Goal: Task Accomplishment & Management: Manage account settings

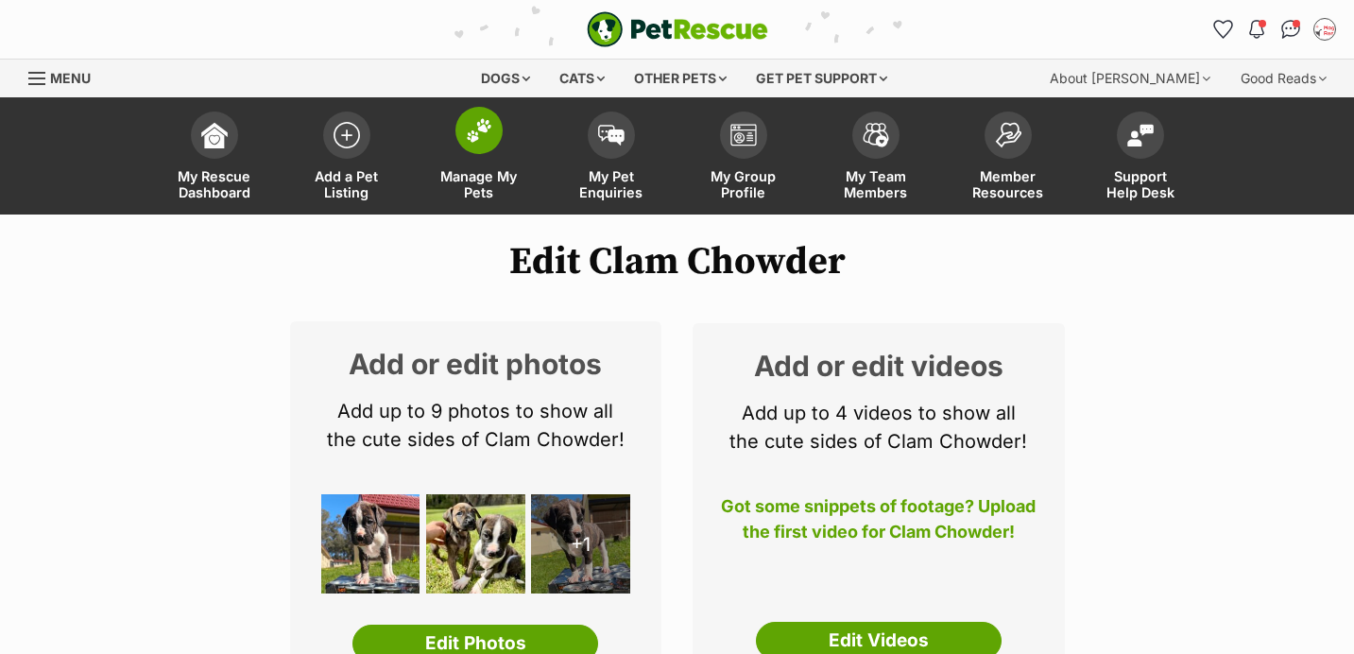
click at [482, 141] on img at bounding box center [479, 130] width 26 height 25
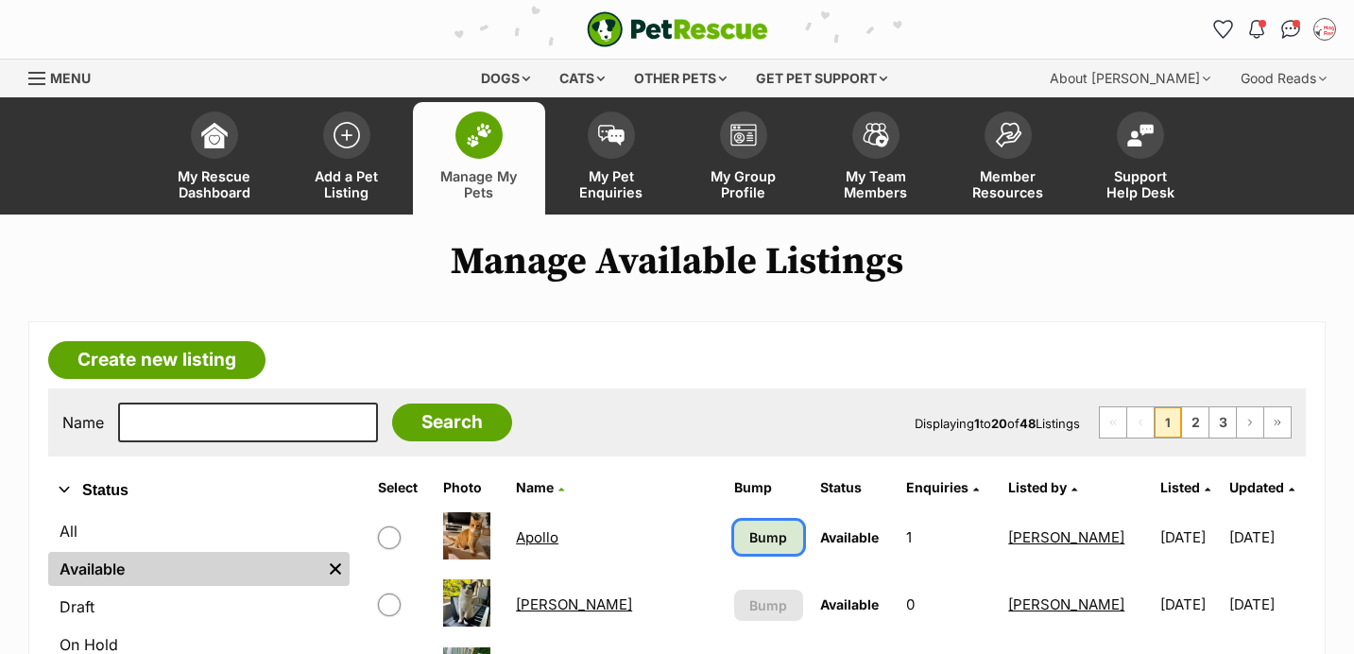
click at [734, 549] on link "Bump" at bounding box center [768, 537] width 69 height 33
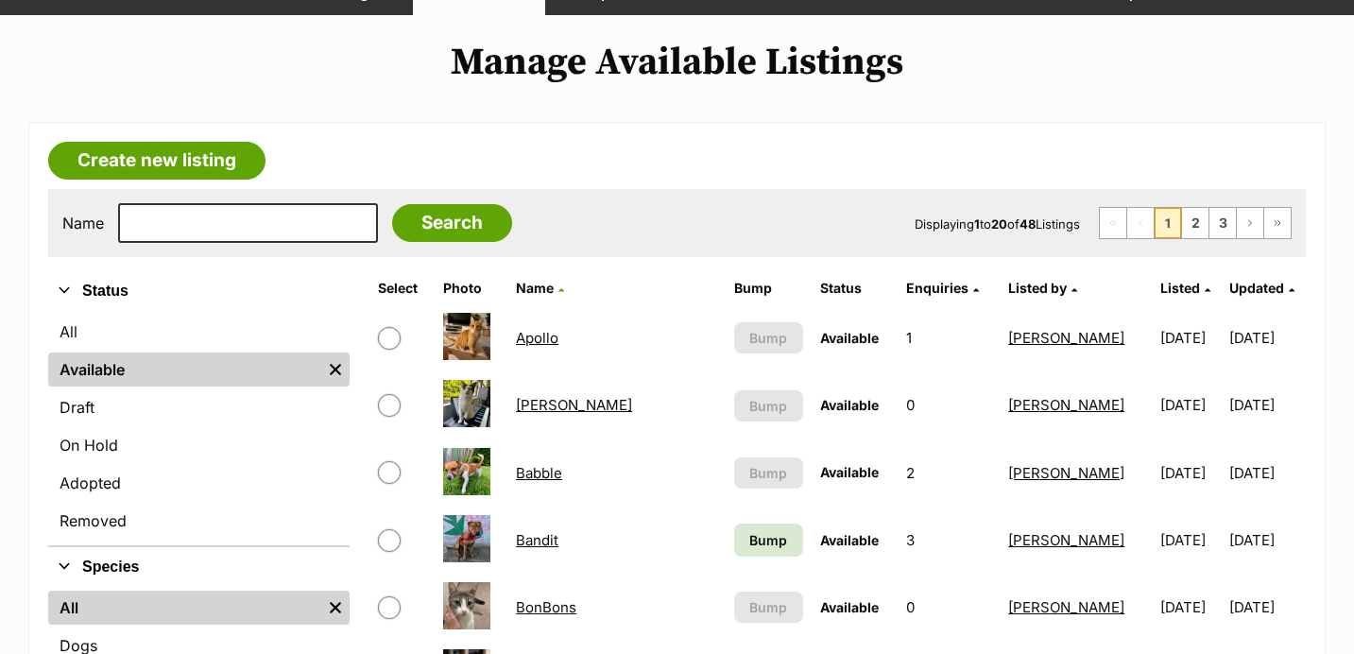
scroll to position [228, 0]
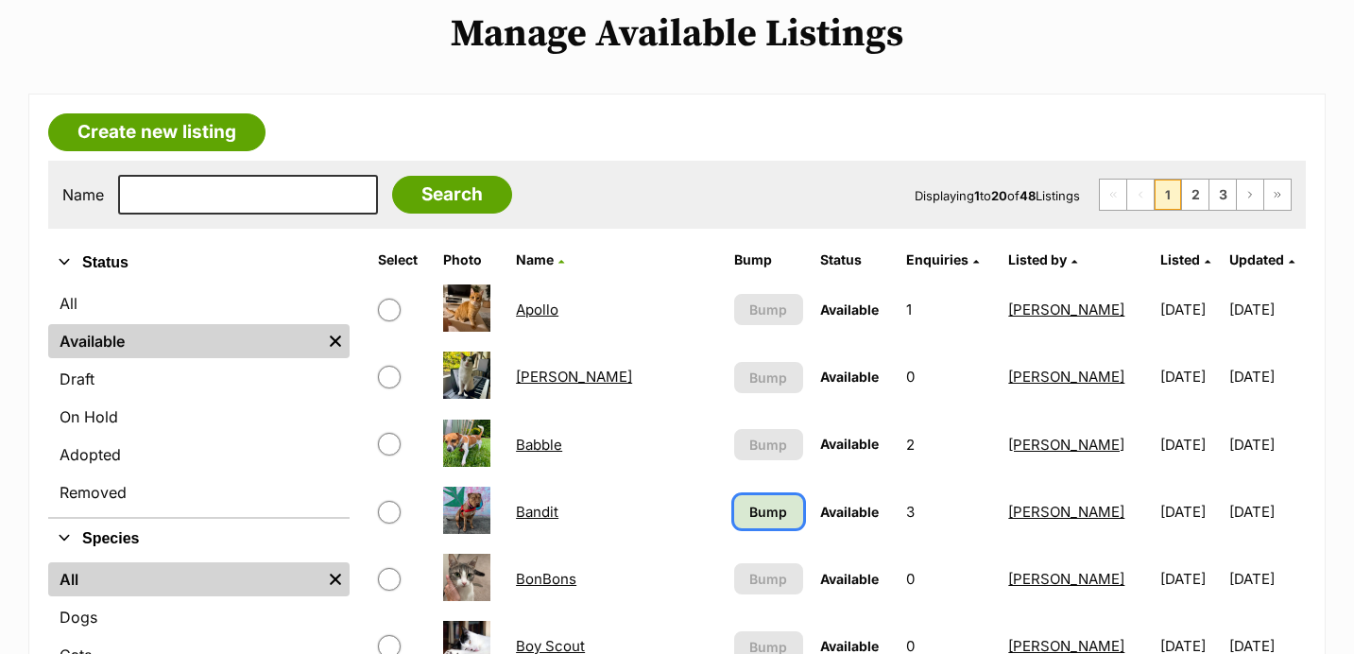
click at [749, 505] on span "Bump" at bounding box center [768, 512] width 38 height 20
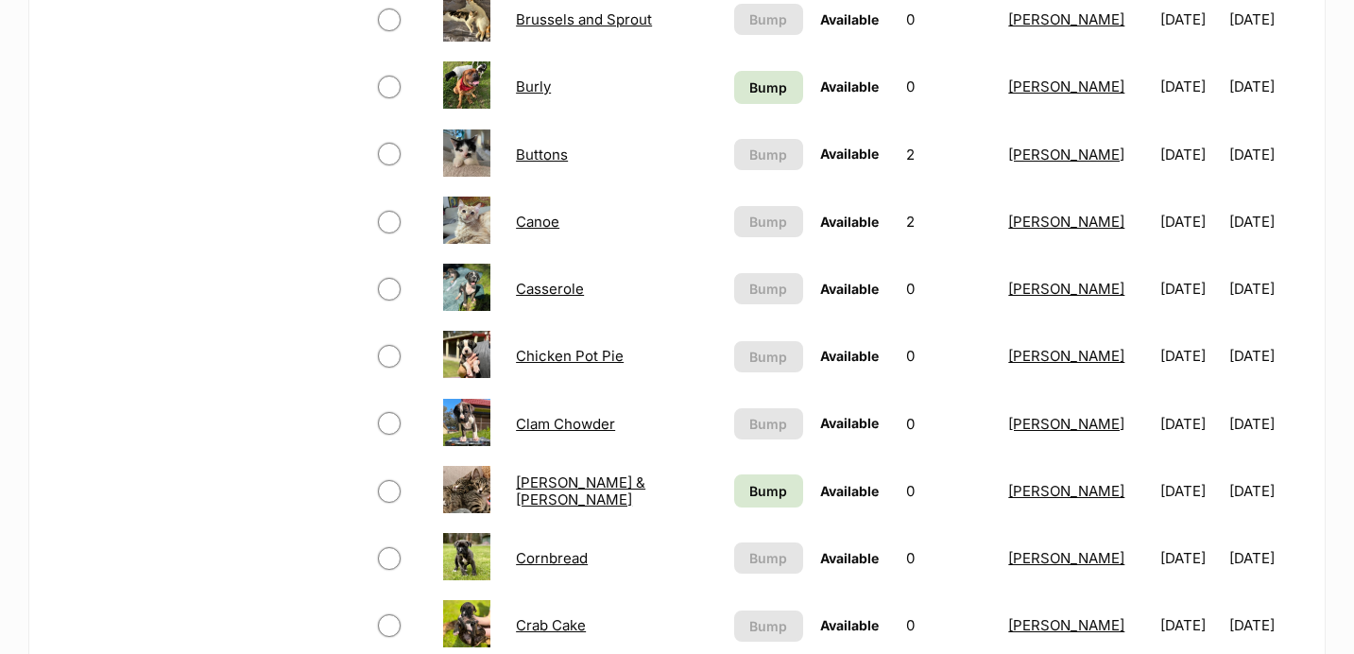
scroll to position [1062, 0]
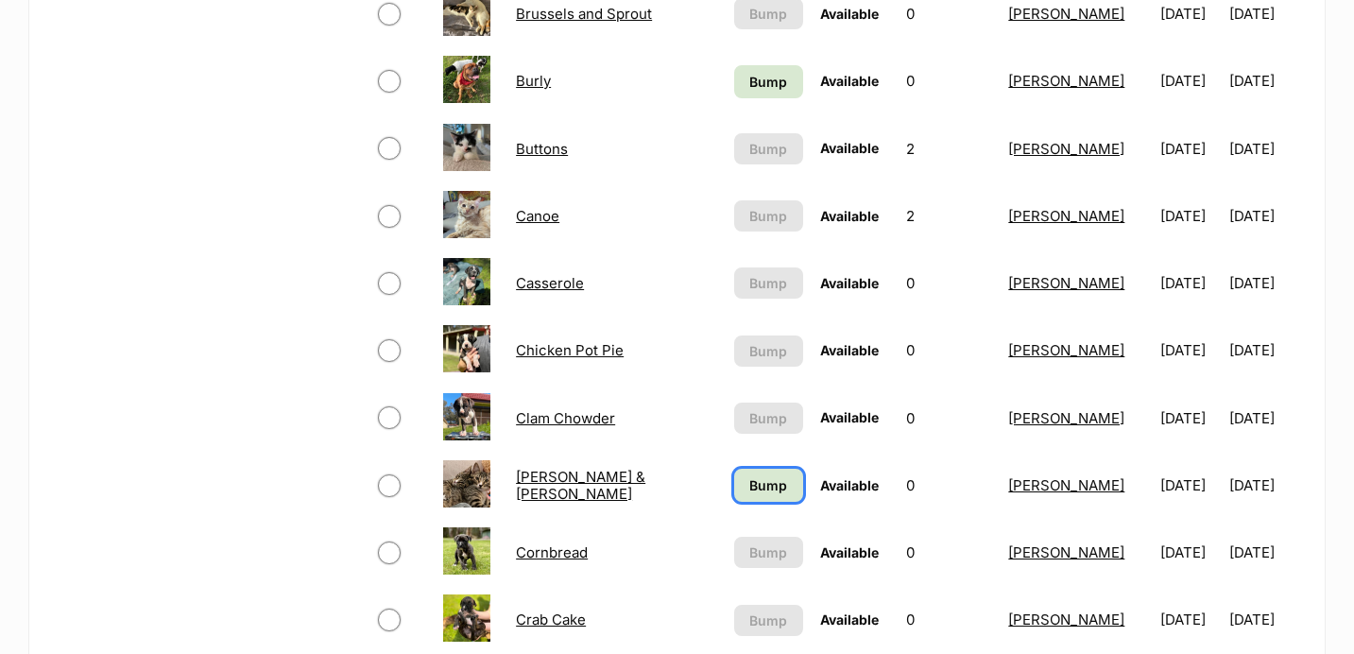
click at [734, 472] on link "Bump" at bounding box center [768, 485] width 69 height 33
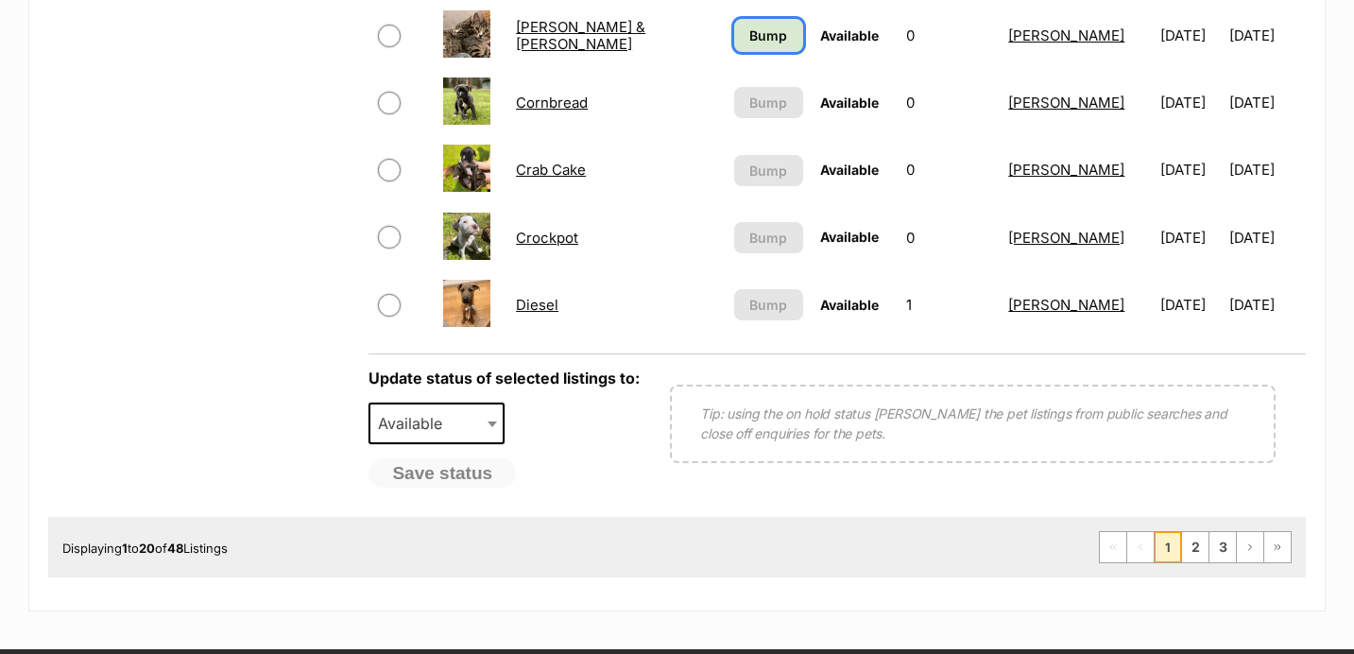
scroll to position [1522, 0]
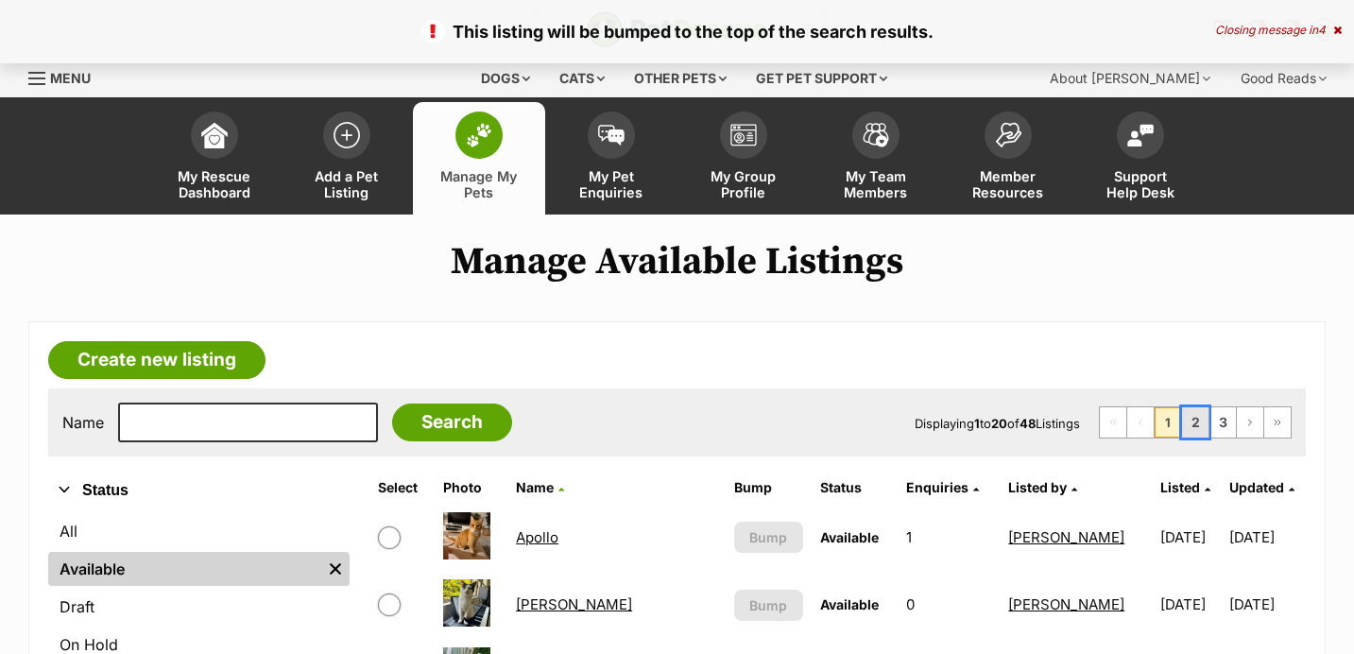
click at [1197, 422] on link "2" at bounding box center [1195, 422] width 26 height 30
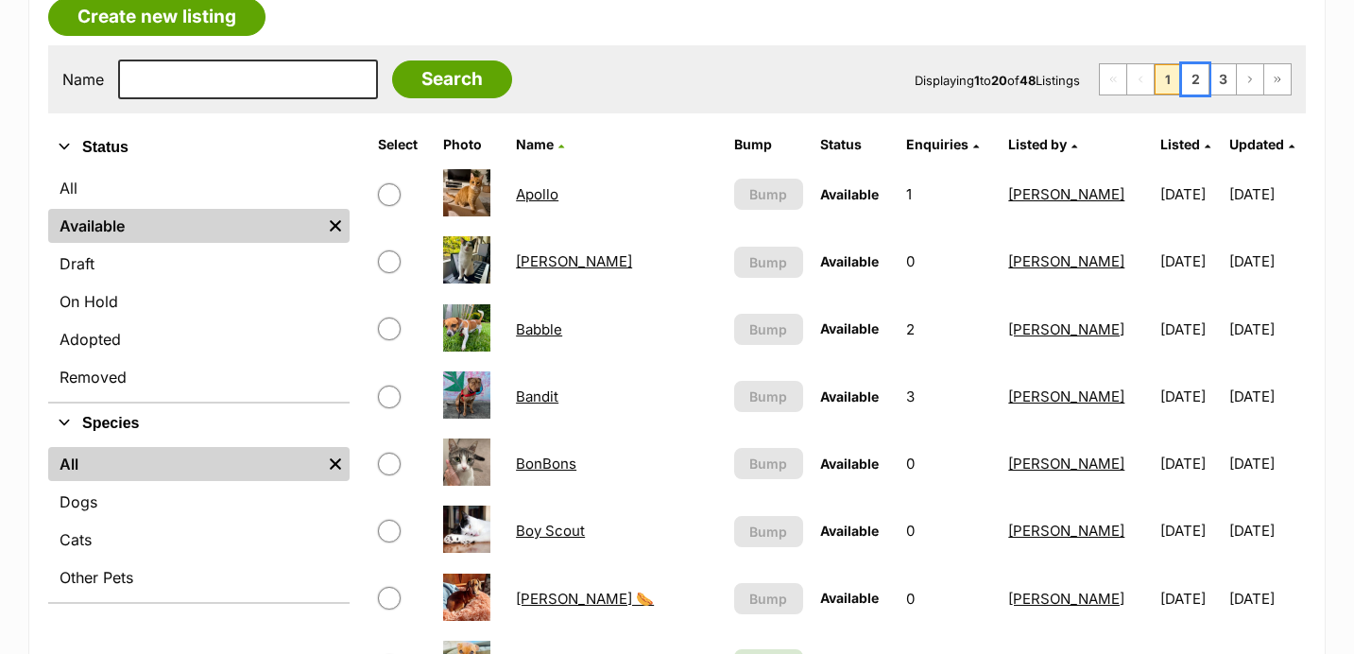
scroll to position [477, 0]
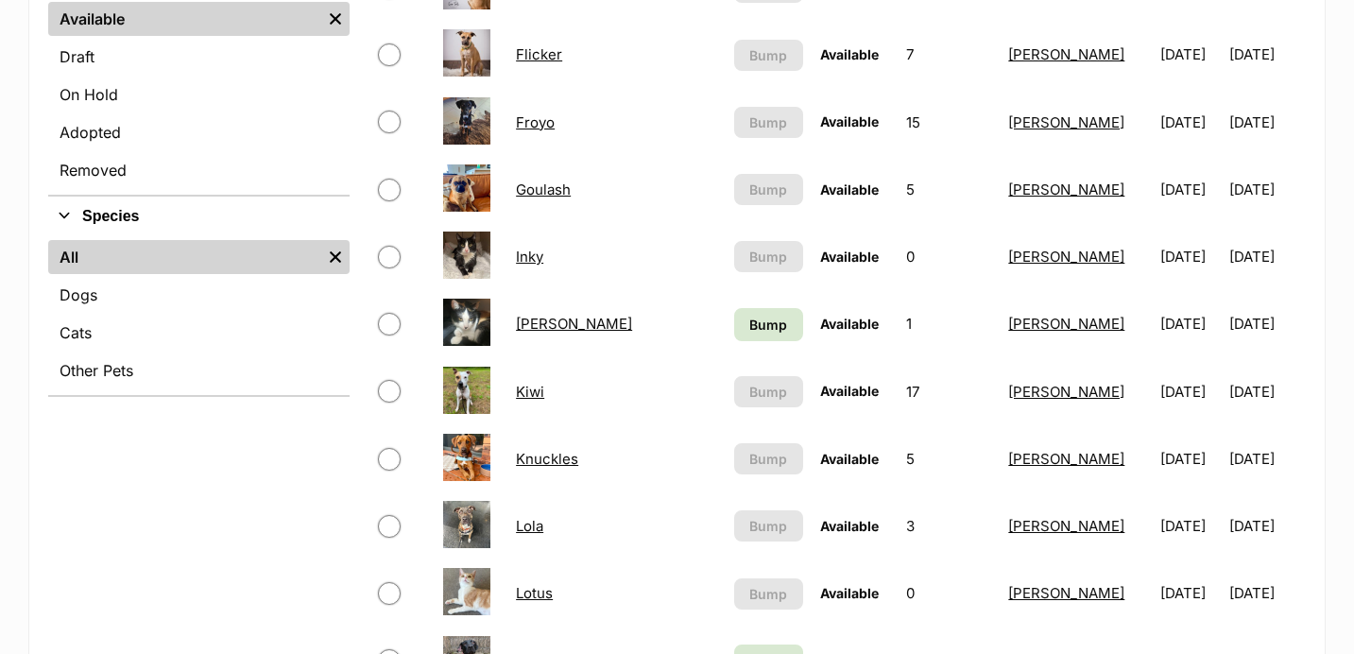
scroll to position [554, 0]
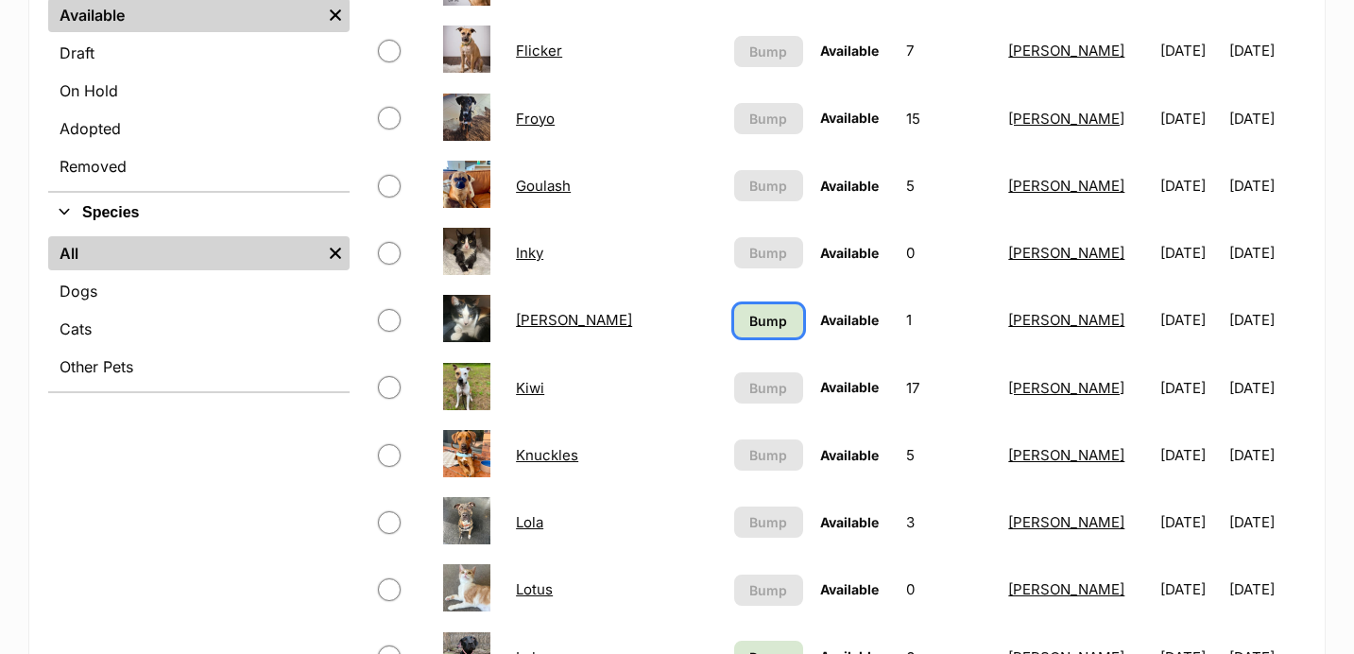
click at [753, 318] on link "Bump" at bounding box center [768, 320] width 69 height 33
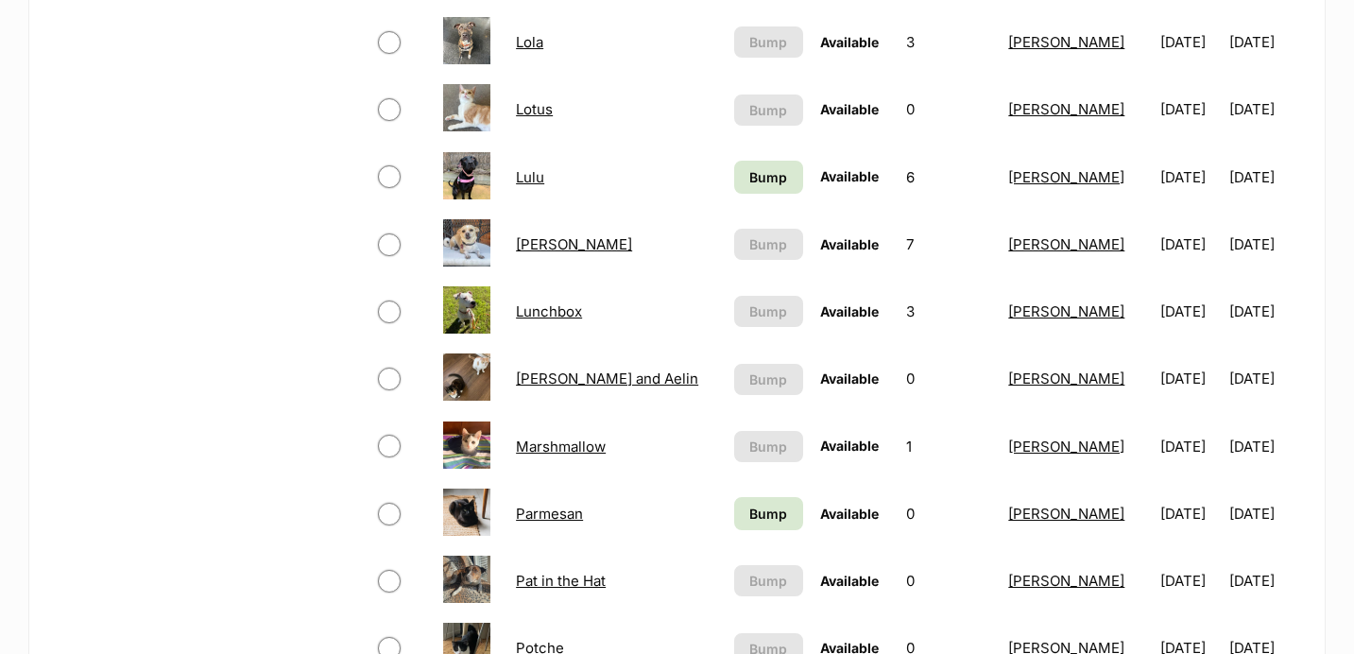
scroll to position [1064, 0]
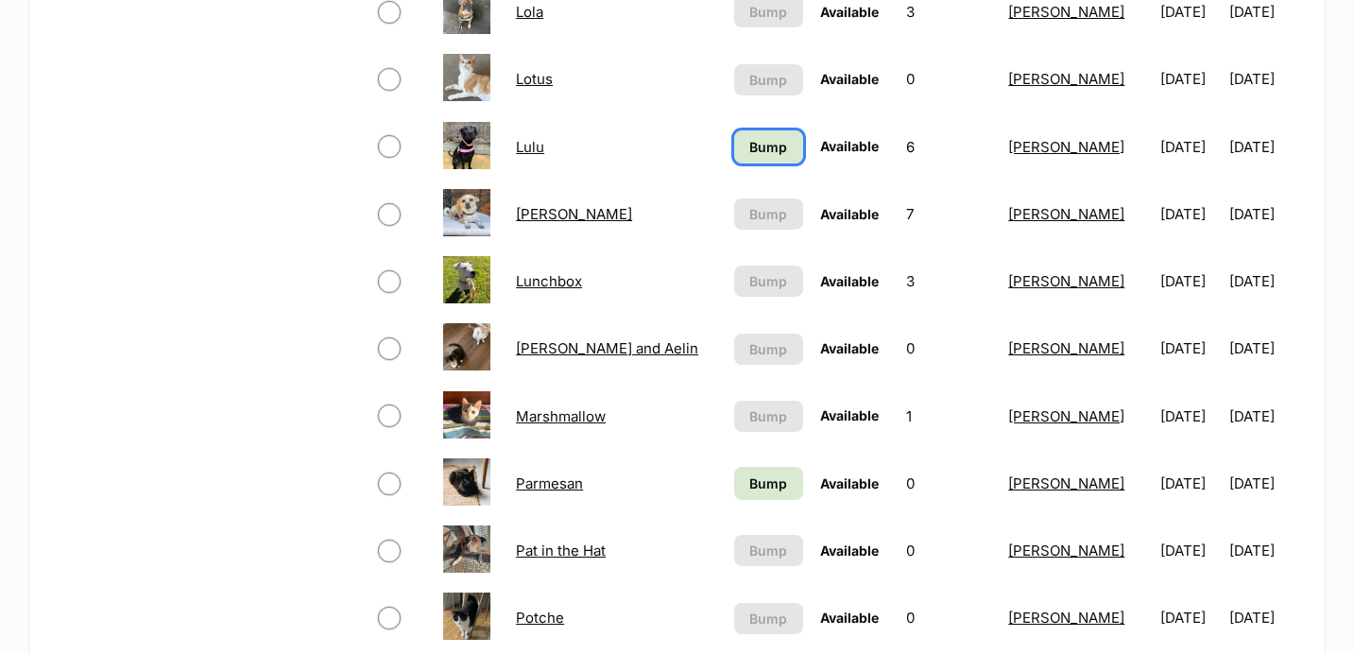
click at [749, 147] on span "Bump" at bounding box center [768, 147] width 38 height 20
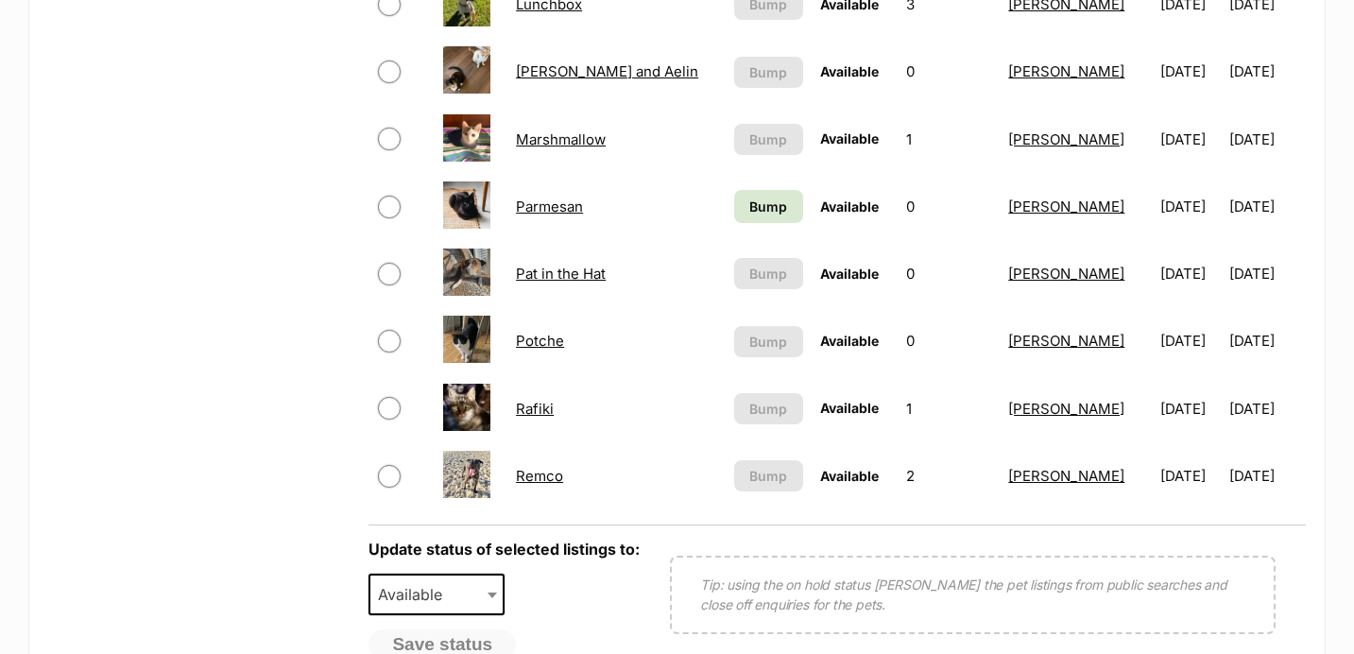
scroll to position [1355, 0]
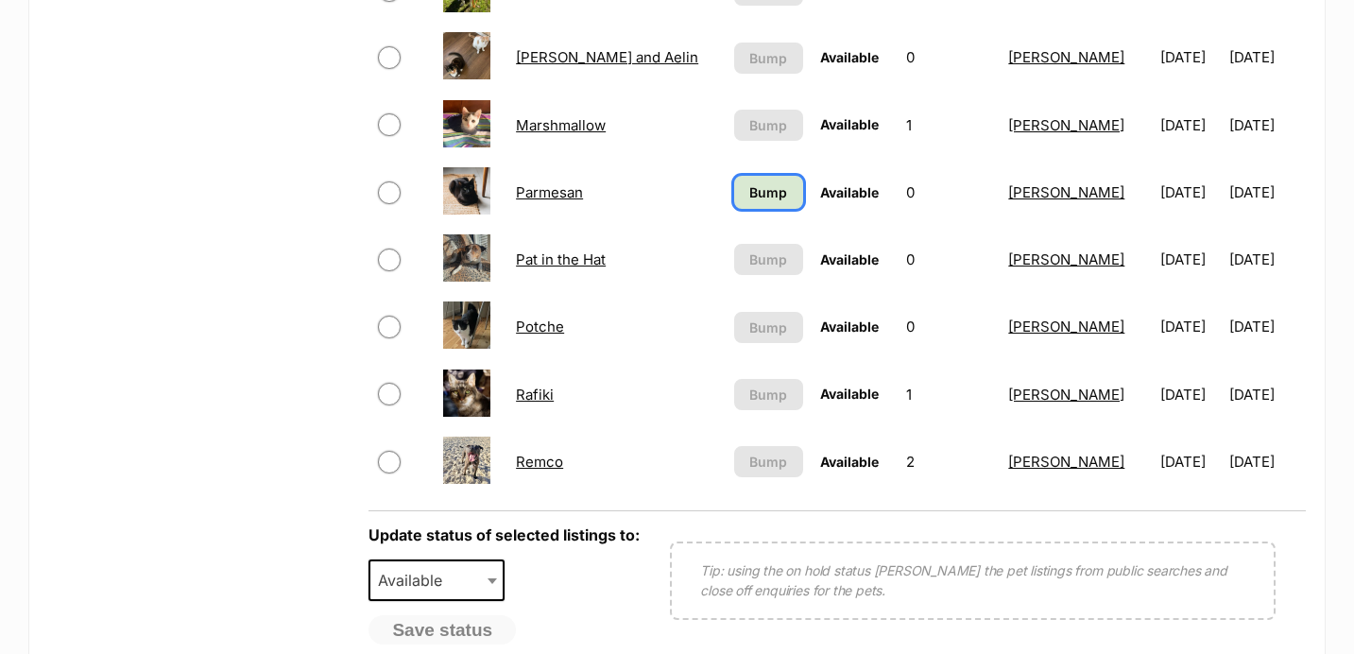
click at [749, 200] on span "Bump" at bounding box center [768, 192] width 38 height 20
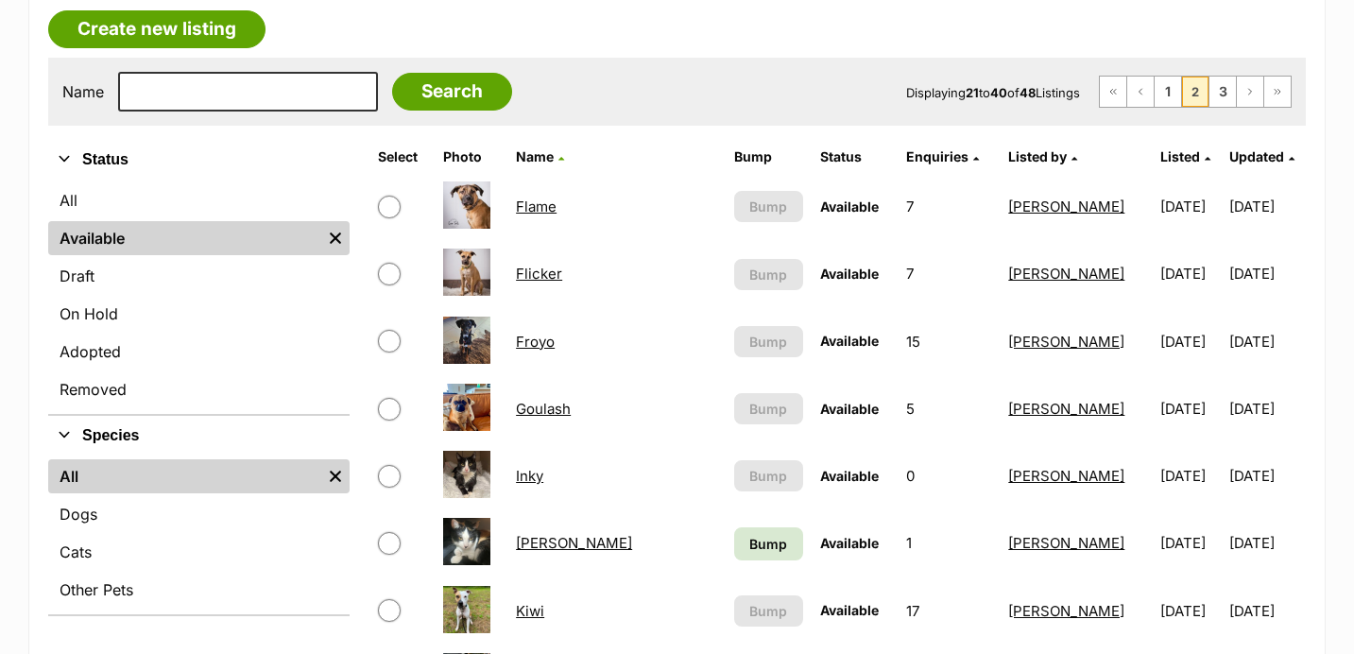
scroll to position [315, 0]
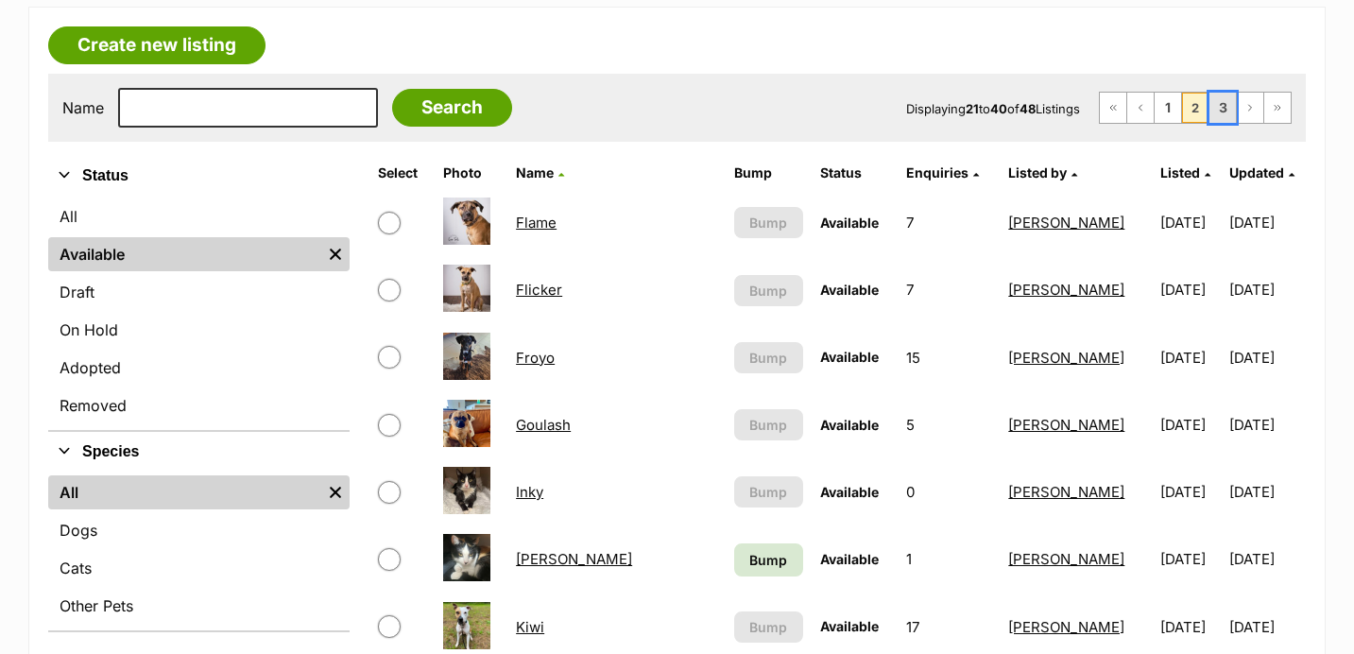
click at [1214, 111] on link "3" at bounding box center [1222, 108] width 26 height 30
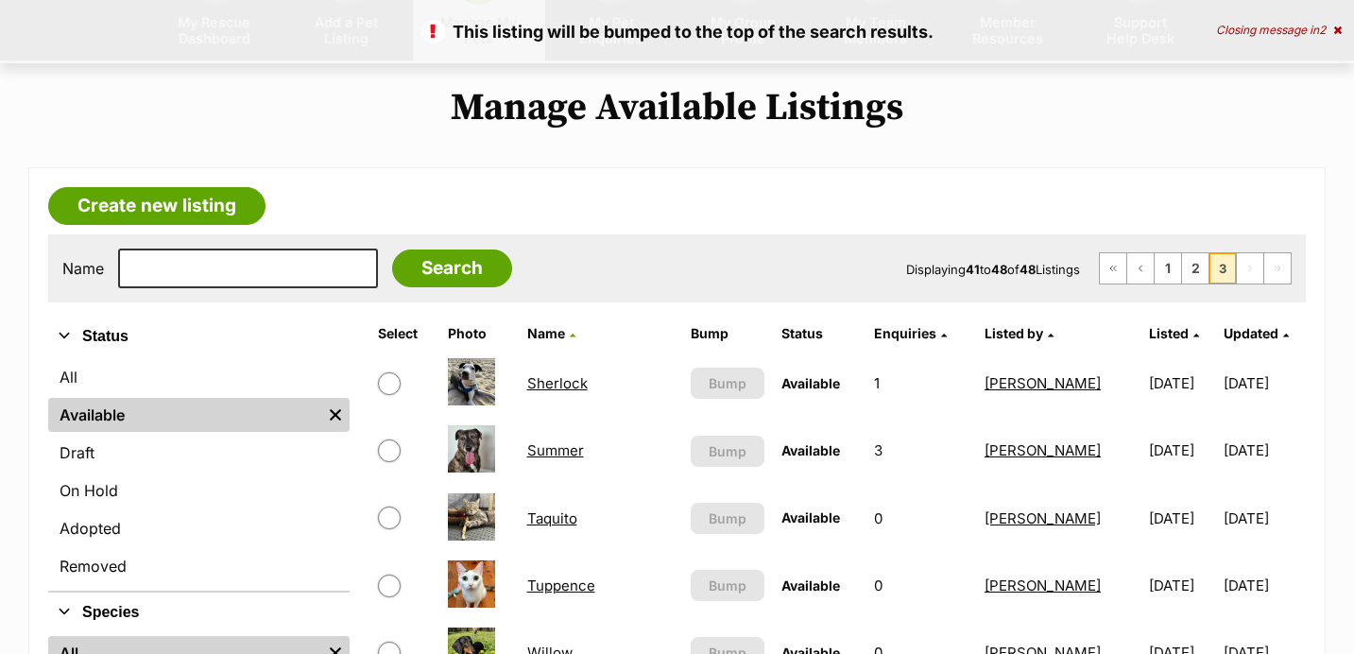
scroll to position [92, 0]
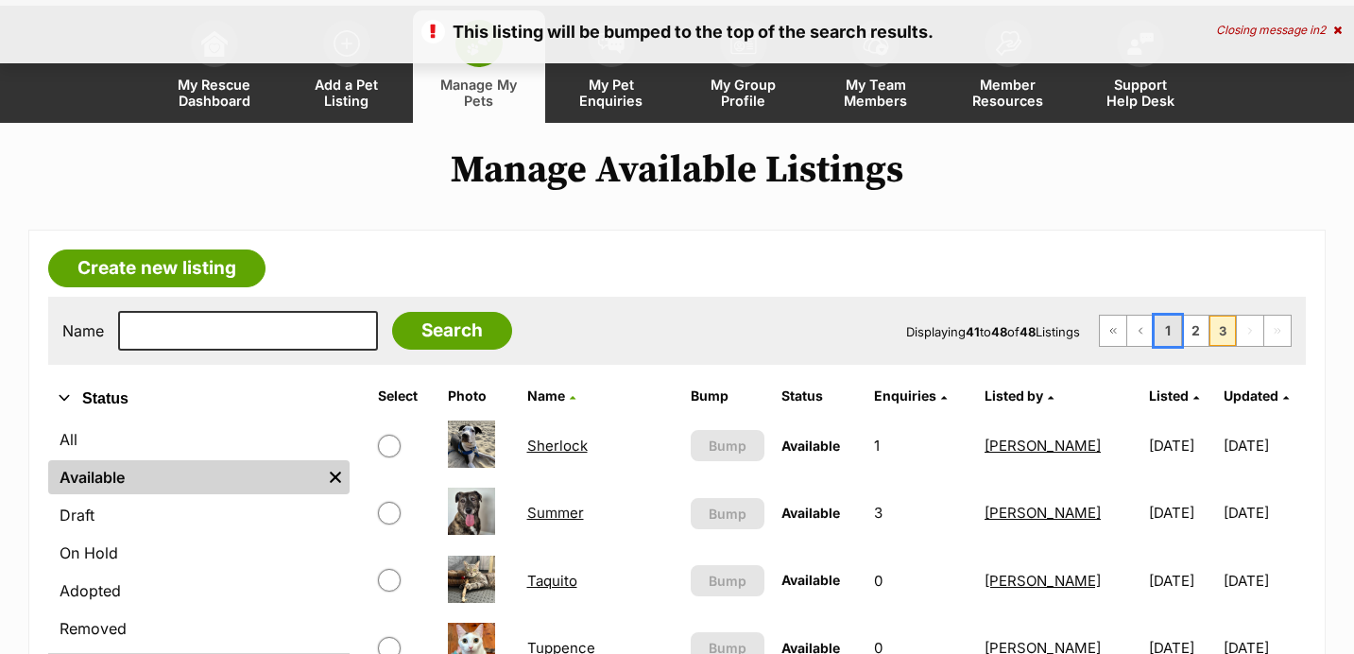
click at [1175, 326] on link "1" at bounding box center [1167, 331] width 26 height 30
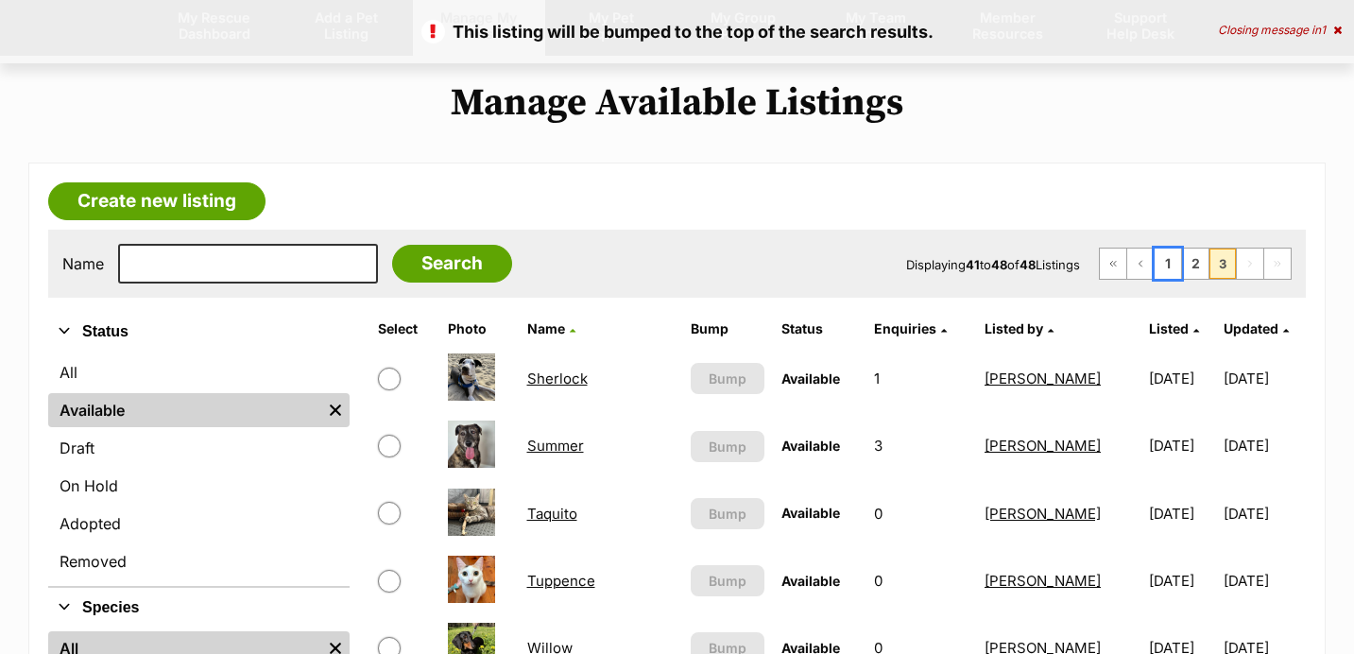
scroll to position [220, 0]
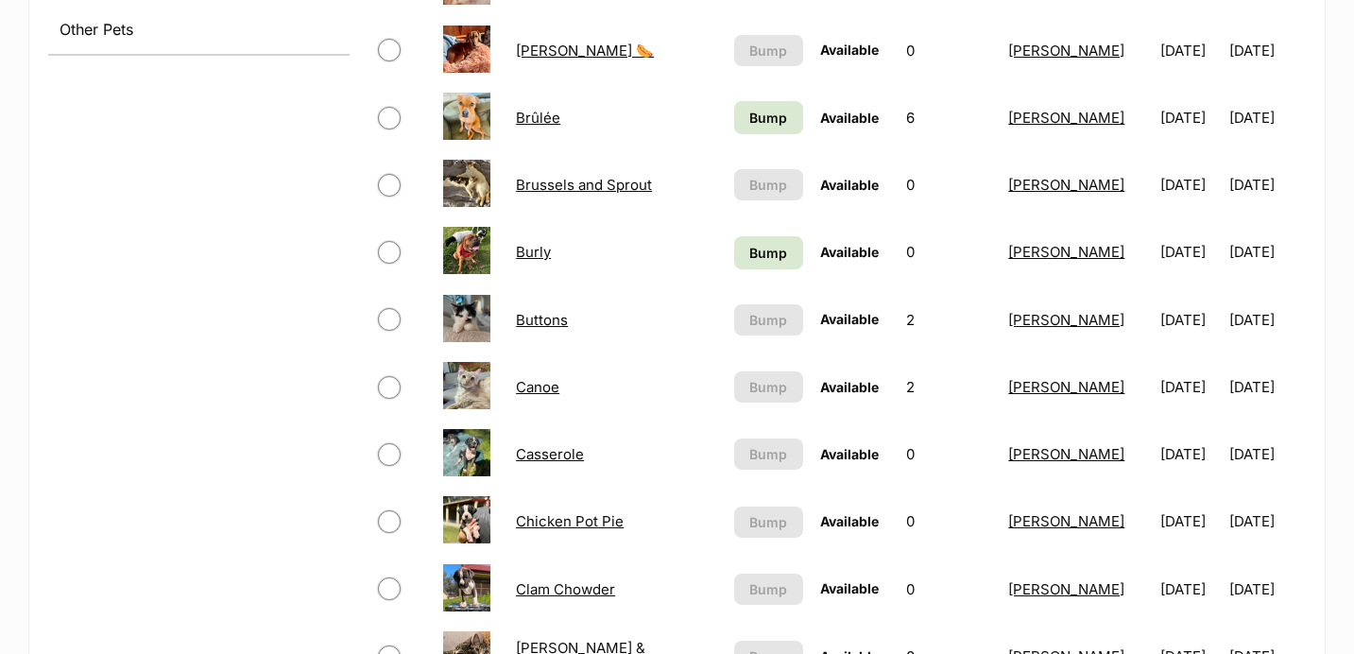
scroll to position [859, 0]
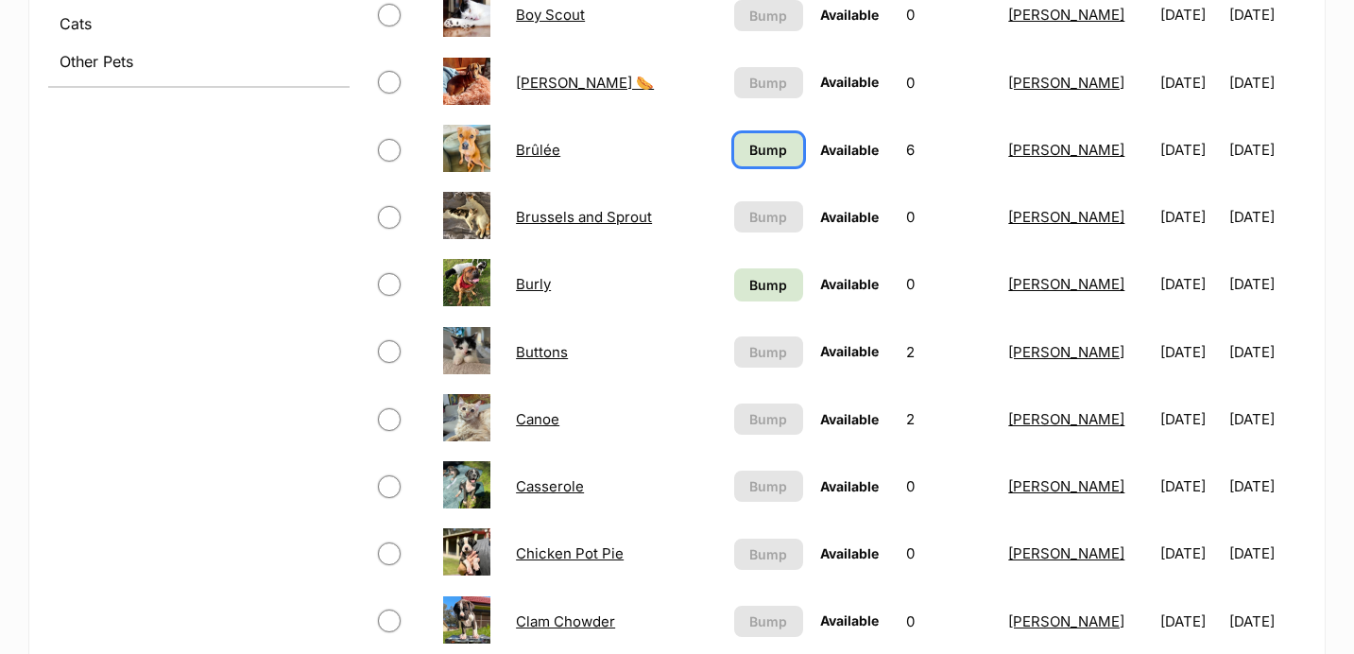
click at [749, 154] on link "Bump" at bounding box center [768, 149] width 69 height 33
click at [749, 280] on span "Bump" at bounding box center [768, 285] width 38 height 20
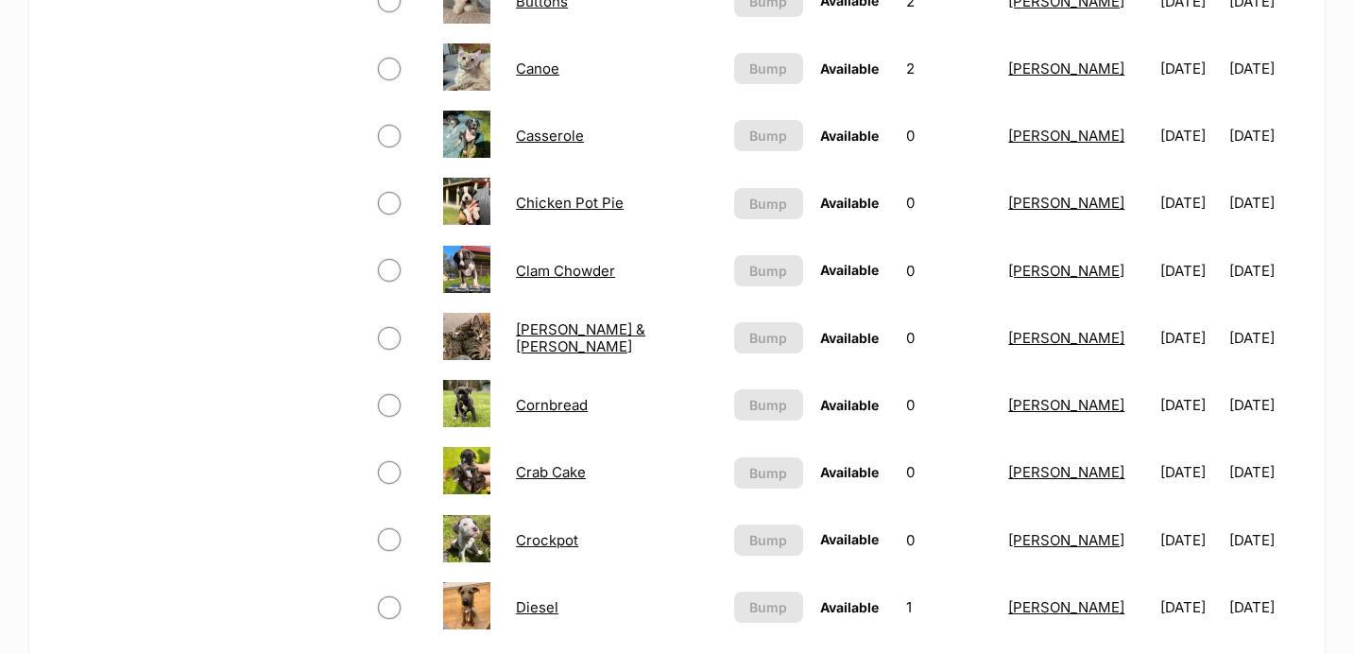
scroll to position [1245, 0]
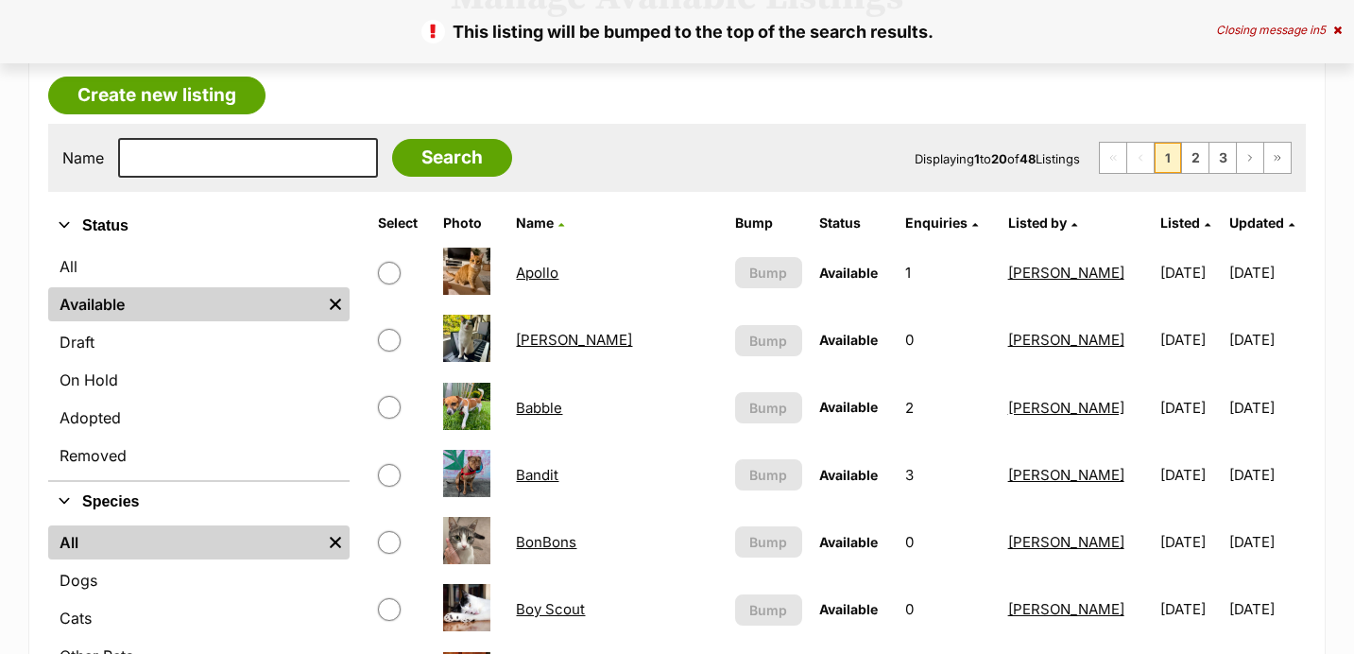
scroll to position [270, 0]
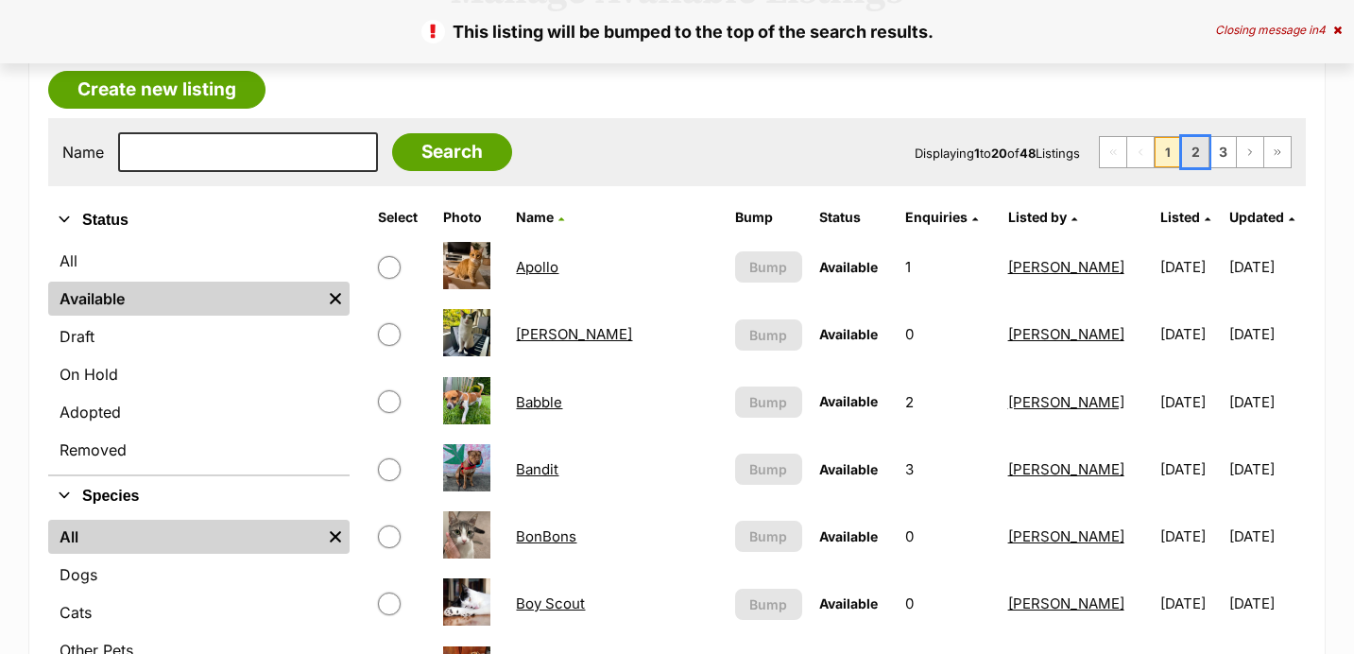
click at [1200, 140] on link "2" at bounding box center [1195, 152] width 26 height 30
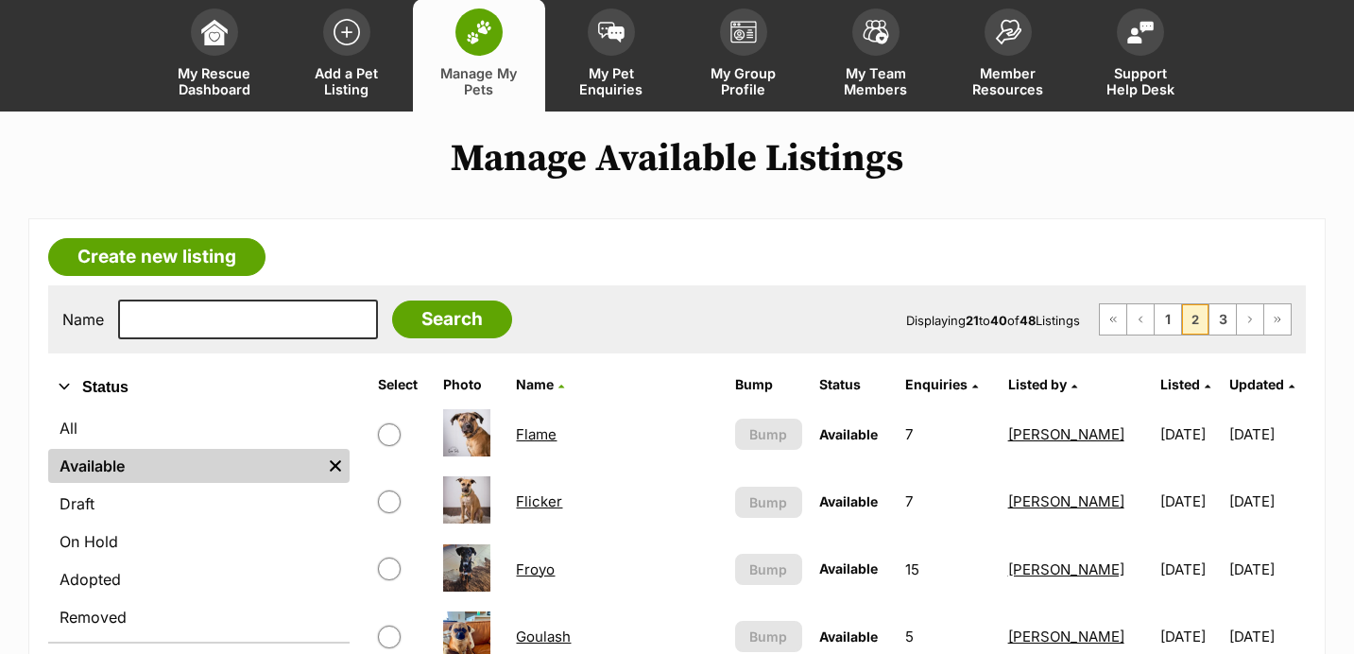
scroll to position [104, 0]
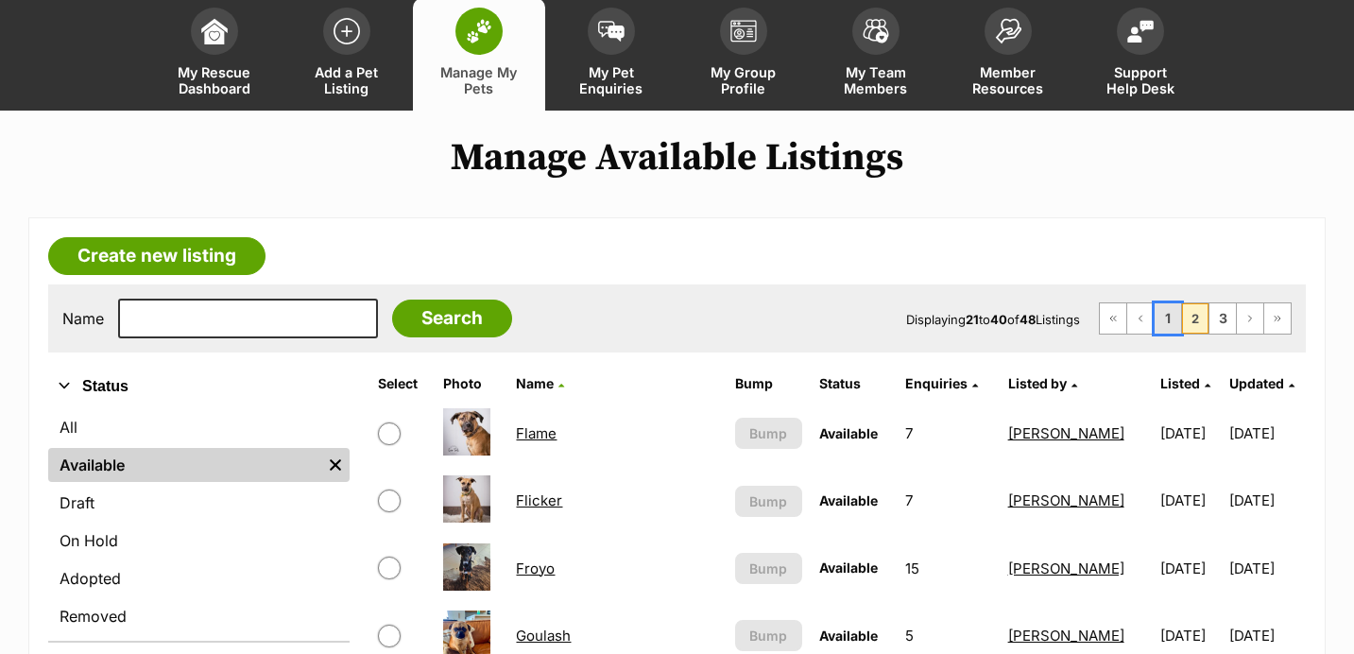
click at [1166, 320] on link "1" at bounding box center [1167, 318] width 26 height 30
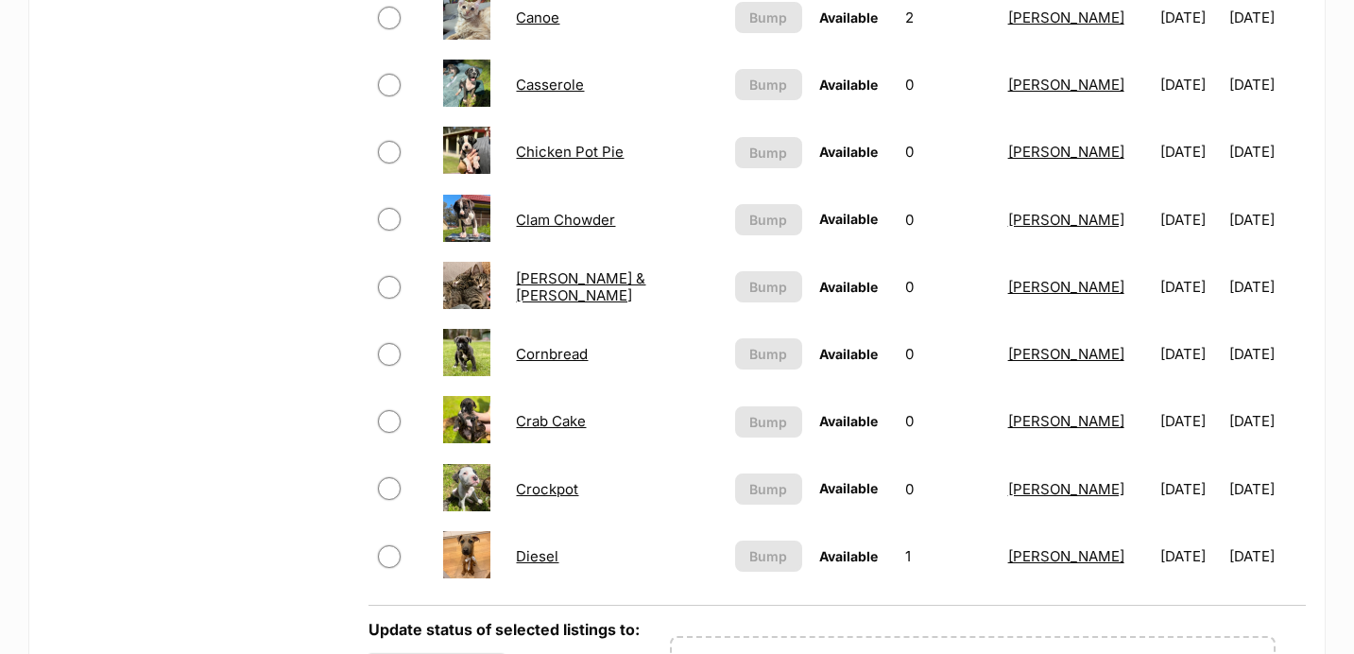
scroll to position [1262, 0]
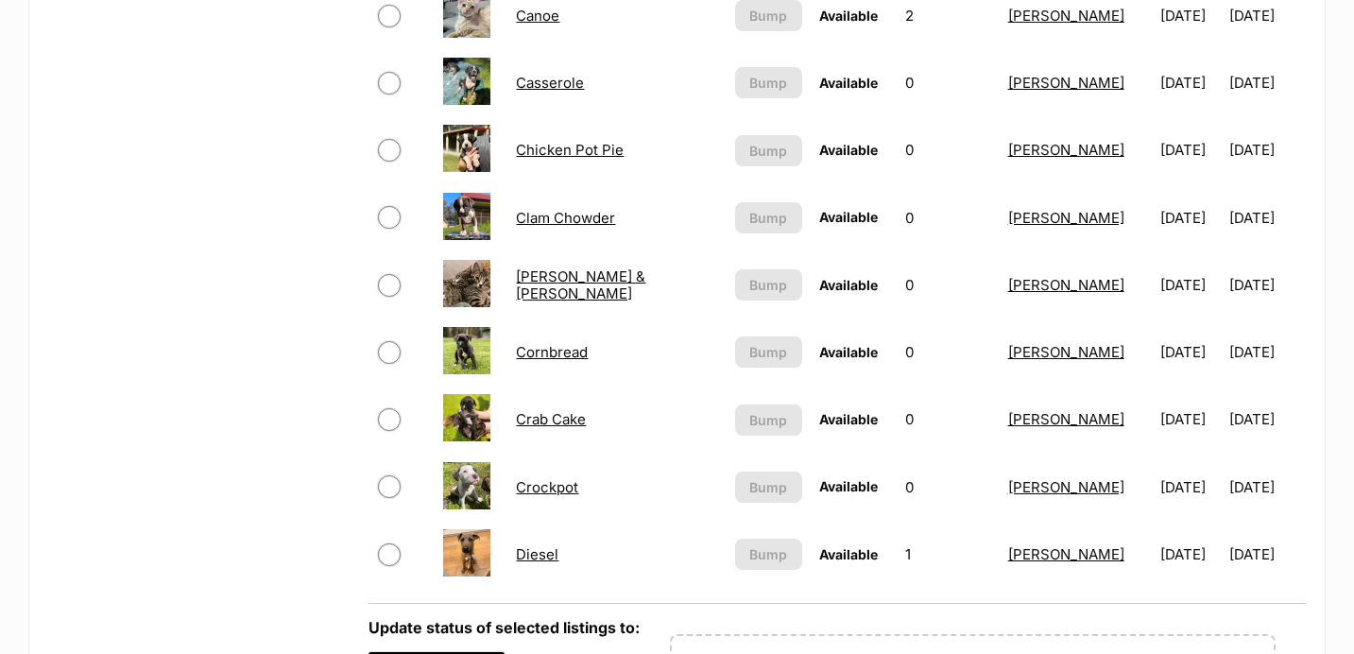
click at [563, 421] on link "Crab Cake" at bounding box center [551, 419] width 70 height 18
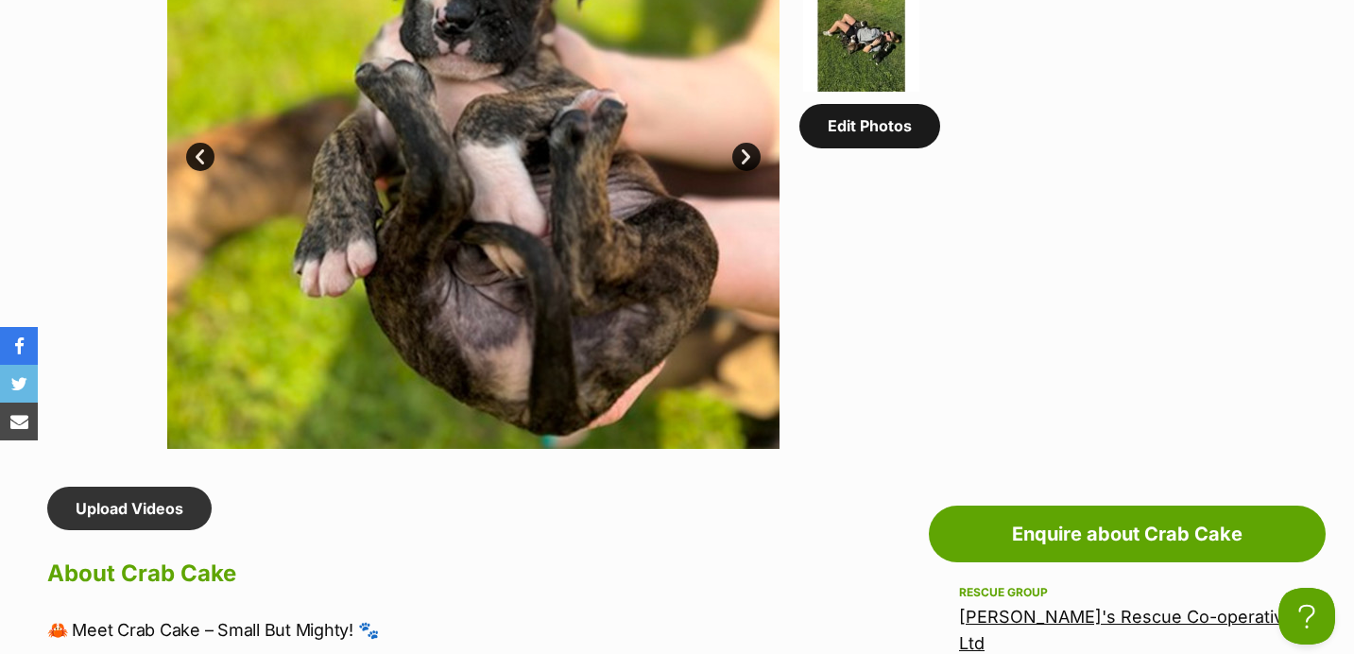
click at [853, 141] on link "Edit Photos" at bounding box center [869, 125] width 141 height 43
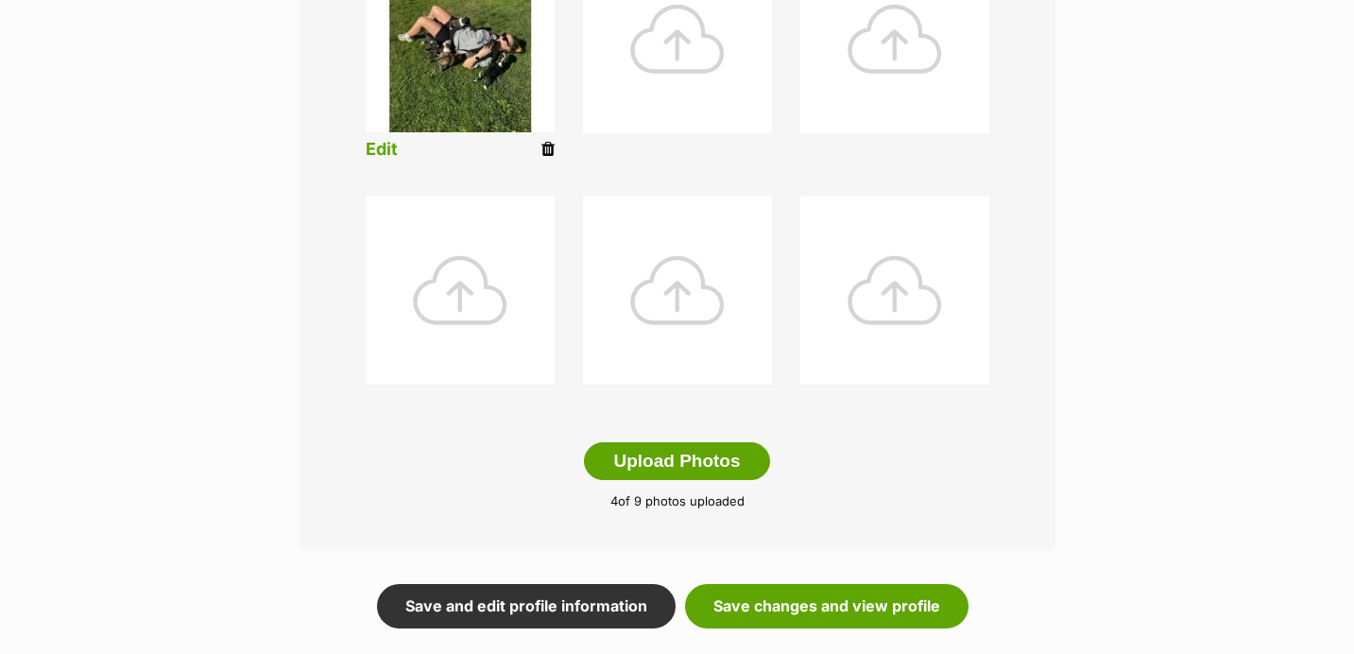
scroll to position [848, 0]
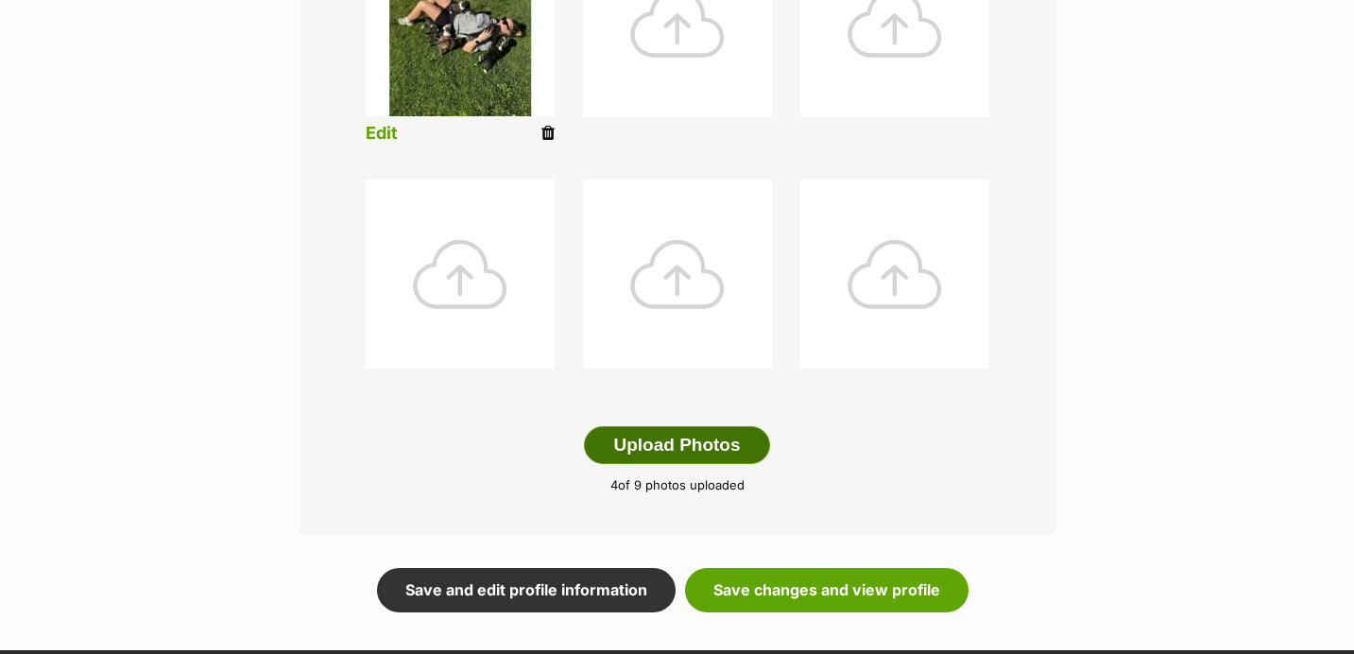
click at [631, 436] on button "Upload Photos" at bounding box center [676, 445] width 185 height 38
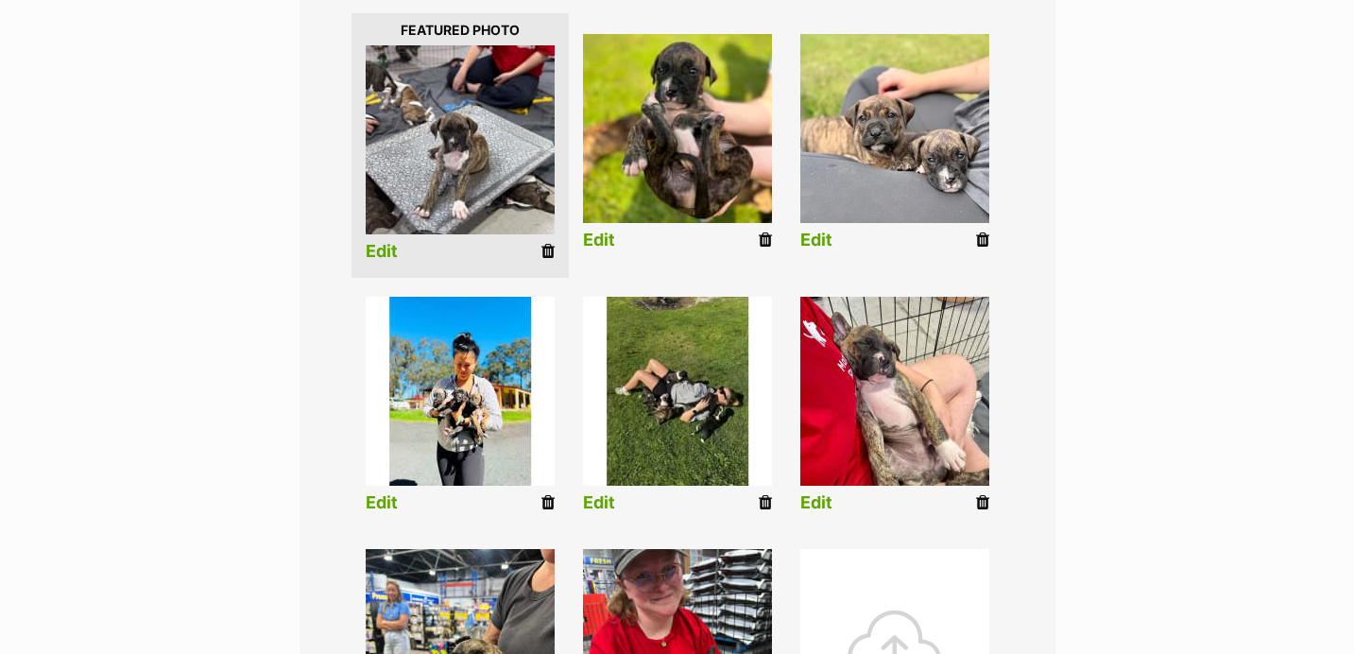
scroll to position [471, 0]
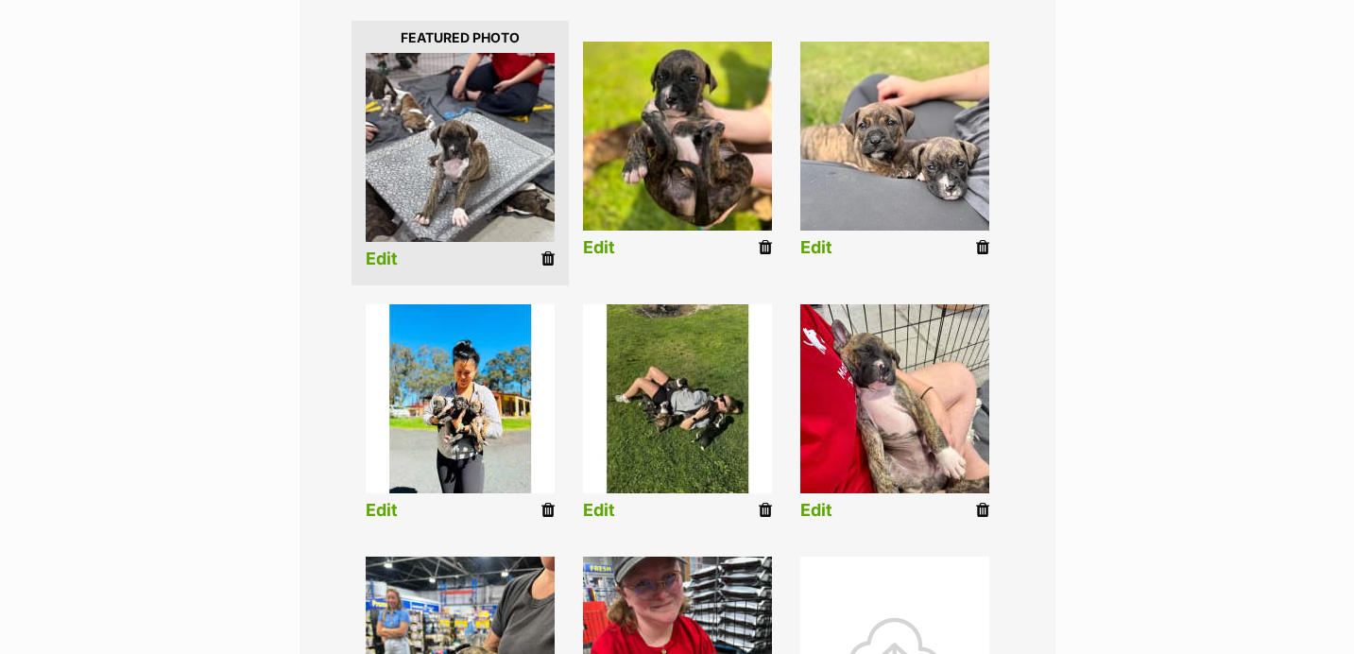
click at [379, 261] on link "Edit" at bounding box center [382, 259] width 32 height 20
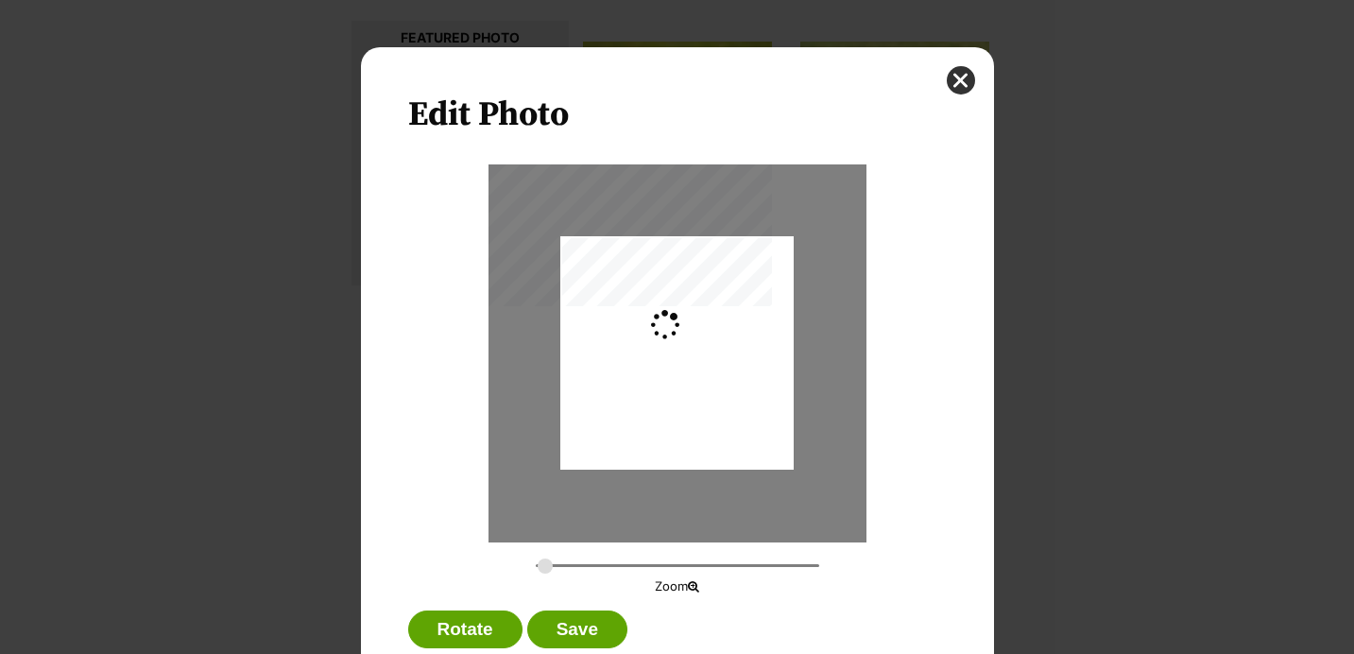
scroll to position [0, 0]
drag, startPoint x: 547, startPoint y: 564, endPoint x: 578, endPoint y: 564, distance: 31.2
type input "0.4397"
click at [578, 564] on input "Dialog Window - Close (Press escape to close)" at bounding box center [677, 565] width 283 height 18
drag, startPoint x: 603, startPoint y: 535, endPoint x: 615, endPoint y: 539, distance: 13.2
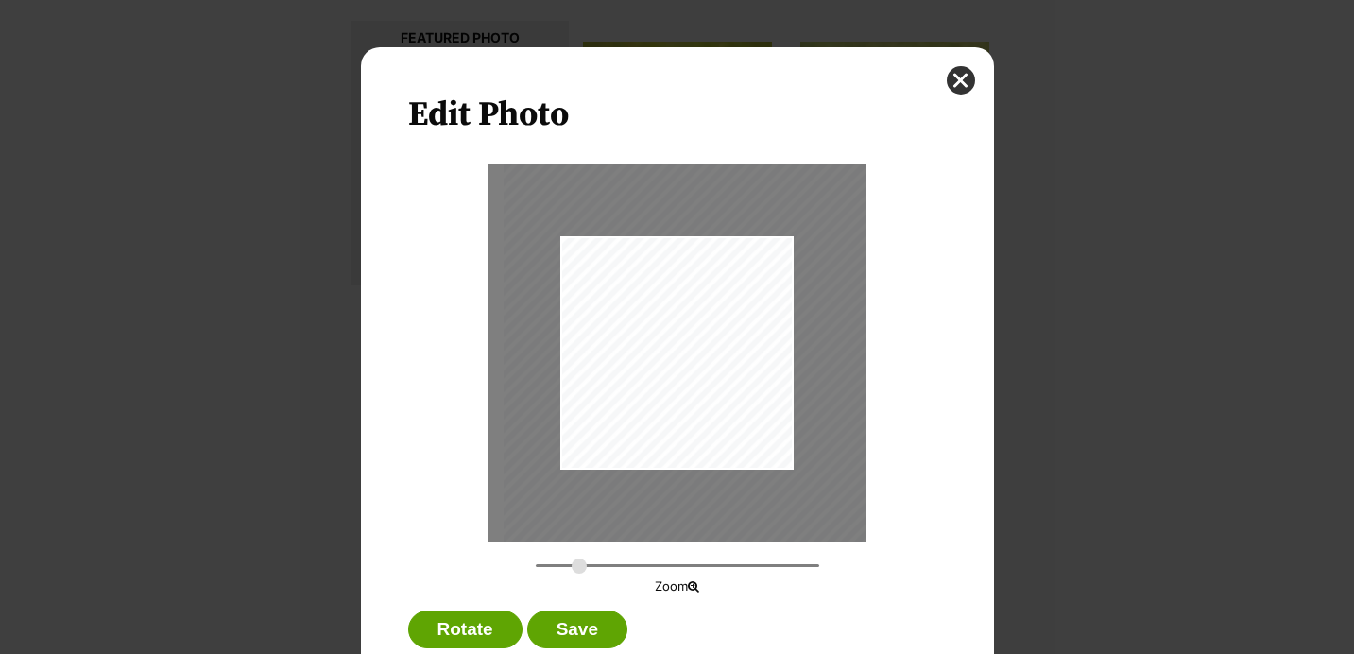
click at [615, 539] on div "Dialog Window - Close (Press escape to close)" at bounding box center [691, 359] width 374 height 498
click at [587, 633] on button "Save" at bounding box center [577, 629] width 100 height 38
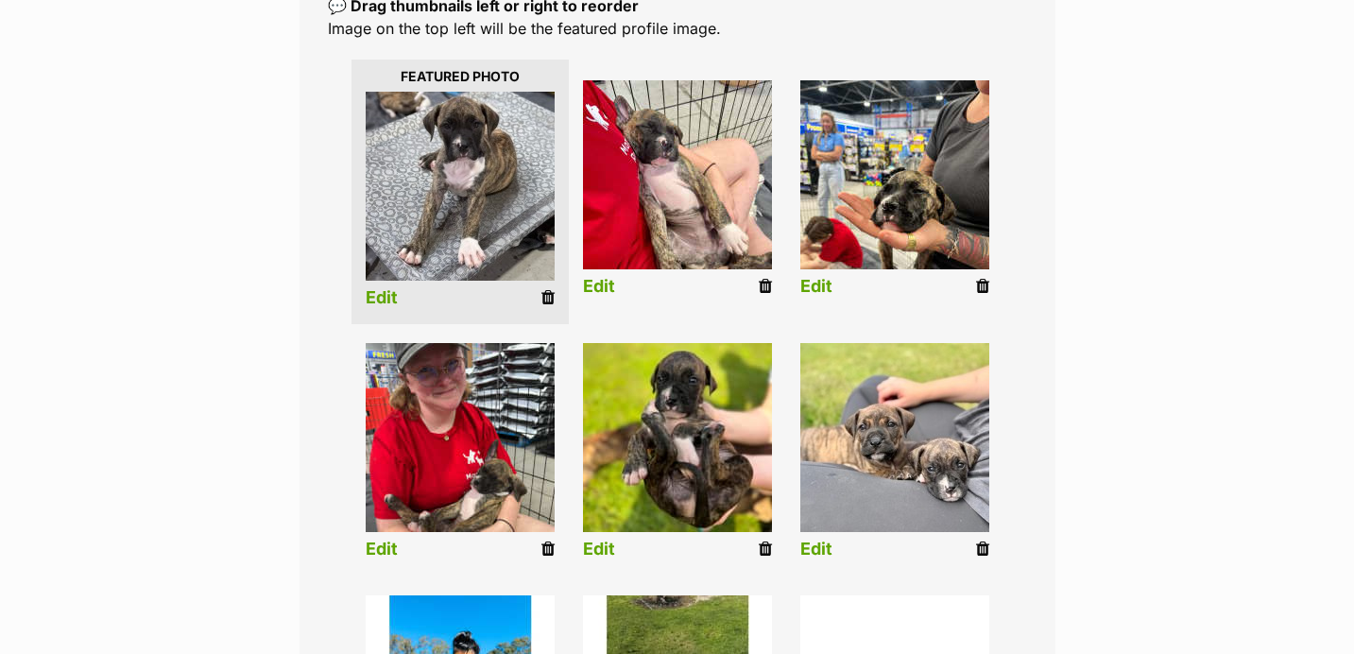
scroll to position [429, 0]
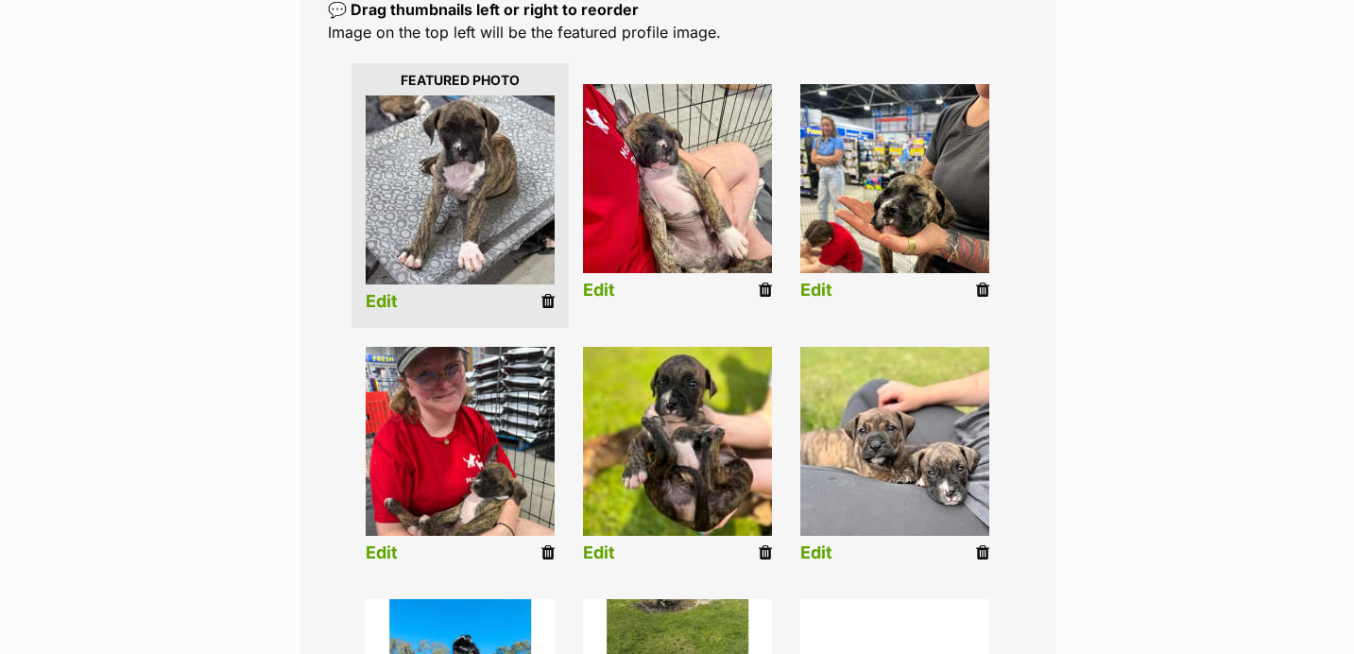
click at [815, 284] on link "Edit" at bounding box center [816, 291] width 32 height 20
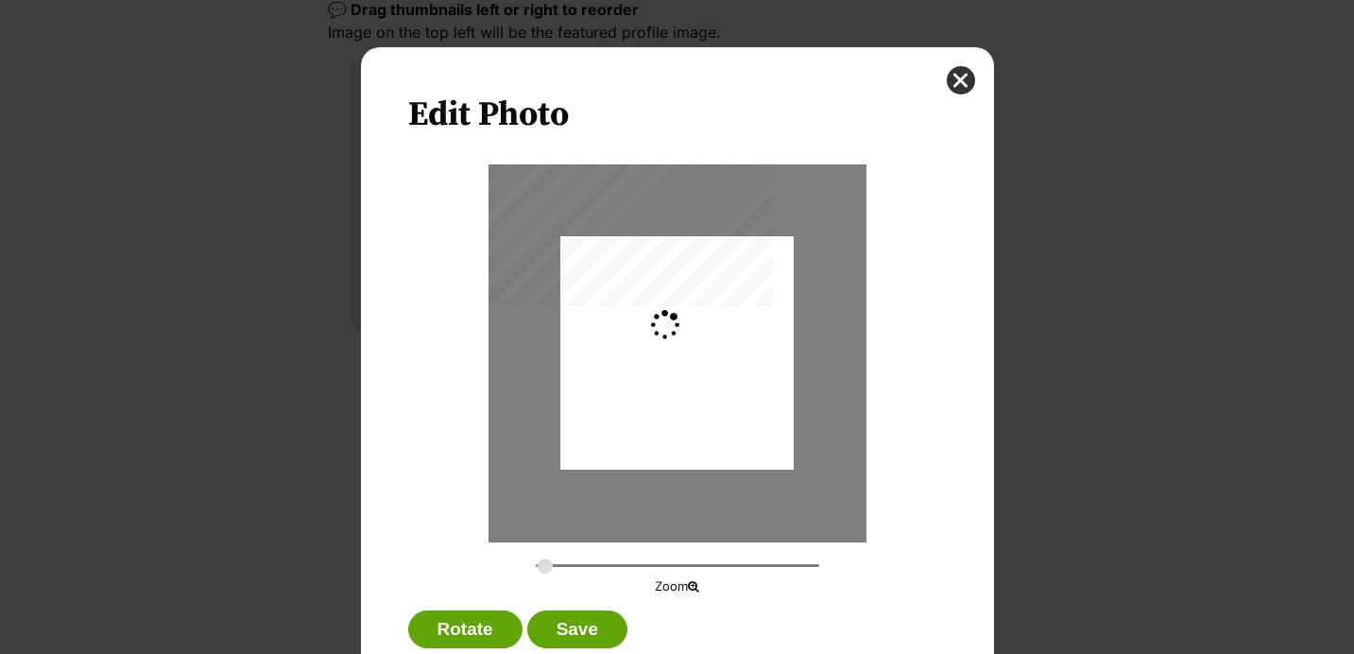
scroll to position [0, 0]
drag, startPoint x: 725, startPoint y: 339, endPoint x: 730, endPoint y: 315, distance: 25.2
click at [730, 315] on div "Dialog Window - Close (Press escape to close)" at bounding box center [676, 330] width 233 height 311
drag, startPoint x: 561, startPoint y: 238, endPoint x: 572, endPoint y: 239, distance: 10.4
click at [572, 239] on div "Dialog Window - Close (Press escape to close)" at bounding box center [676, 329] width 233 height 311
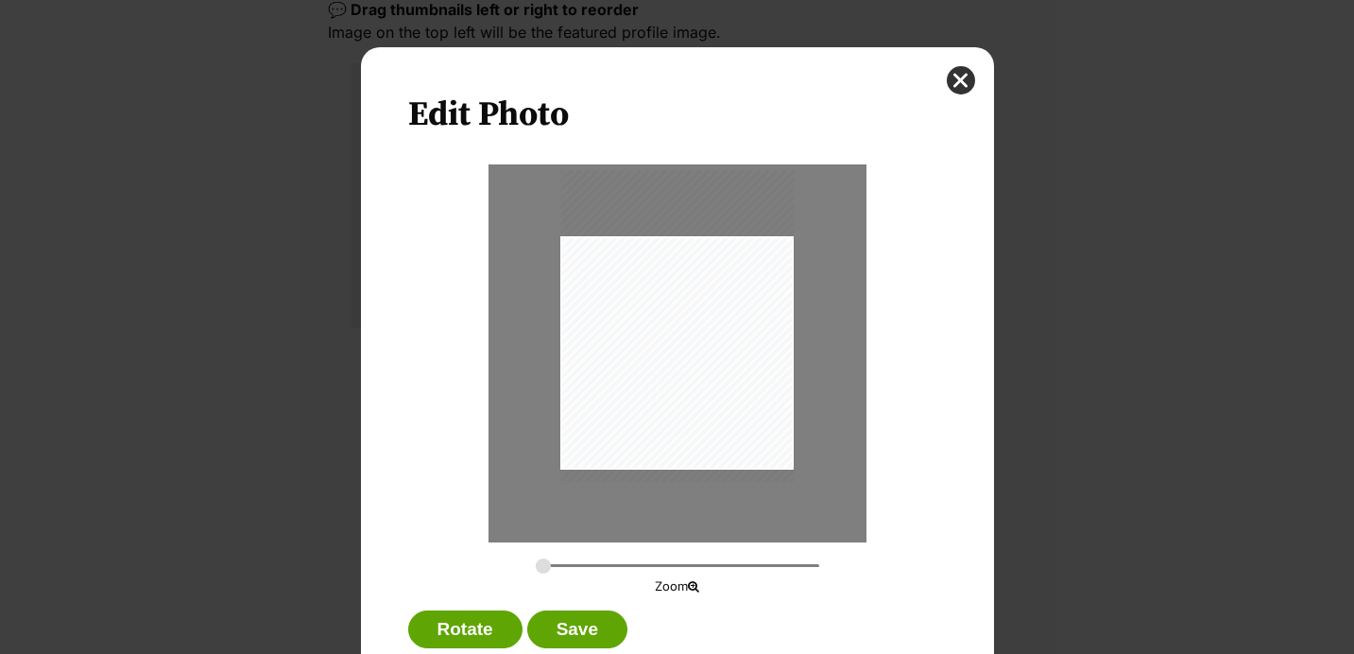
drag, startPoint x: 560, startPoint y: 468, endPoint x: 576, endPoint y: 467, distance: 16.1
click at [576, 467] on div "Dialog Window - Close (Press escape to close)" at bounding box center [676, 325] width 233 height 311
drag, startPoint x: 562, startPoint y: 237, endPoint x: 587, endPoint y: 236, distance: 24.6
click at [587, 236] on div "Dialog Window - Close (Press escape to close)" at bounding box center [676, 327] width 233 height 311
type input "0.3338"
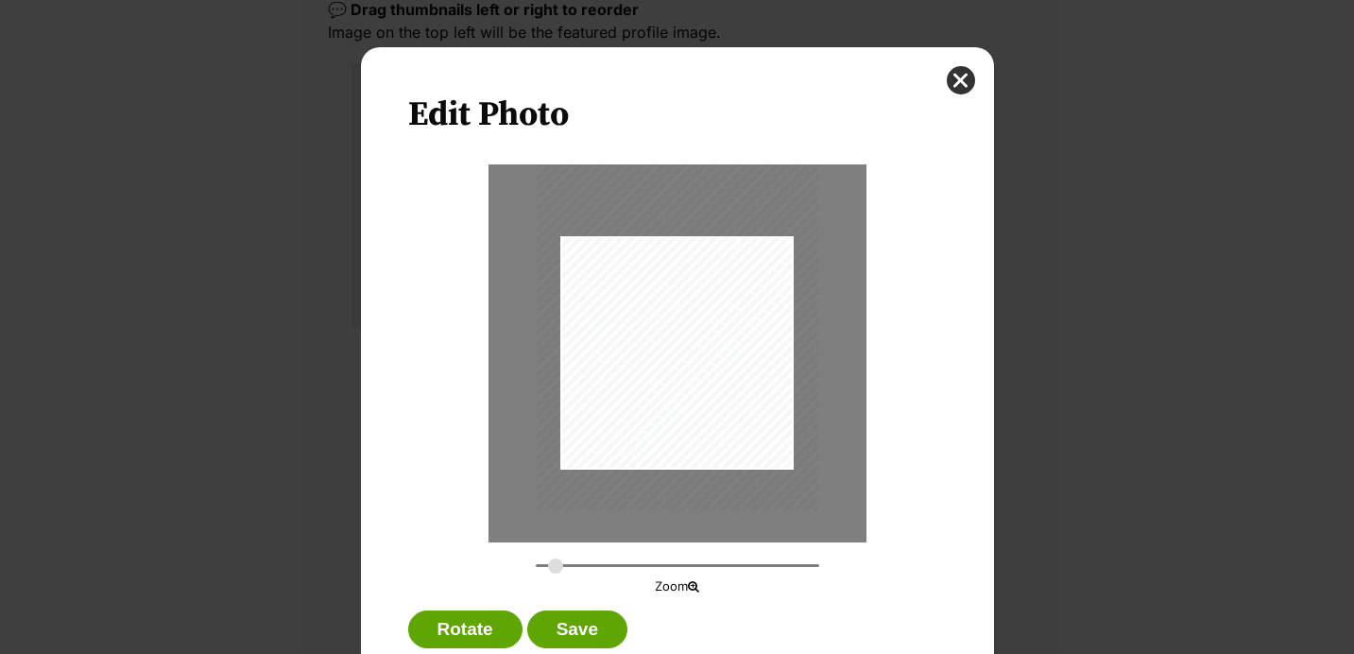
click at [555, 558] on input "Dialog Window - Close (Press escape to close)" at bounding box center [677, 565] width 283 height 18
drag, startPoint x: 670, startPoint y: 487, endPoint x: 659, endPoint y: 470, distance: 19.9
click at [659, 470] on div "Dialog Window - Close (Press escape to close)" at bounding box center [665, 305] width 283 height 379
click at [611, 633] on button "Save" at bounding box center [577, 629] width 100 height 38
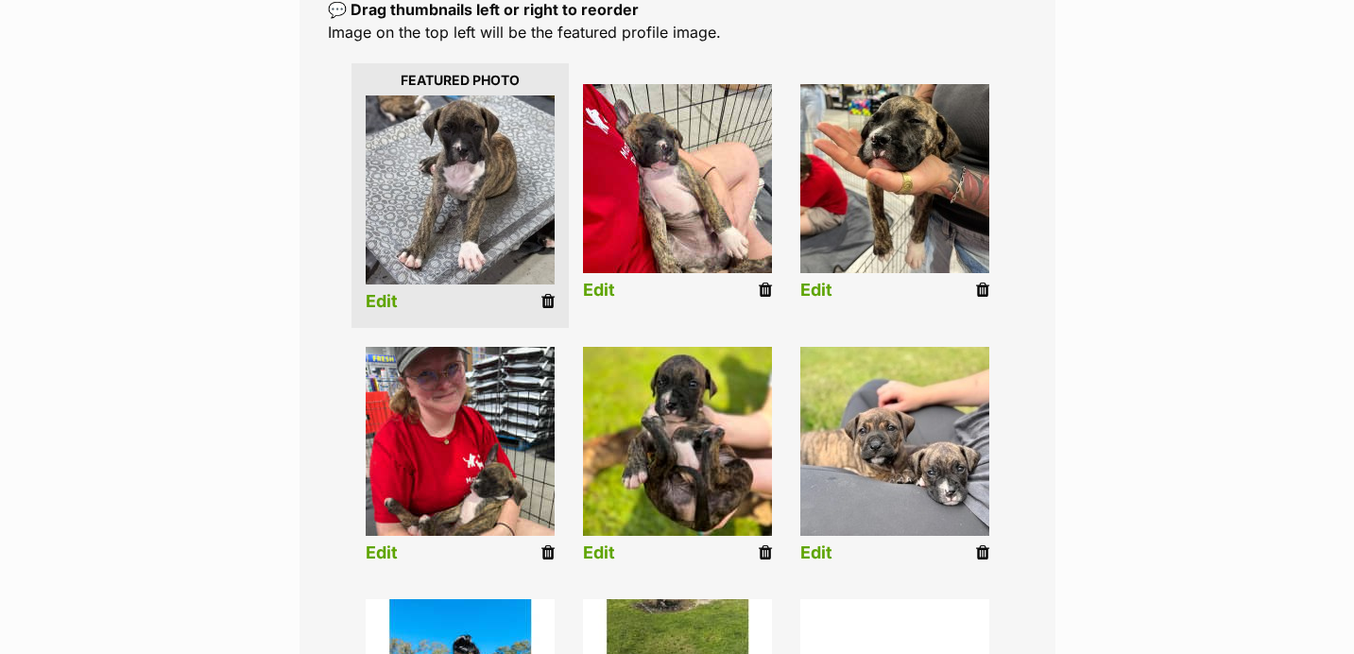
scroll to position [429, 0]
click at [377, 552] on link "Edit" at bounding box center [382, 553] width 32 height 20
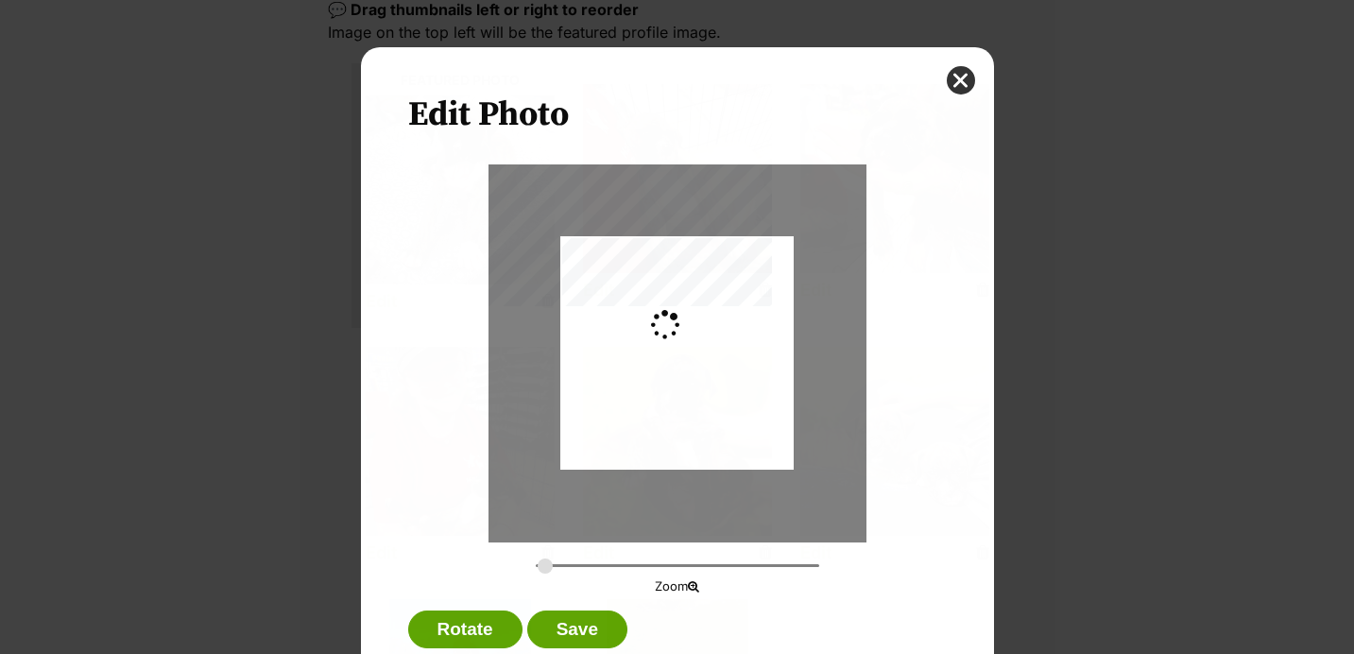
scroll to position [0, 0]
drag, startPoint x: 675, startPoint y: 384, endPoint x: 676, endPoint y: 339, distance: 45.4
click at [676, 339] on div "Dialog Window - Close (Press escape to close)" at bounding box center [676, 314] width 233 height 311
drag, startPoint x: 544, startPoint y: 567, endPoint x: 571, endPoint y: 567, distance: 26.5
click at [571, 567] on input "Dialog Window - Close (Press escape to close)" at bounding box center [677, 565] width 283 height 18
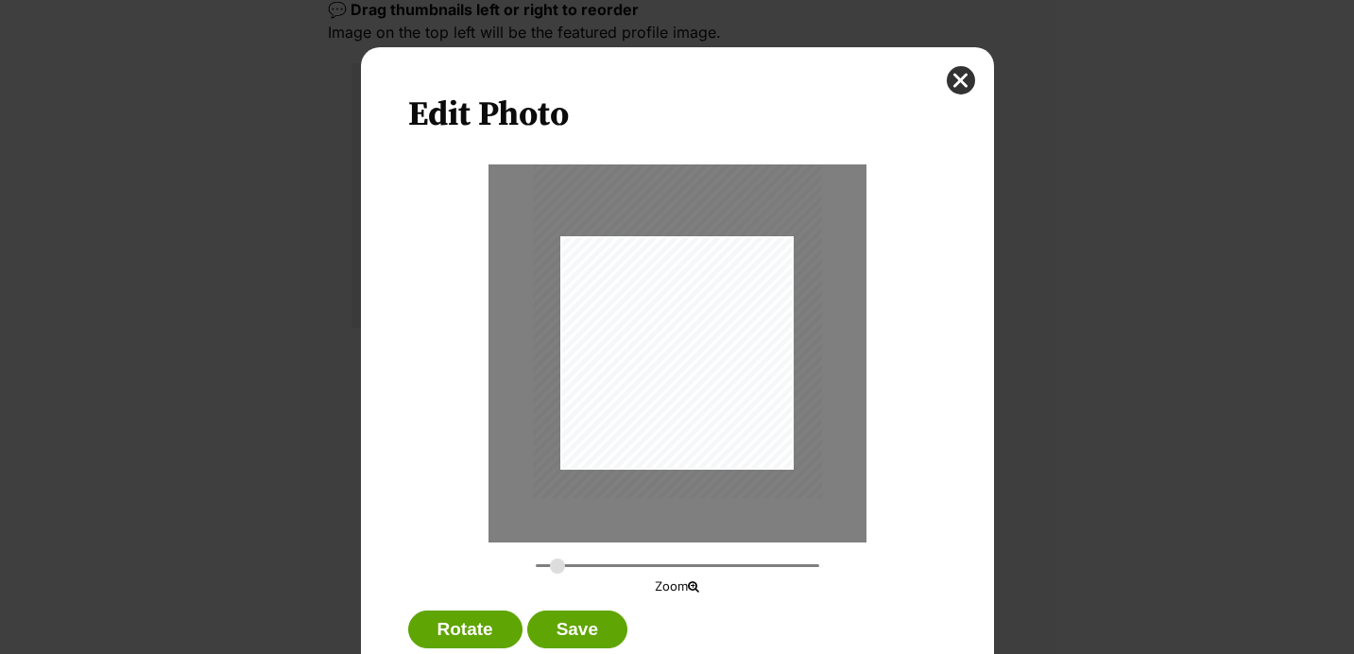
type input "0.3403"
click at [556, 561] on input "Dialog Window - Close (Press escape to close)" at bounding box center [677, 565] width 283 height 18
click at [586, 625] on button "Save" at bounding box center [577, 629] width 100 height 38
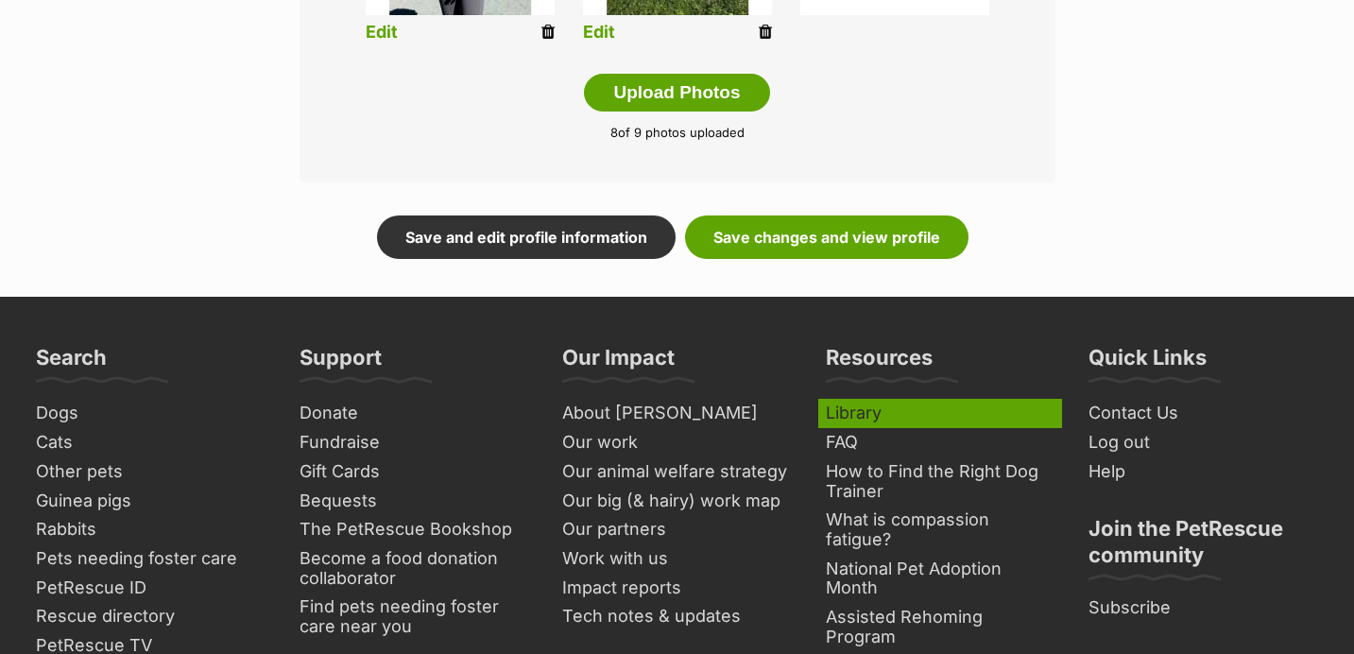
scroll to position [1258, 0]
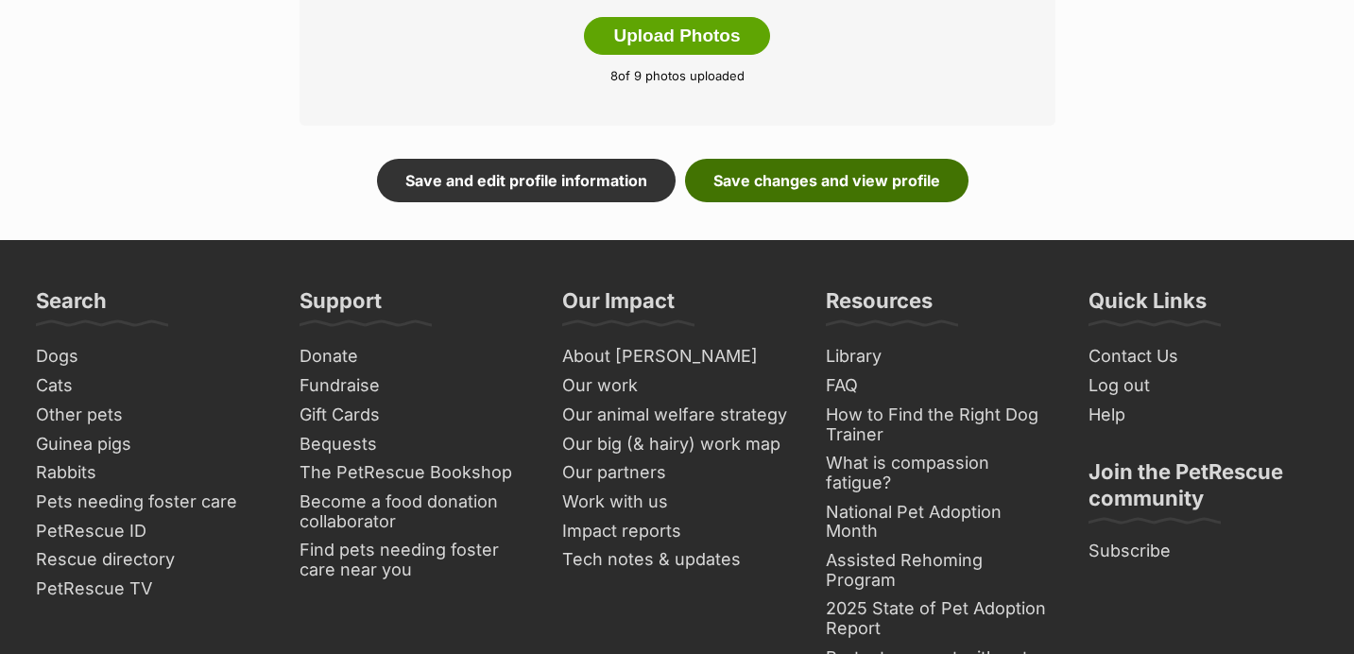
click at [843, 179] on link "Save changes and view profile" at bounding box center [826, 180] width 283 height 43
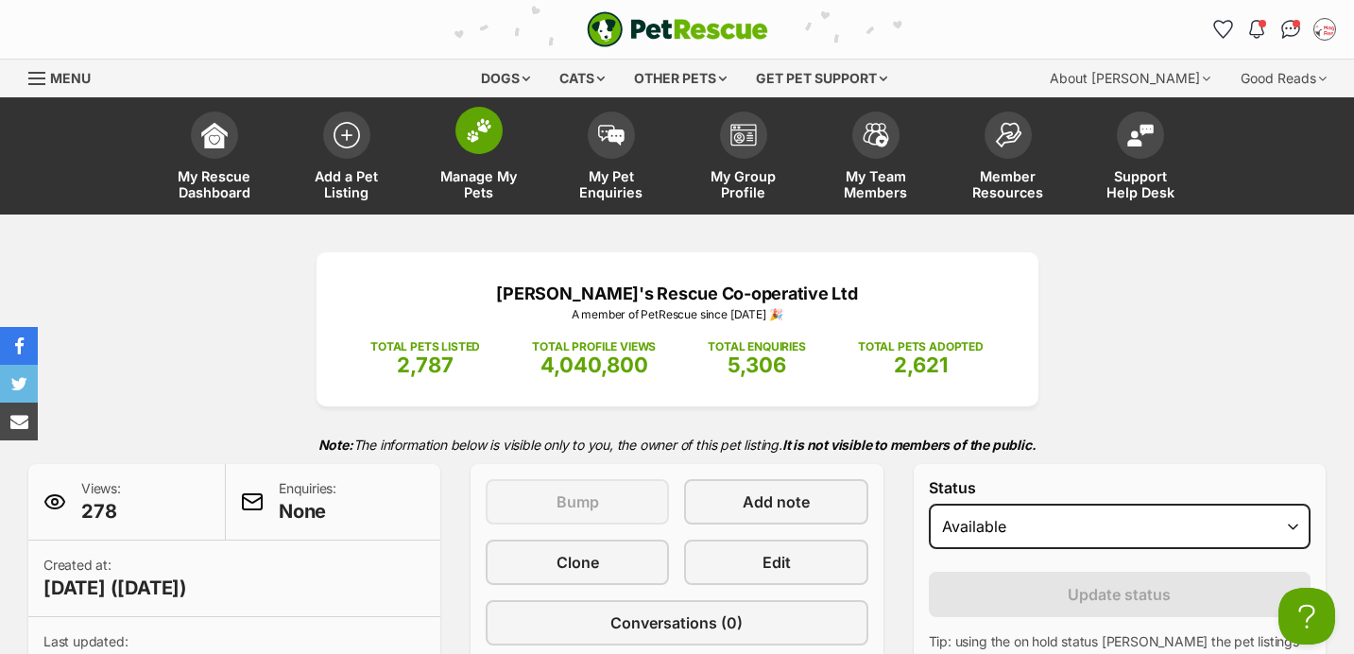
click at [482, 162] on link "Manage My Pets" at bounding box center [479, 158] width 132 height 112
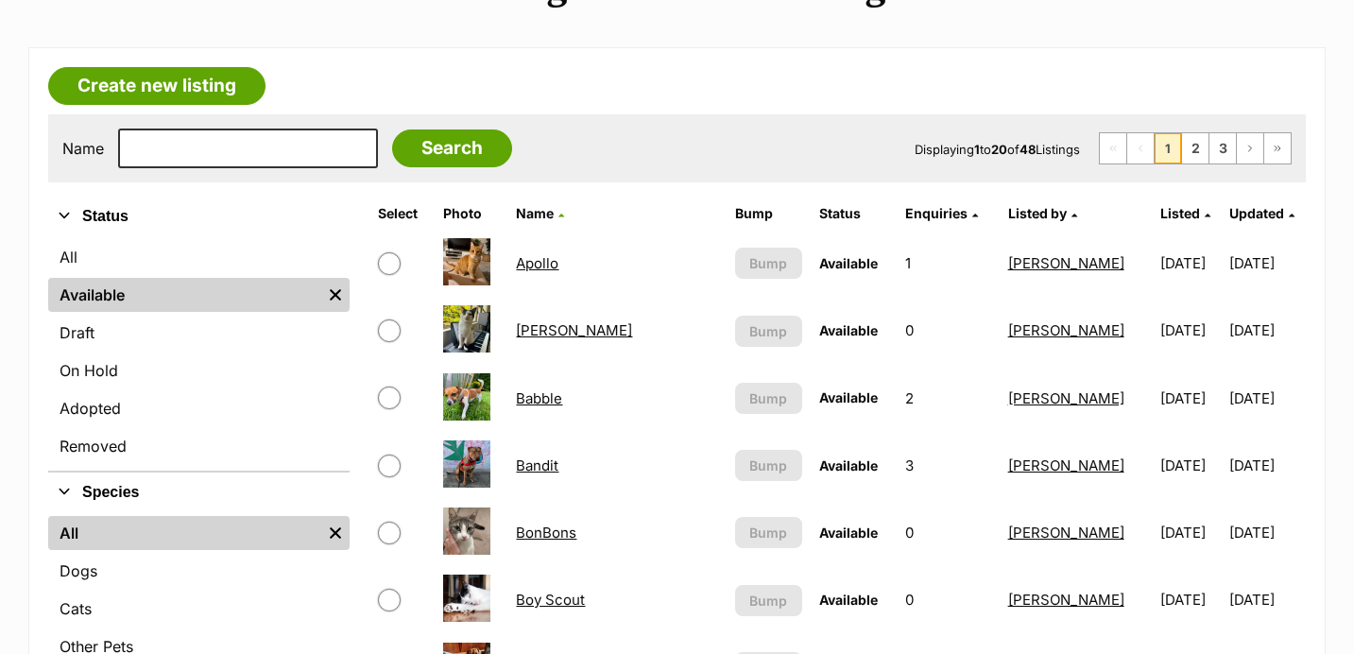
scroll to position [276, 0]
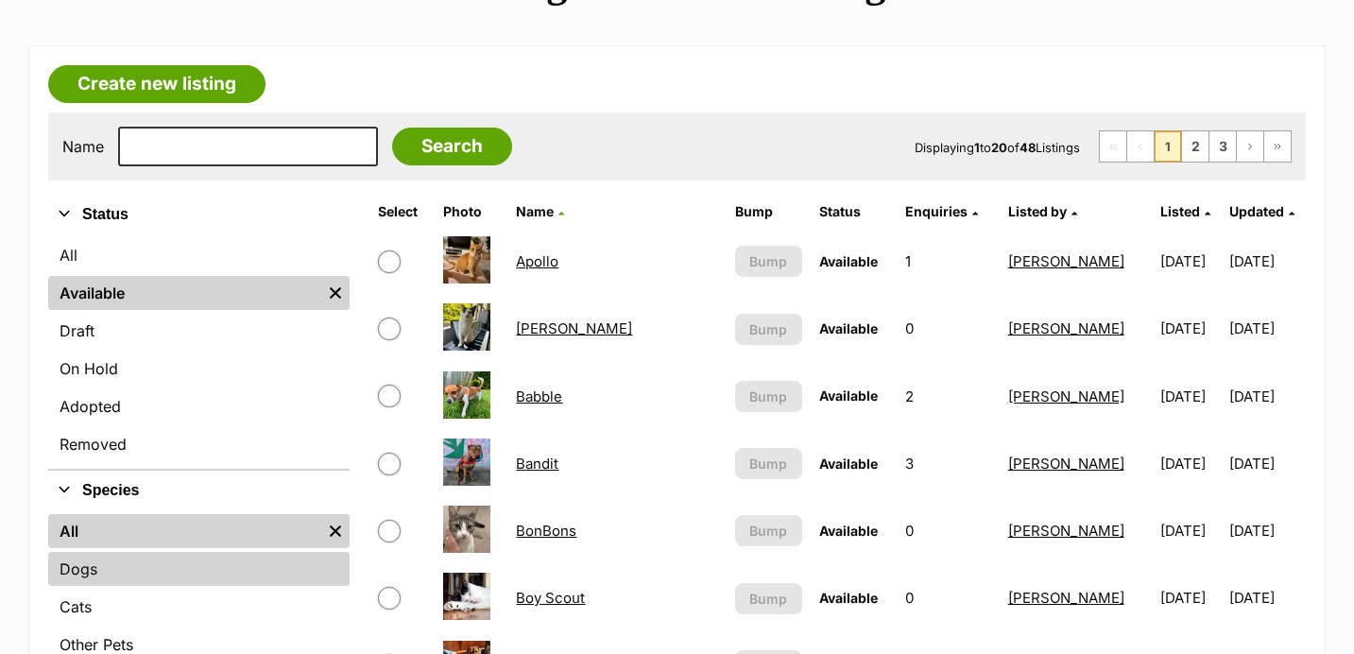
click at [144, 562] on link "Dogs" at bounding box center [198, 569] width 301 height 34
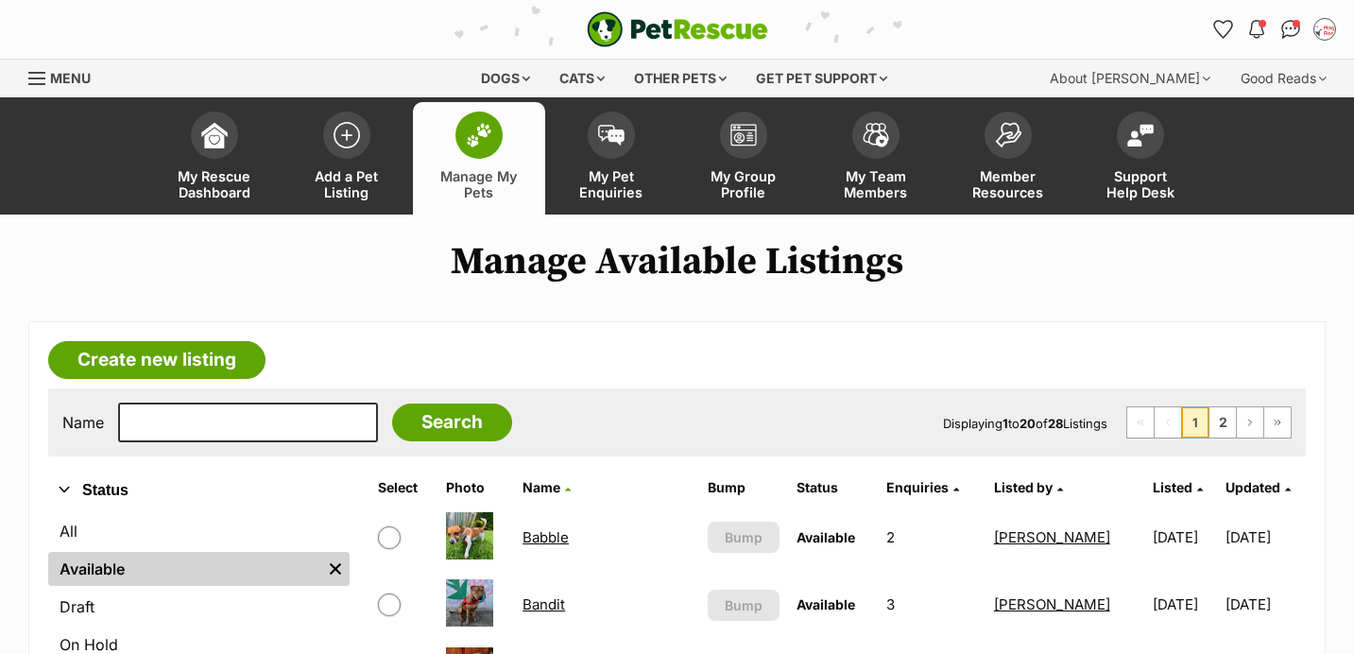
click at [1153, 490] on span "Listed" at bounding box center [1173, 487] width 40 height 16
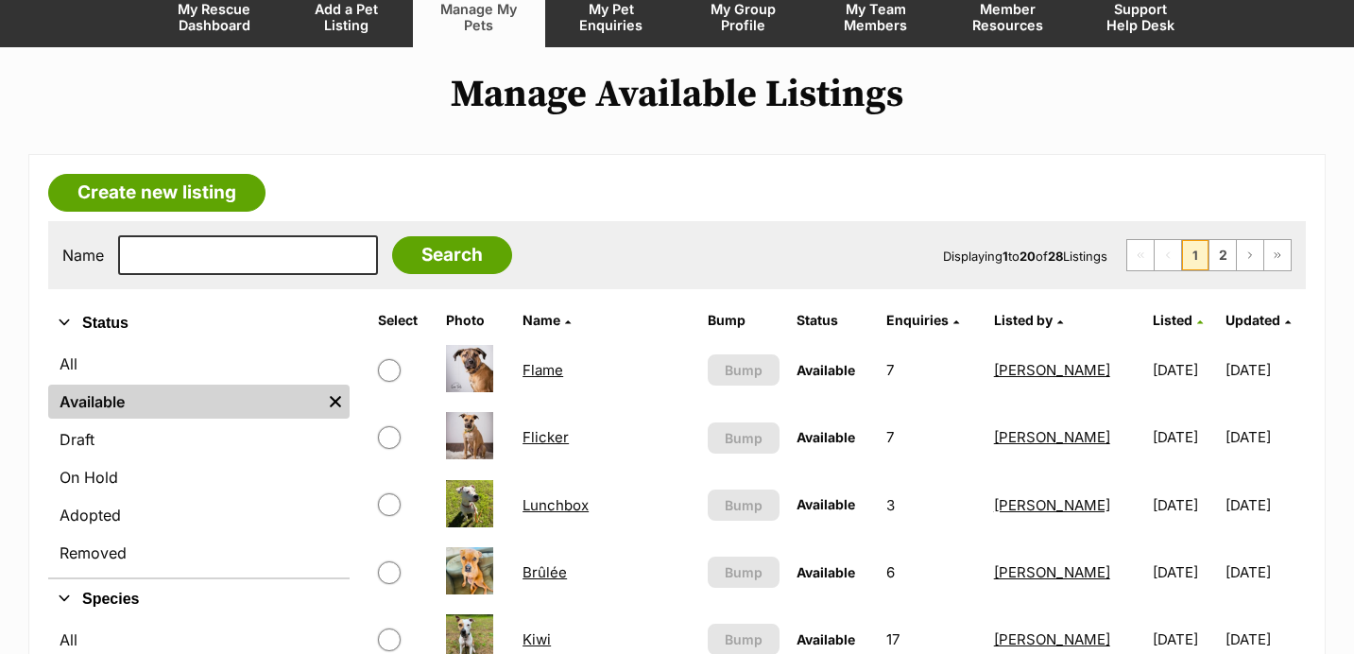
scroll to position [168, 0]
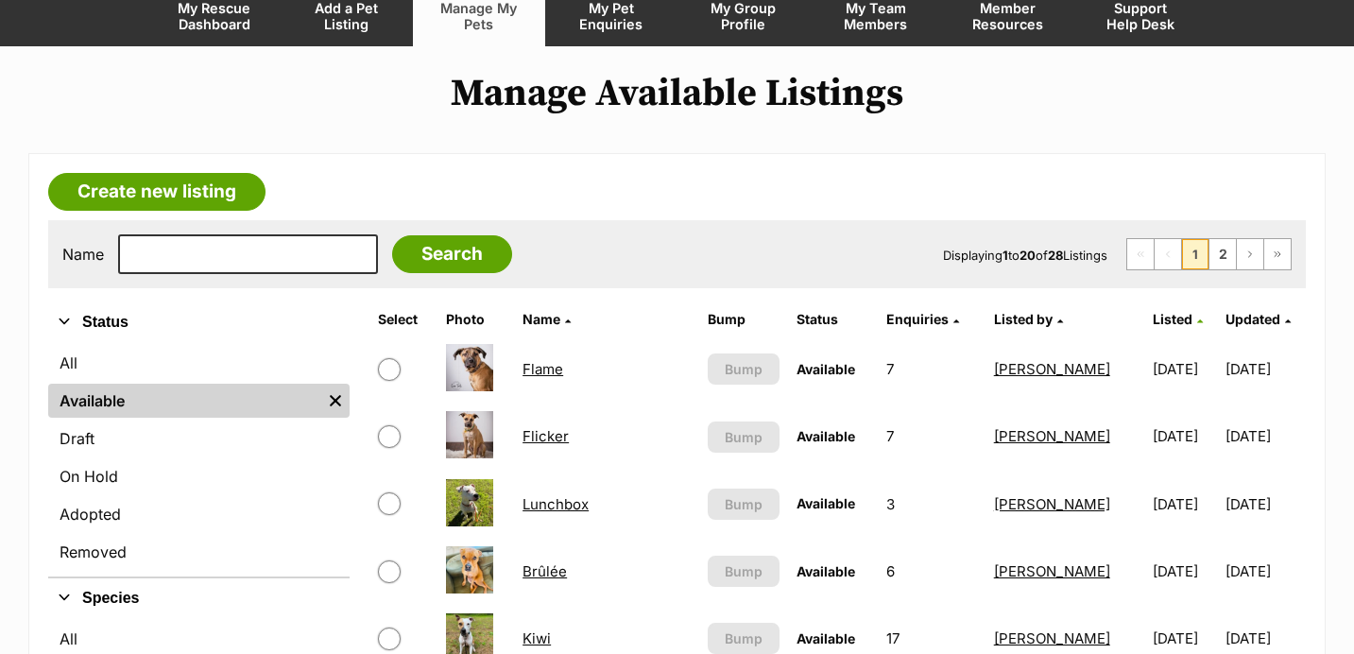
click at [1153, 322] on span "Listed" at bounding box center [1173, 319] width 40 height 16
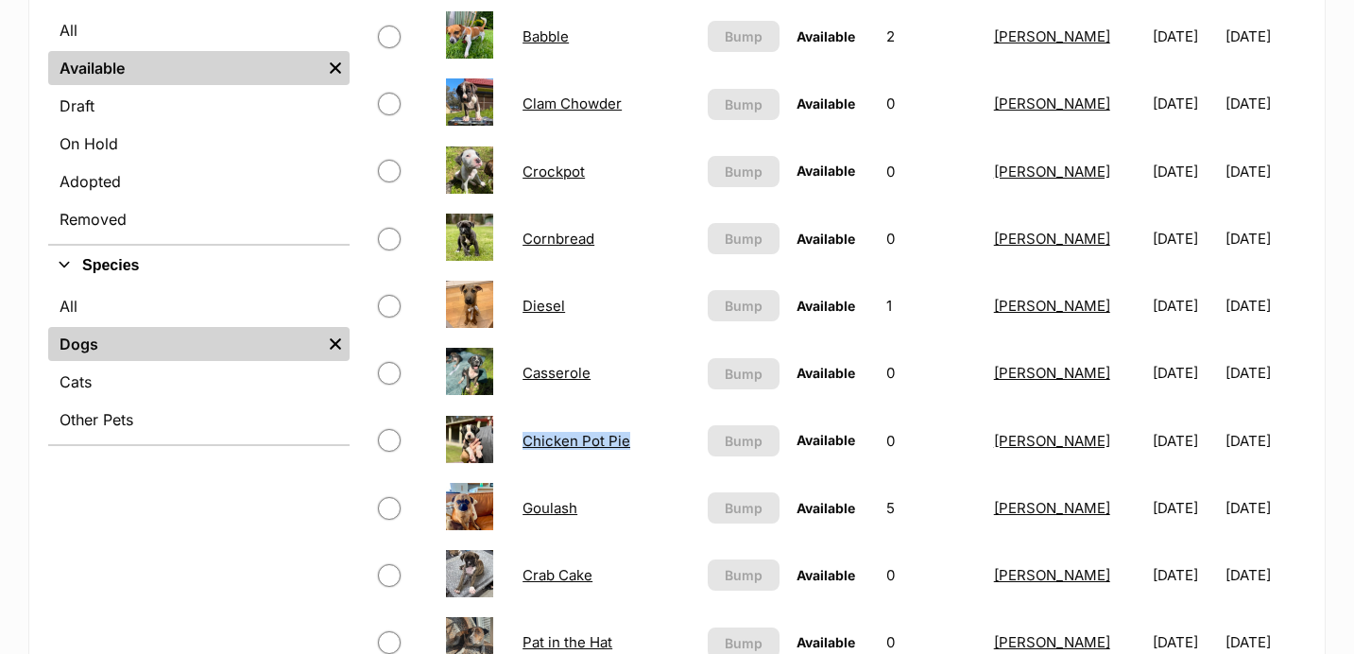
scroll to position [494, 0]
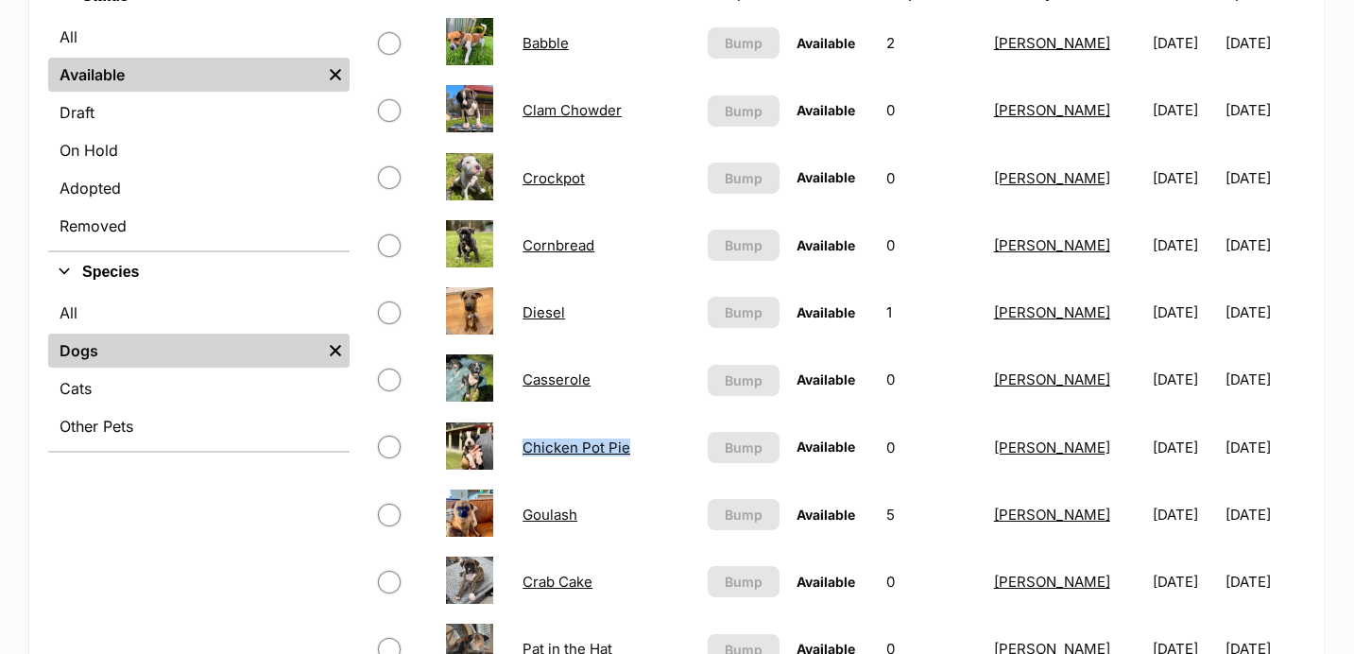
click at [558, 252] on link "Cornbread" at bounding box center [558, 245] width 72 height 18
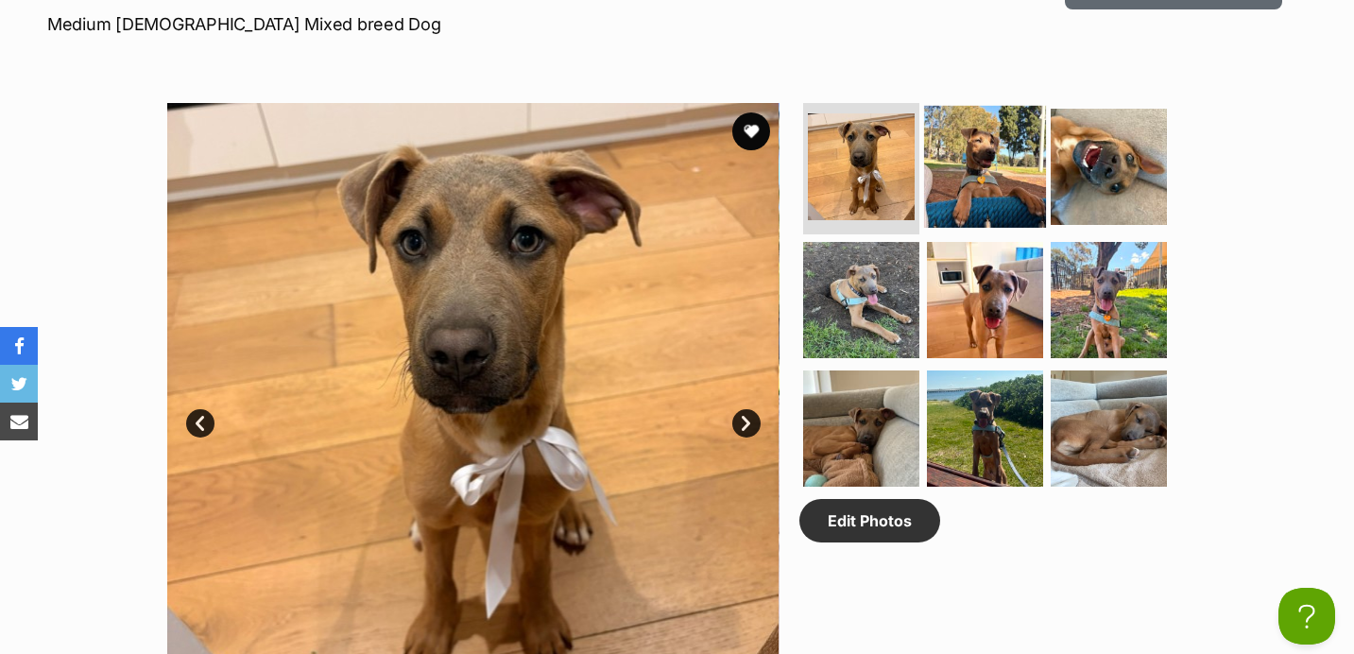
click at [985, 155] on img at bounding box center [985, 166] width 122 height 122
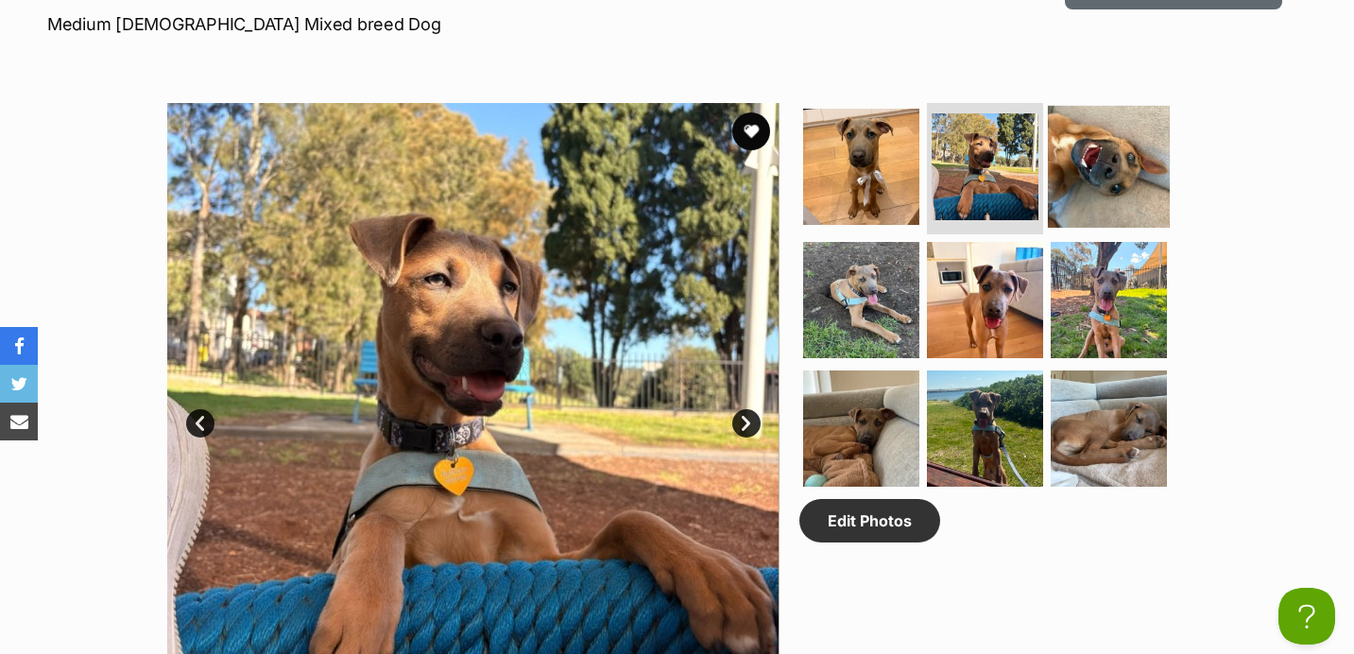
click at [1109, 146] on img at bounding box center [1109, 166] width 122 height 122
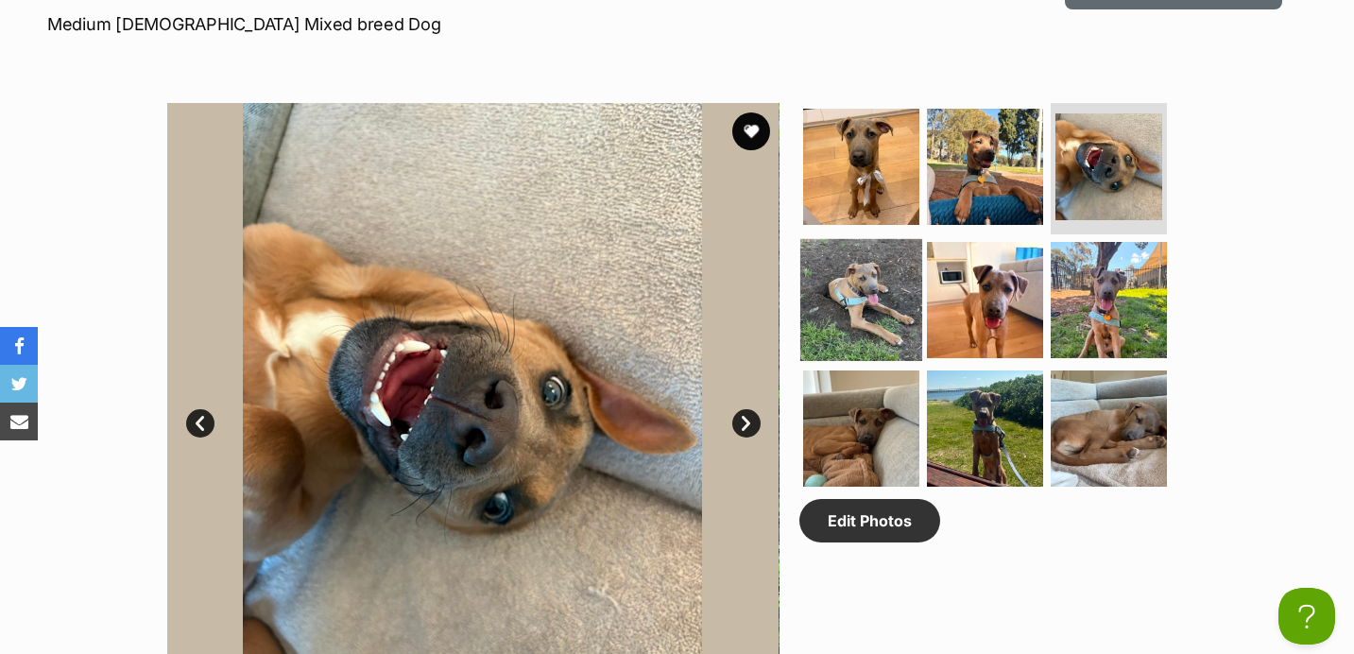
click at [846, 319] on img at bounding box center [861, 300] width 122 height 122
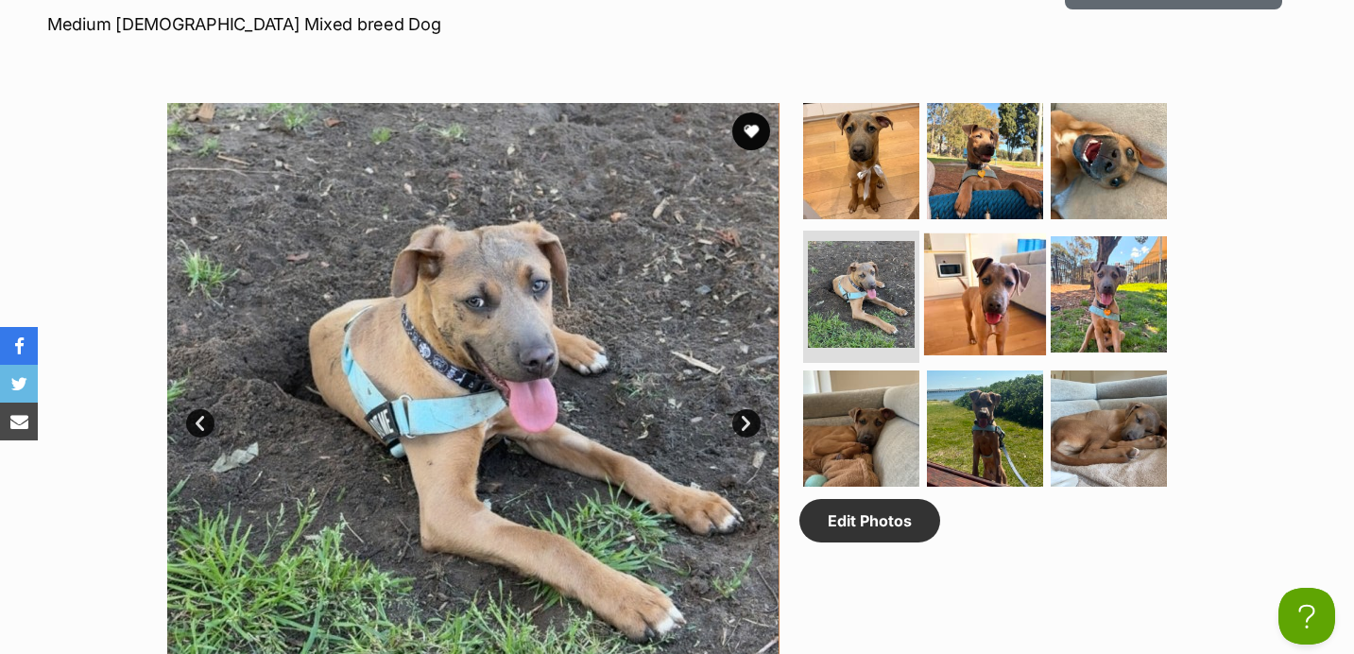
click at [980, 301] on img at bounding box center [985, 294] width 122 height 122
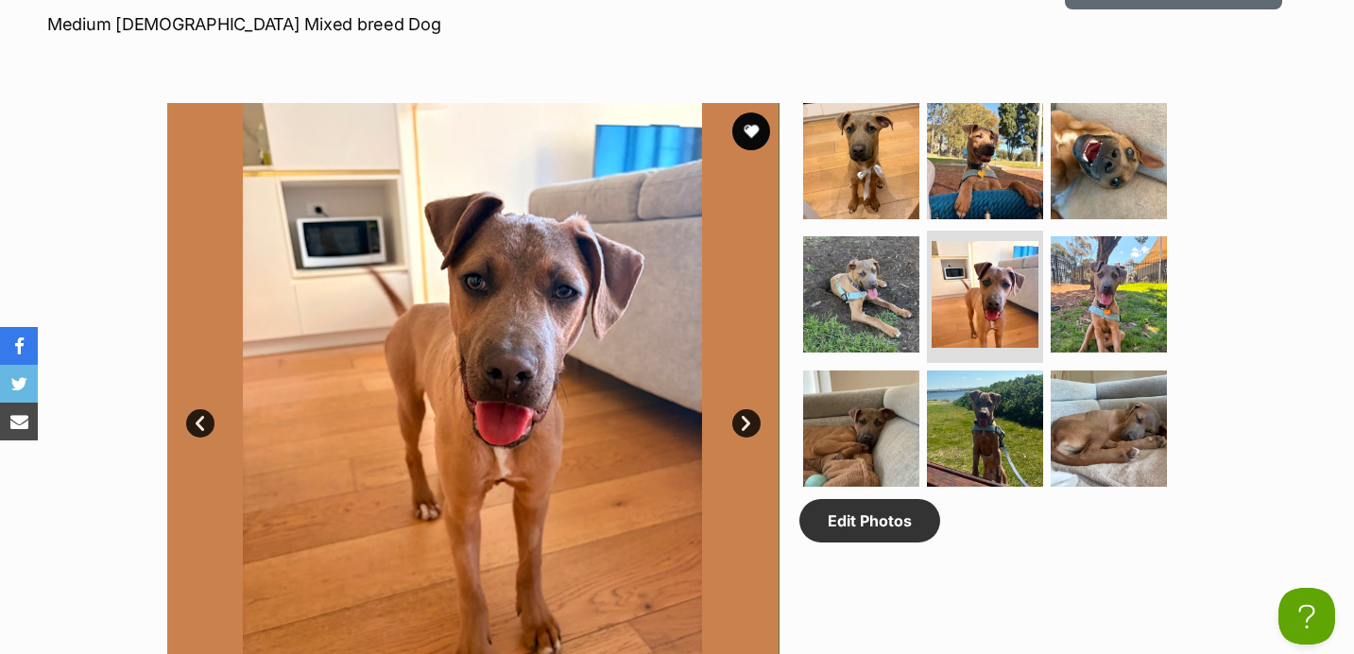
click at [1167, 282] on ul at bounding box center [992, 301] width 387 height 396
click at [1140, 299] on img at bounding box center [1109, 294] width 122 height 122
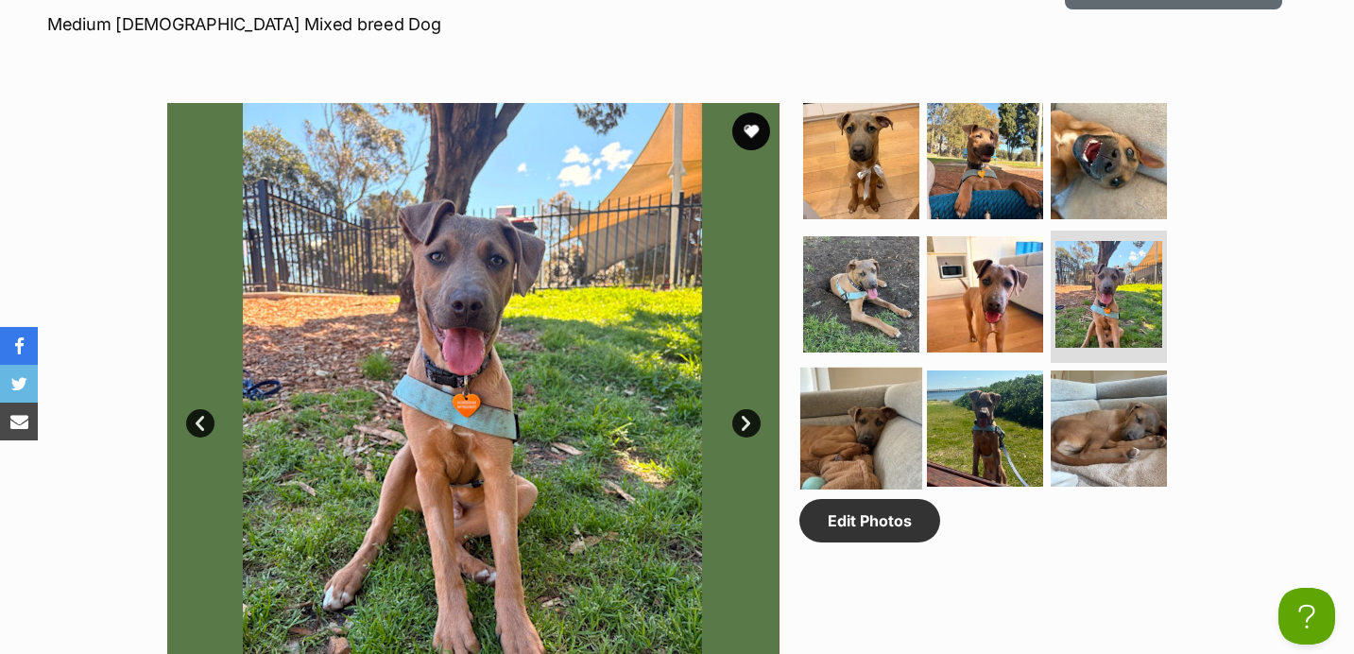
click at [852, 434] on img at bounding box center [861, 428] width 122 height 122
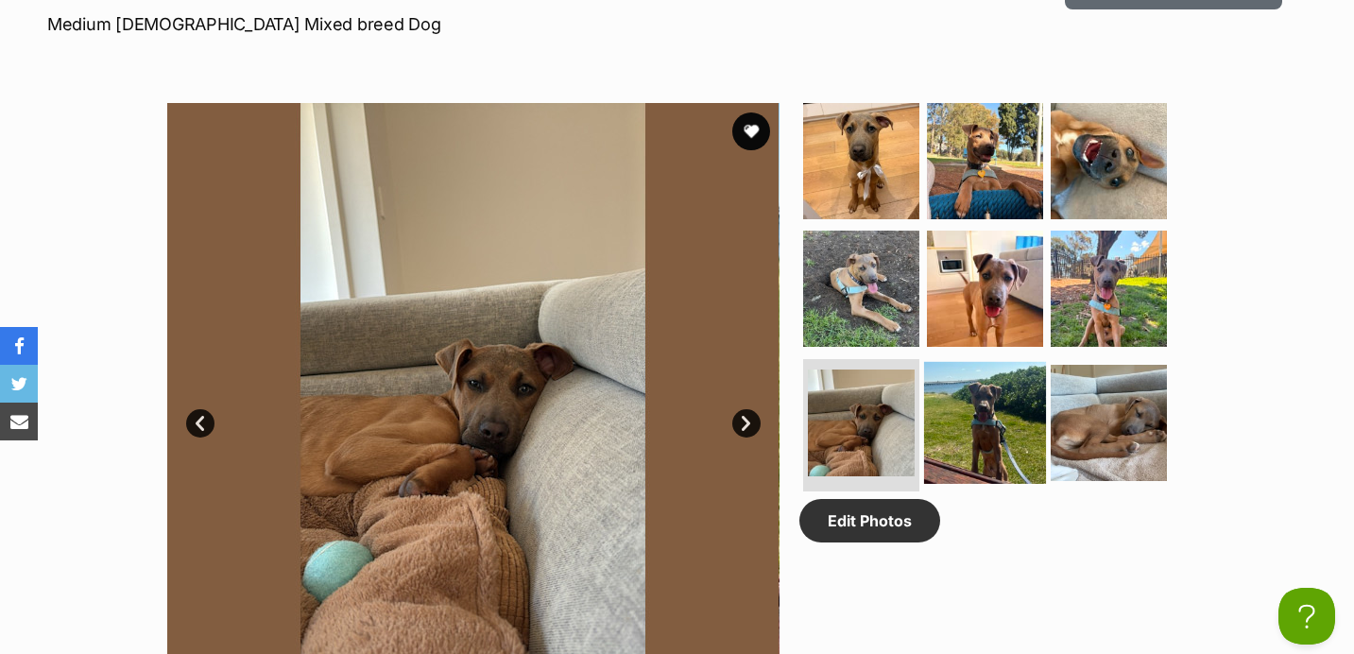
click at [989, 426] on img at bounding box center [985, 423] width 122 height 122
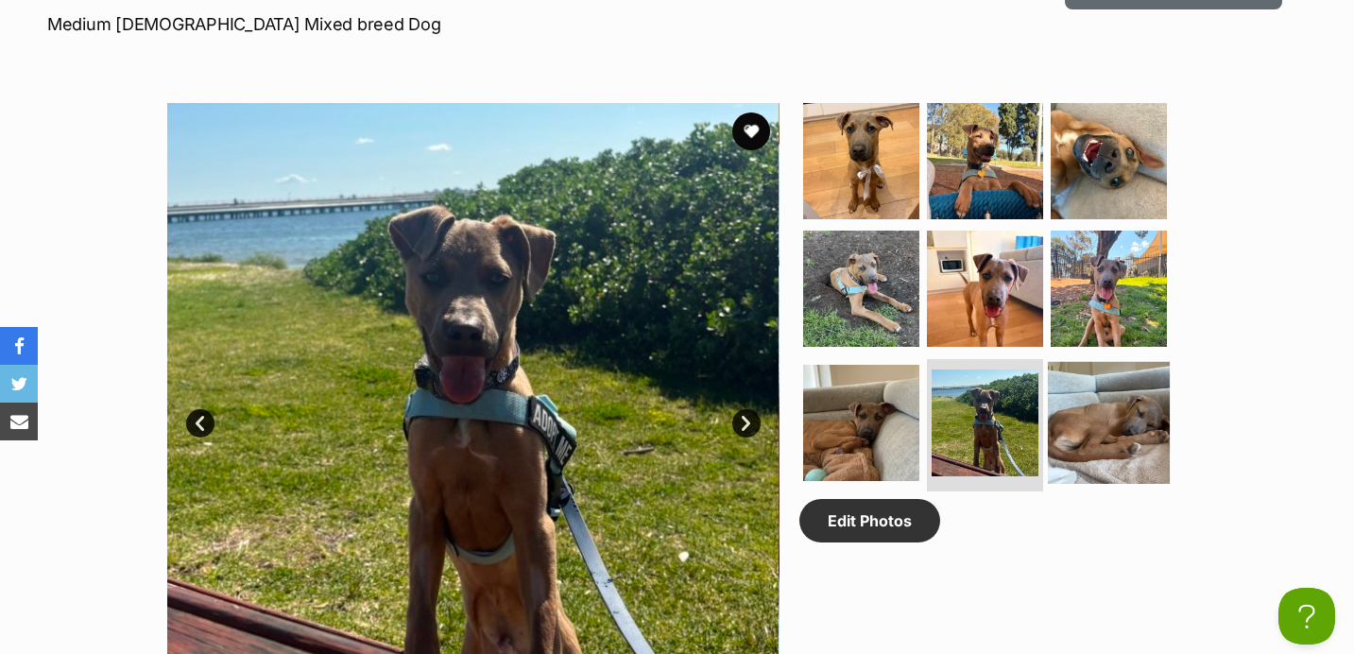
click at [1114, 401] on img at bounding box center [1109, 423] width 122 height 122
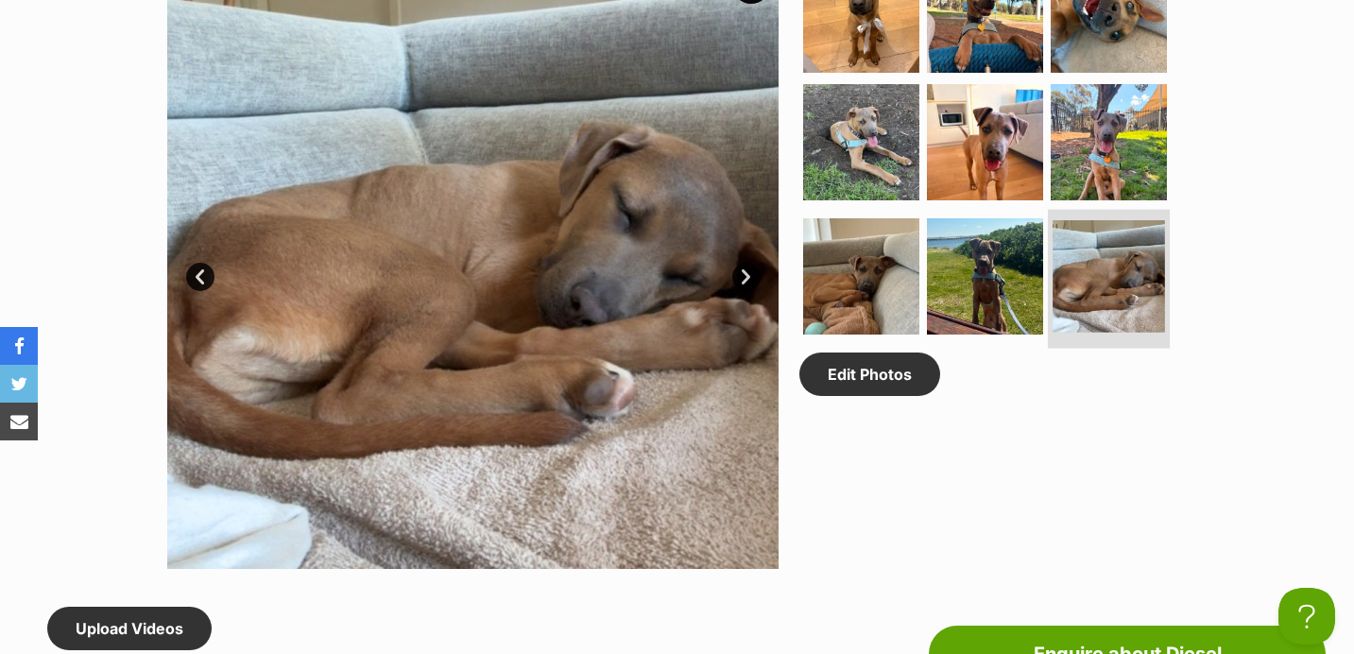
scroll to position [1043, 0]
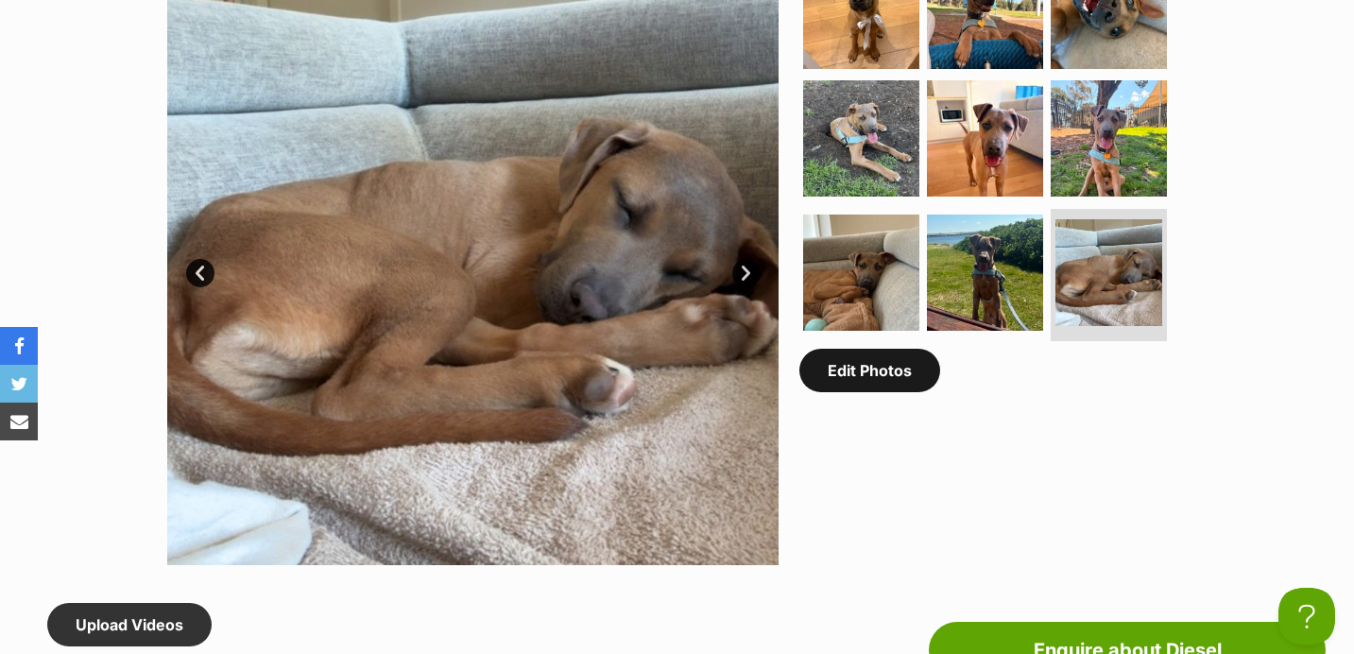
click at [876, 381] on link "Edit Photos" at bounding box center [869, 370] width 141 height 43
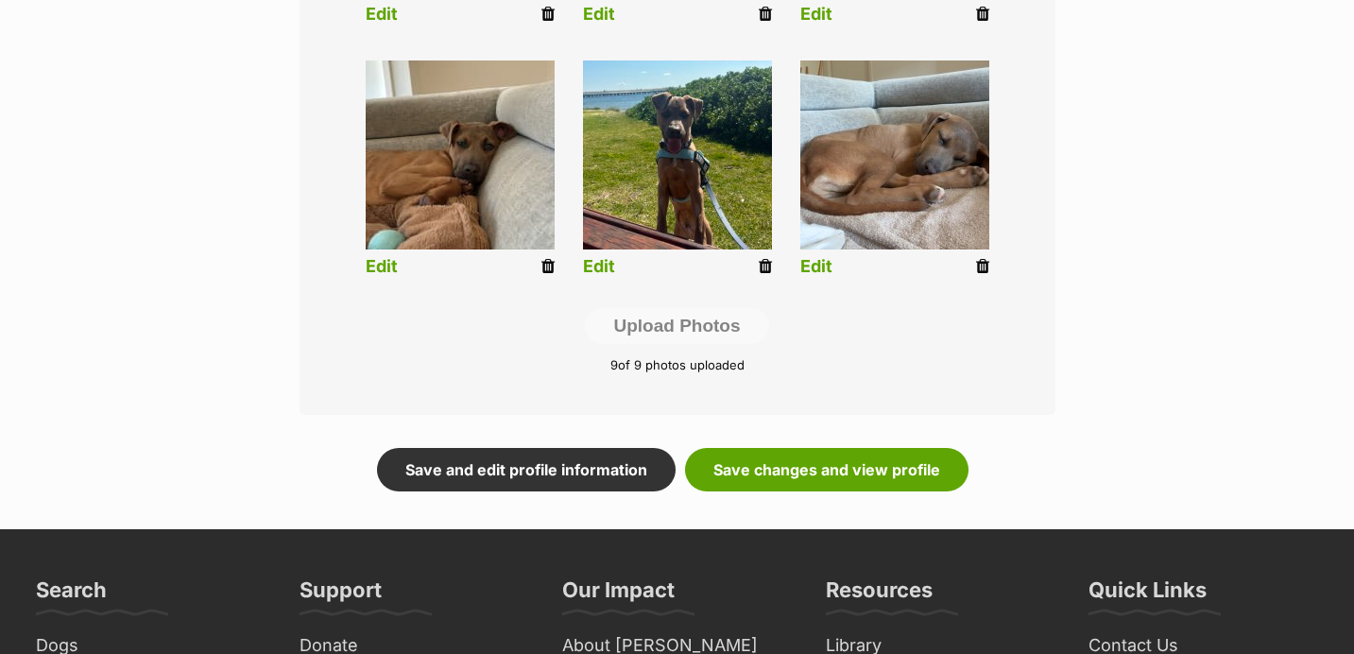
scroll to position [987, 0]
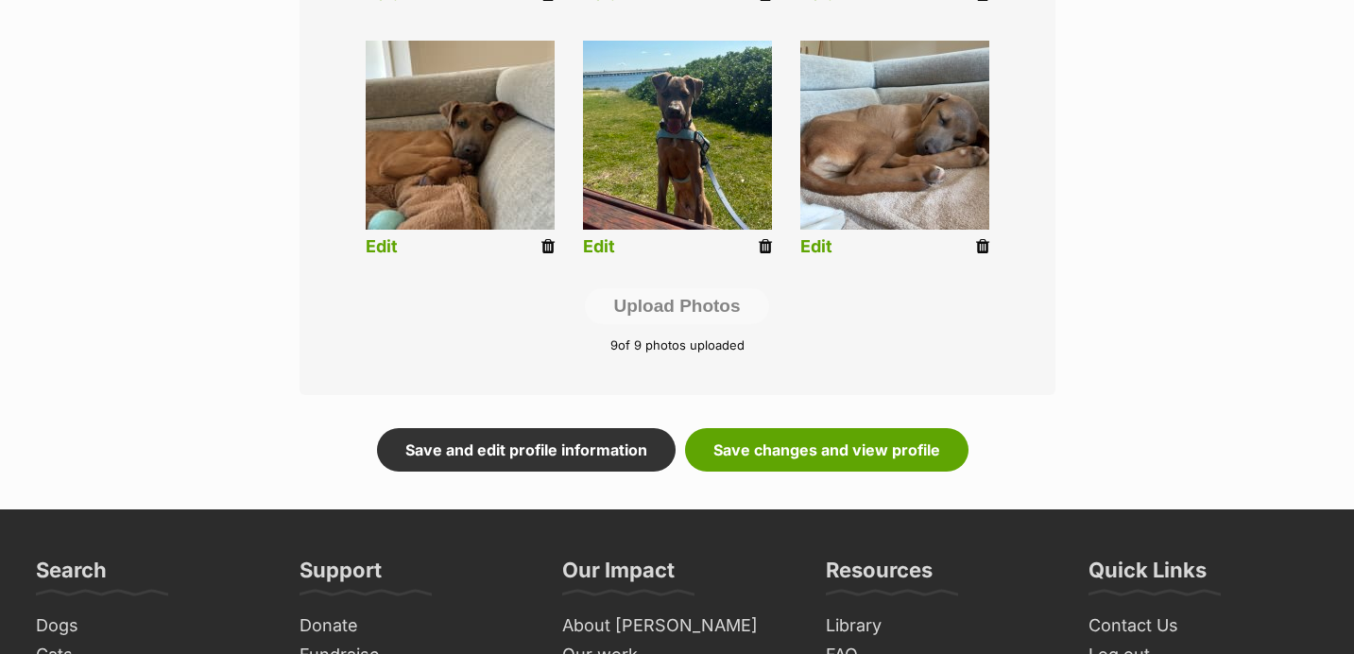
click at [764, 246] on icon at bounding box center [765, 246] width 13 height 17
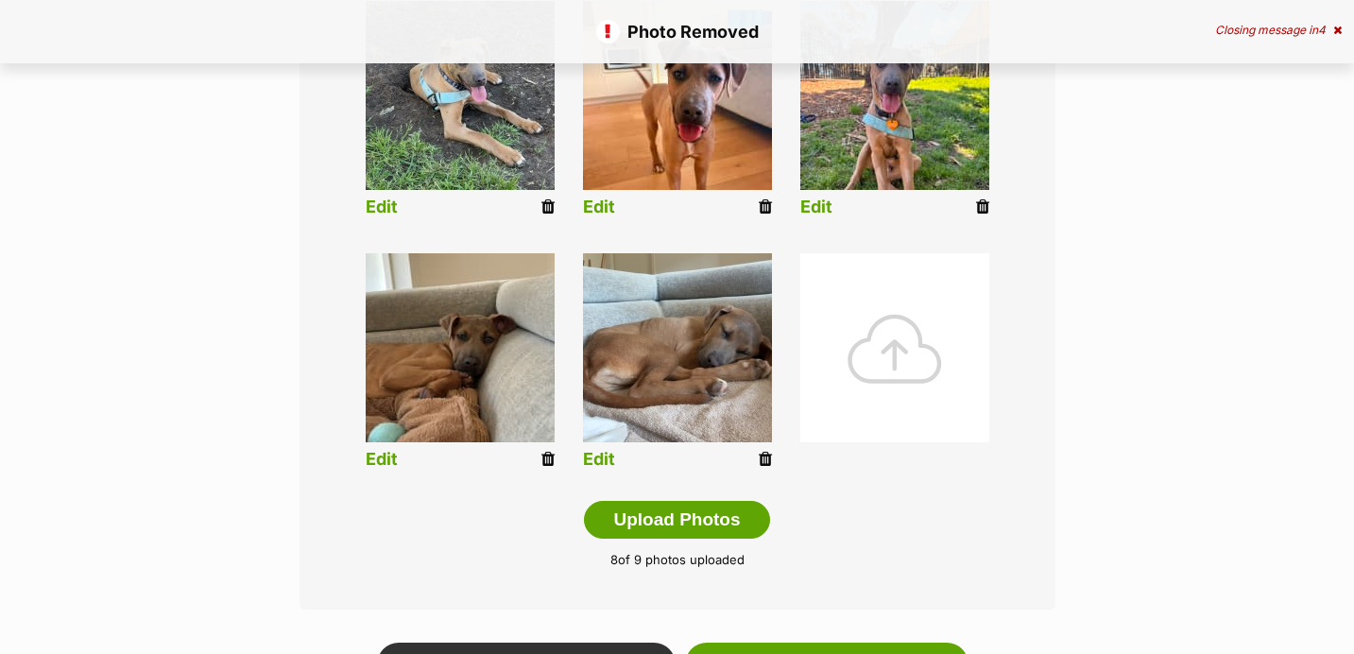
scroll to position [794, 0]
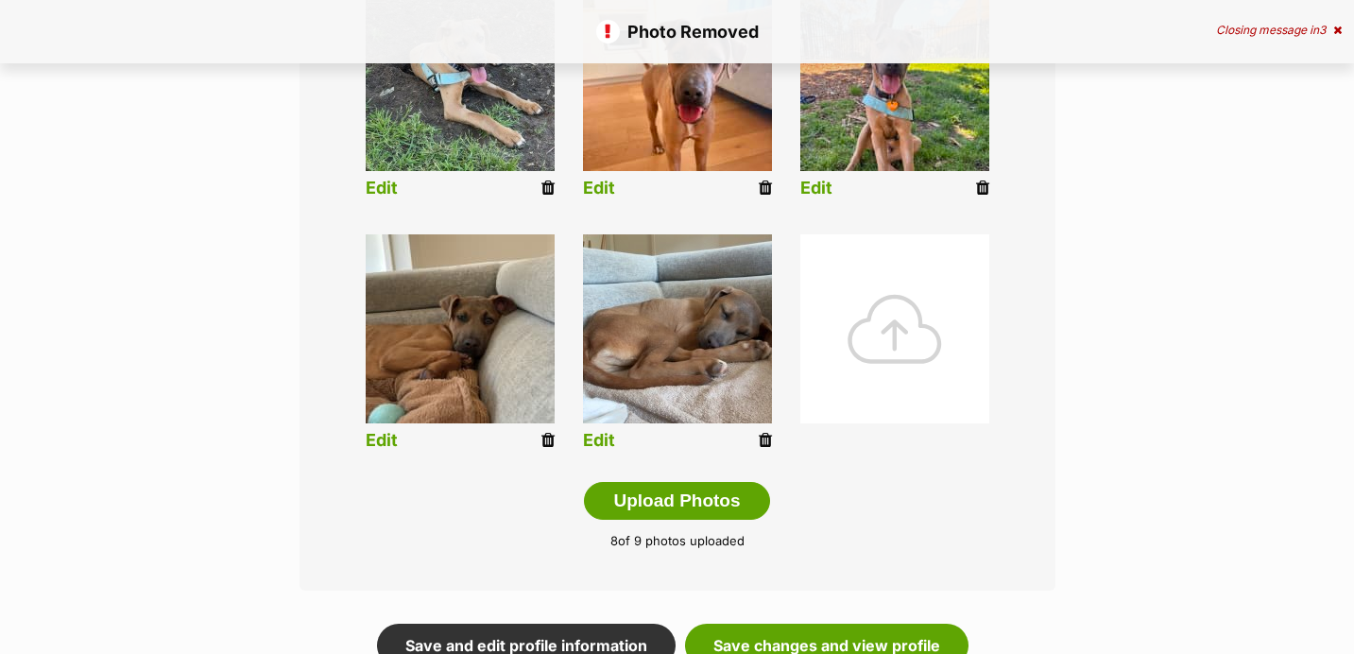
click at [825, 391] on div at bounding box center [894, 328] width 189 height 189
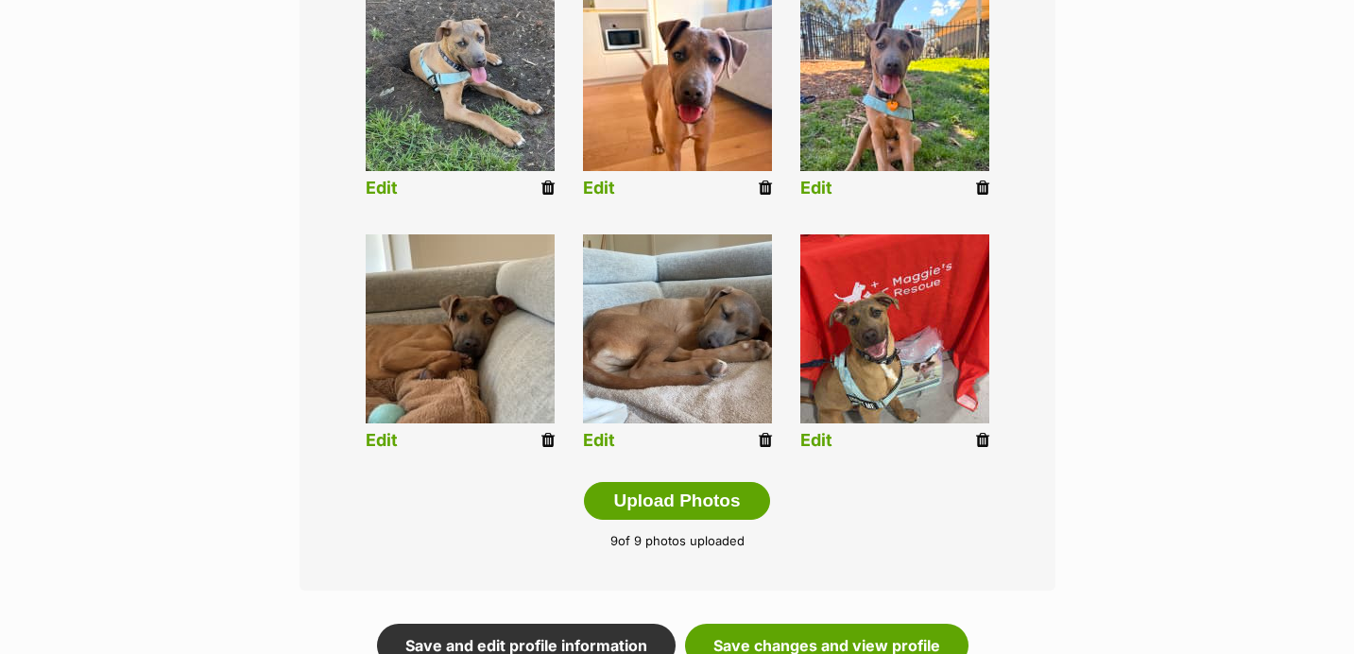
click at [814, 438] on link "Edit" at bounding box center [816, 441] width 32 height 20
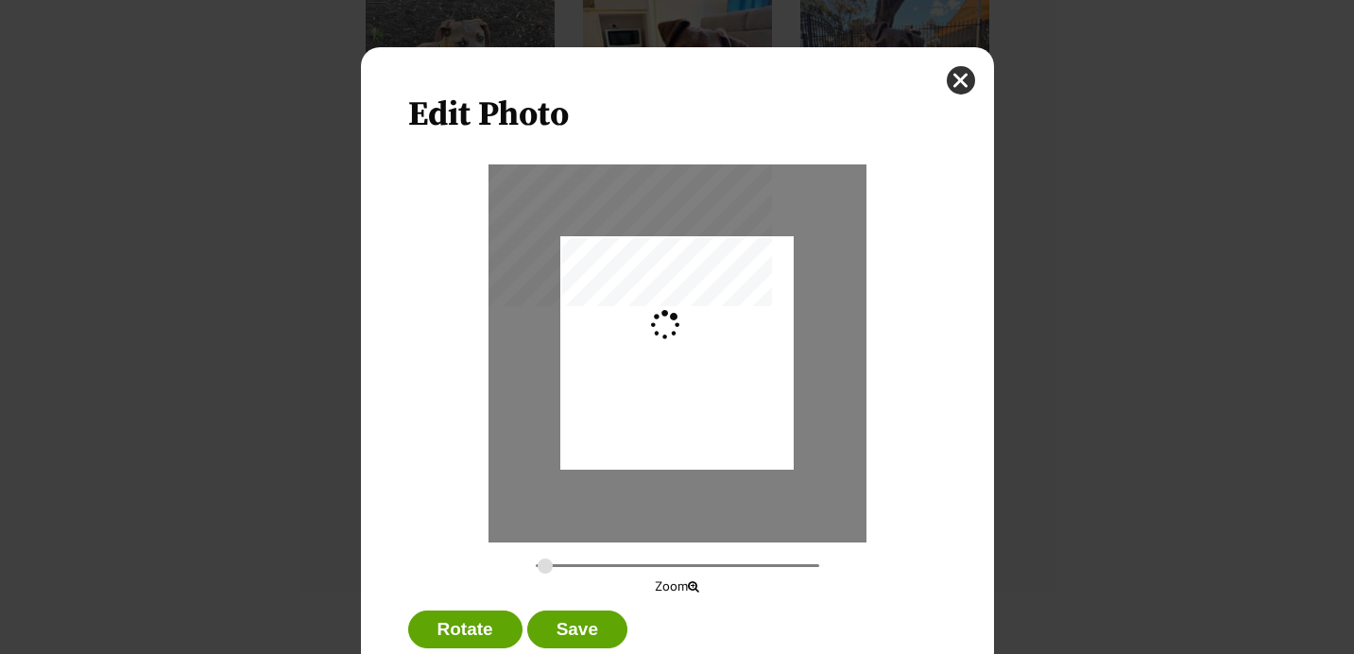
scroll to position [0, 0]
type input "0.2744"
drag, startPoint x: 748, startPoint y: 420, endPoint x: 748, endPoint y: 384, distance: 35.9
click at [748, 384] on div "Dialog Window - Close (Press escape to close)" at bounding box center [676, 317] width 233 height 415
click at [749, 383] on div "Dialog Window - Close (Press escape to close)" at bounding box center [676, 315] width 233 height 415
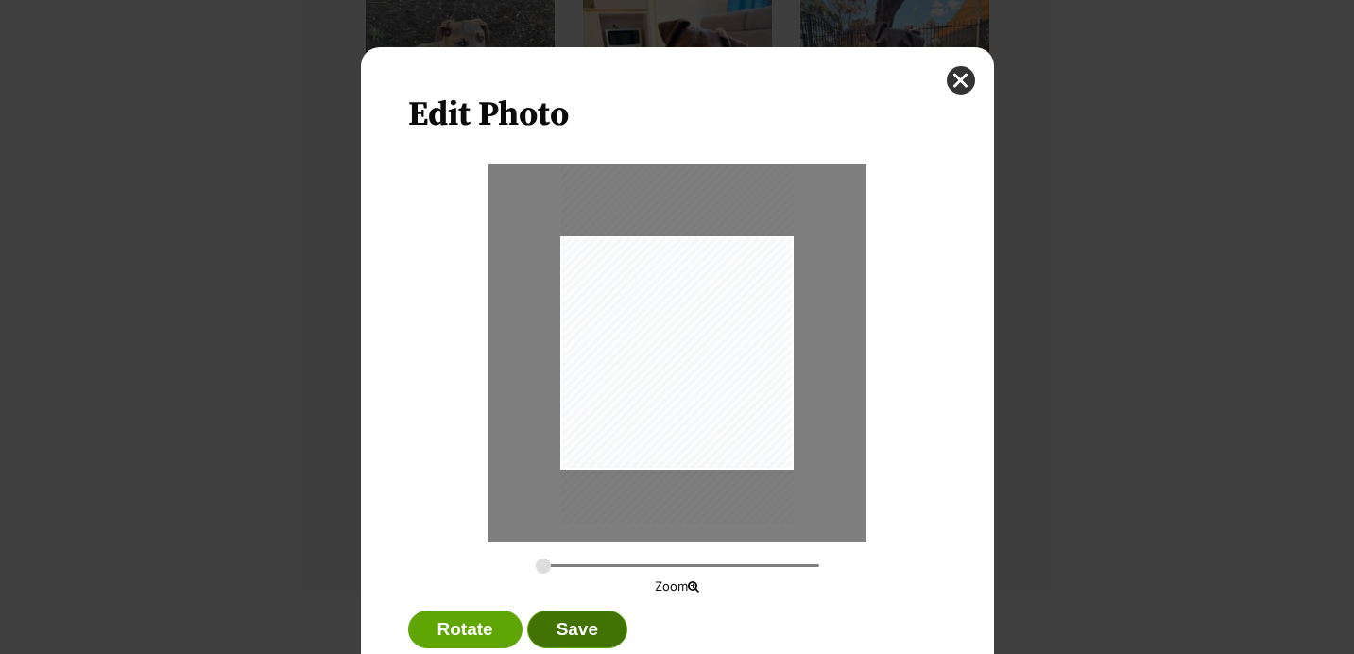
click at [595, 620] on button "Save" at bounding box center [577, 629] width 100 height 38
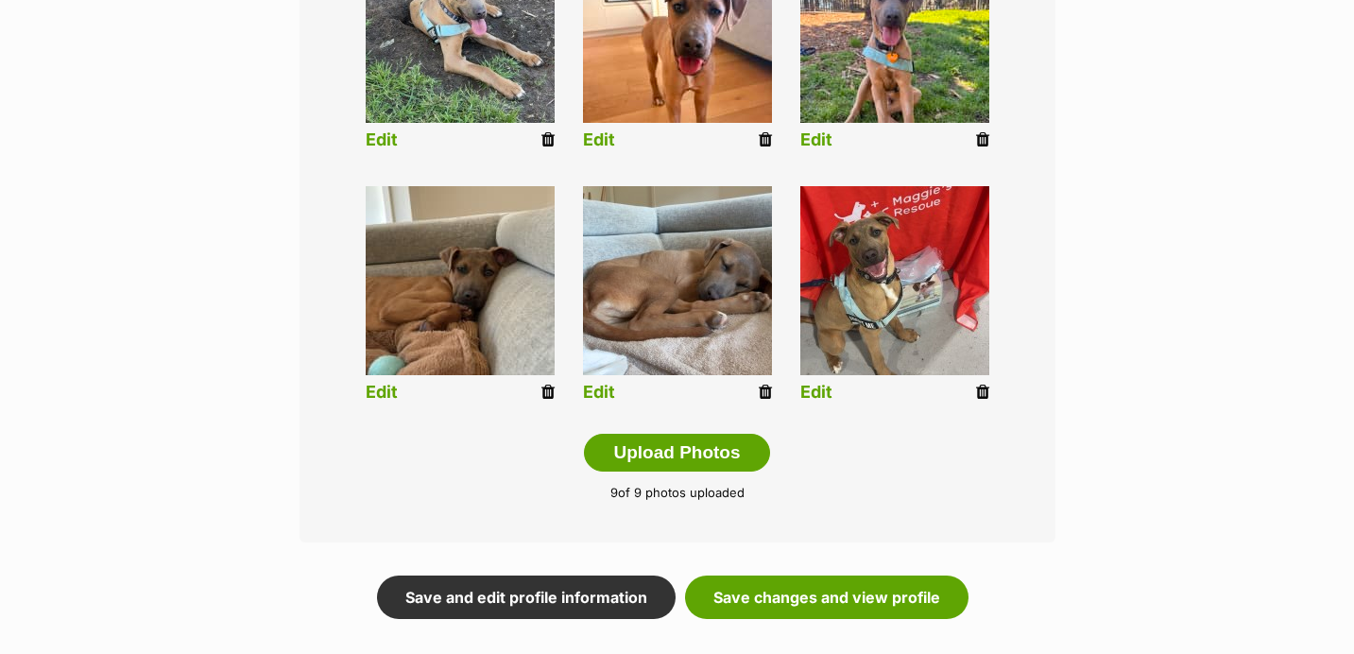
scroll to position [841, 0]
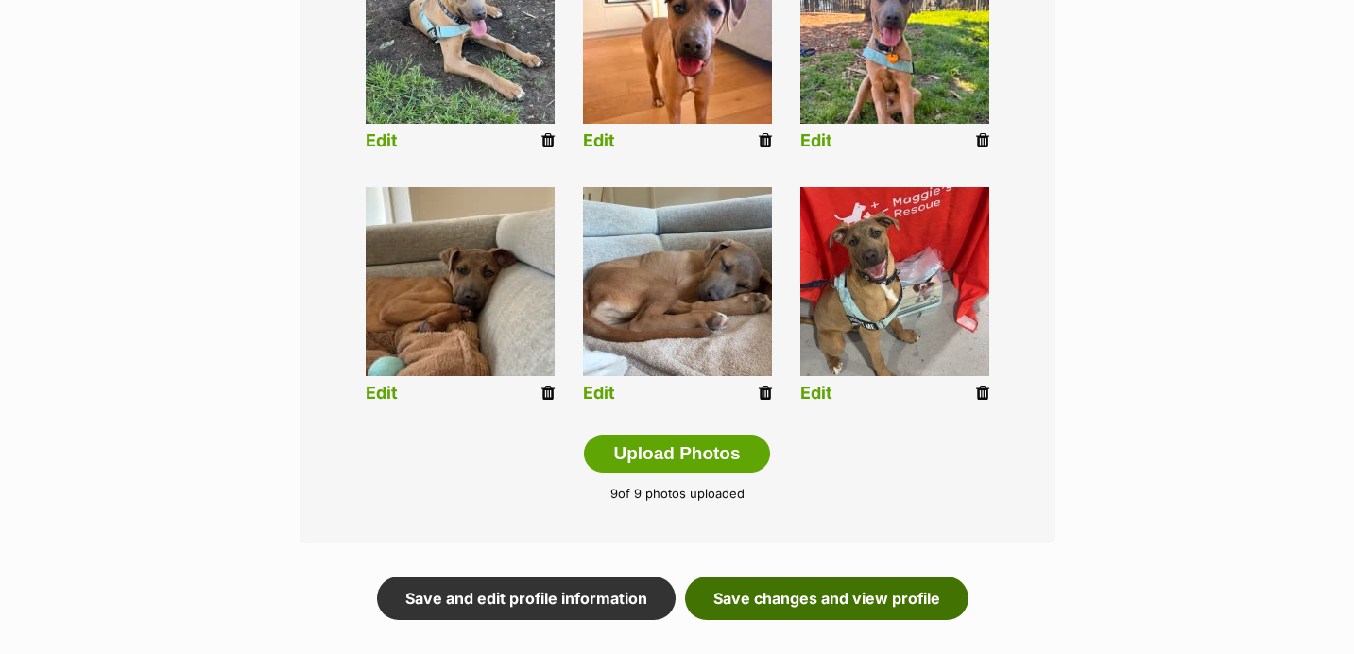
click at [747, 598] on link "Save changes and view profile" at bounding box center [826, 597] width 283 height 43
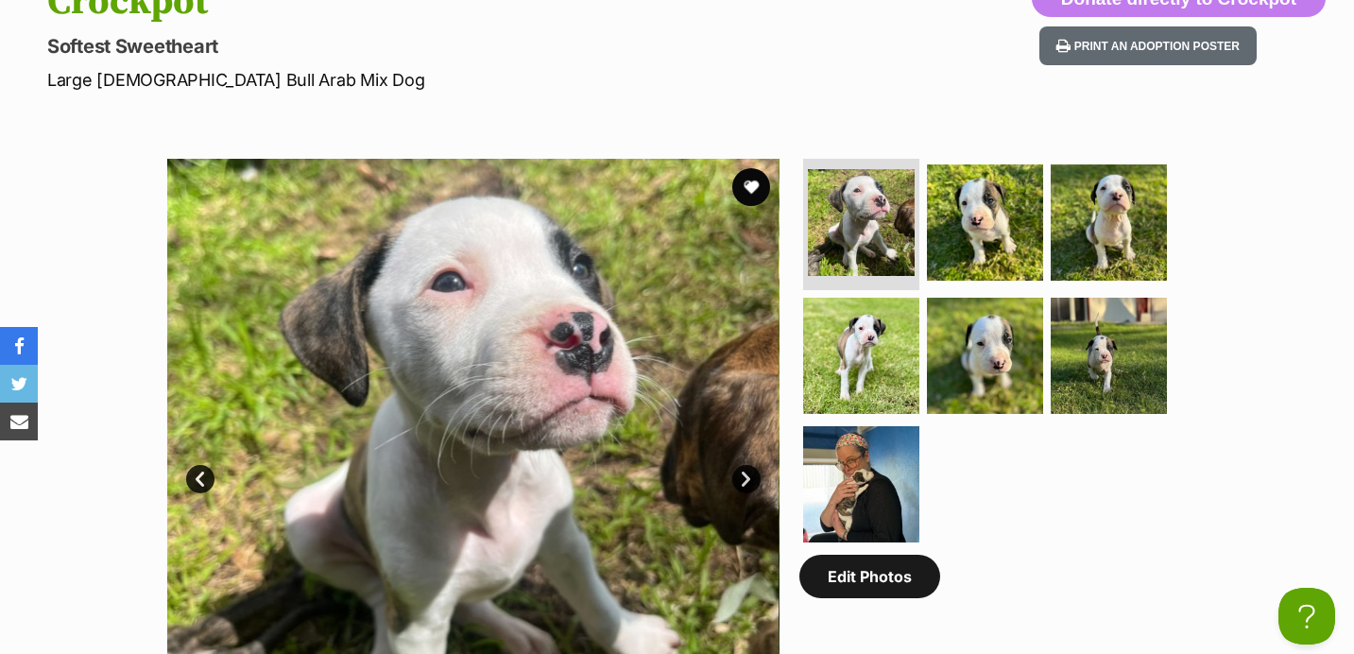
click at [829, 582] on link "Edit Photos" at bounding box center [869, 576] width 141 height 43
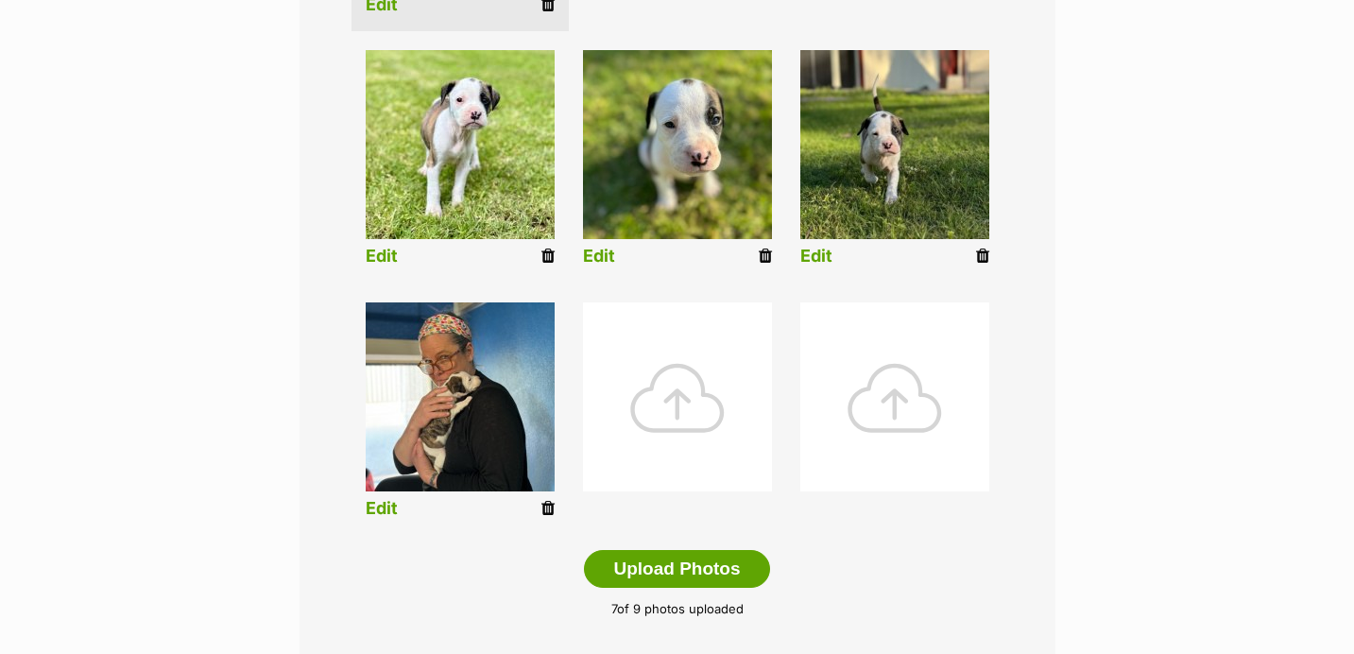
scroll to position [726, 0]
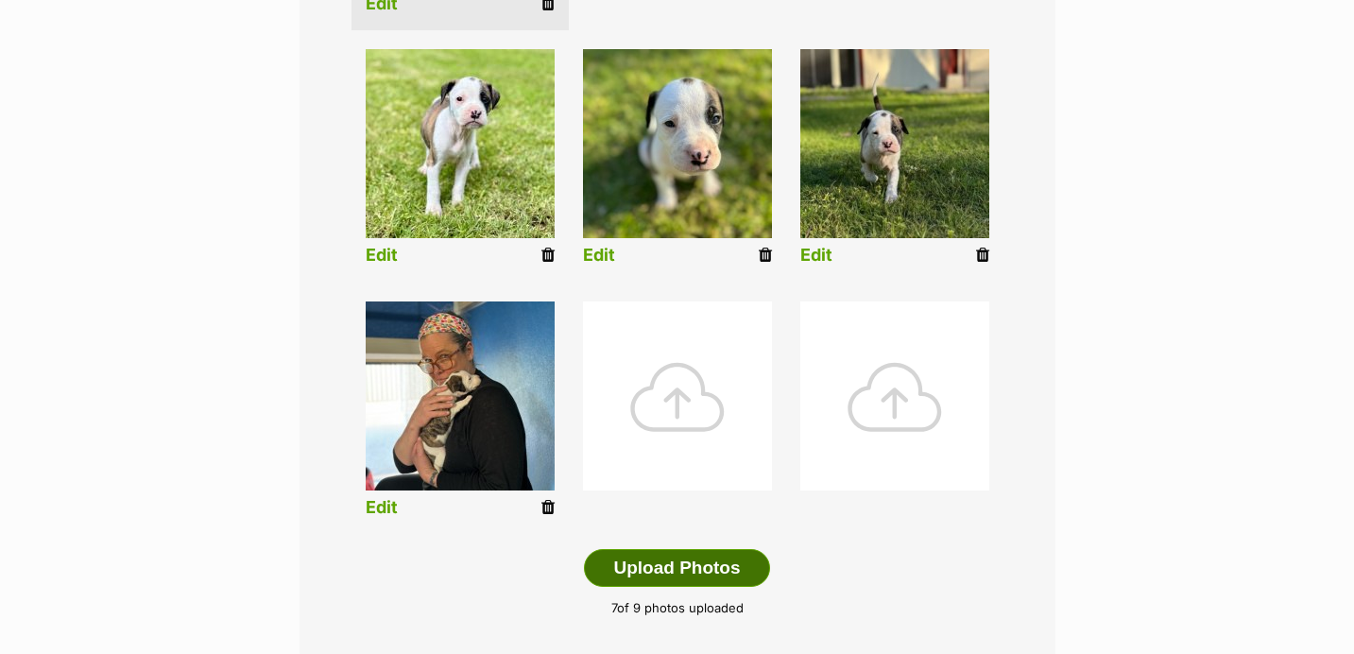
click at [659, 573] on button "Upload Photos" at bounding box center [676, 568] width 185 height 38
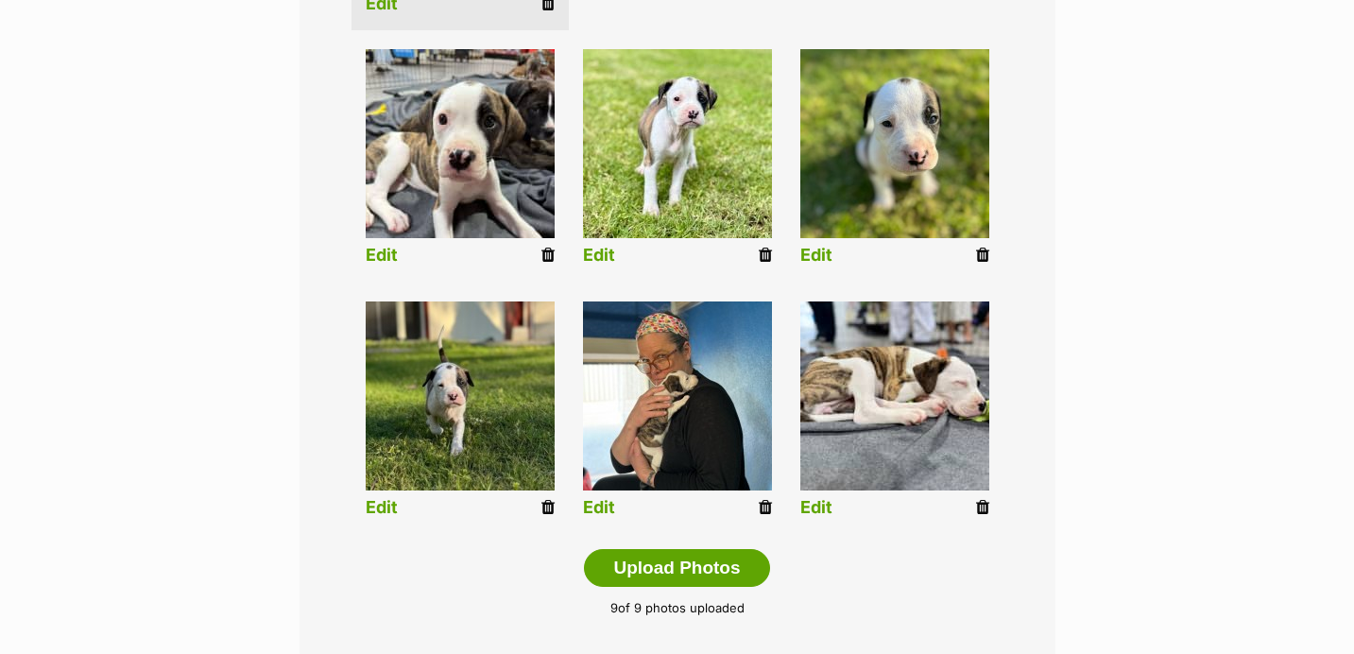
drag, startPoint x: 871, startPoint y: 455, endPoint x: 446, endPoint y: 162, distance: 516.7
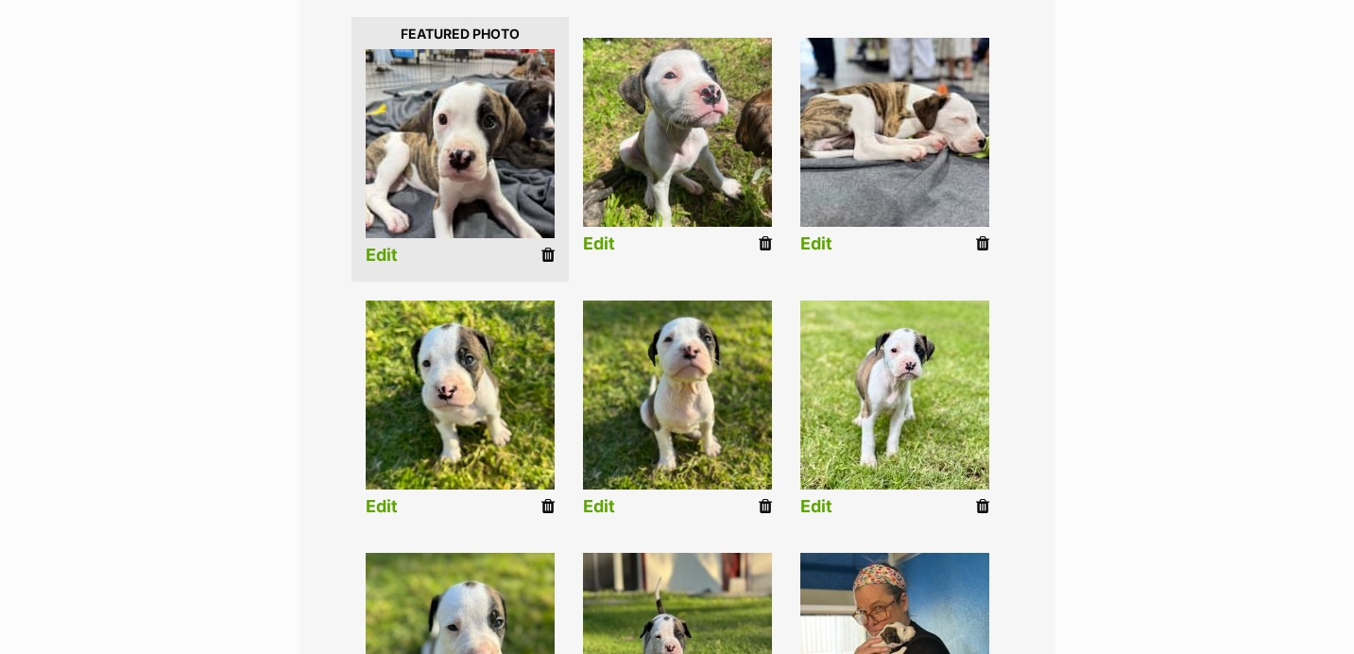
scroll to position [438, 0]
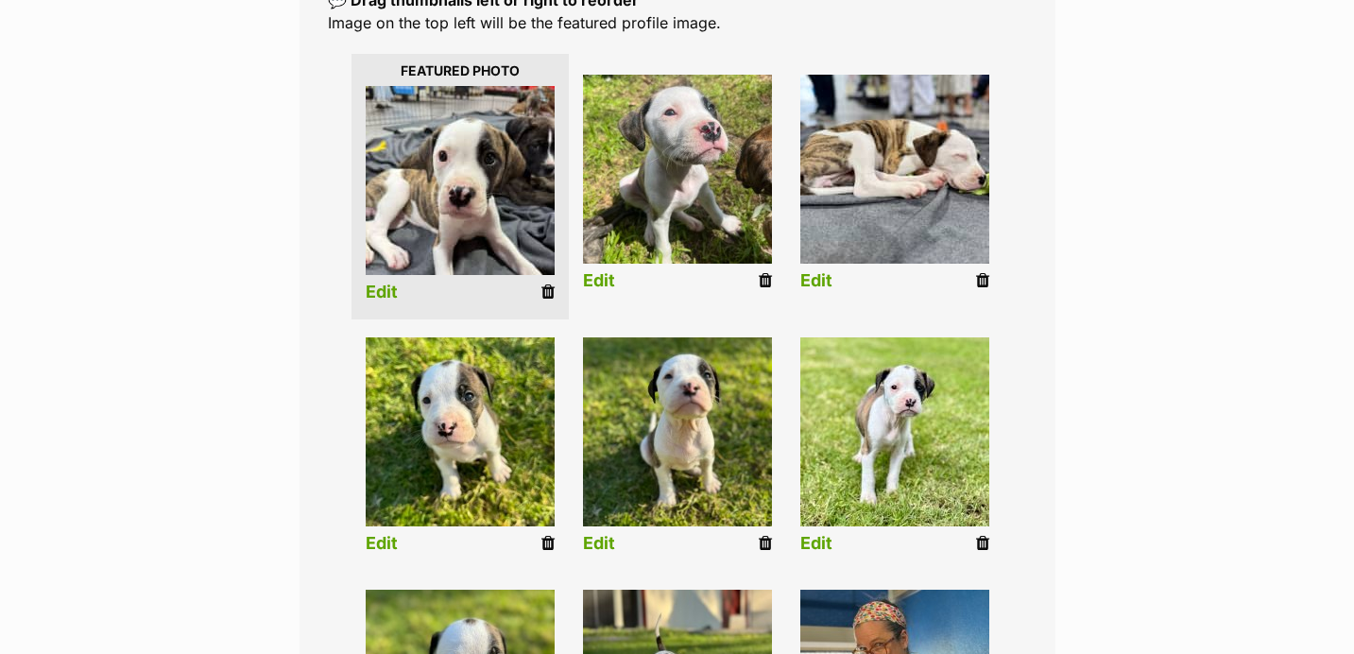
click at [391, 294] on link "Edit" at bounding box center [382, 292] width 32 height 20
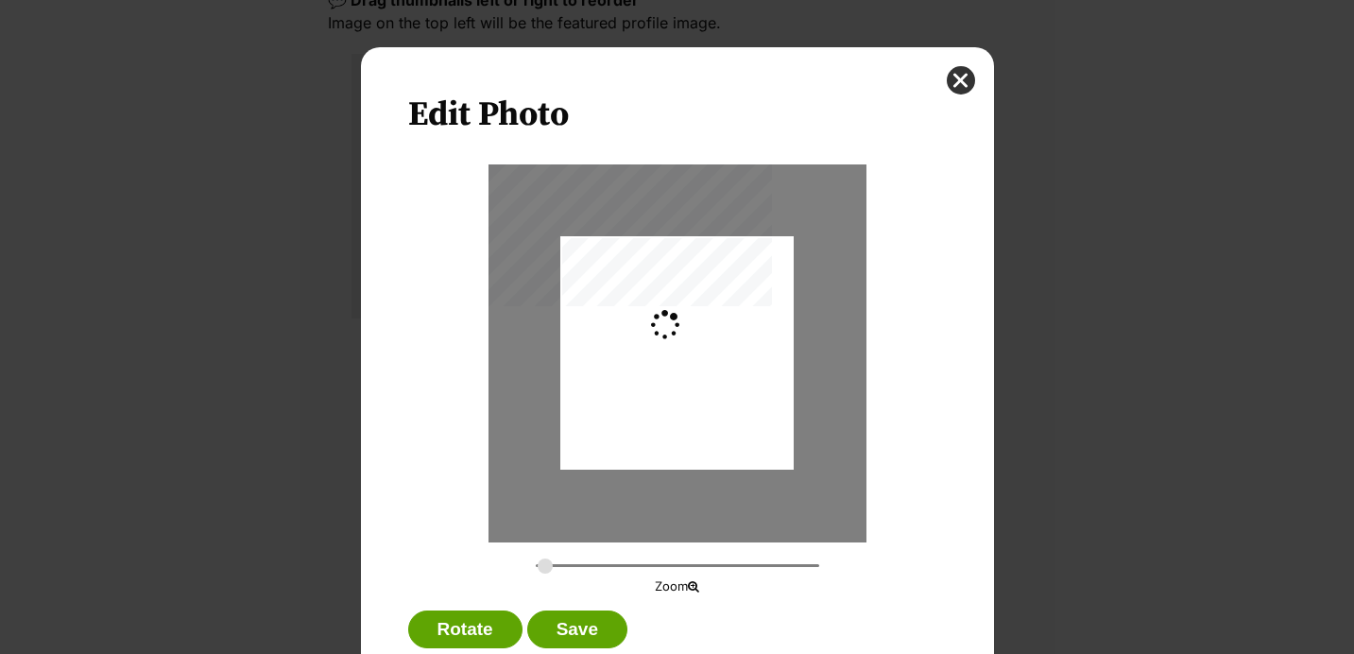
scroll to position [0, 0]
type input "0.2744"
click at [965, 66] on div "Edit Photo Zoom Rotate Save" at bounding box center [677, 375] width 633 height 657
click at [947, 82] on button "close" at bounding box center [961, 80] width 28 height 28
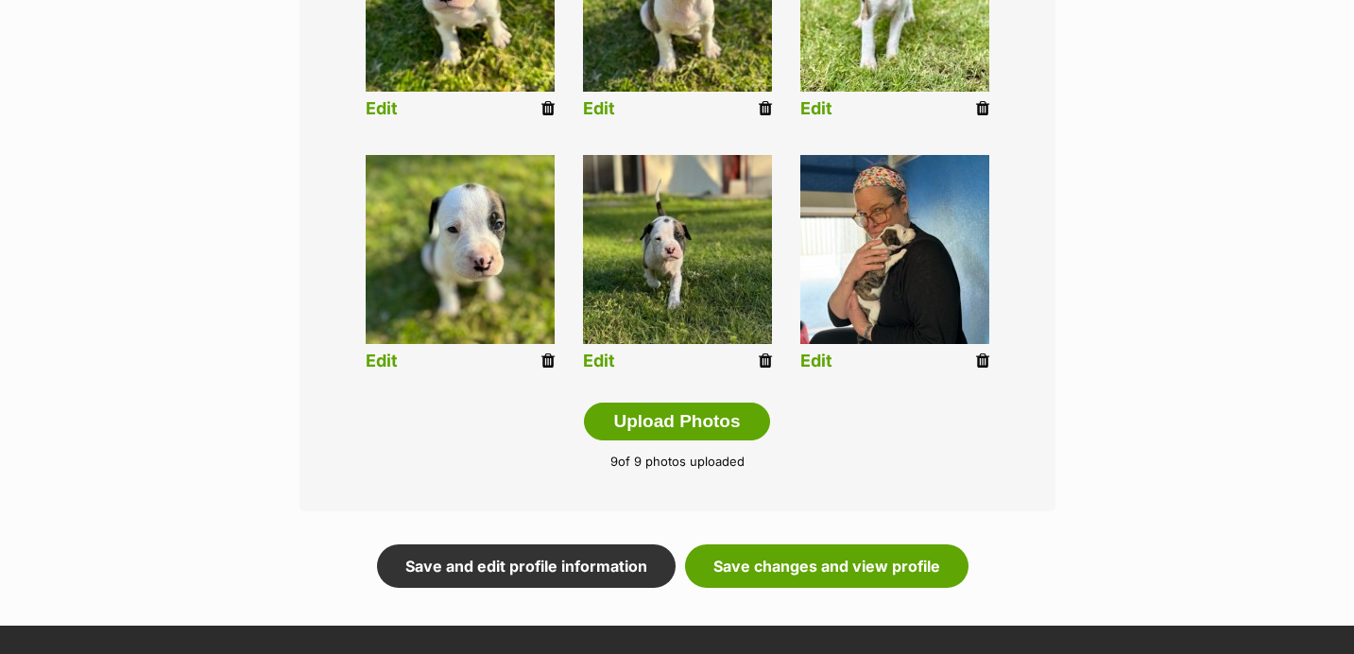
scroll to position [875, 0]
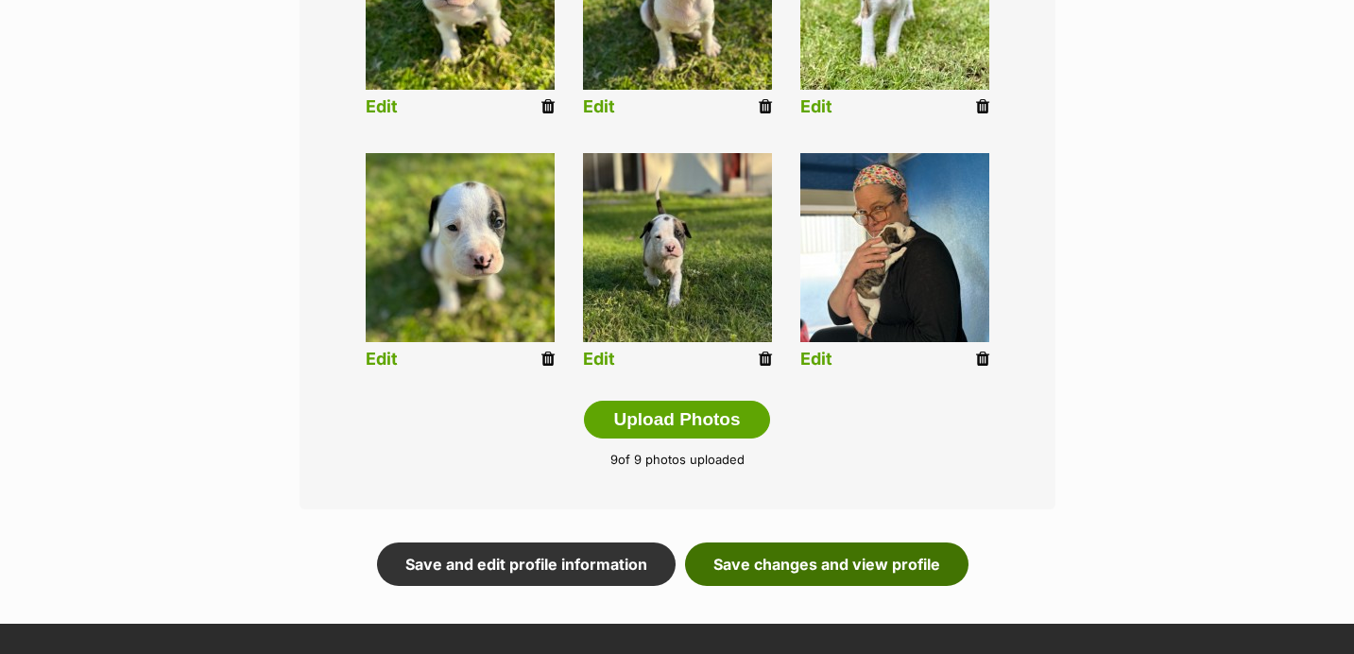
click at [777, 553] on link "Save changes and view profile" at bounding box center [826, 563] width 283 height 43
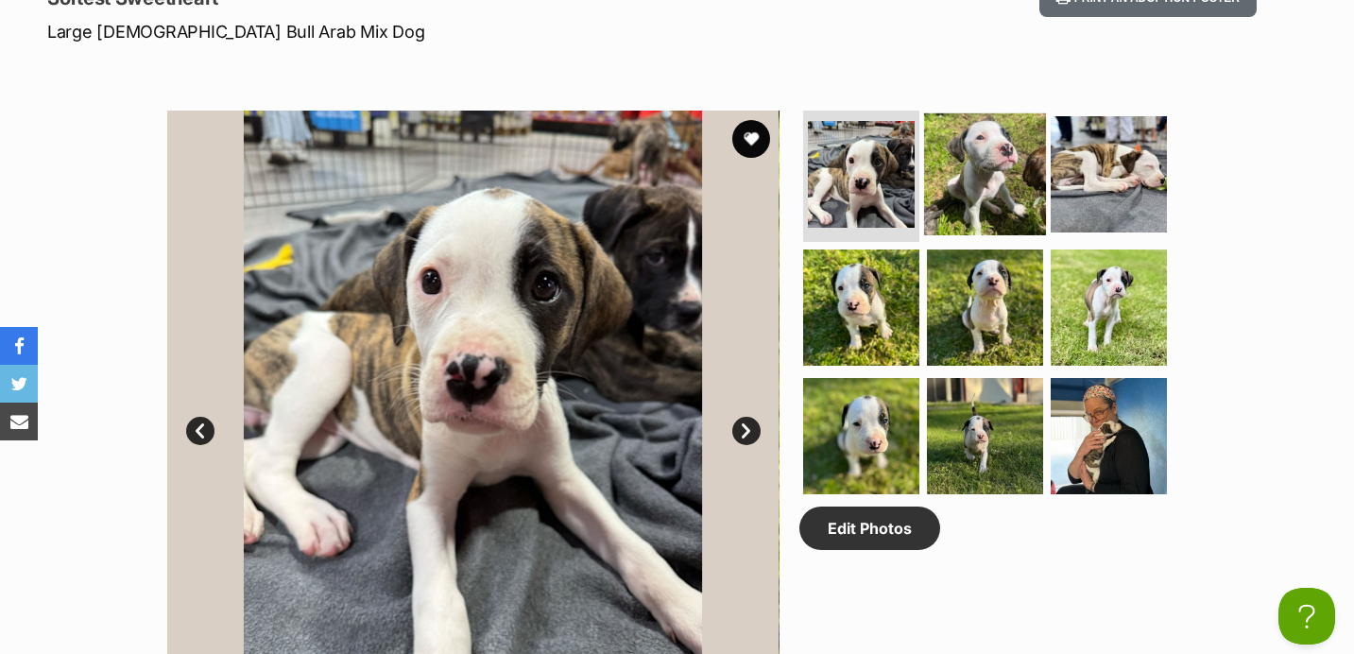
click at [978, 152] on img at bounding box center [985, 173] width 122 height 122
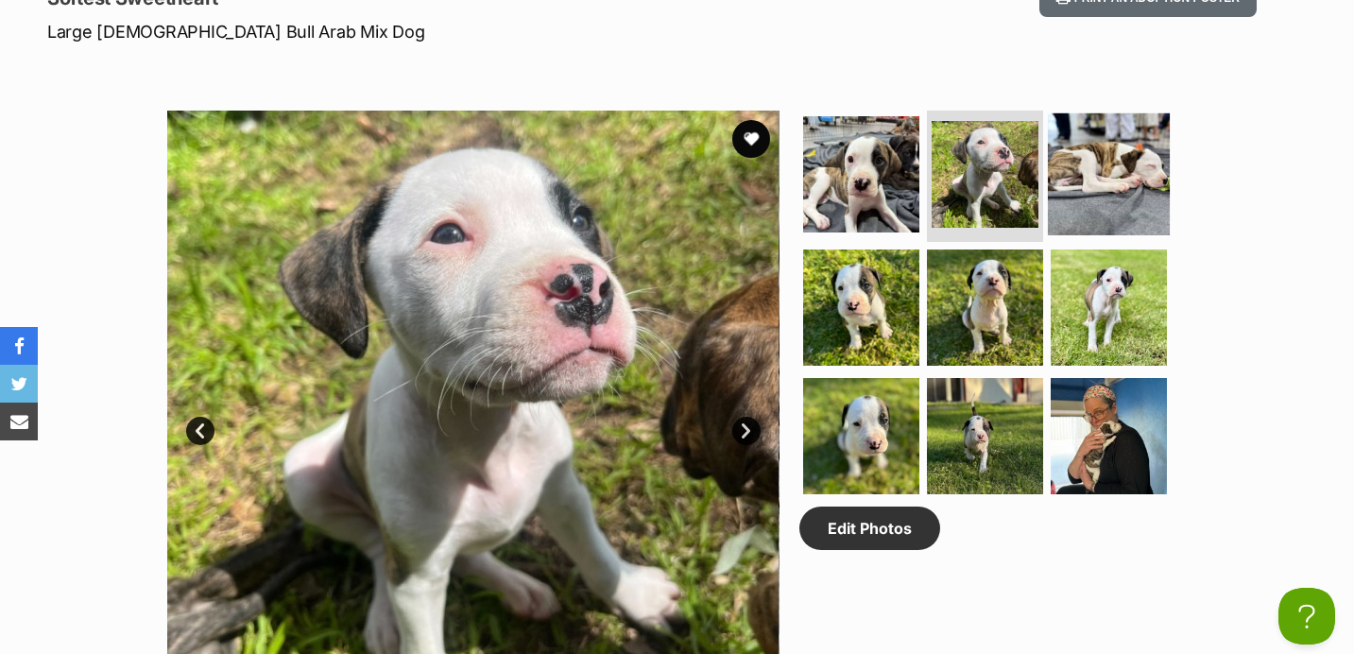
click at [1095, 192] on img at bounding box center [1109, 173] width 122 height 122
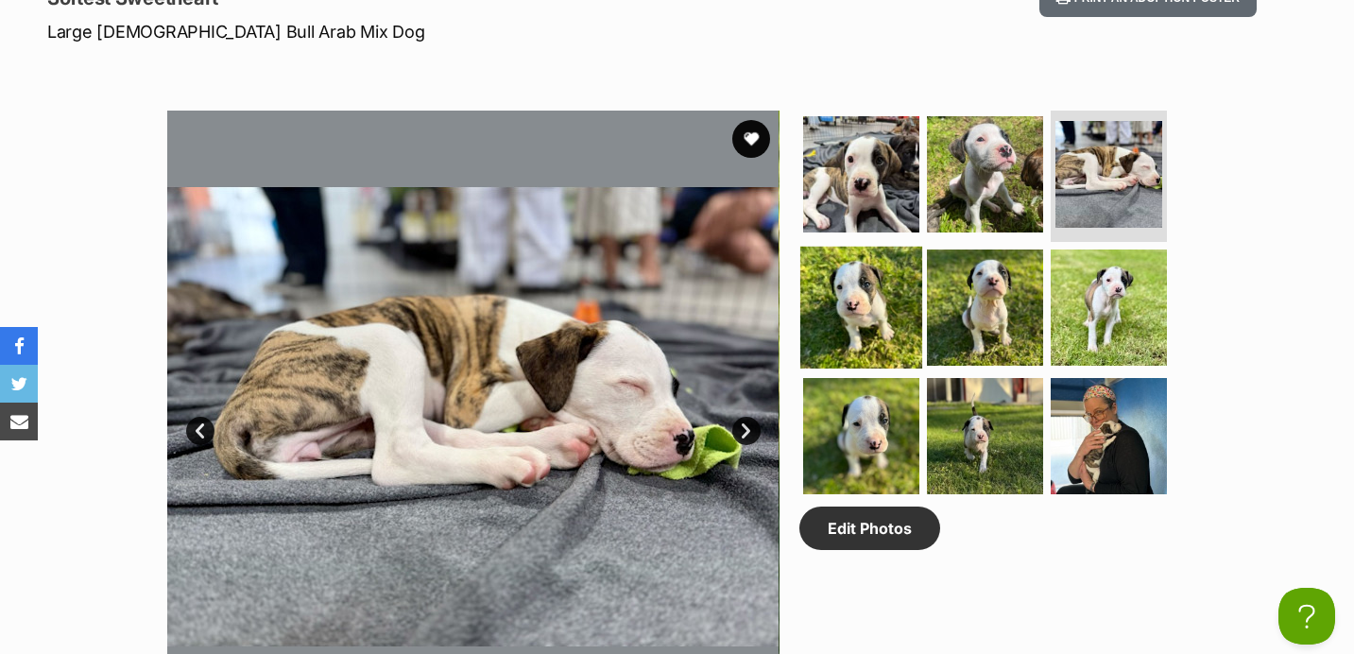
click at [862, 311] on img at bounding box center [861, 308] width 122 height 122
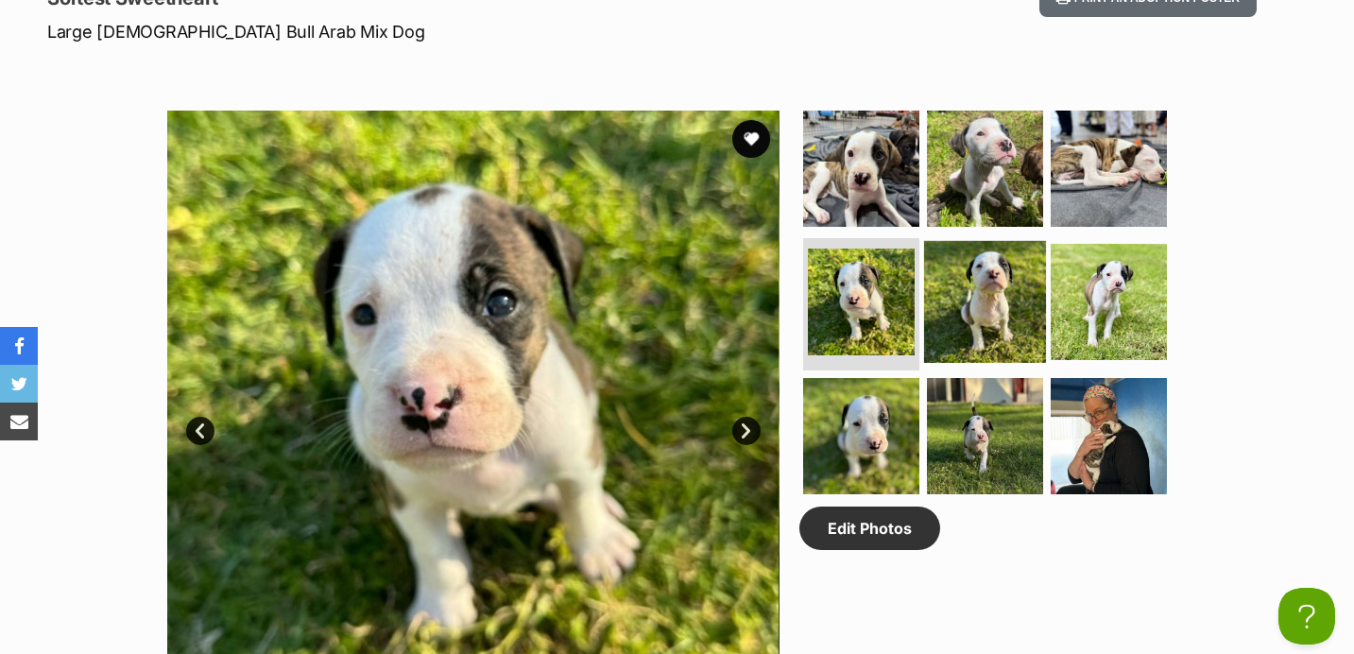
click at [962, 306] on img at bounding box center [985, 302] width 122 height 122
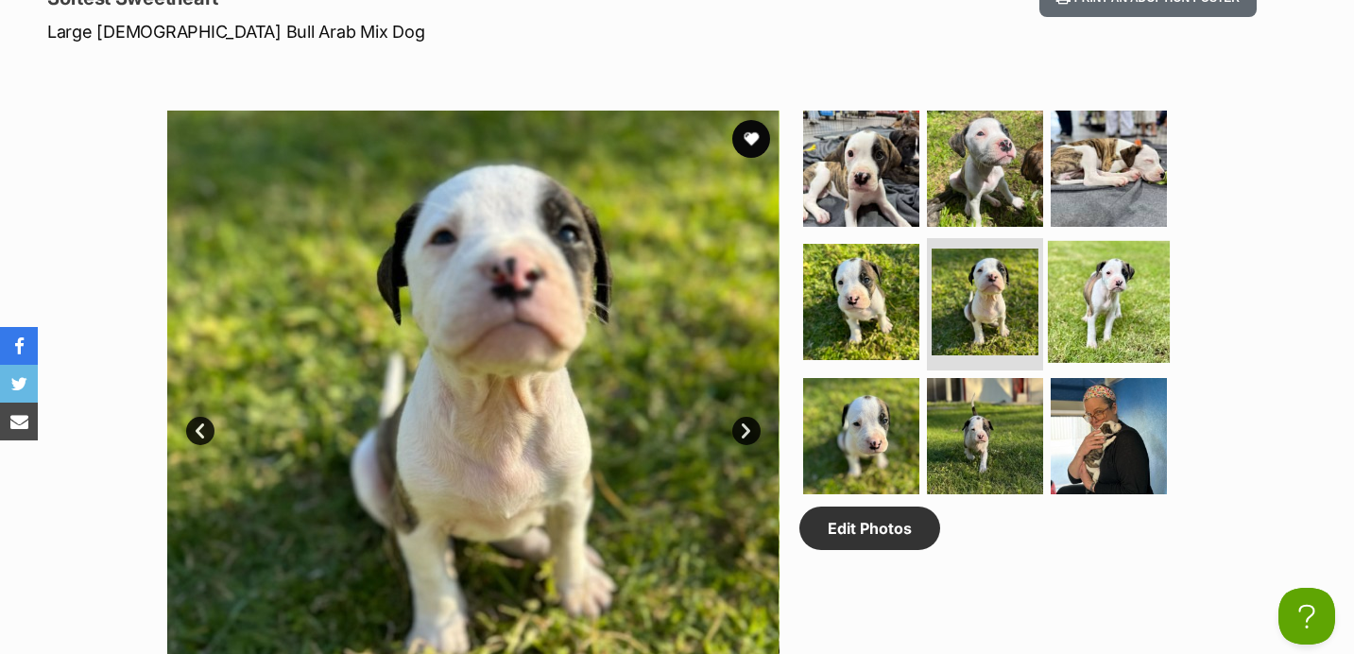
click at [1081, 320] on img at bounding box center [1109, 302] width 122 height 122
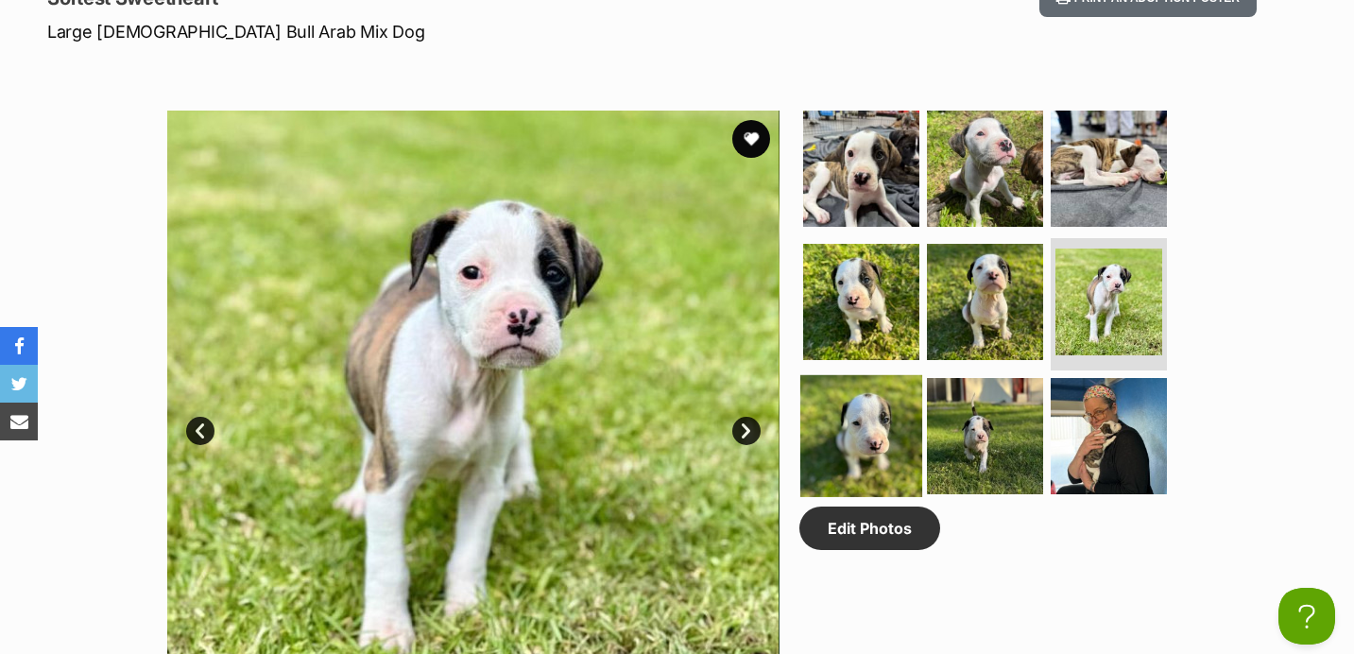
click at [884, 395] on img at bounding box center [861, 436] width 122 height 122
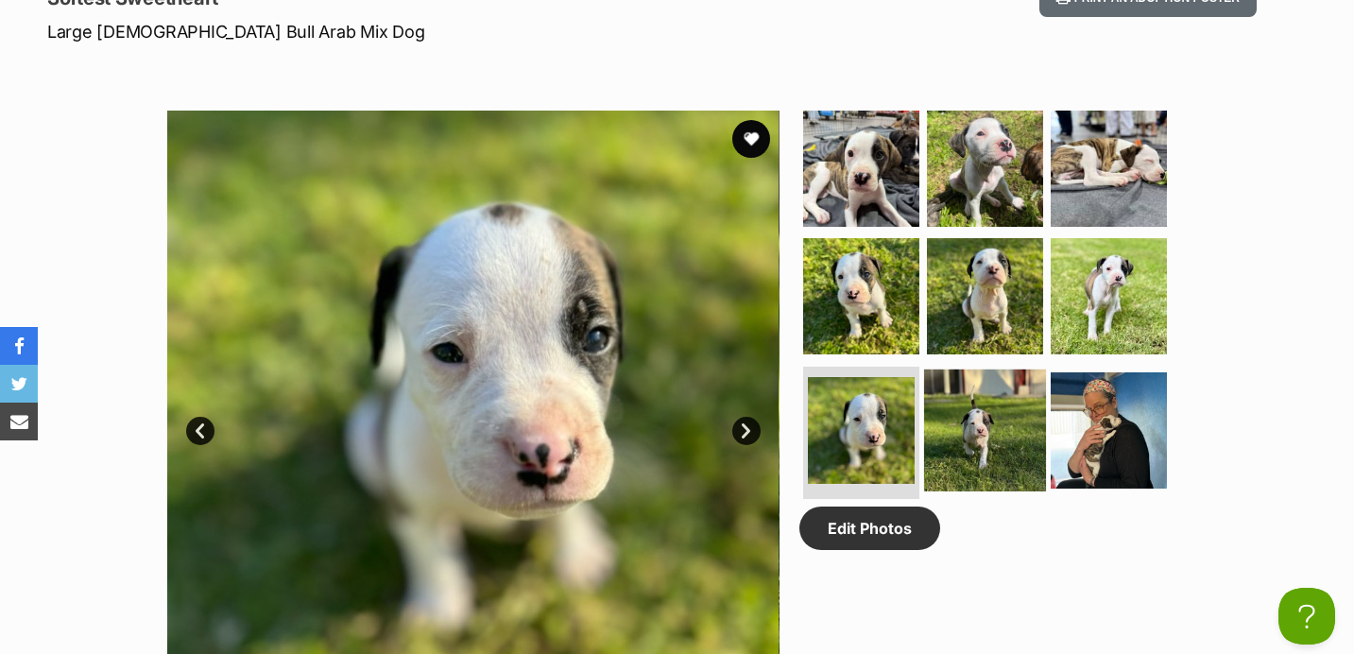
click at [1012, 397] on img at bounding box center [985, 430] width 122 height 122
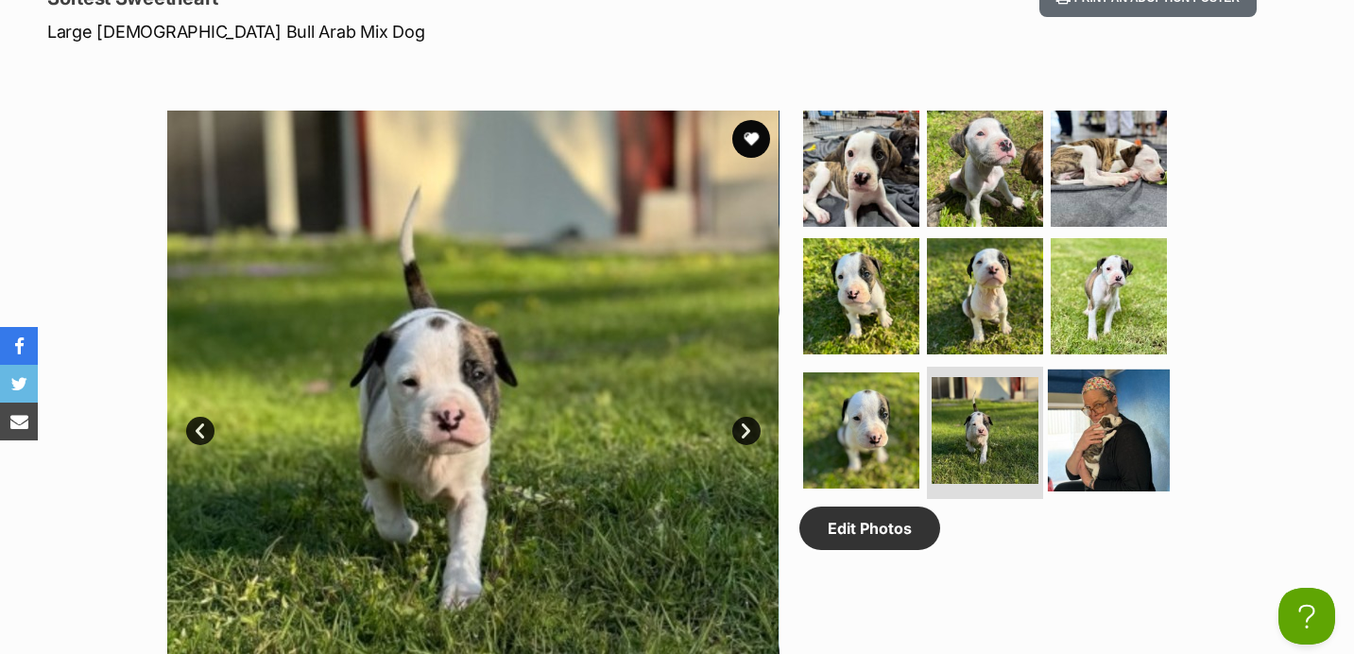
click at [1142, 398] on img at bounding box center [1109, 430] width 122 height 122
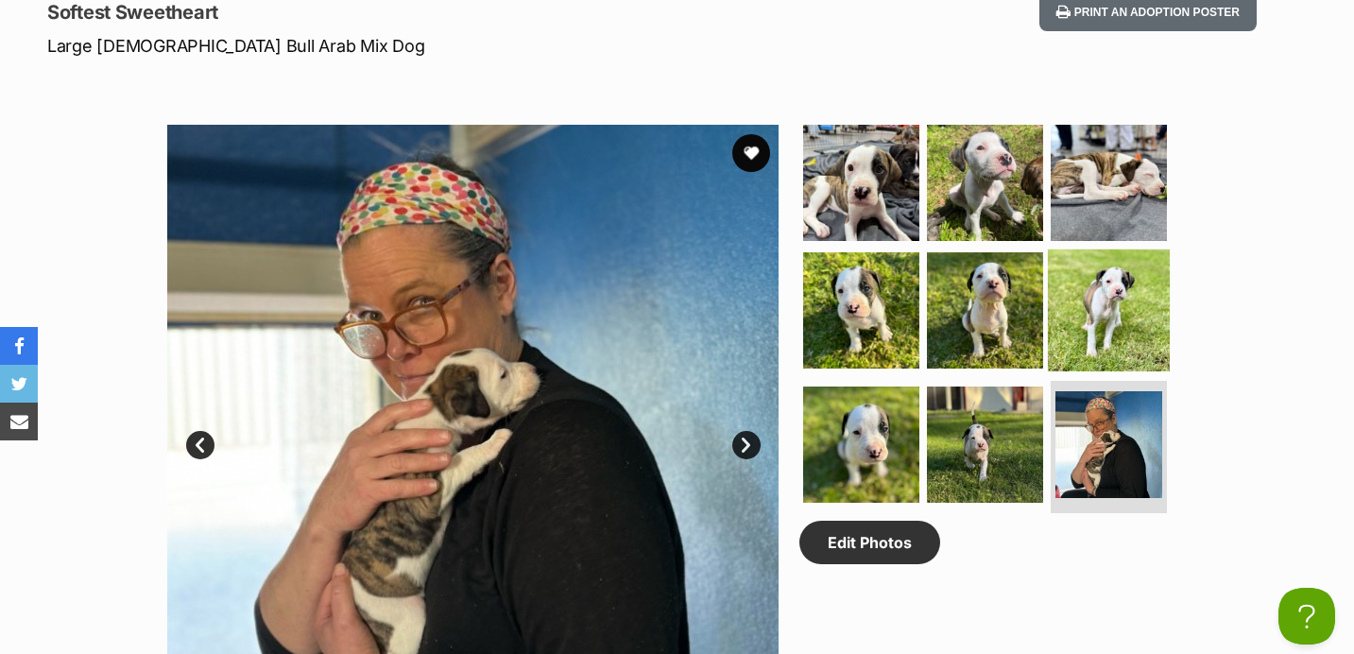
scroll to position [868, 0]
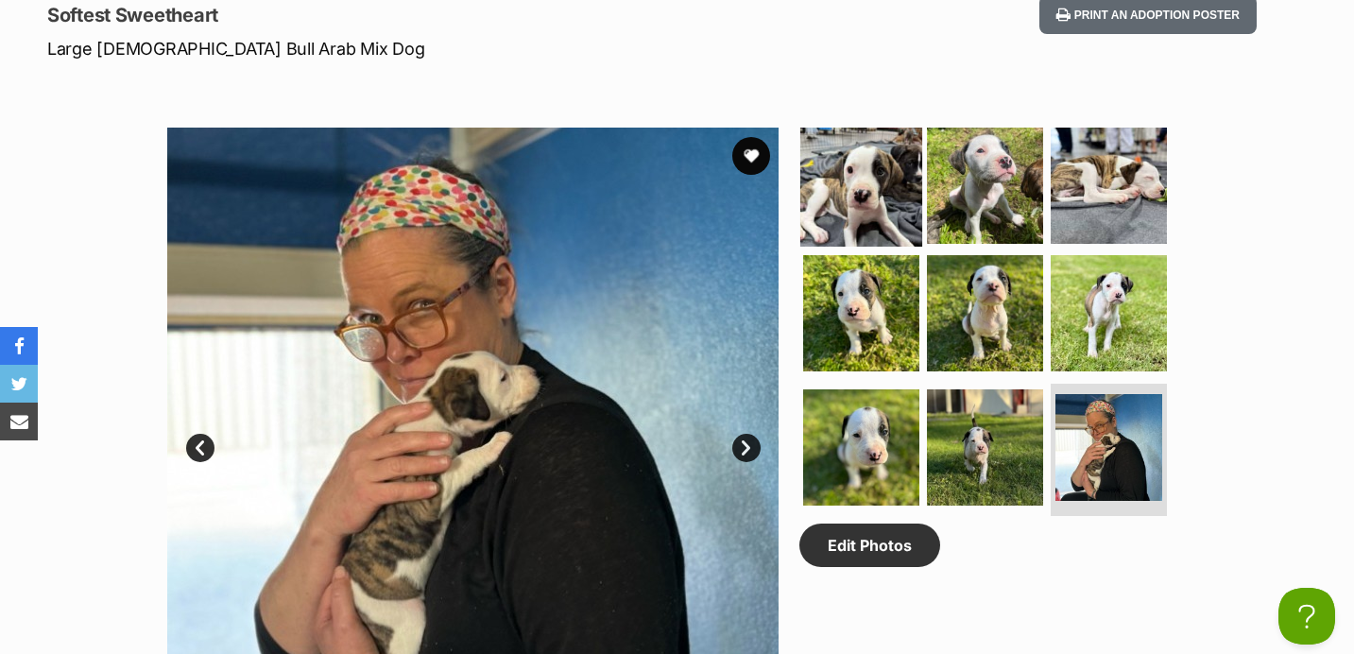
click at [907, 202] on img at bounding box center [861, 185] width 122 height 122
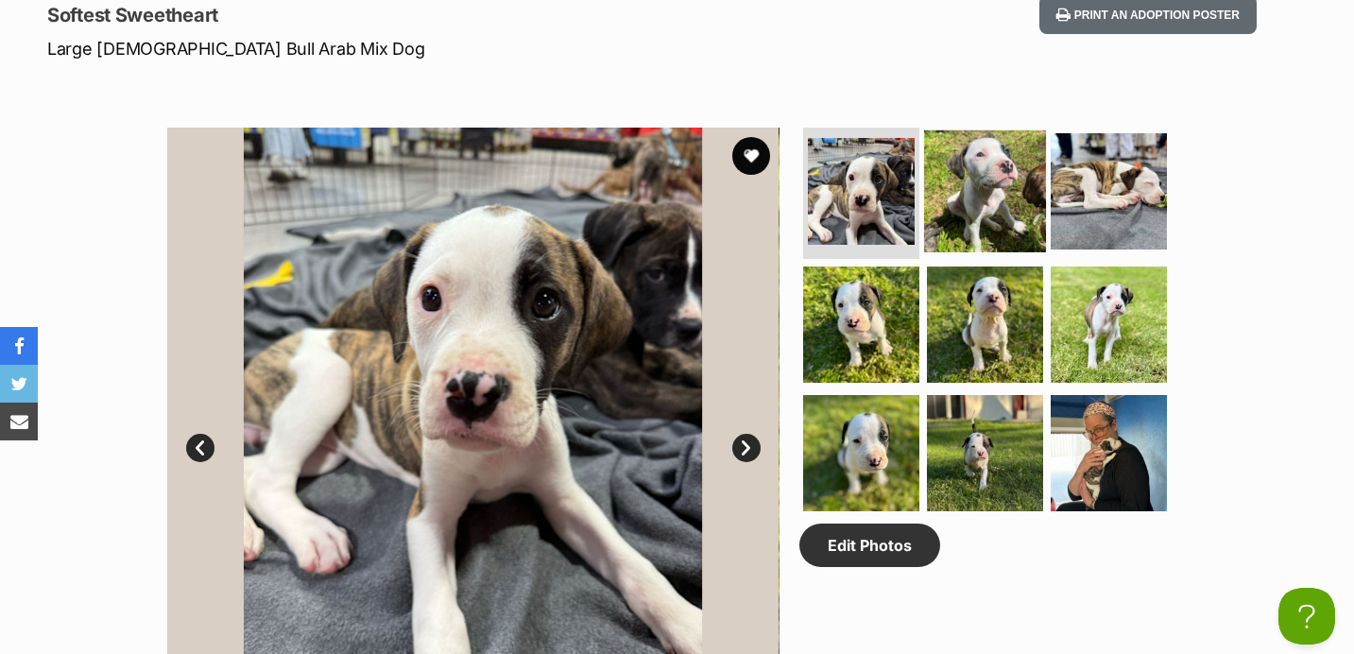
click at [1002, 215] on img at bounding box center [985, 190] width 122 height 122
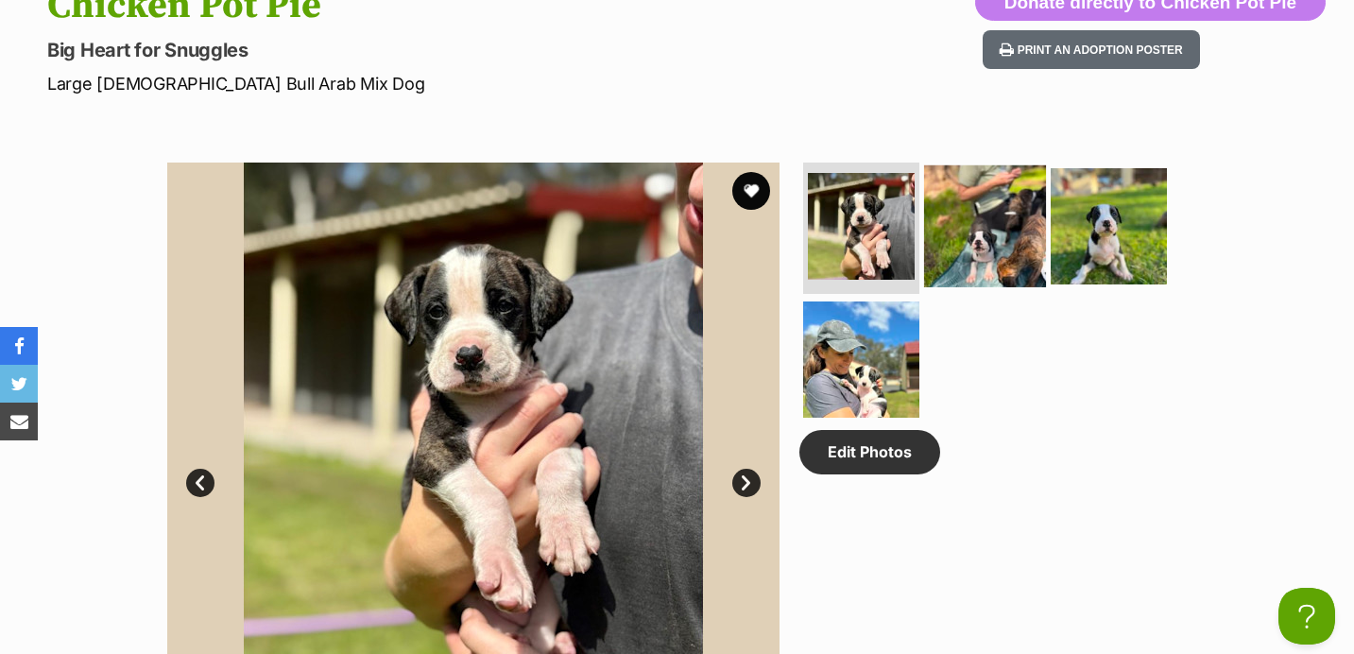
click at [981, 245] on img at bounding box center [985, 225] width 122 height 122
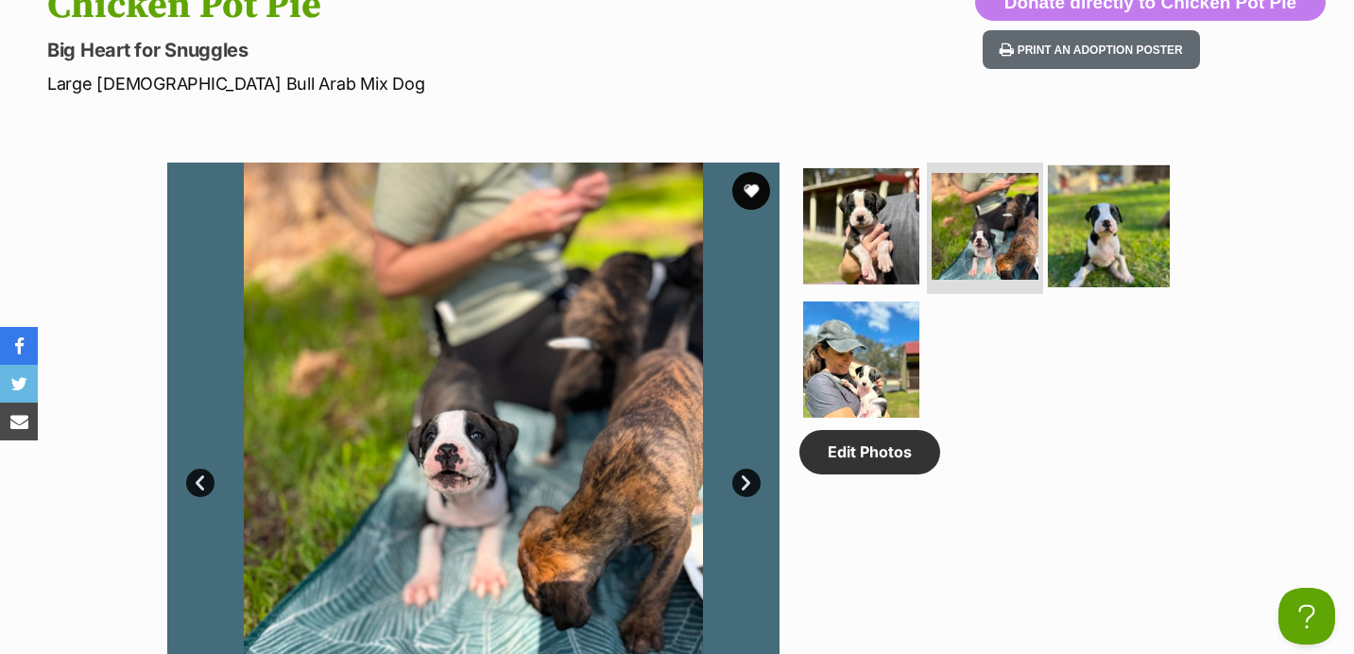
click at [1094, 248] on img at bounding box center [1109, 225] width 122 height 122
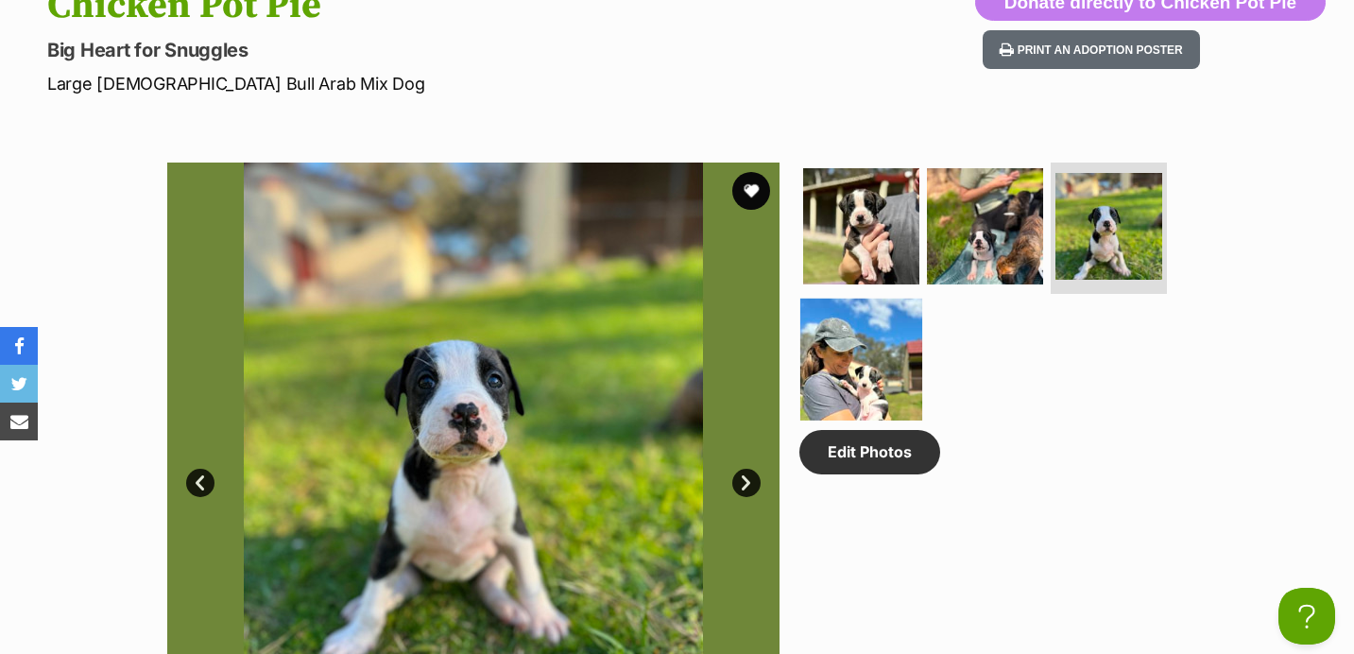
click at [878, 380] on img at bounding box center [861, 360] width 122 height 122
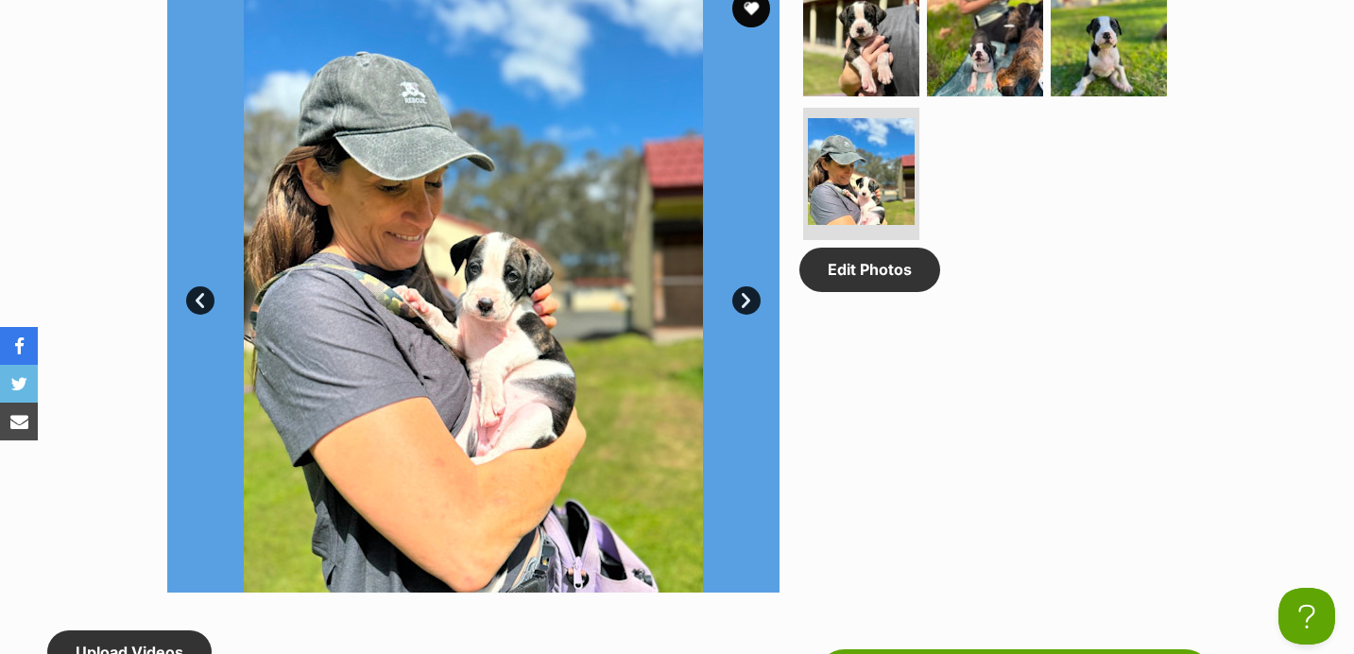
scroll to position [1018, 0]
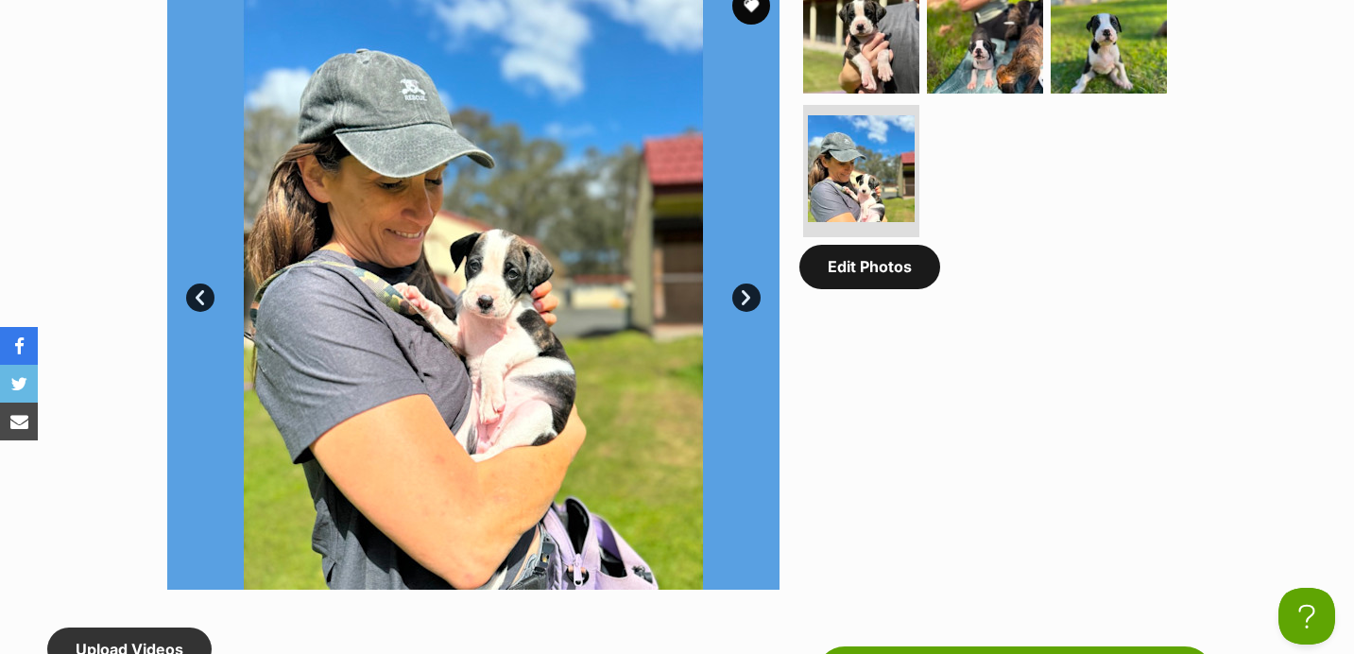
click at [907, 286] on link "Edit Photos" at bounding box center [869, 266] width 141 height 43
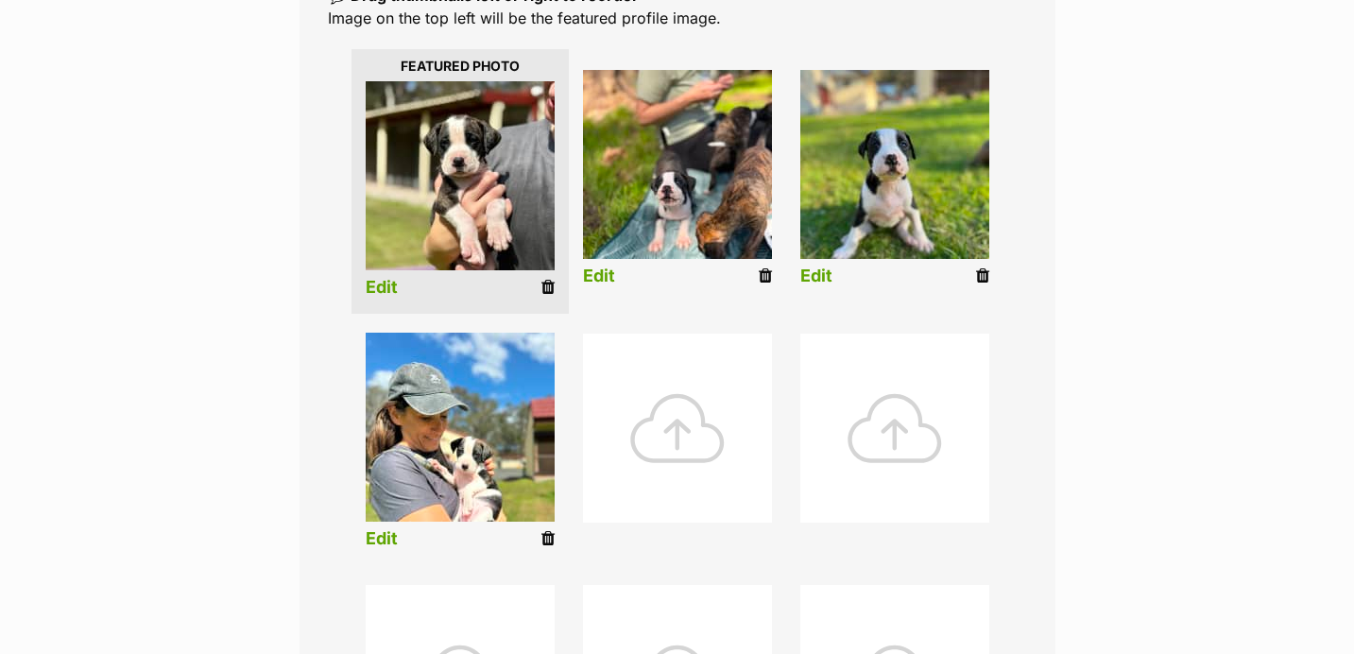
scroll to position [471, 0]
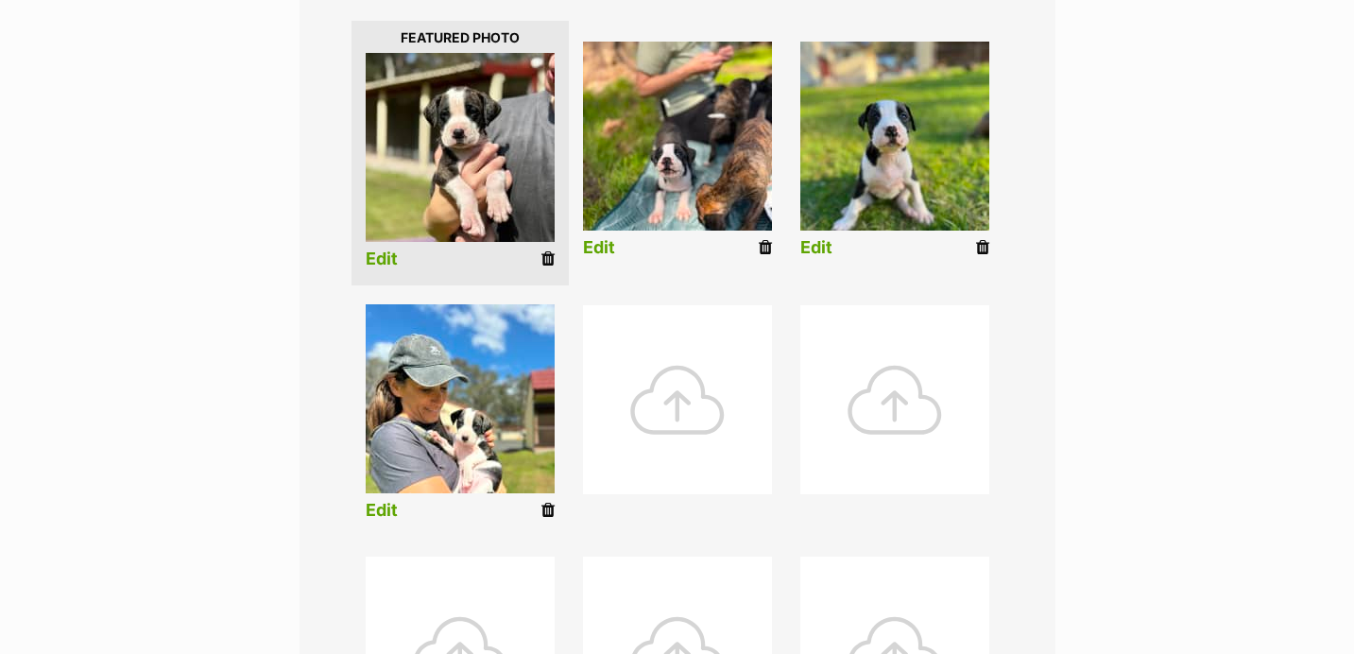
click at [603, 415] on div at bounding box center [677, 399] width 189 height 189
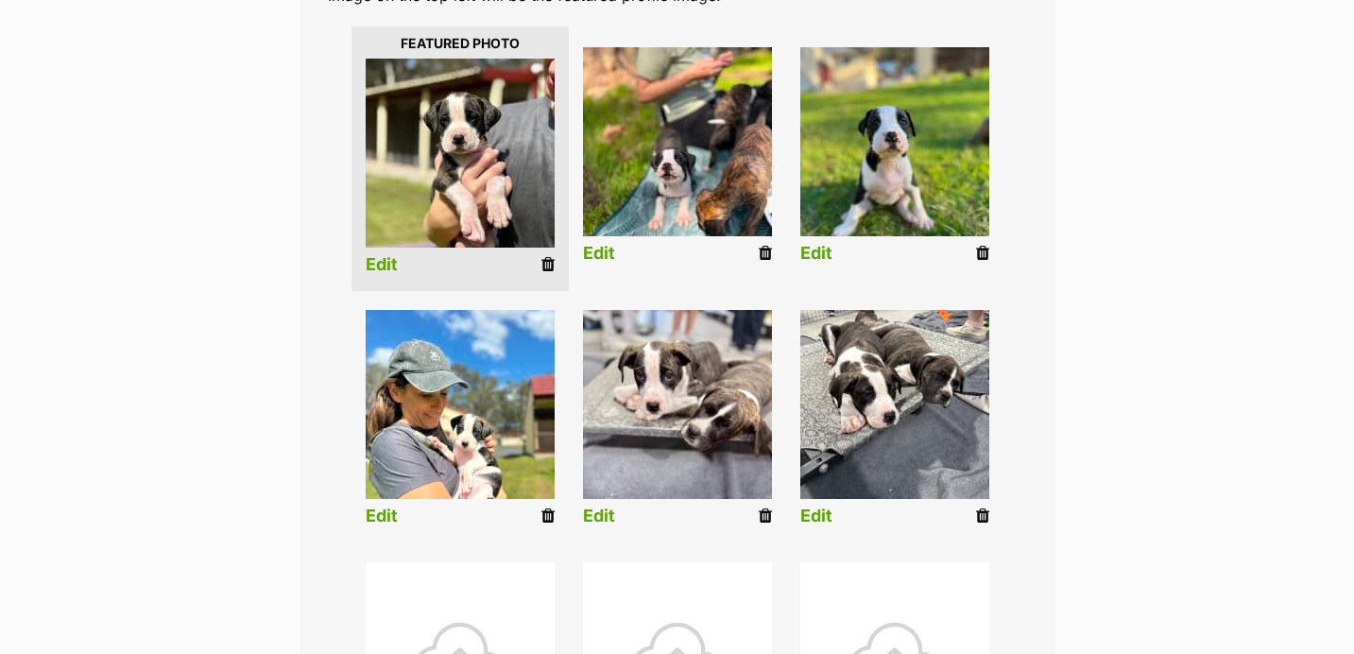
scroll to position [452, 0]
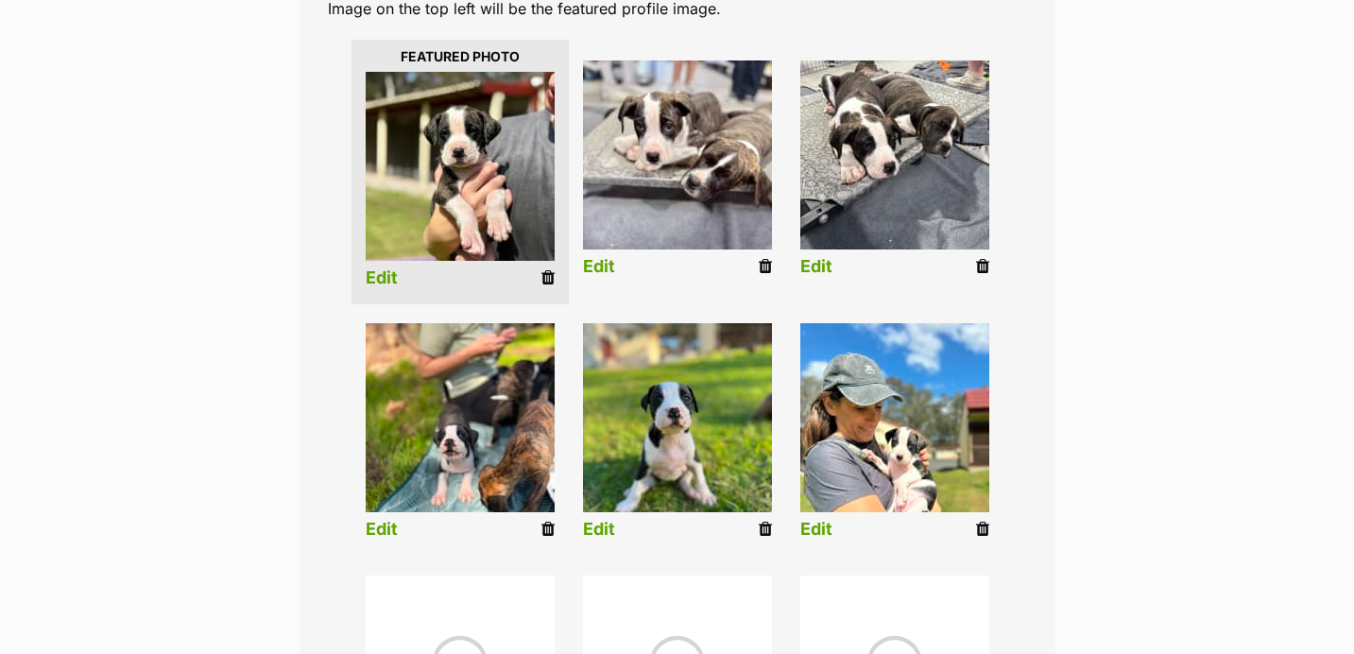
click at [605, 261] on link "Edit" at bounding box center [599, 267] width 32 height 20
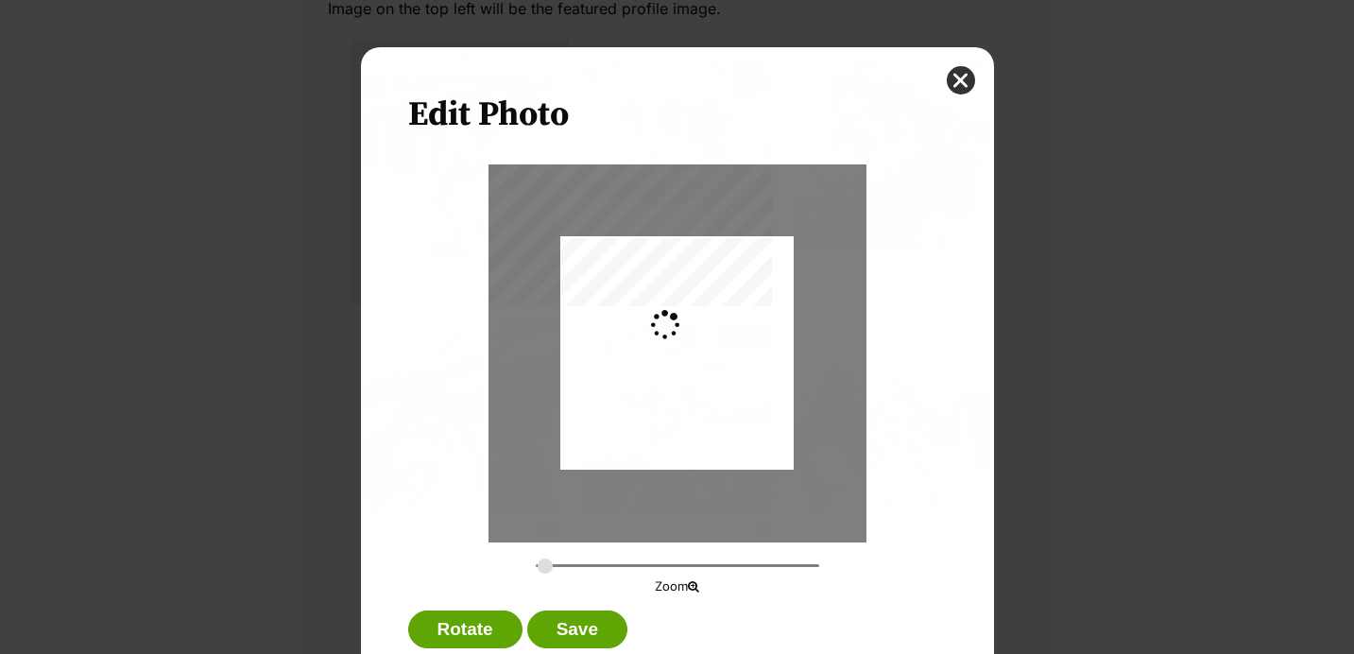
scroll to position [0, 0]
drag, startPoint x: 563, startPoint y: 467, endPoint x: 567, endPoint y: 438, distance: 28.6
click at [567, 438] on div "Dialog Window - Close (Press escape to close)" at bounding box center [674, 352] width 242 height 233
type input "0.3155"
click at [549, 563] on input "Dialog Window - Close (Press escape to close)" at bounding box center [677, 565] width 283 height 18
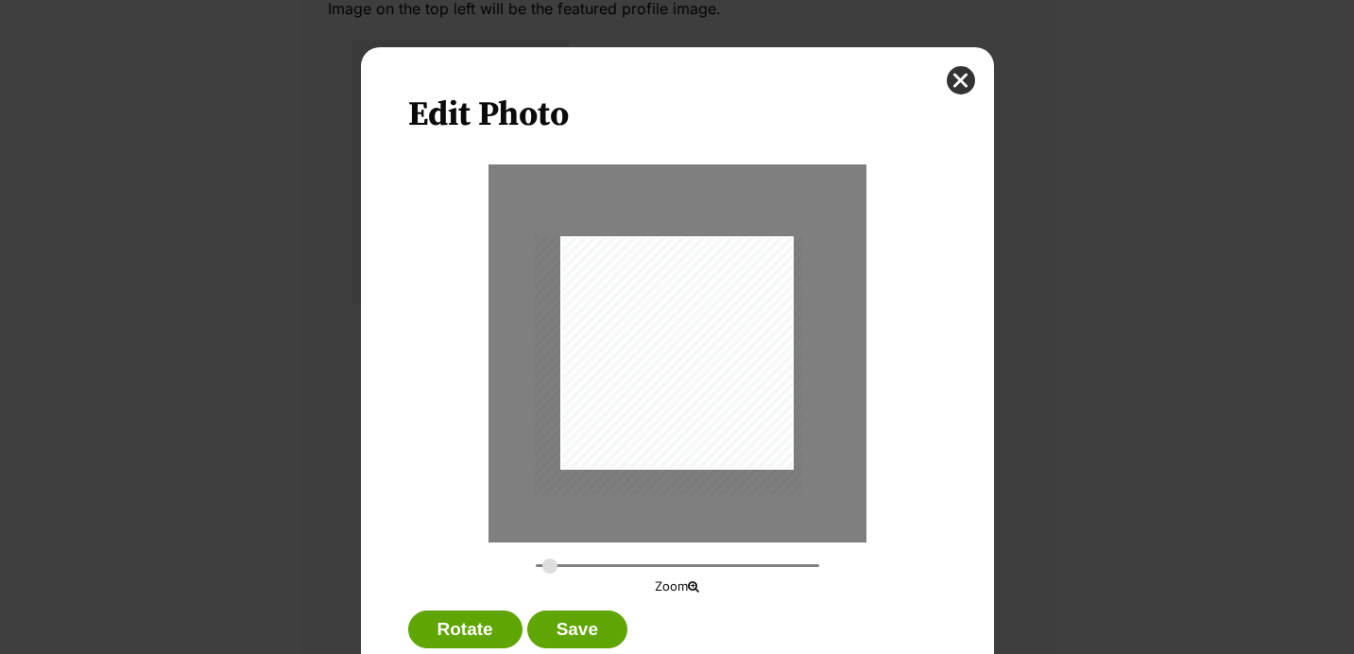
drag, startPoint x: 649, startPoint y: 422, endPoint x: 644, endPoint y: 442, distance: 20.4
click at [644, 442] on div "Dialog Window - Close (Press escape to close)" at bounding box center [668, 365] width 268 height 259
click at [589, 629] on button "Save" at bounding box center [577, 629] width 100 height 38
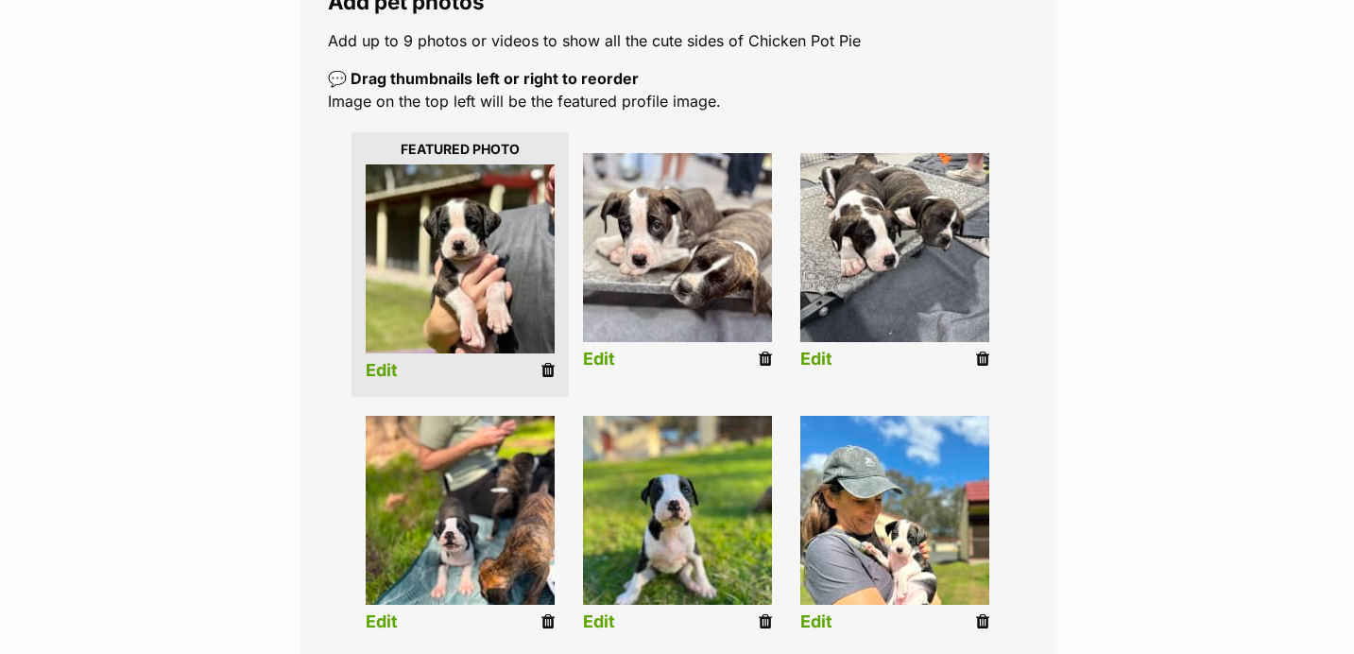
scroll to position [340, 0]
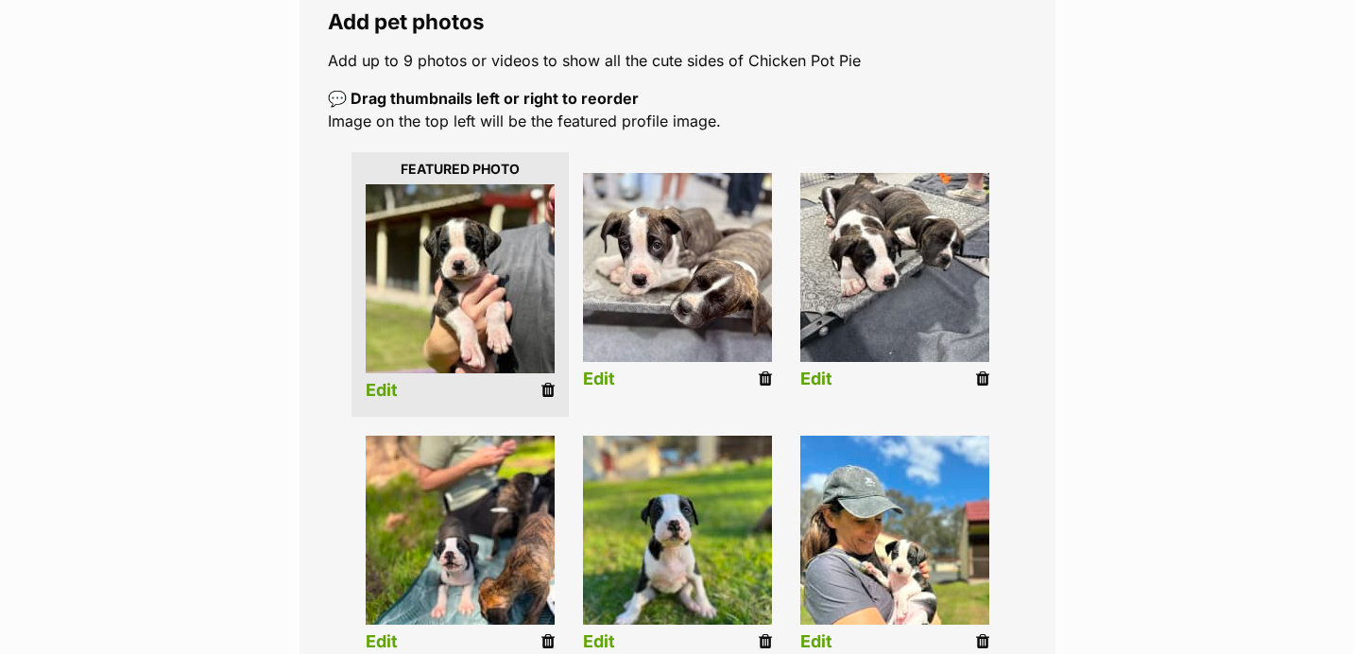
click at [826, 386] on link "Edit" at bounding box center [816, 379] width 32 height 20
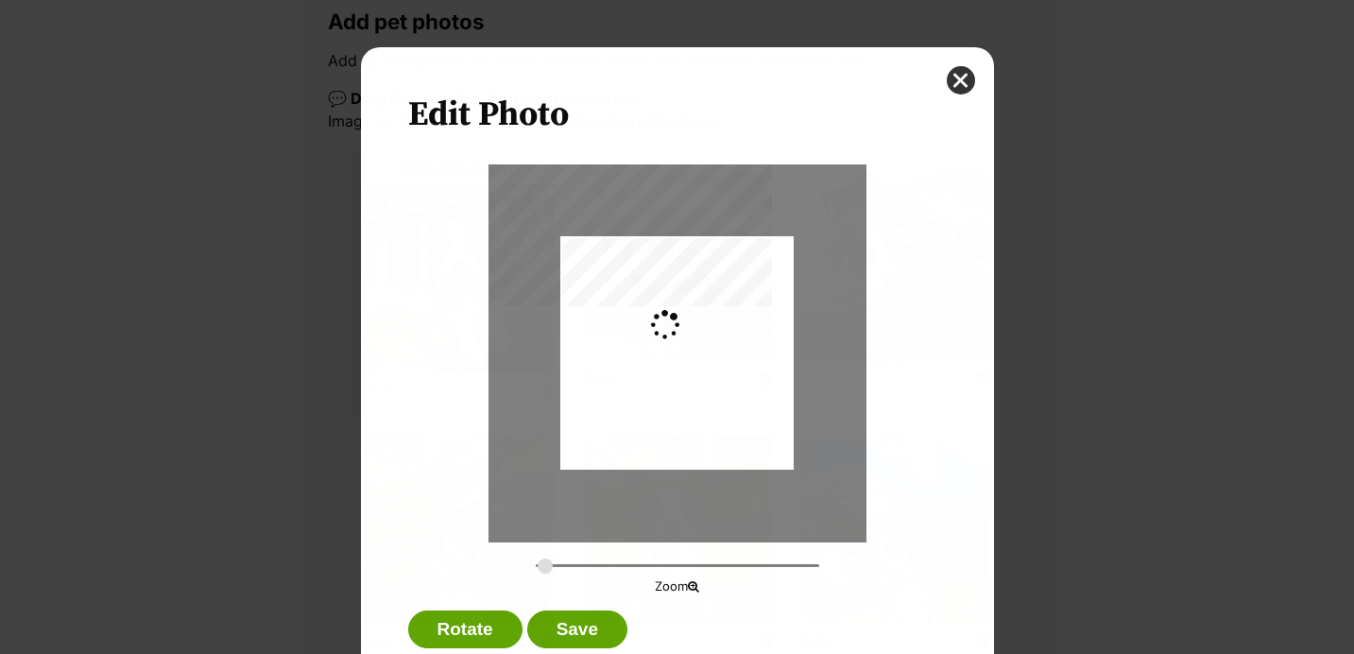
scroll to position [0, 0]
drag, startPoint x: 543, startPoint y: 564, endPoint x: 554, endPoint y: 564, distance: 10.4
type input "0.3255"
click at [554, 564] on input "Dialog Window - Close (Press escape to close)" at bounding box center [677, 565] width 283 height 18
drag, startPoint x: 648, startPoint y: 414, endPoint x: 650, endPoint y: 435, distance: 21.8
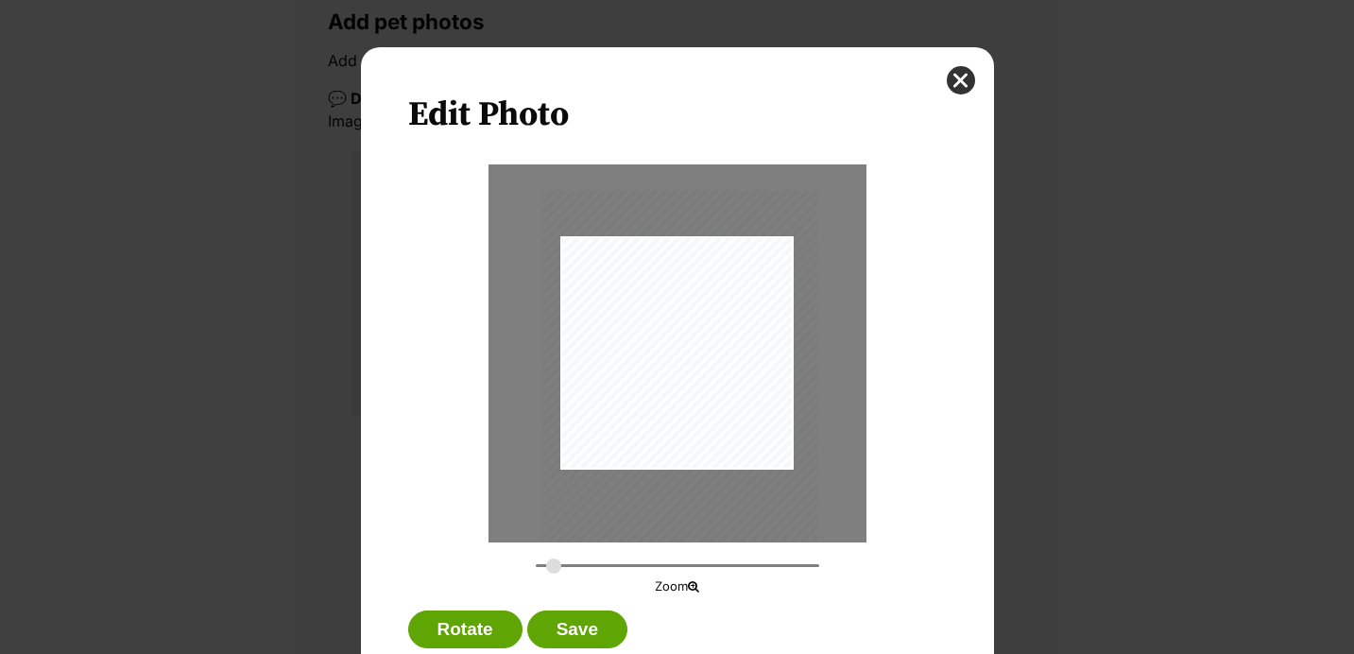
click at [650, 435] on div "Dialog Window - Close (Press escape to close)" at bounding box center [678, 375] width 277 height 368
click at [644, 436] on div "Dialog Window - Close (Press escape to close)" at bounding box center [673, 376] width 277 height 368
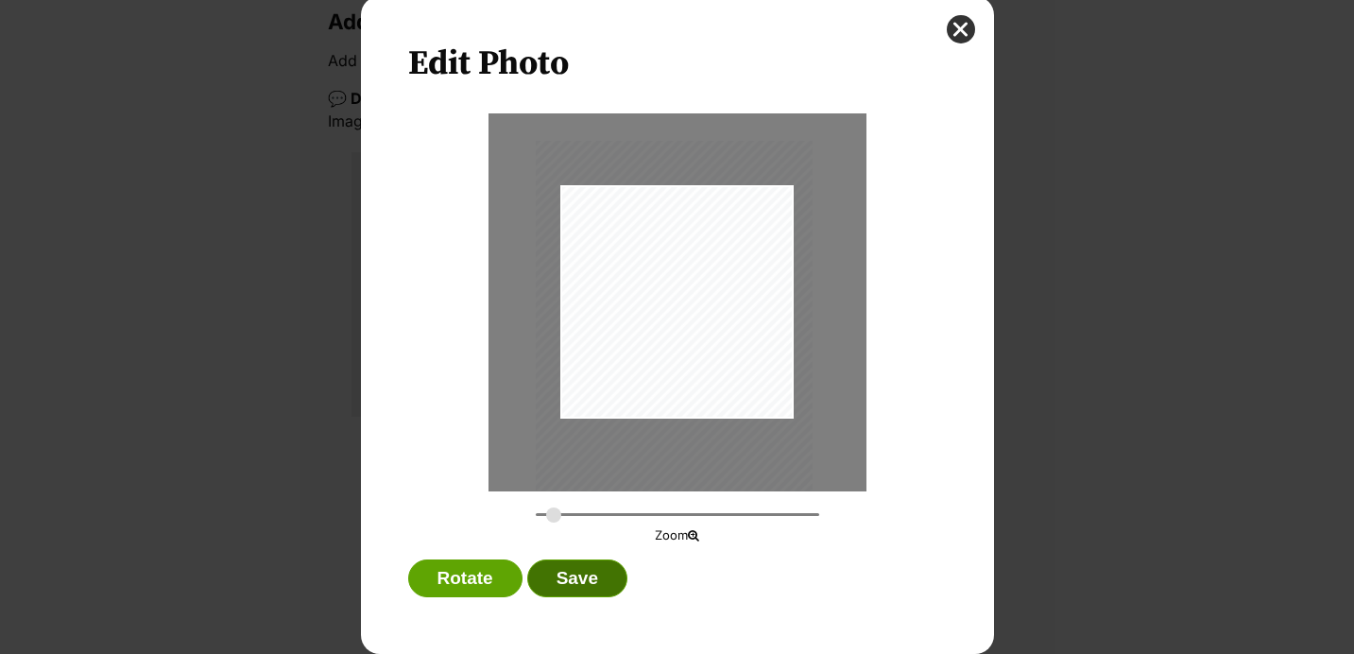
click at [585, 583] on button "Save" at bounding box center [577, 578] width 100 height 38
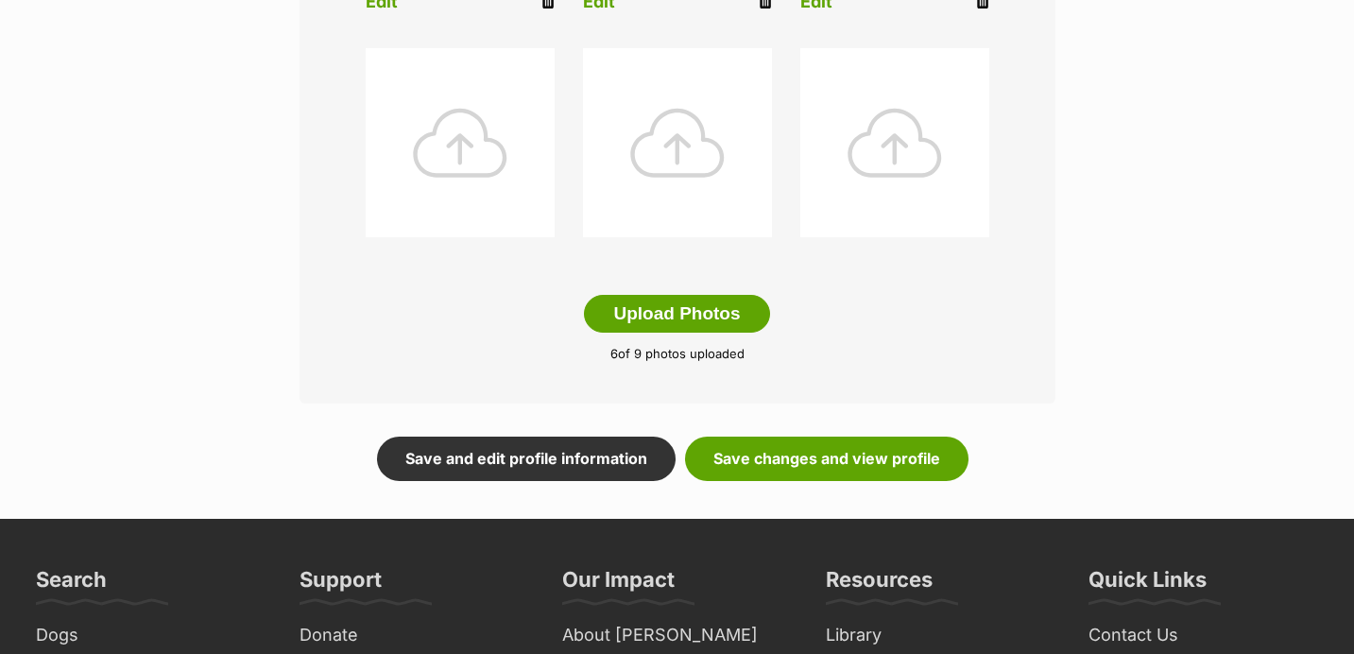
scroll to position [1008, 0]
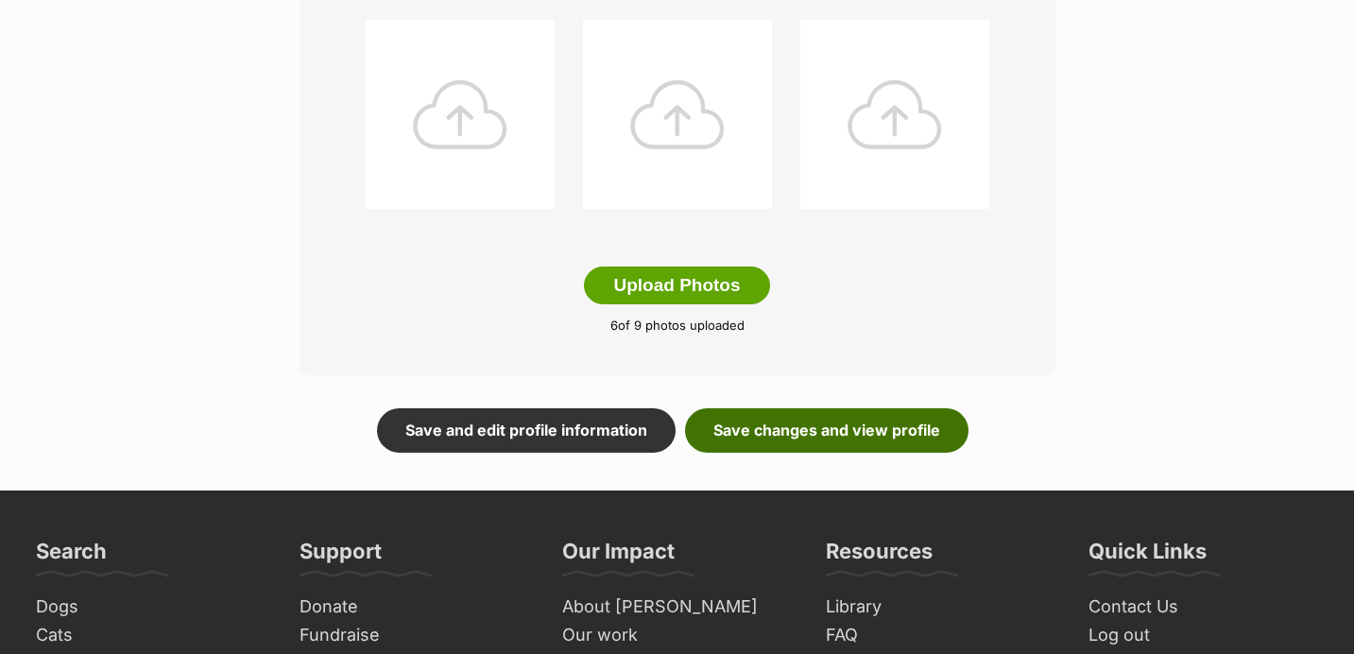
click at [750, 436] on link "Save changes and view profile" at bounding box center [826, 429] width 283 height 43
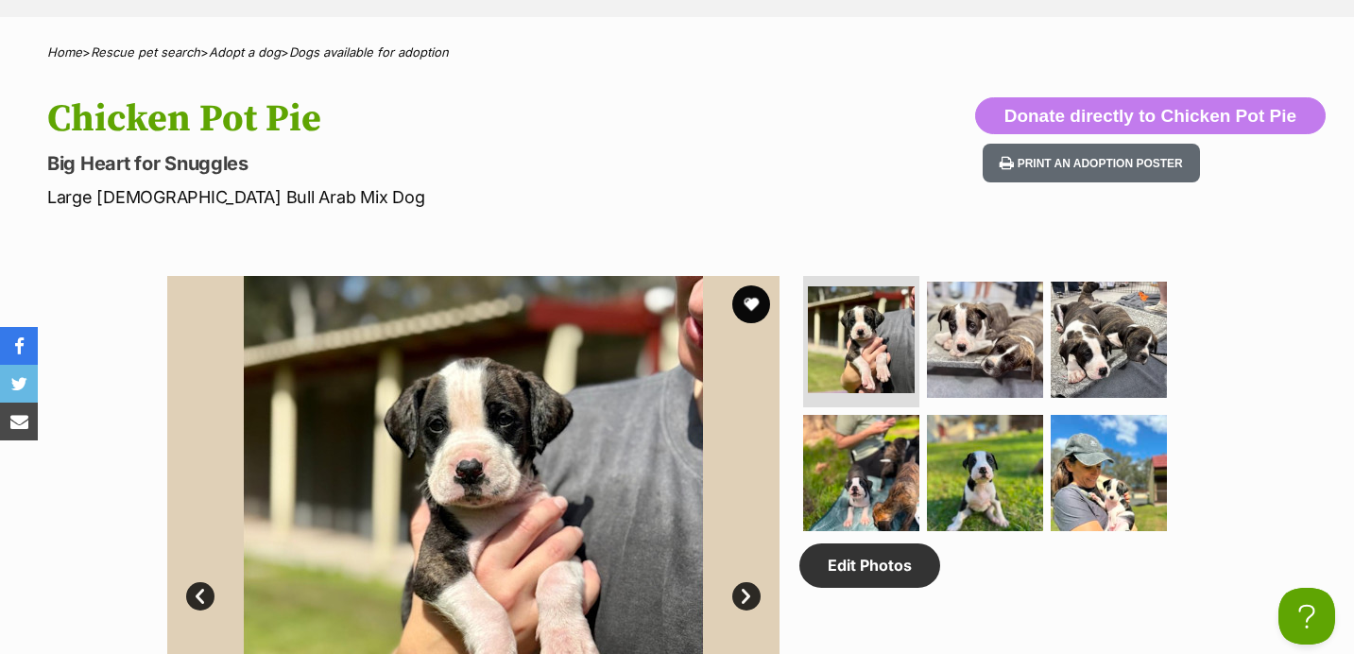
scroll to position [67, 0]
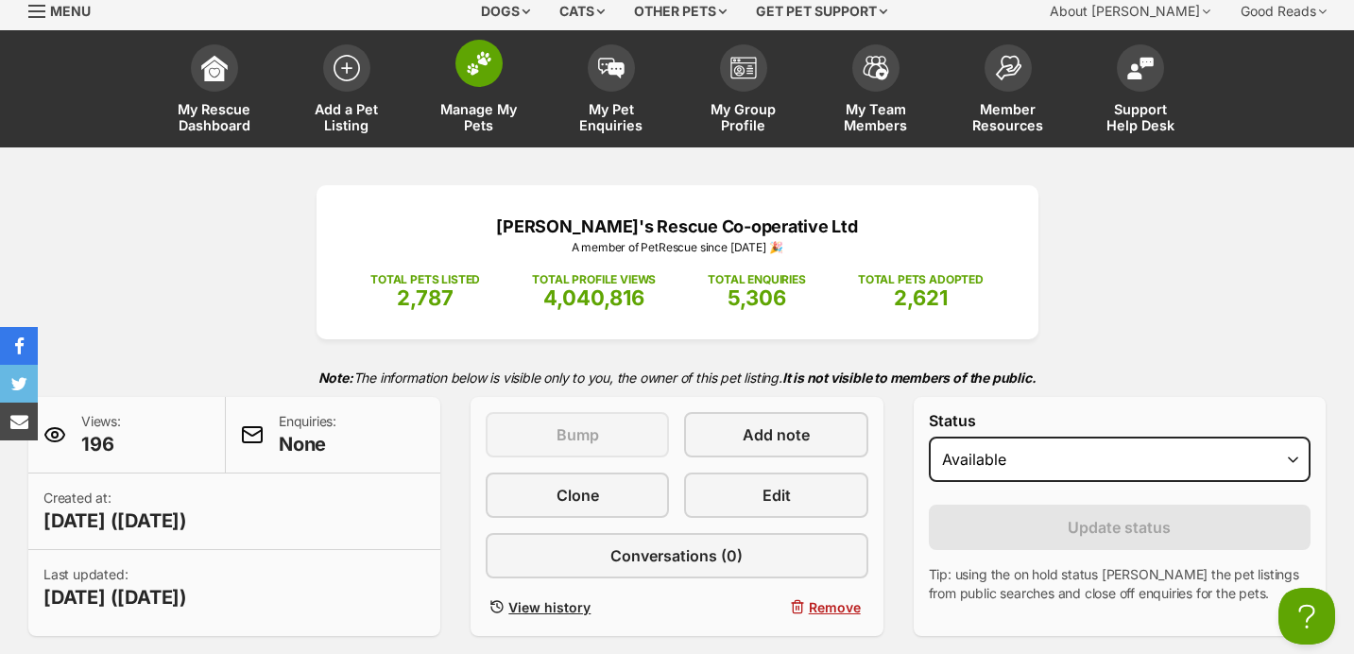
click at [485, 82] on span at bounding box center [478, 63] width 47 height 47
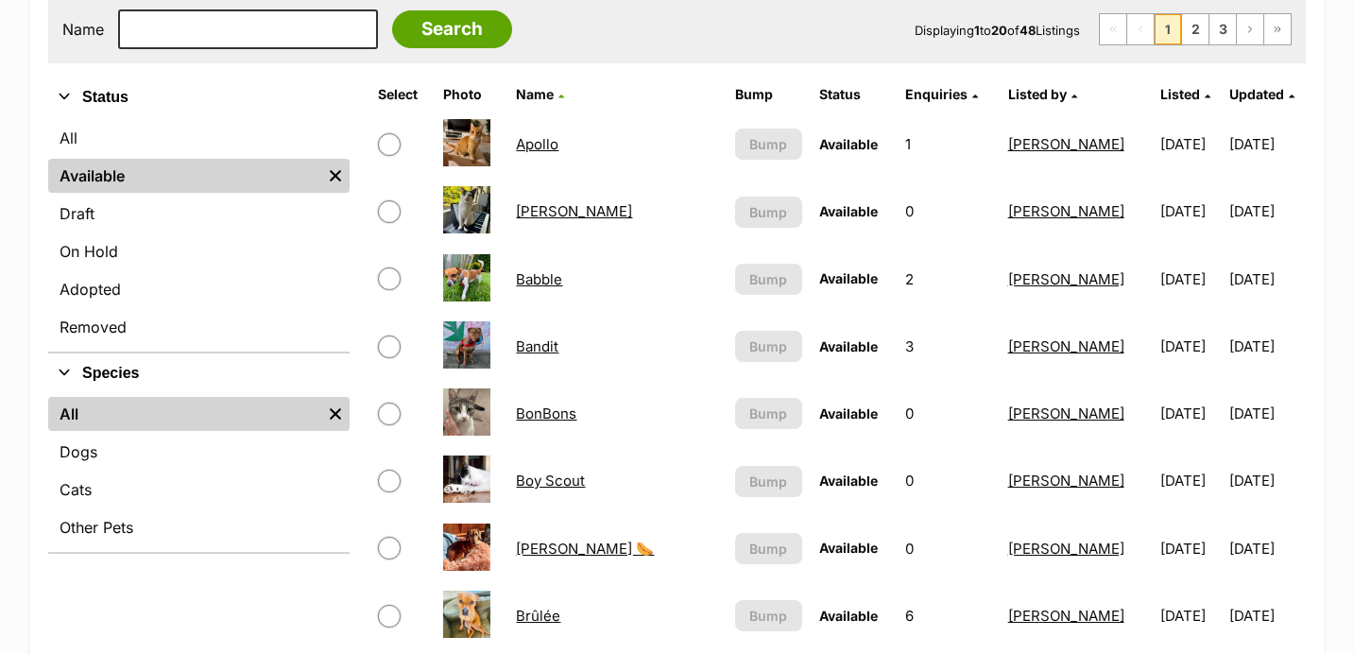
scroll to position [405, 0]
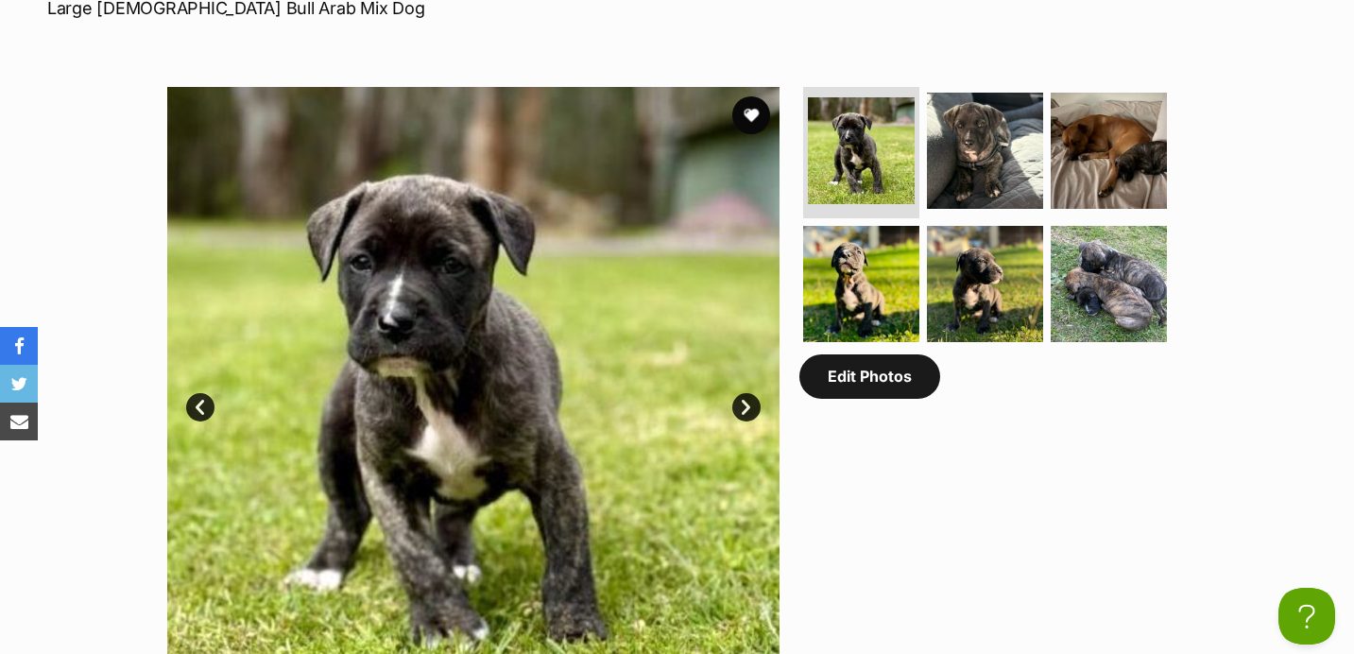
click at [872, 377] on link "Edit Photos" at bounding box center [869, 375] width 141 height 43
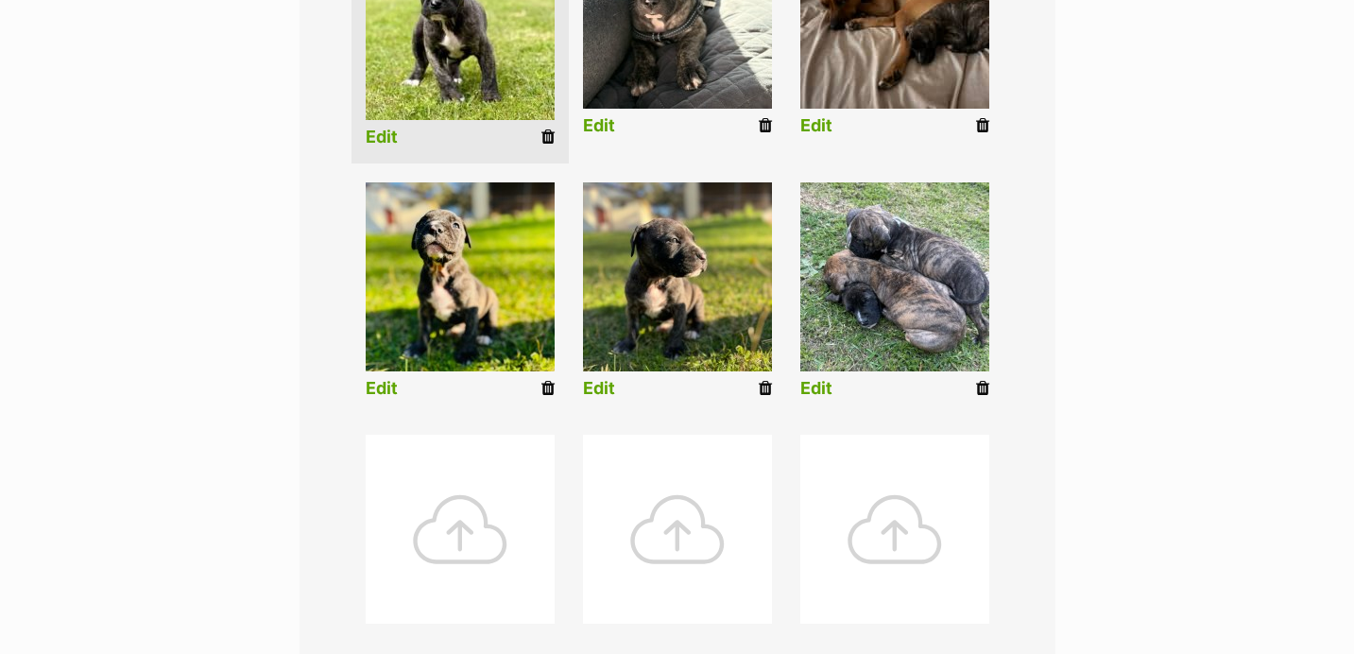
scroll to position [681, 0]
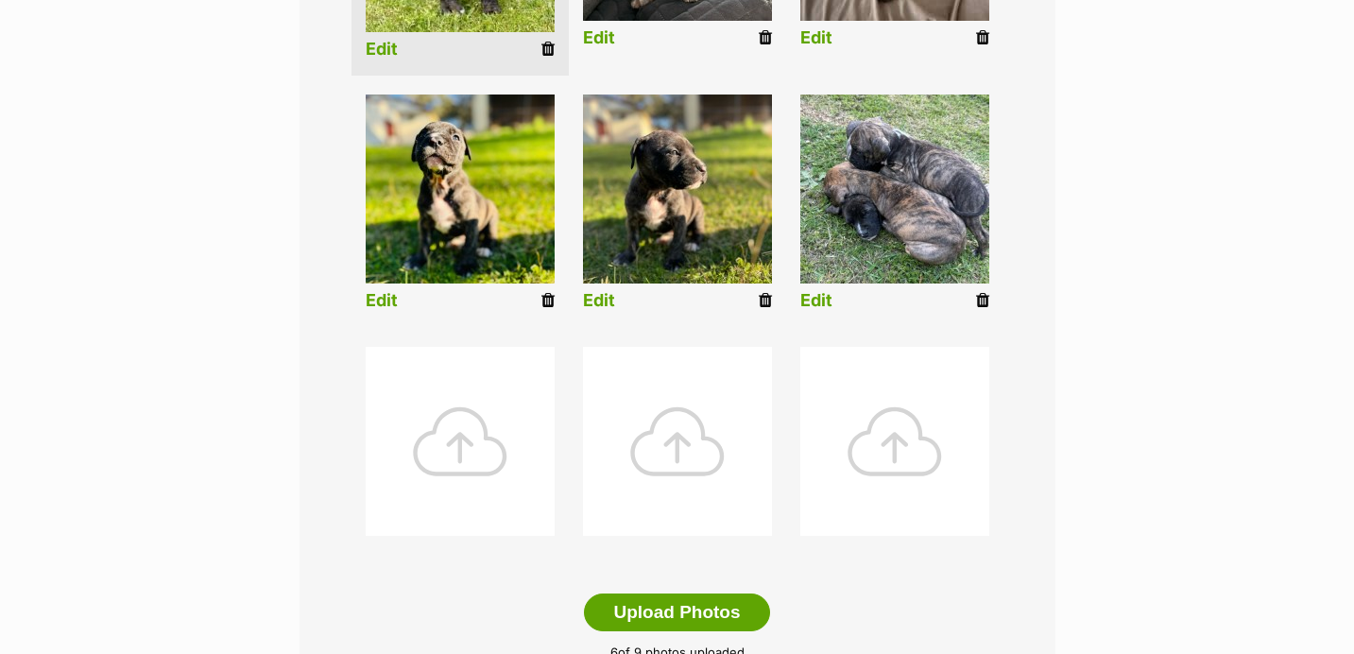
click at [524, 426] on div at bounding box center [460, 441] width 189 height 189
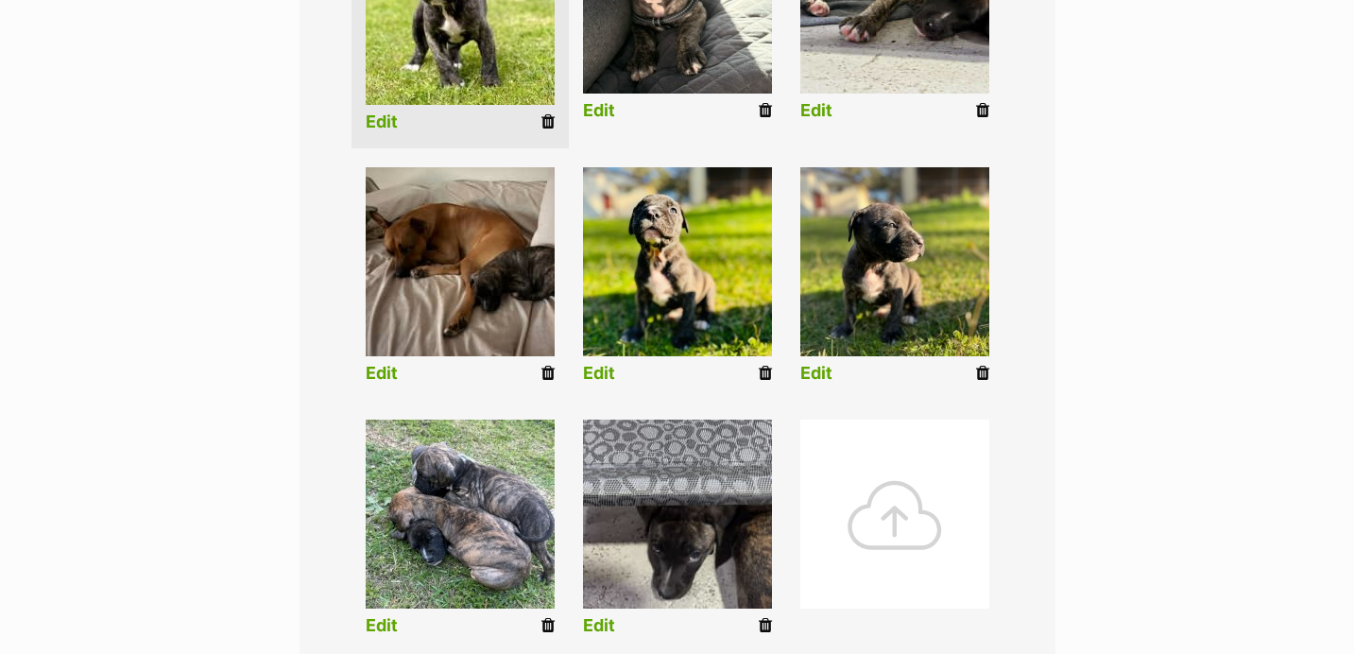
scroll to position [623, 0]
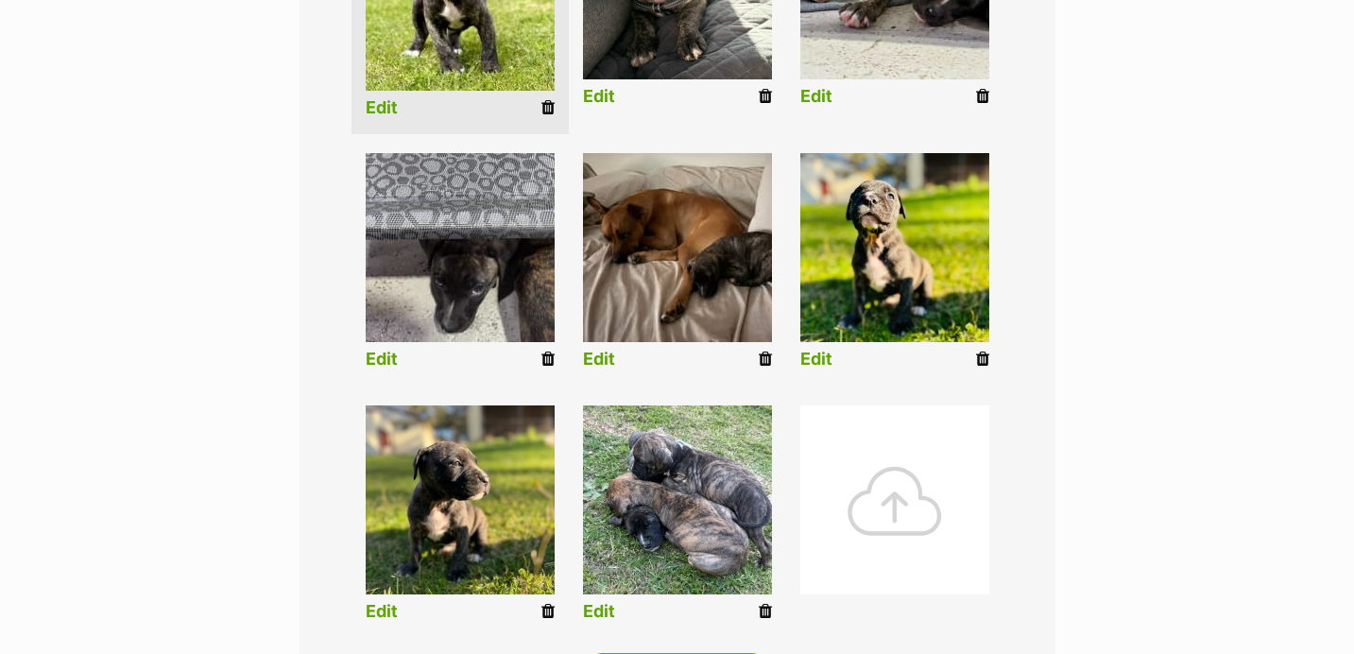
click at [387, 358] on link "Edit" at bounding box center [382, 360] width 32 height 20
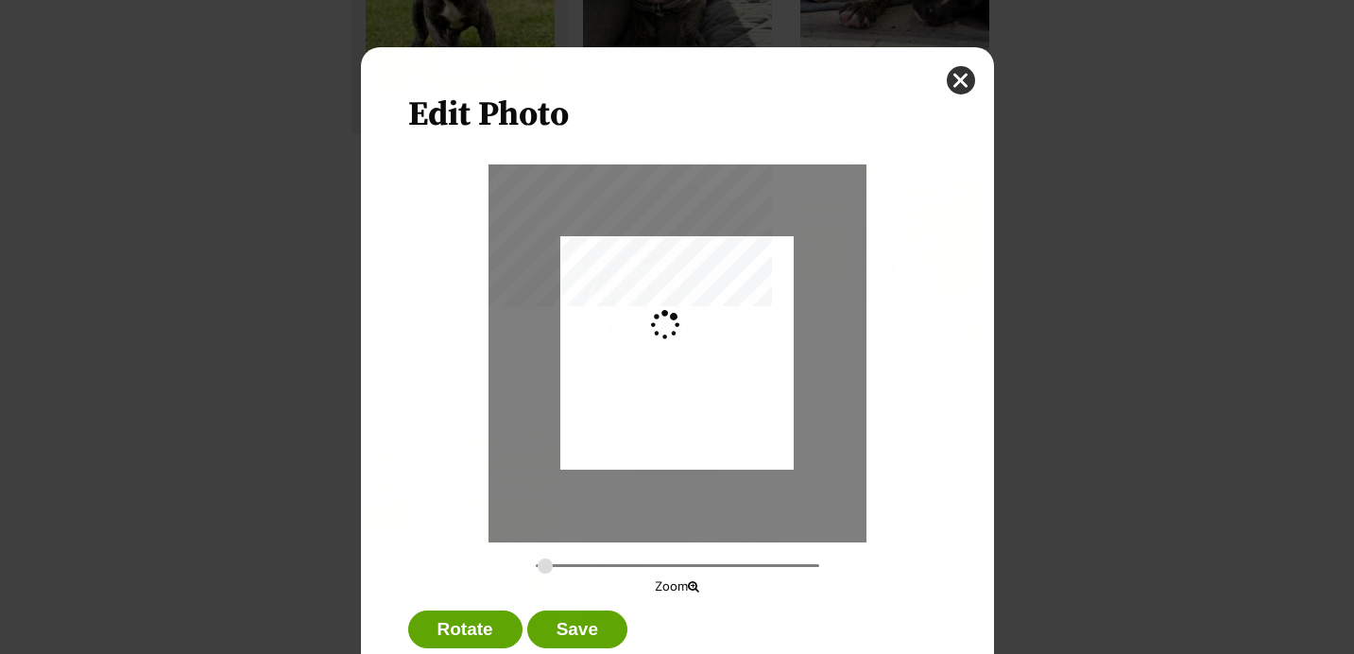
scroll to position [0, 0]
type input "0.2744"
click at [646, 366] on div "Dialog Window - Close (Press escape to close)" at bounding box center [676, 358] width 233 height 311
click at [572, 627] on button "Save" at bounding box center [577, 629] width 100 height 38
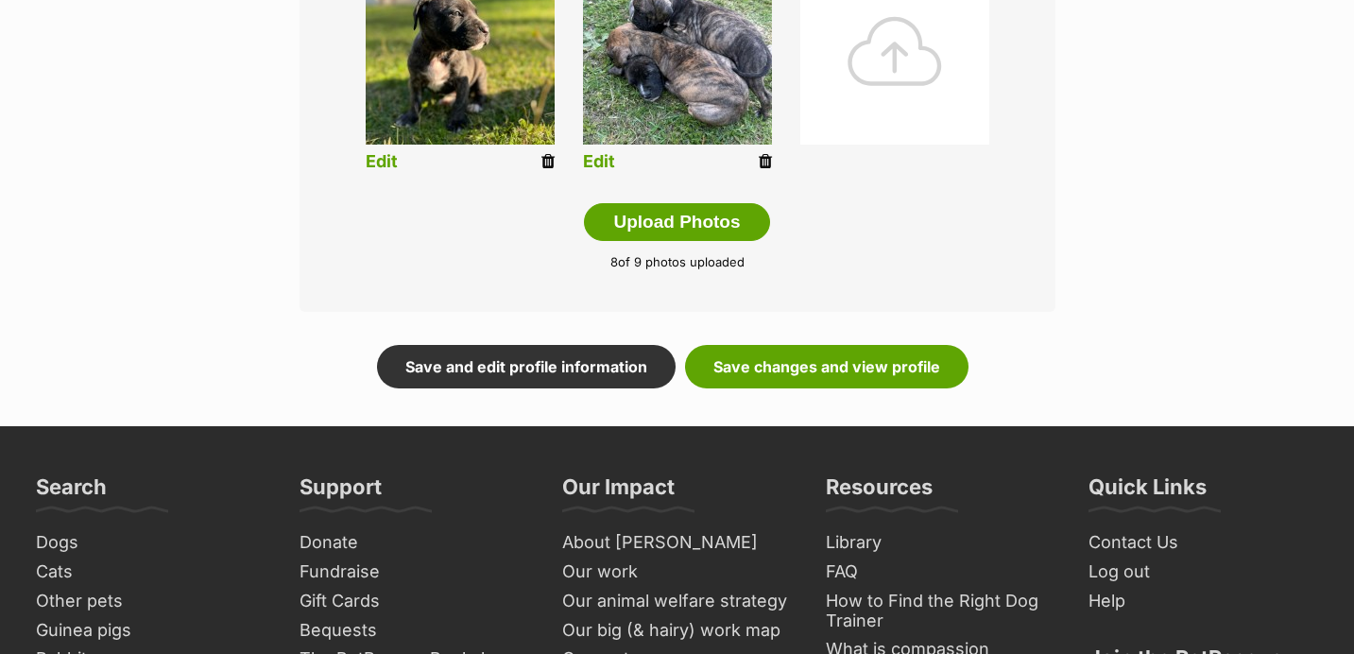
scroll to position [1079, 0]
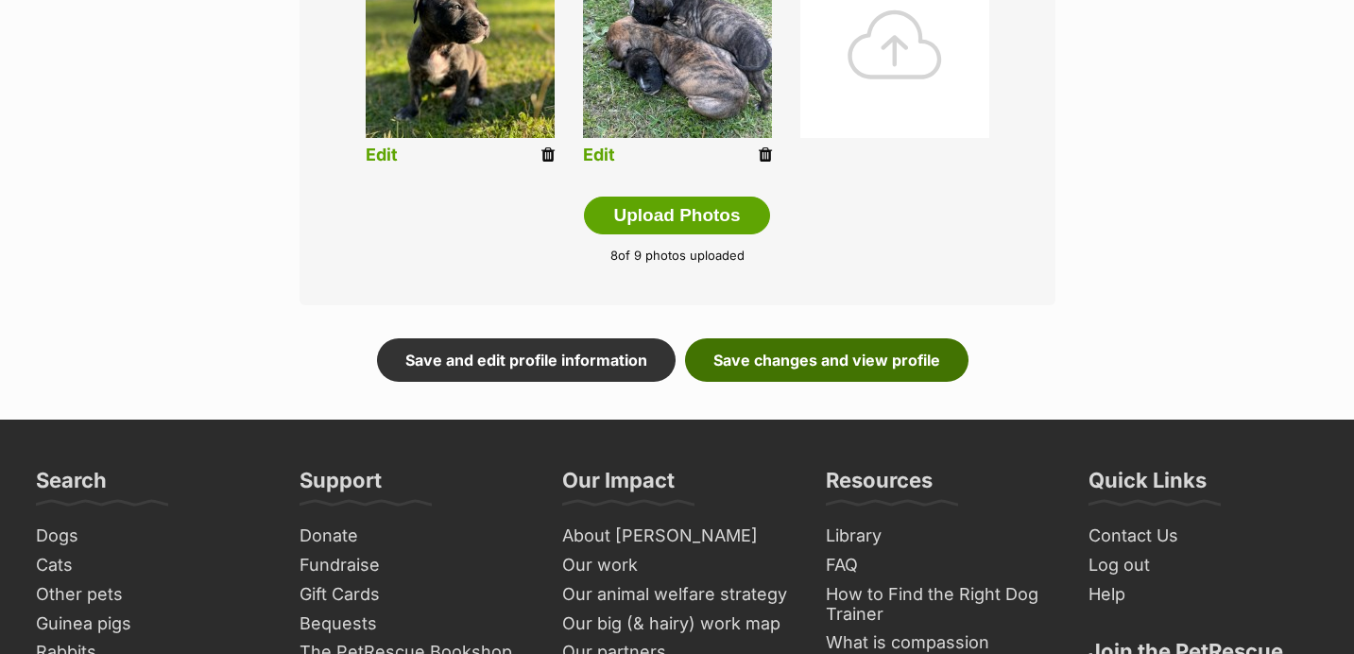
click at [918, 358] on link "Save changes and view profile" at bounding box center [826, 359] width 283 height 43
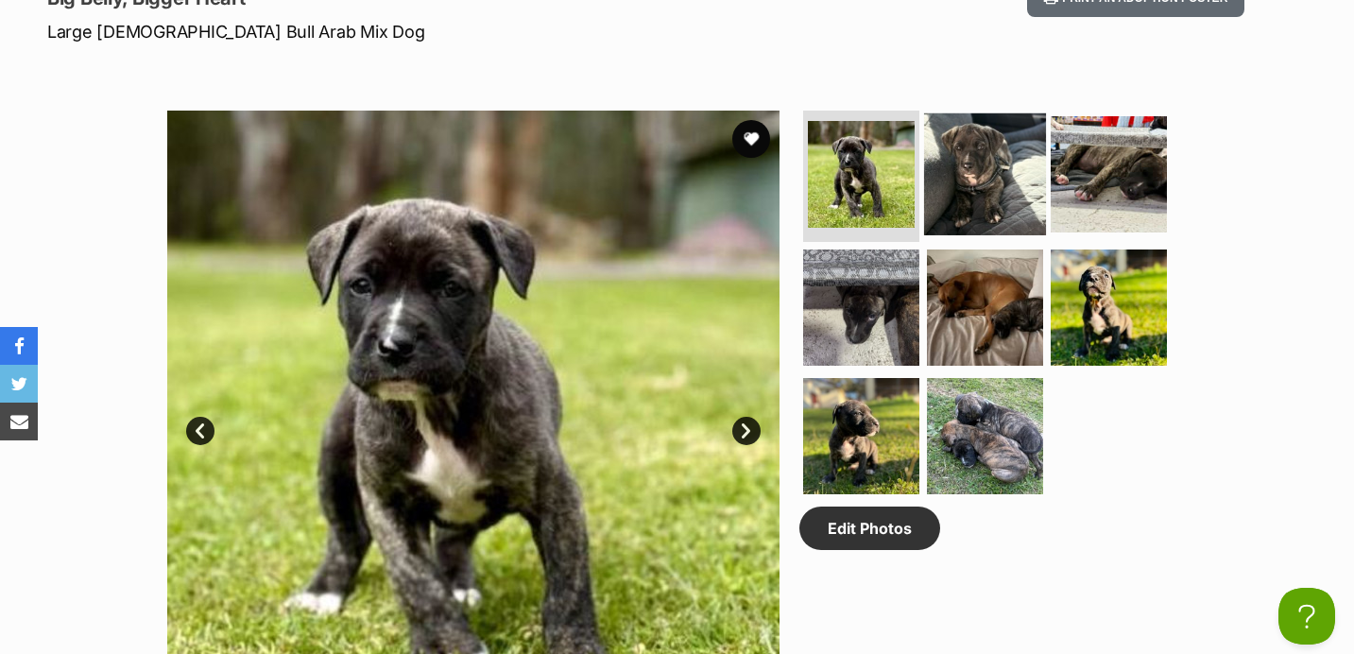
click at [964, 162] on img at bounding box center [985, 173] width 122 height 122
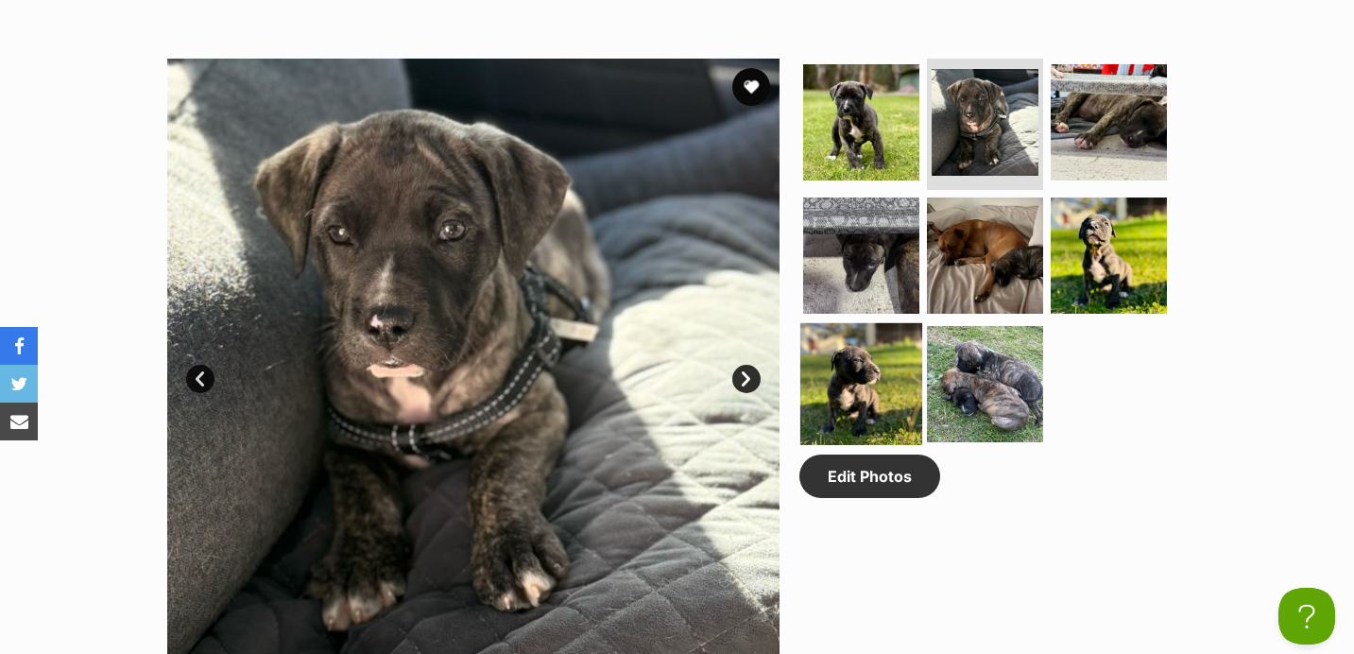
scroll to position [923, 0]
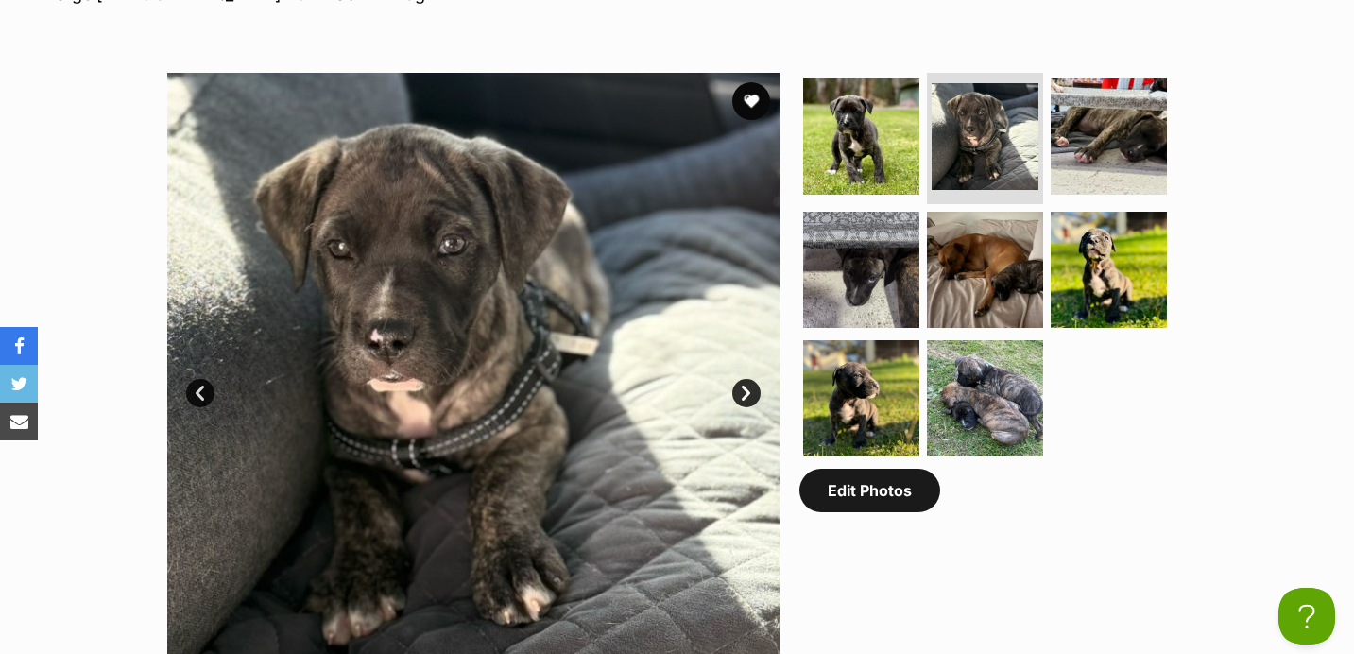
click at [857, 487] on link "Edit Photos" at bounding box center [869, 490] width 141 height 43
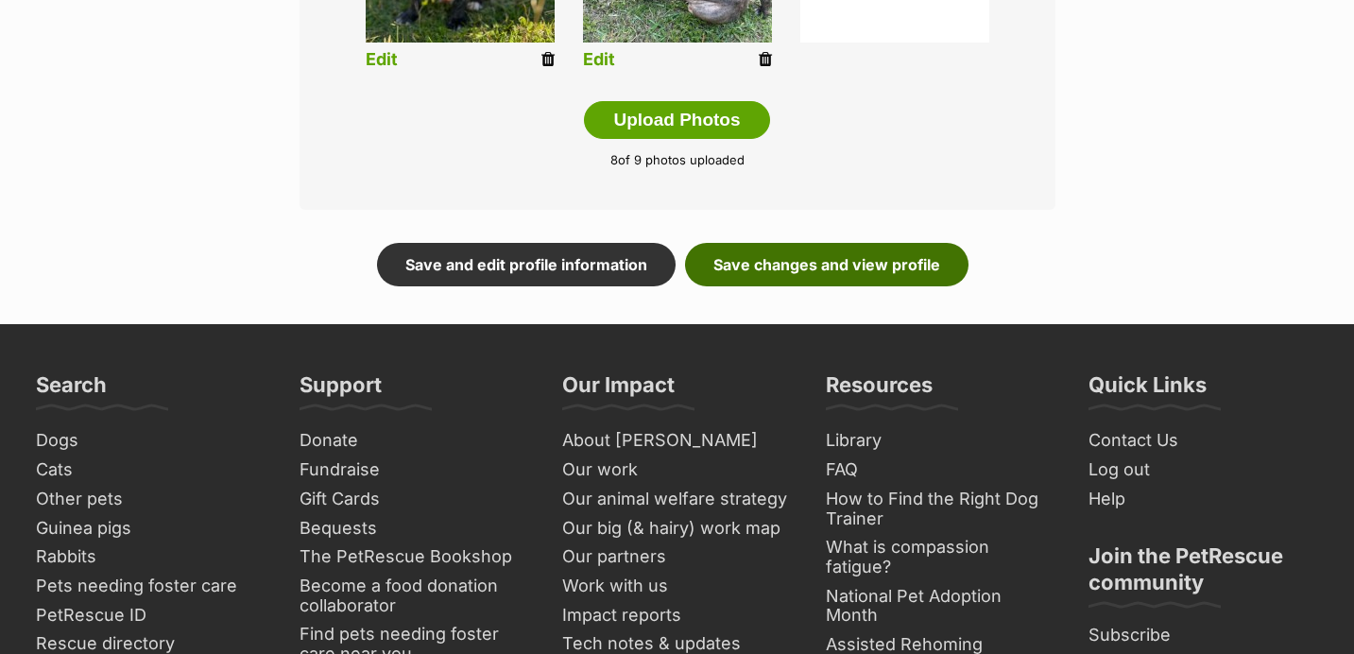
scroll to position [1167, 0]
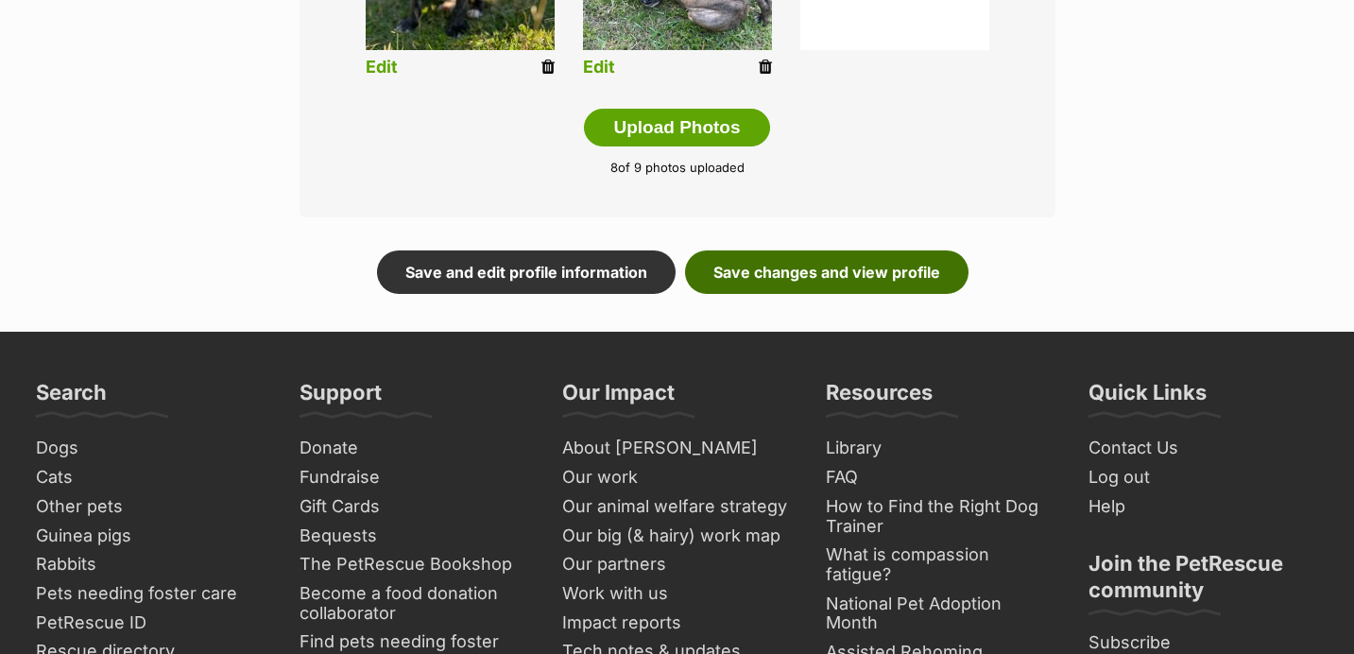
click at [889, 273] on link "Save changes and view profile" at bounding box center [826, 271] width 283 height 43
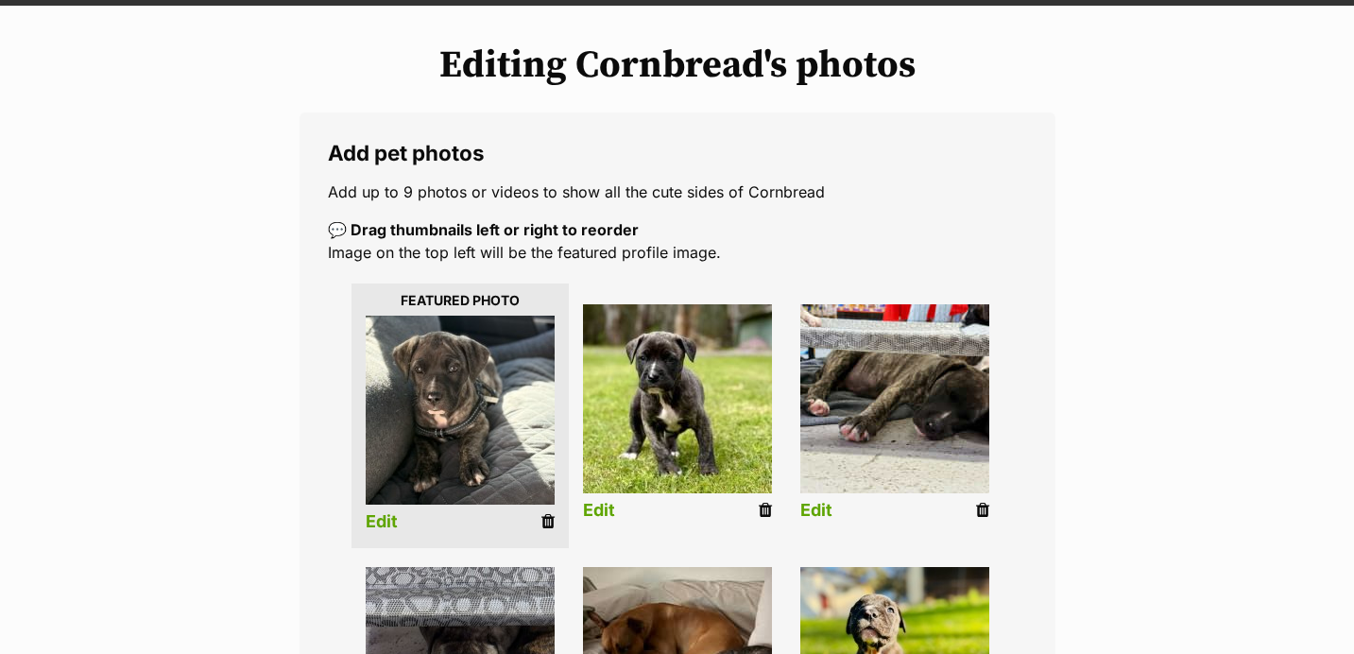
scroll to position [0, 0]
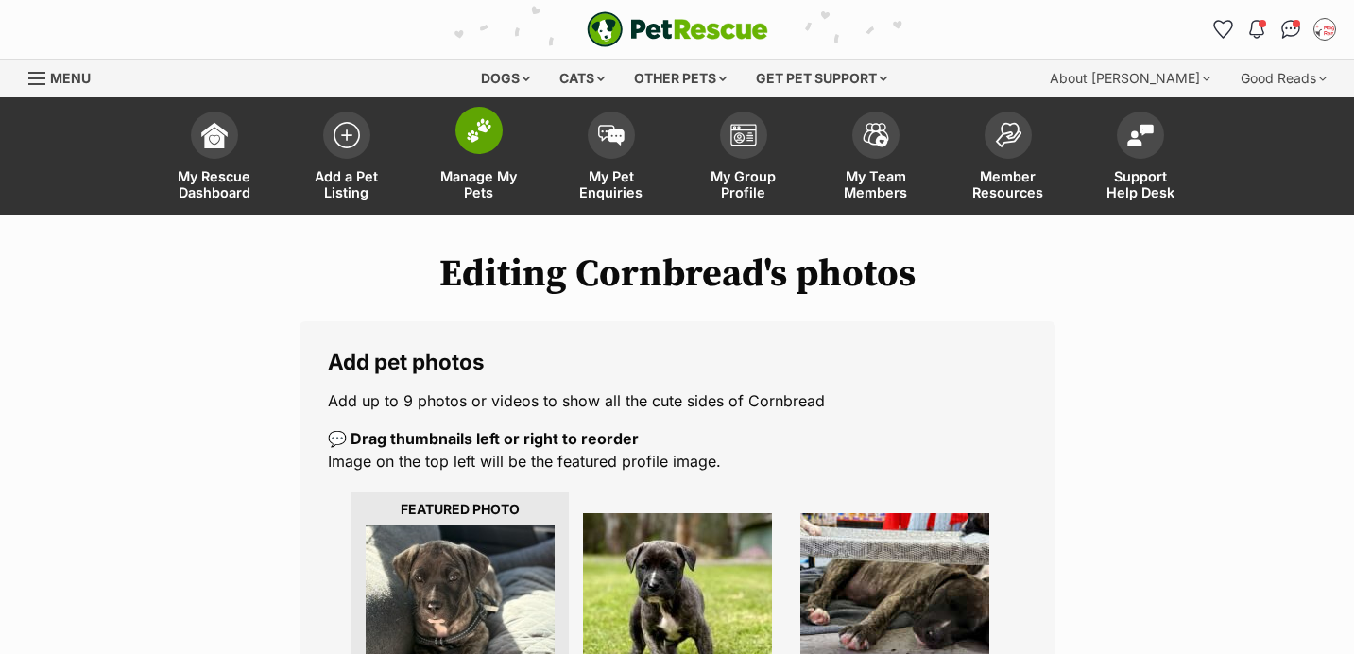
click at [486, 153] on link "Manage My Pets" at bounding box center [479, 158] width 132 height 112
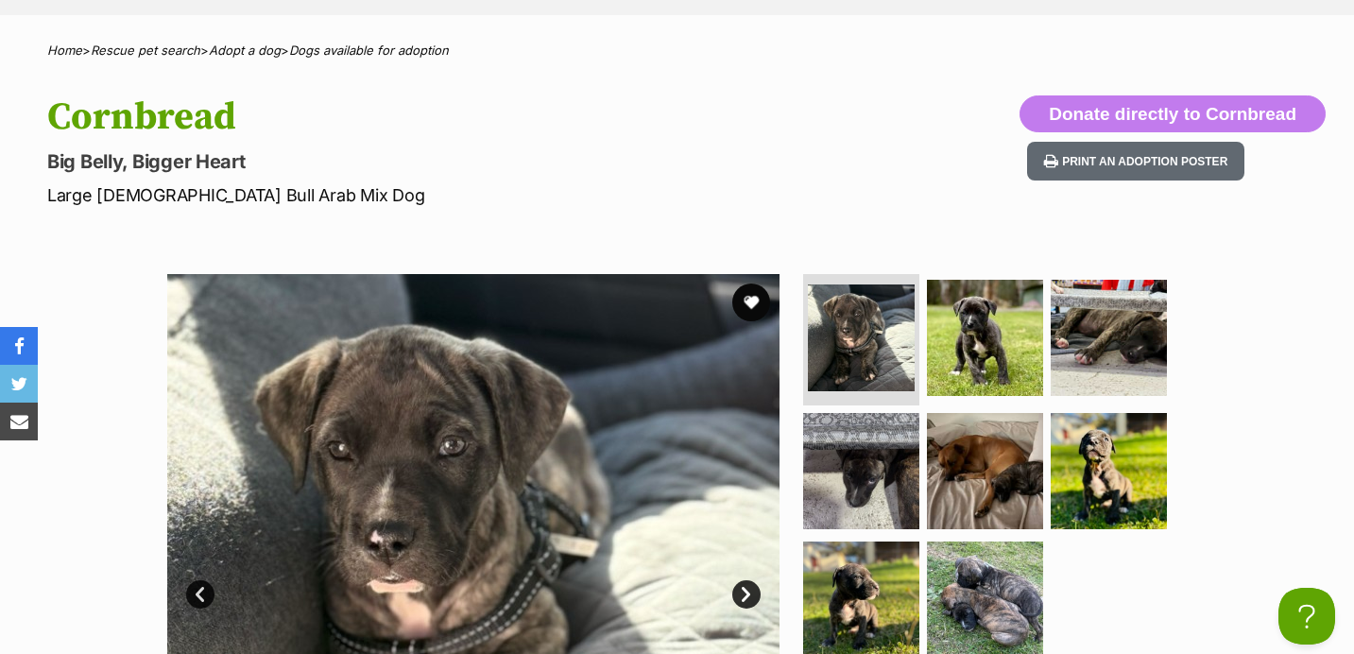
scroll to position [604, 0]
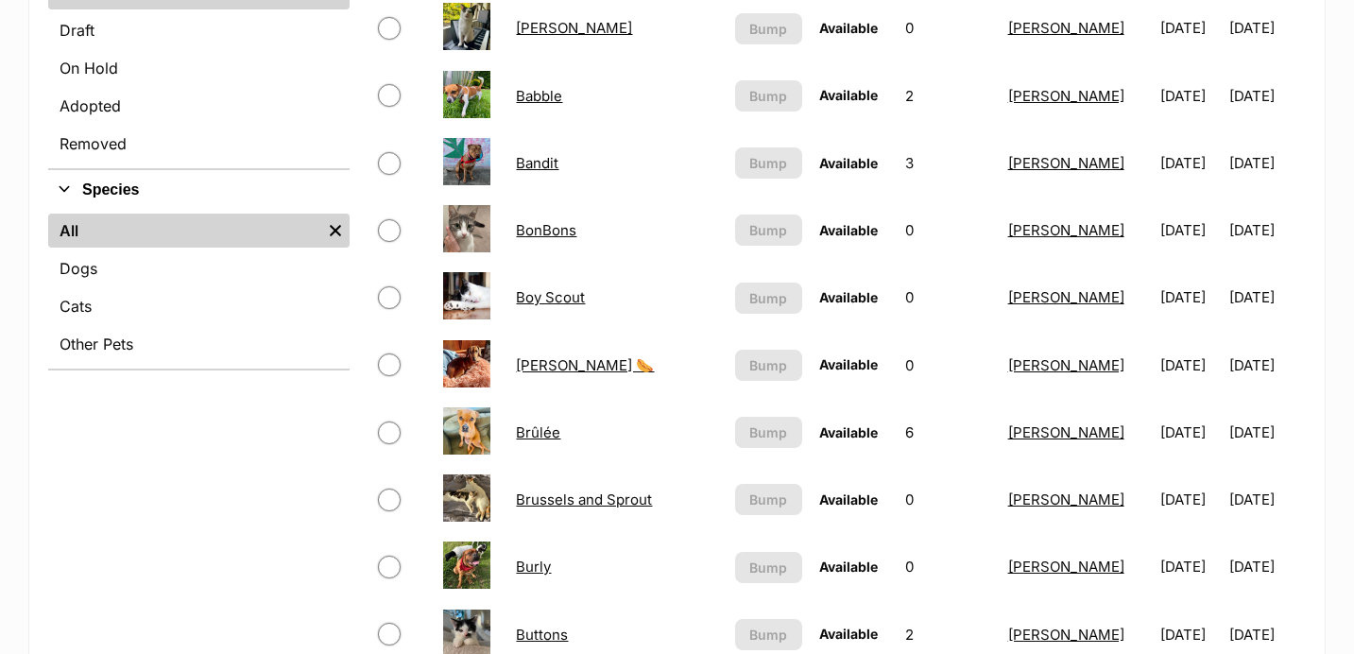
scroll to position [365, 0]
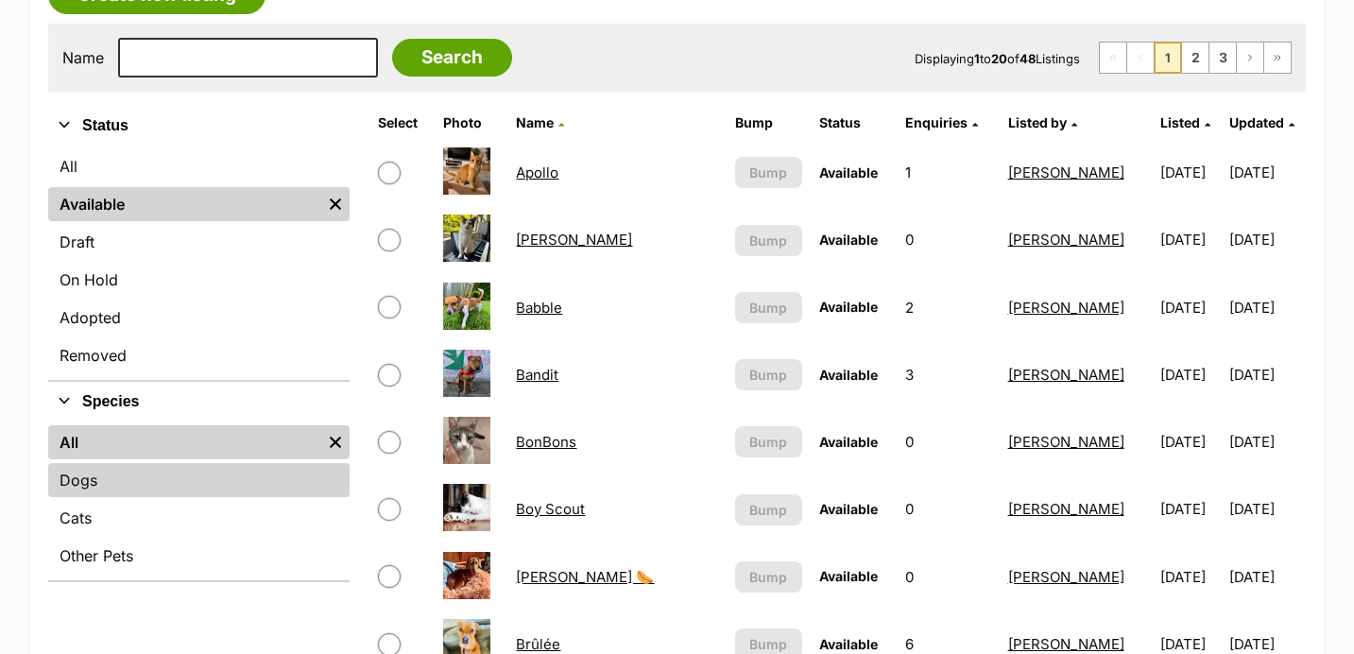
click at [122, 477] on link "Dogs" at bounding box center [198, 480] width 301 height 34
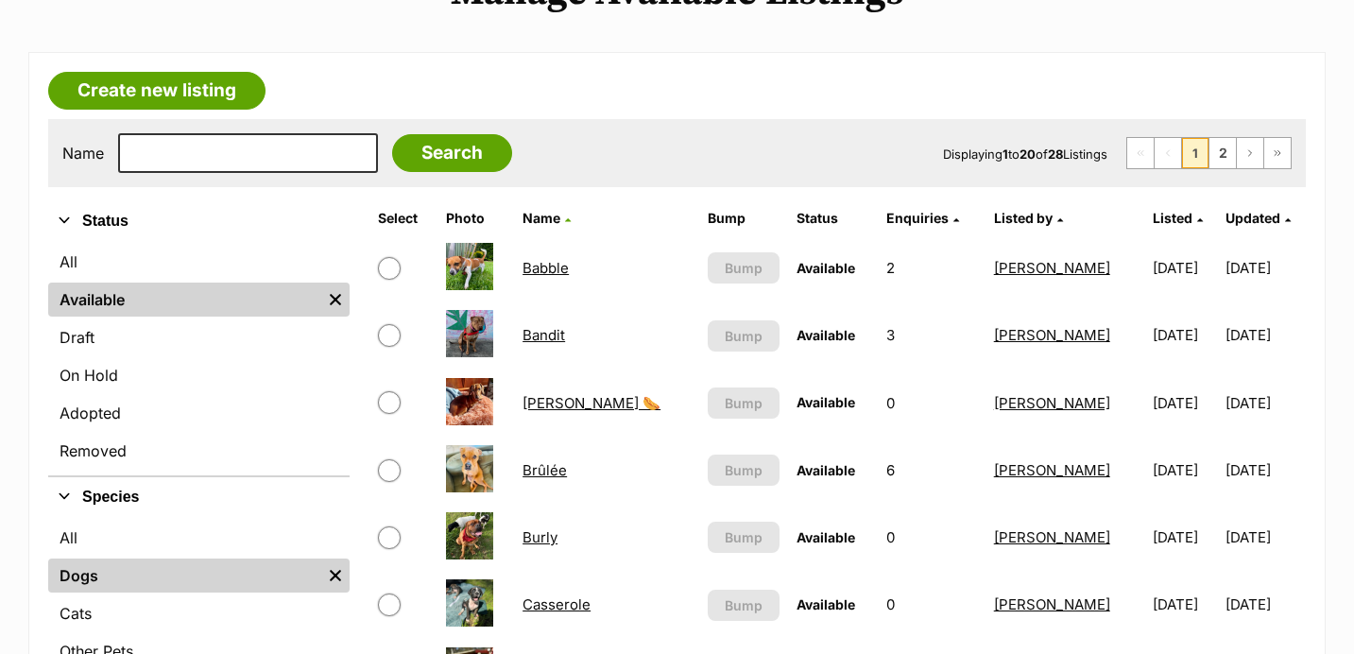
scroll to position [280, 0]
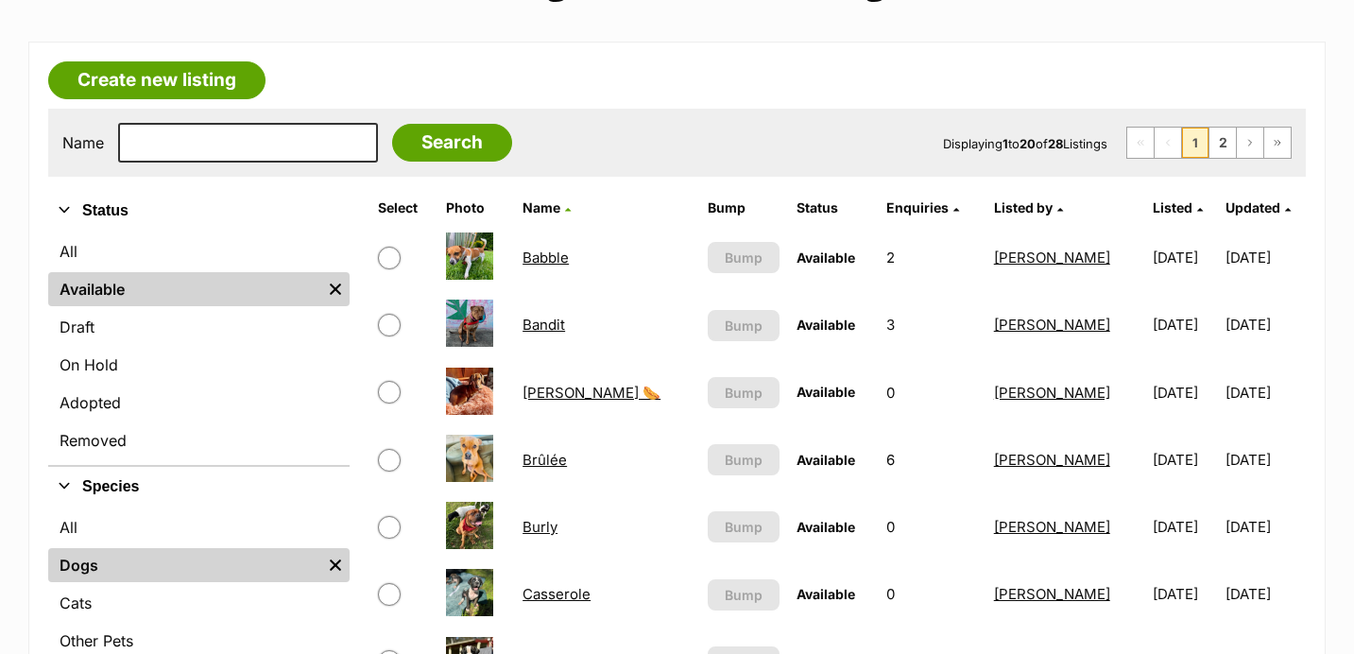
click at [1153, 213] on span "Listed" at bounding box center [1173, 207] width 40 height 16
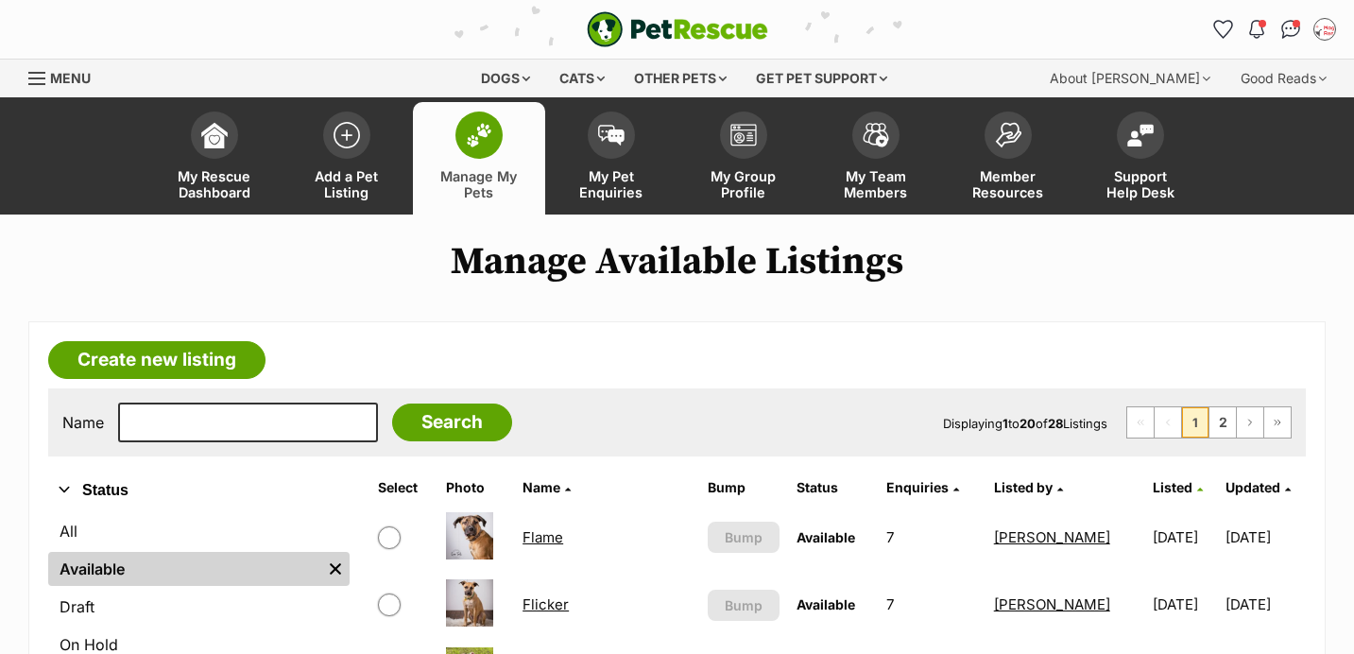
click at [1153, 482] on span "Listed" at bounding box center [1173, 487] width 40 height 16
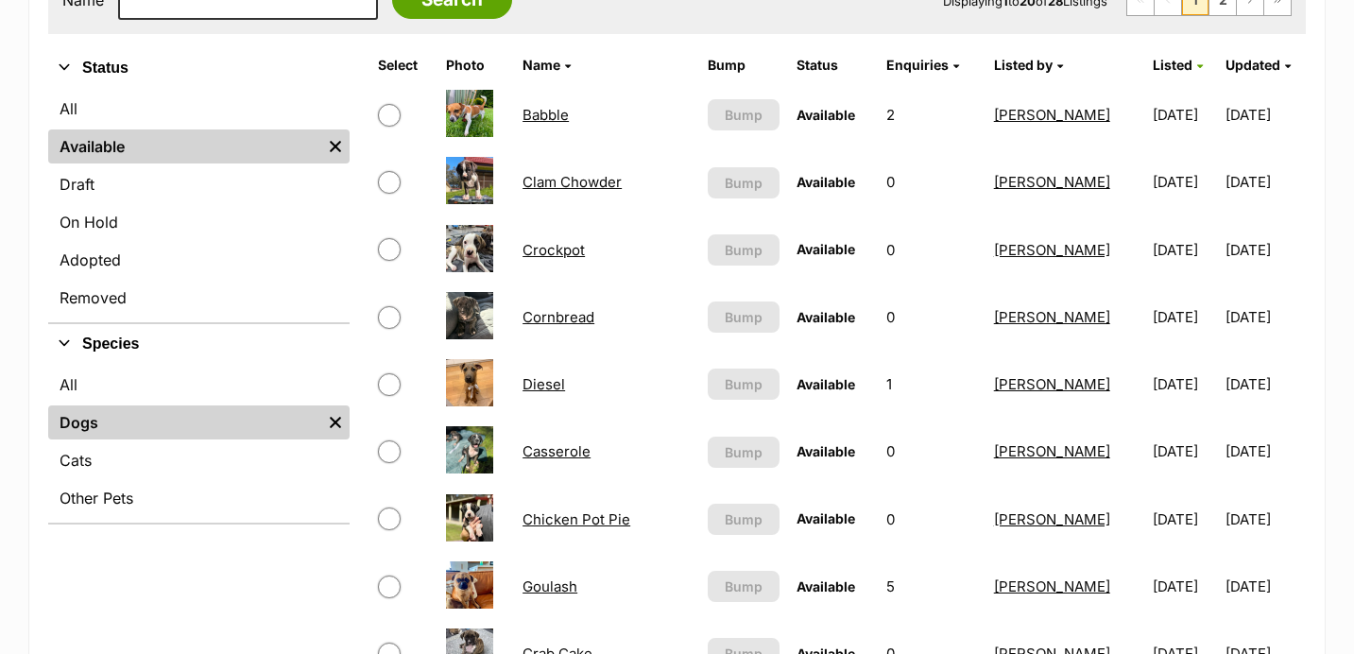
scroll to position [420, 0]
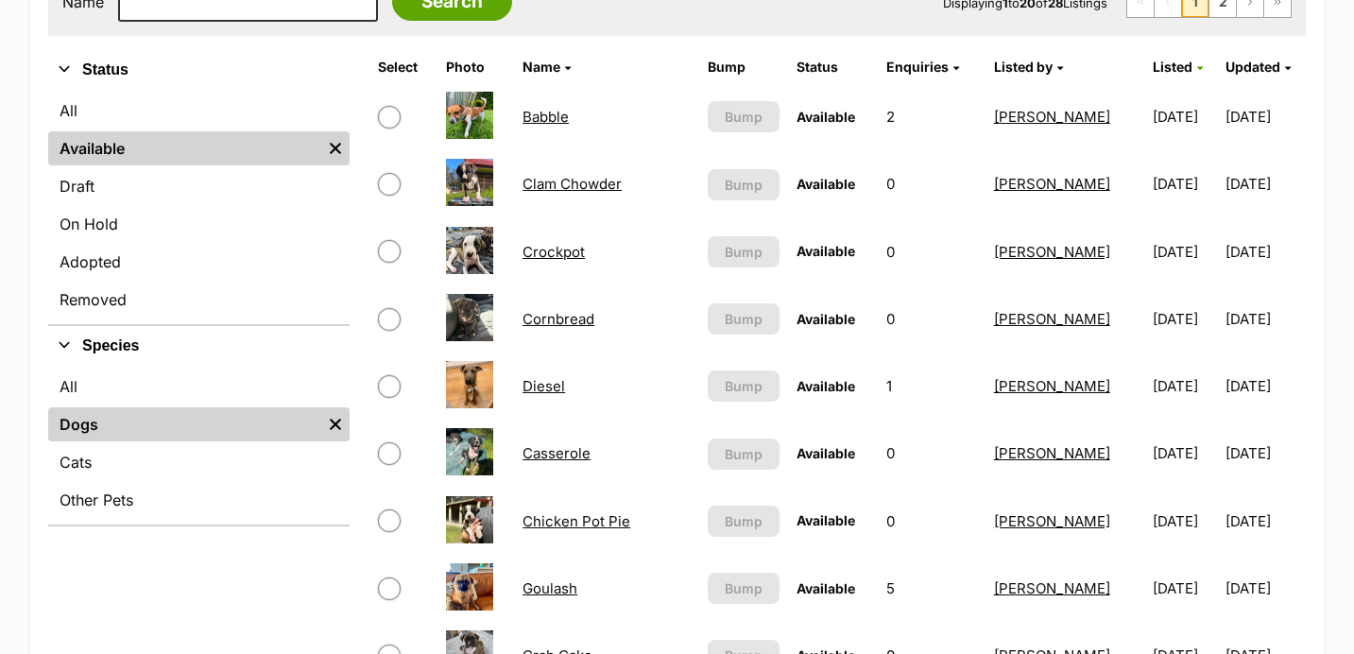
click at [574, 183] on link "Clam Chowder" at bounding box center [571, 184] width 99 height 18
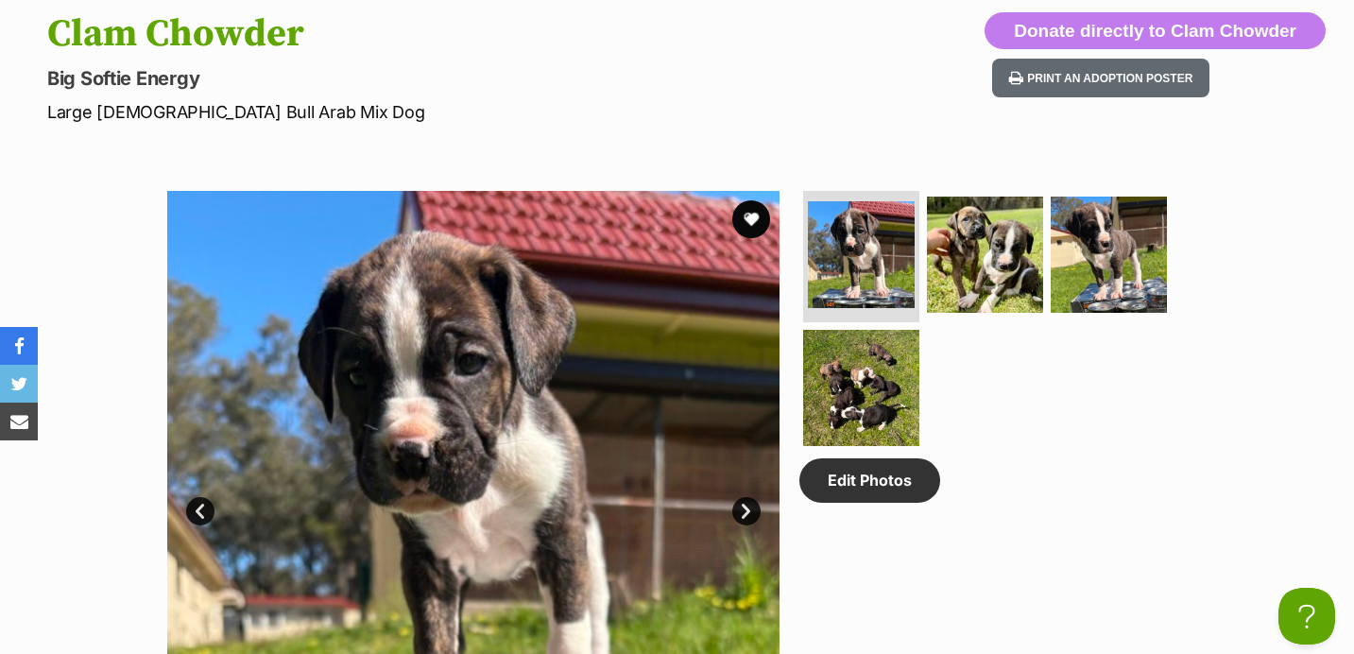
scroll to position [863, 0]
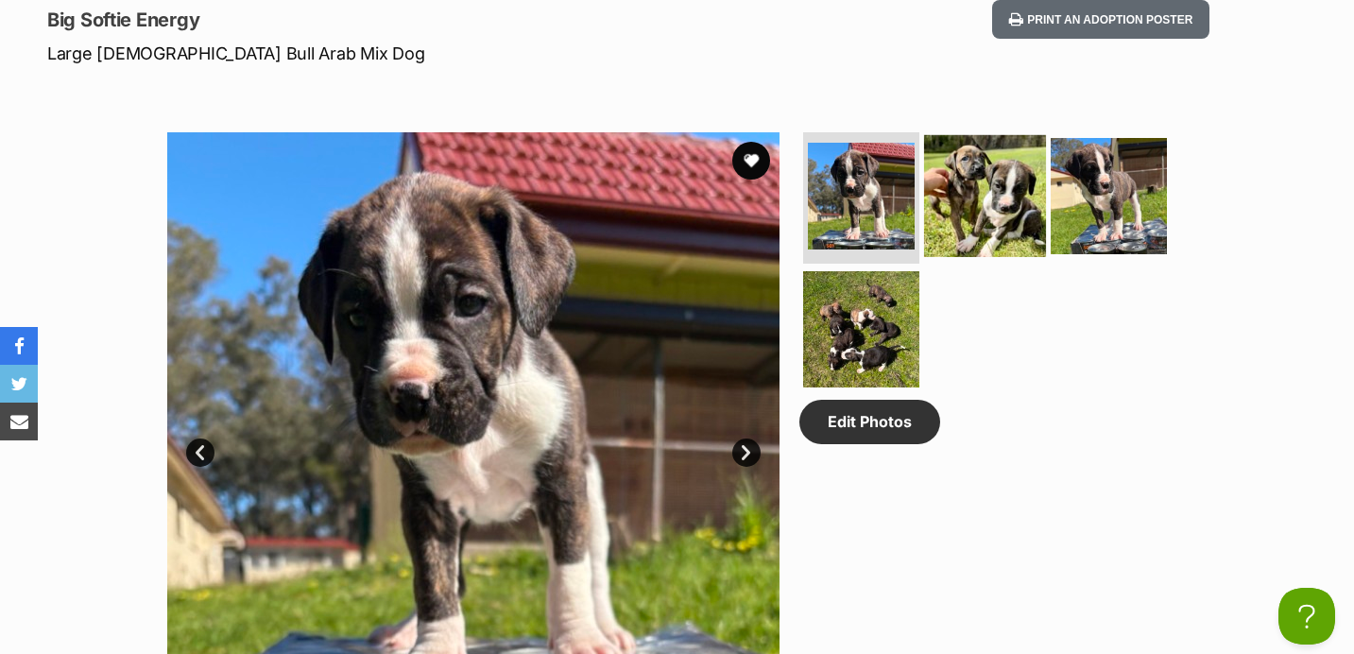
click at [1003, 214] on img at bounding box center [985, 195] width 122 height 122
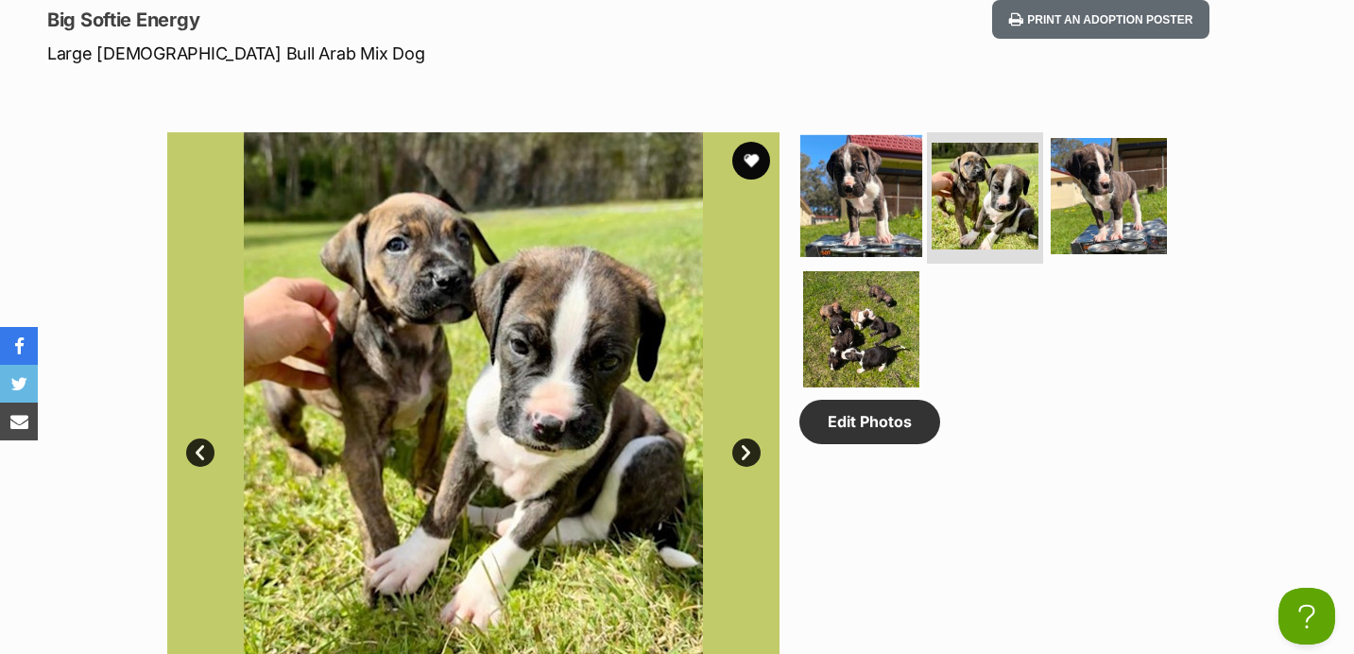
click at [906, 199] on img at bounding box center [861, 195] width 122 height 122
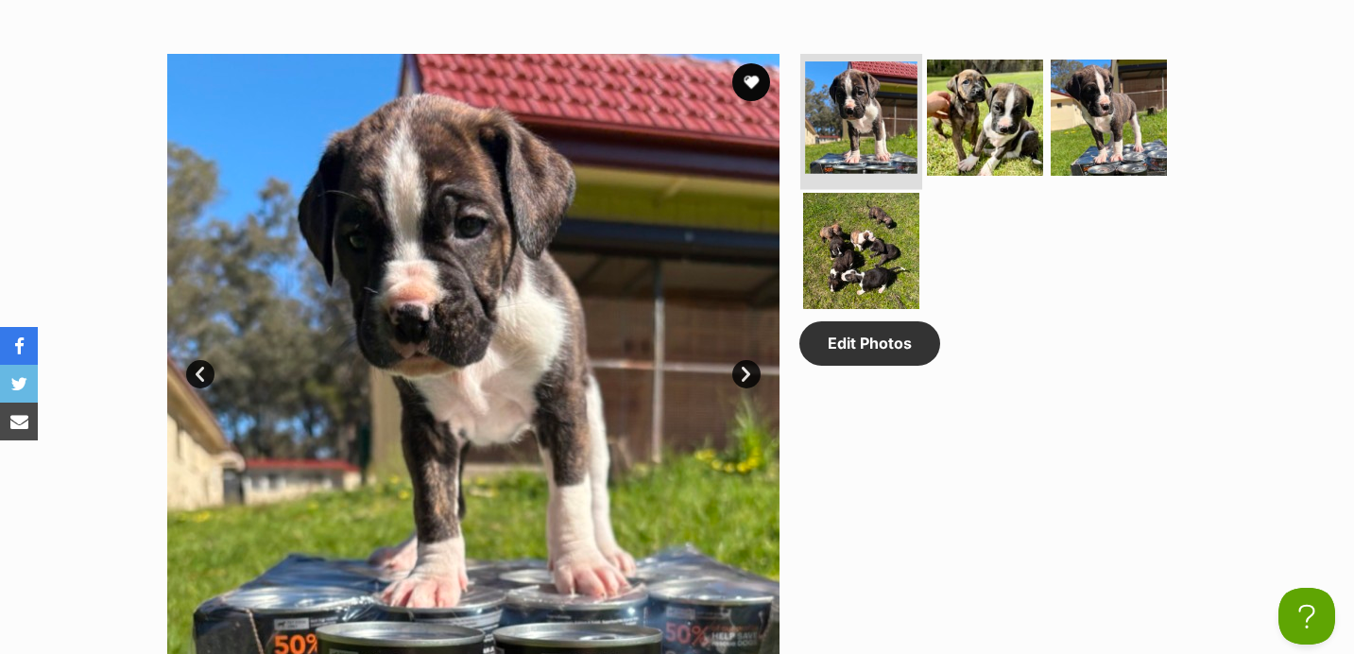
scroll to position [936, 0]
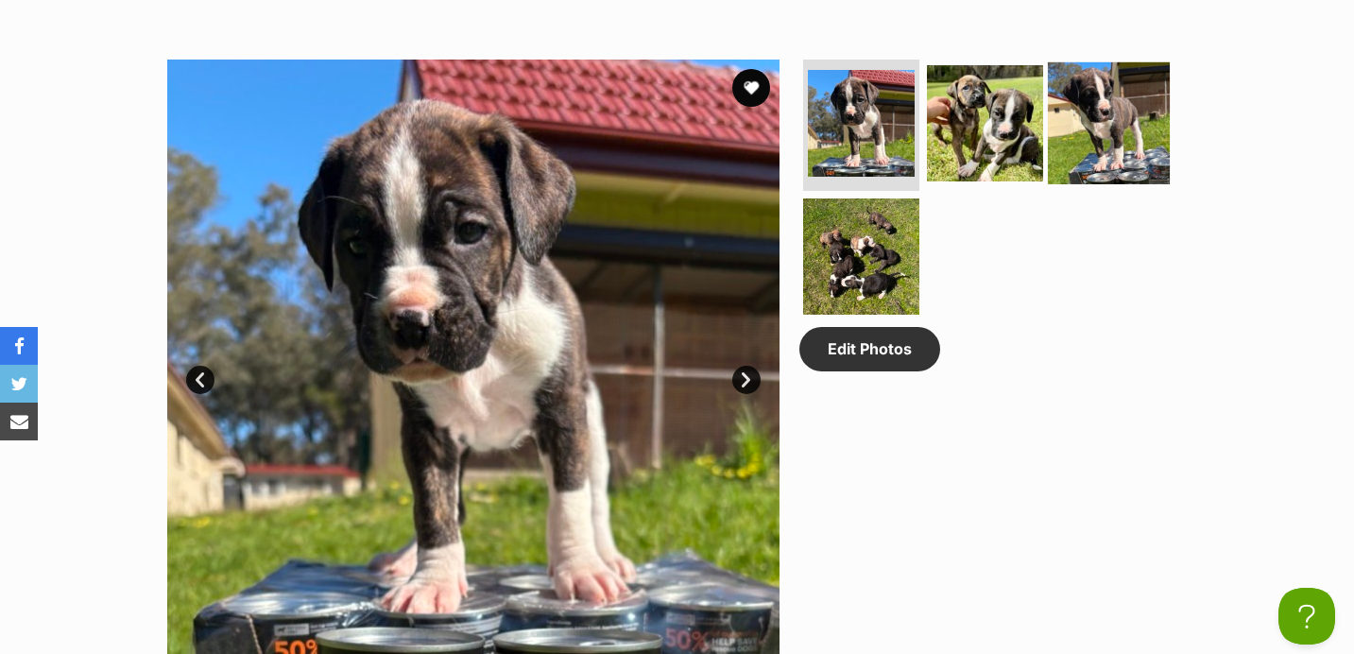
click at [1118, 126] on img at bounding box center [1109, 122] width 122 height 122
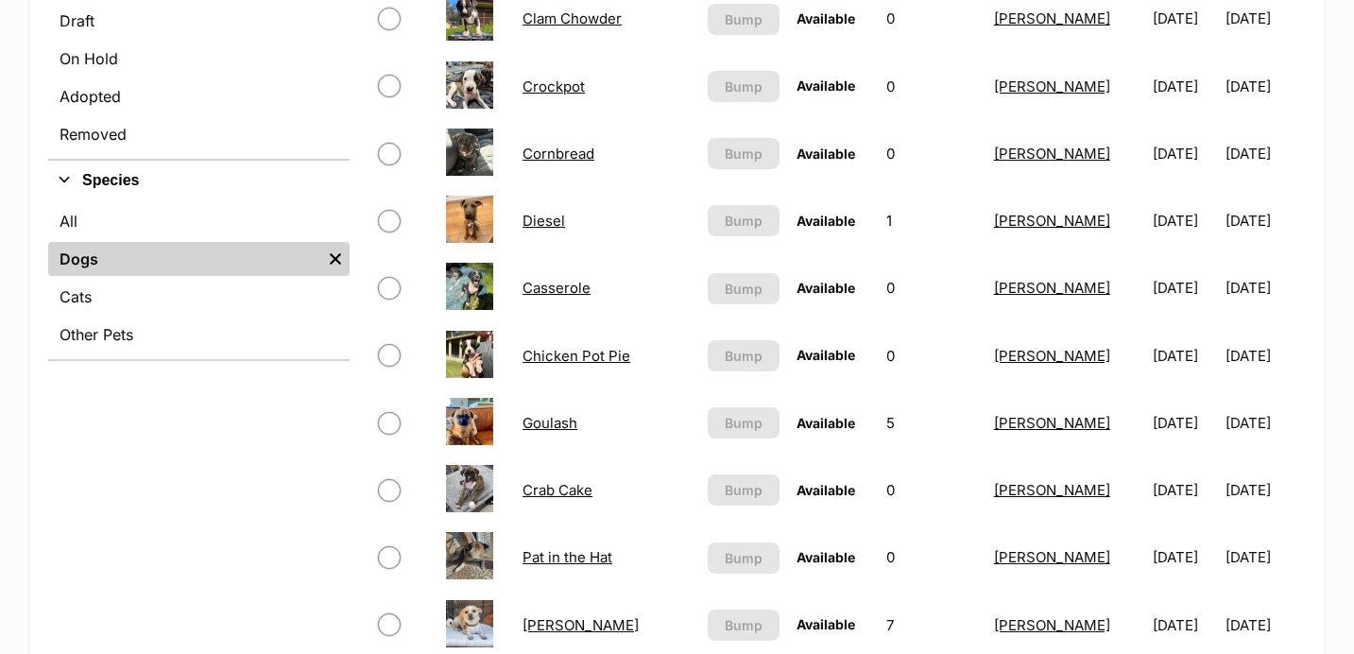
scroll to position [593, 0]
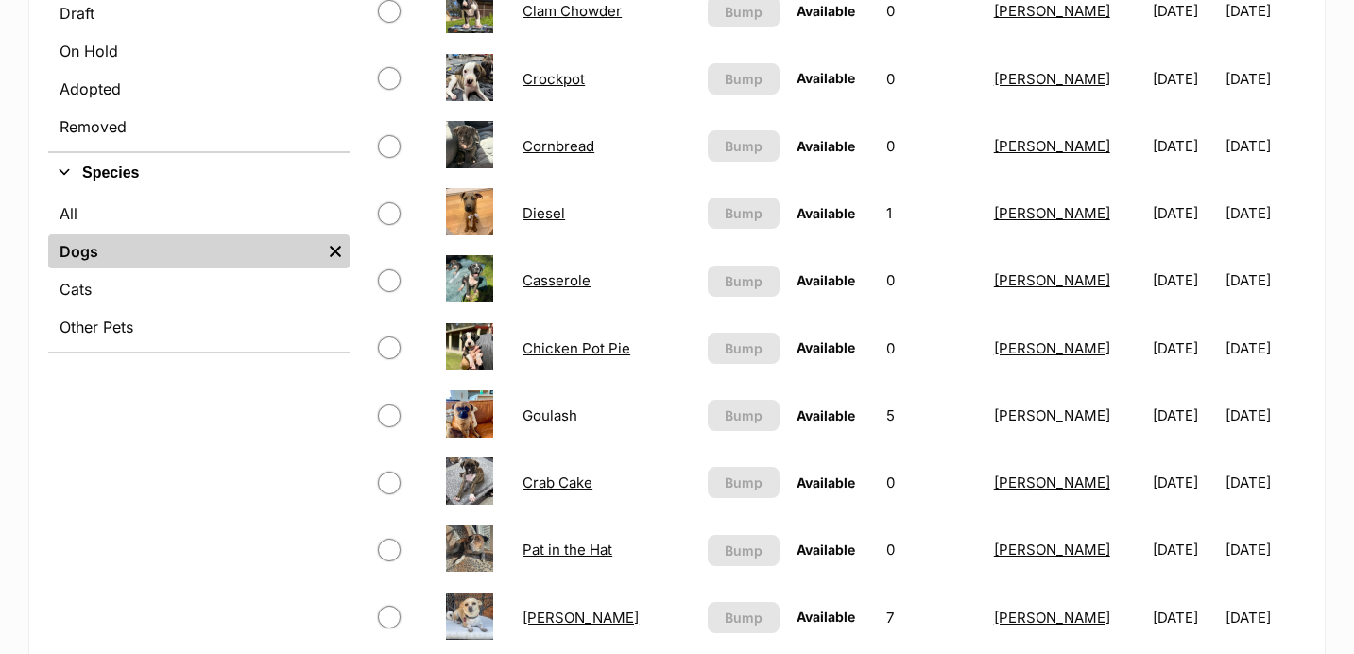
click at [569, 279] on link "Casserole" at bounding box center [556, 280] width 68 height 18
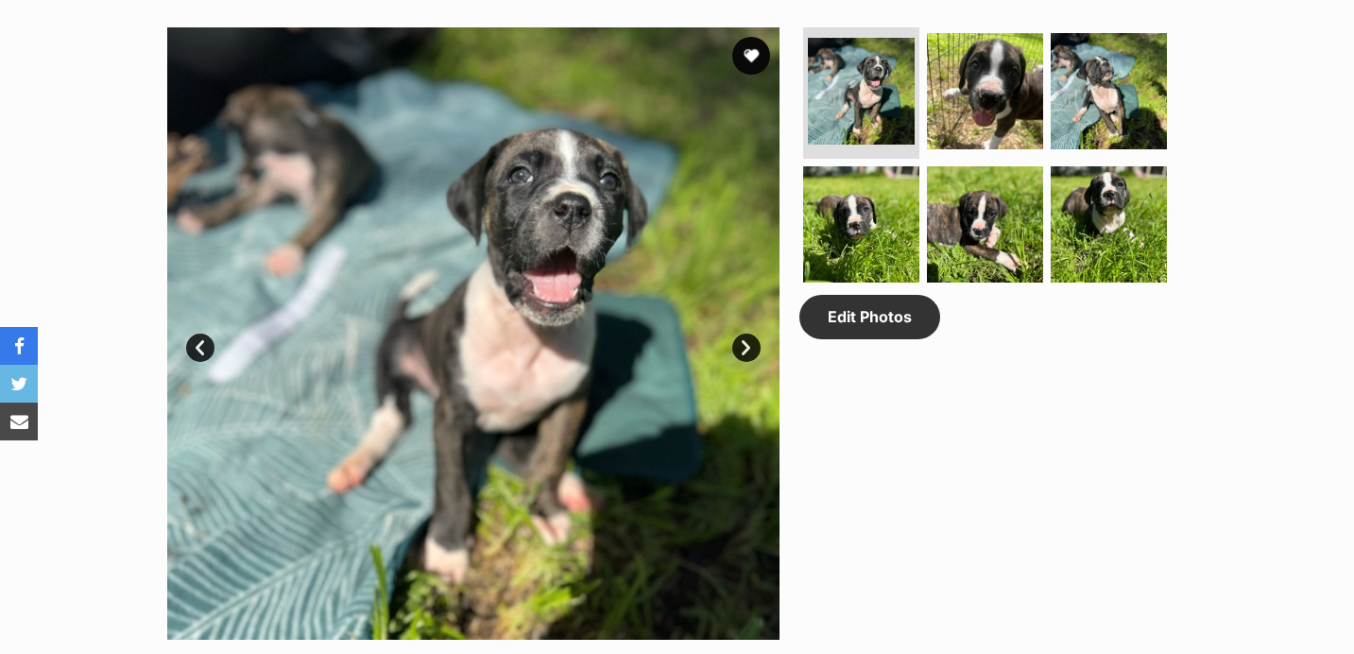
scroll to position [970, 0]
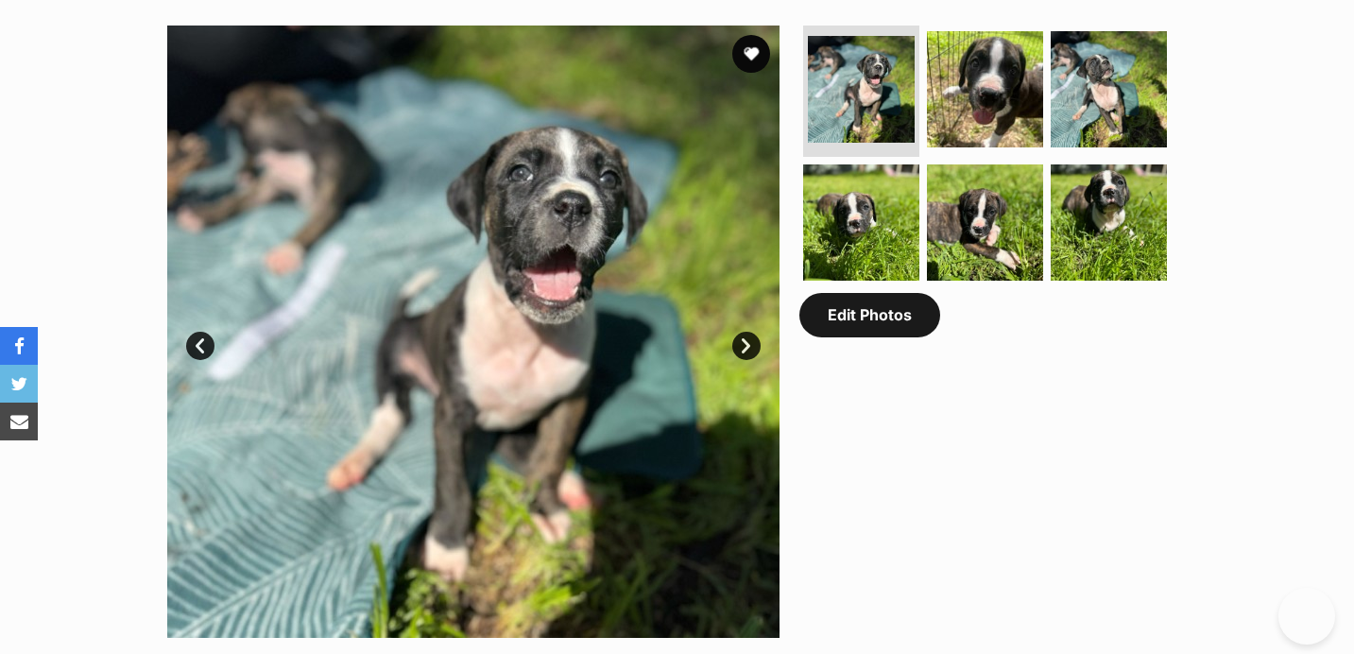
click at [862, 316] on link "Edit Photos" at bounding box center [869, 314] width 141 height 43
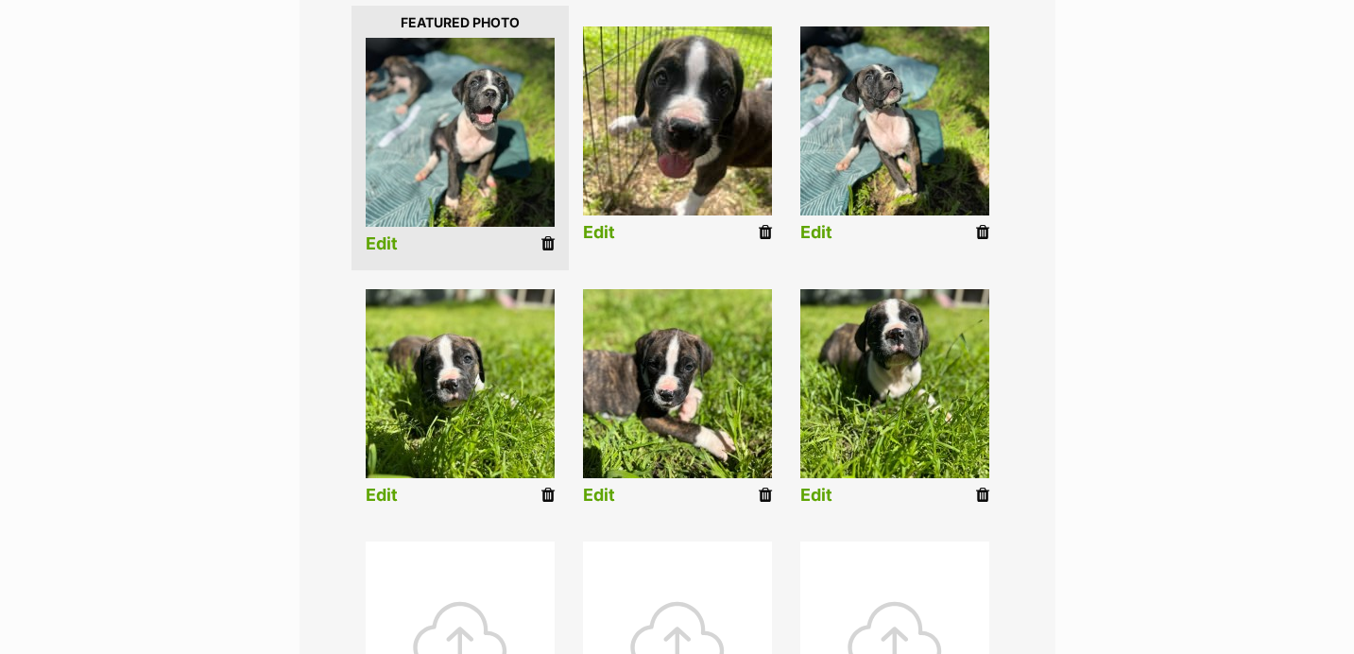
scroll to position [486, 0]
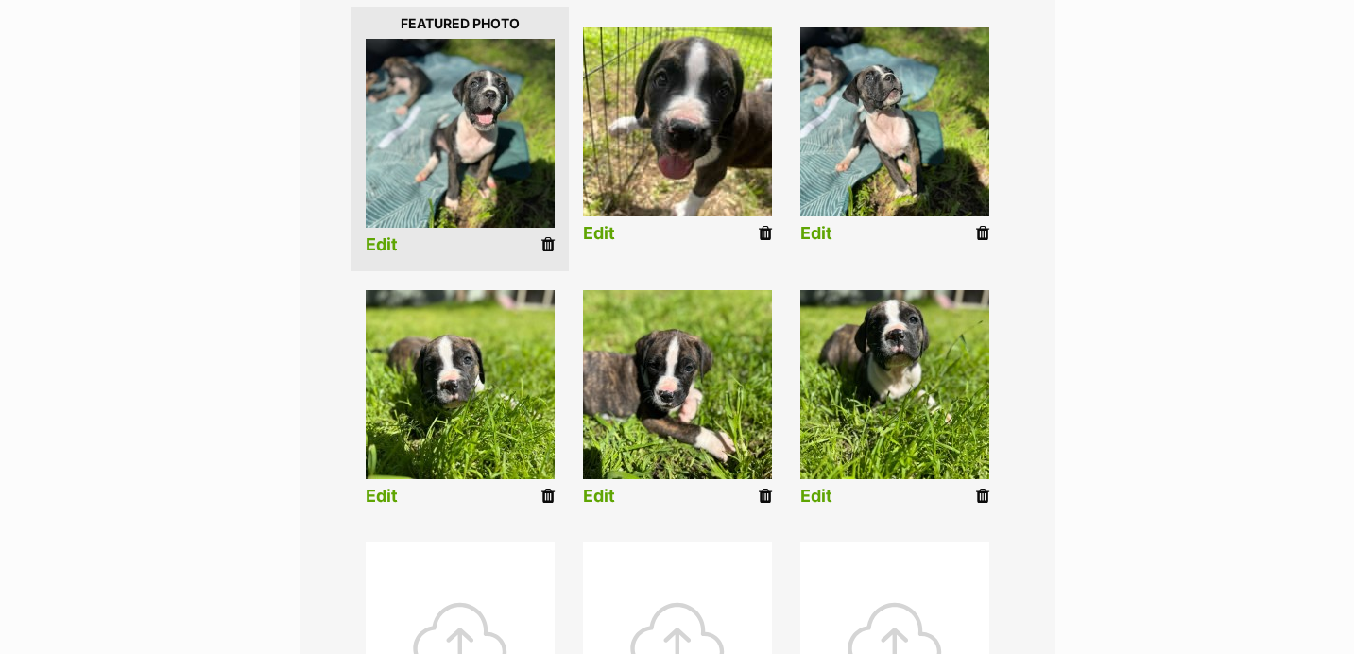
click at [770, 235] on icon at bounding box center [765, 233] width 13 height 17
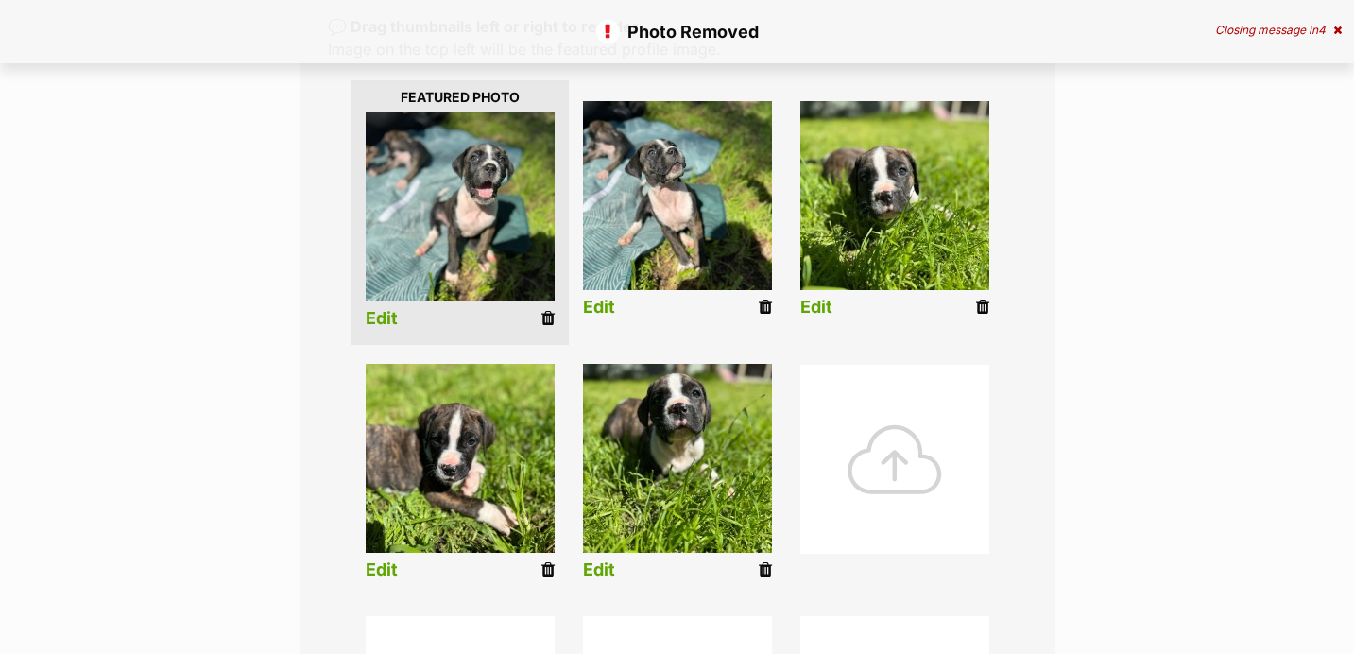
scroll to position [417, 0]
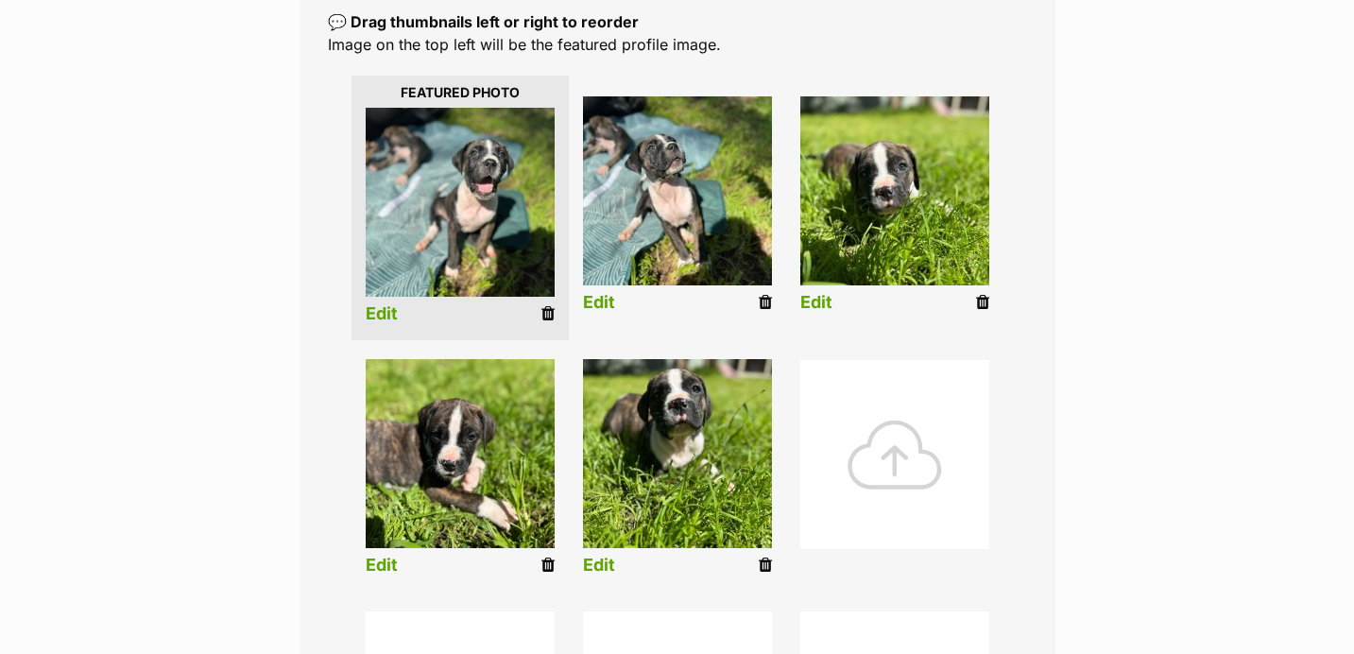
click at [988, 305] on icon at bounding box center [982, 302] width 13 height 17
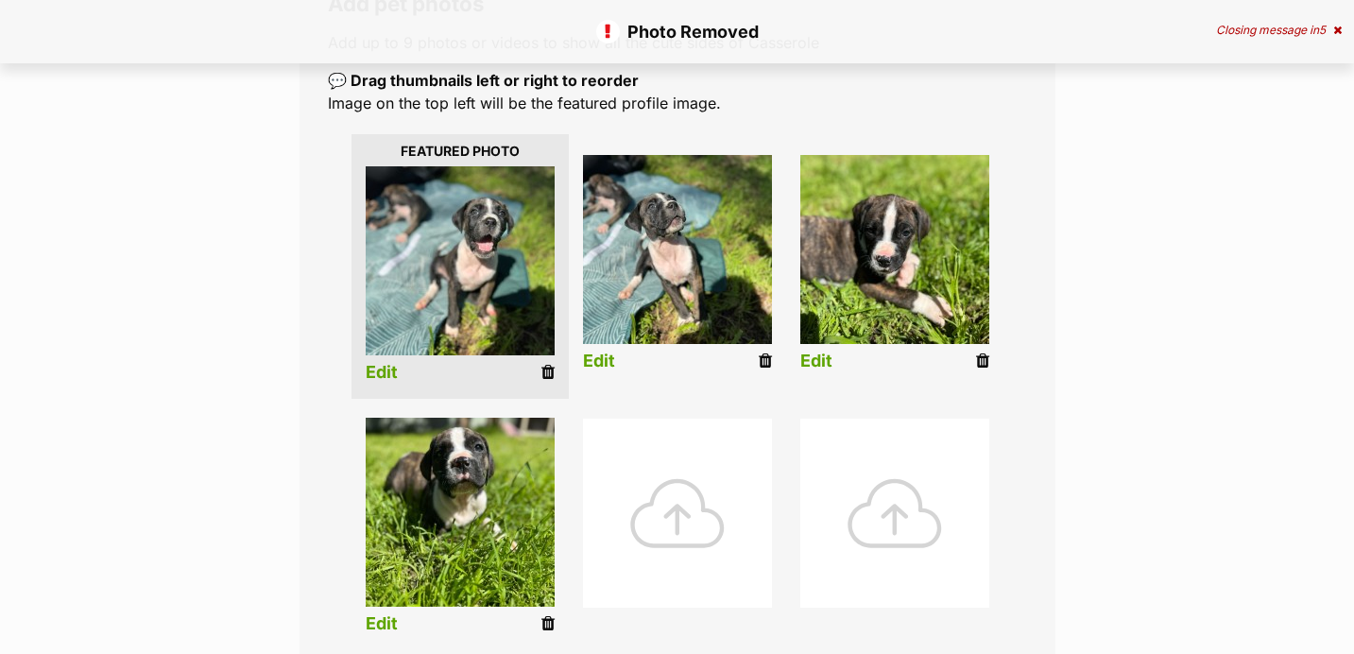
scroll to position [360, 0]
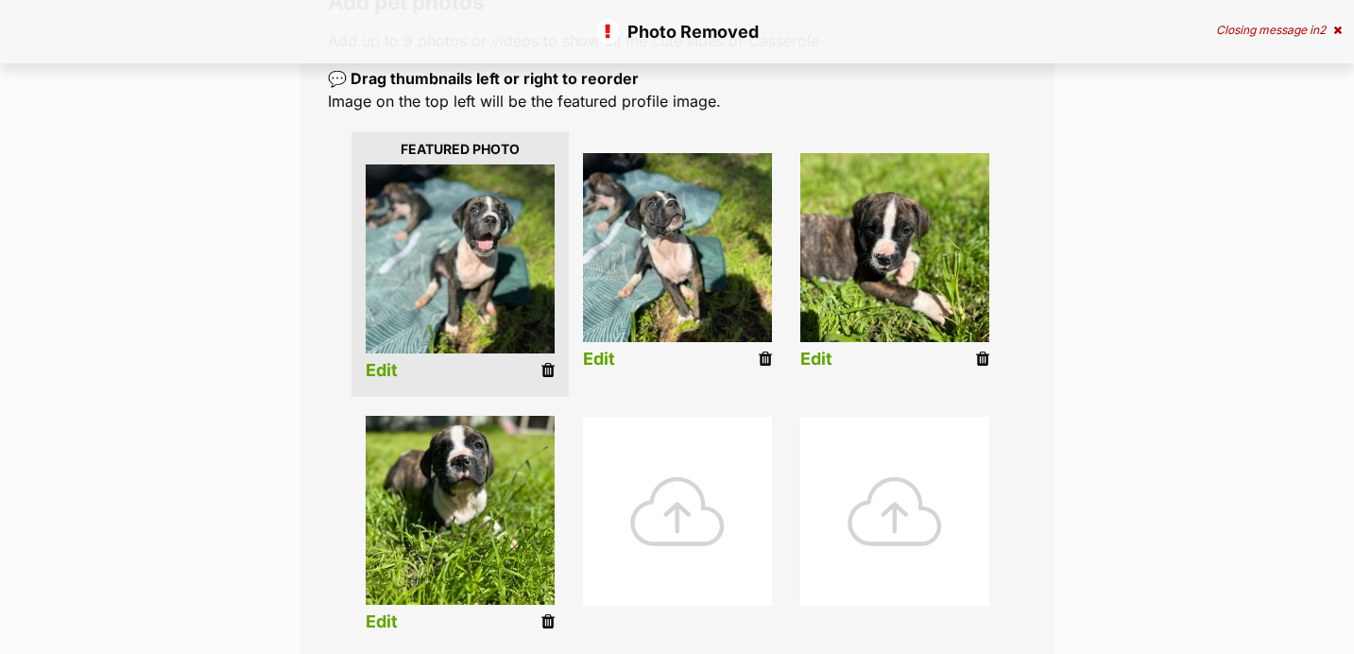
click at [984, 351] on icon at bounding box center [982, 358] width 13 height 17
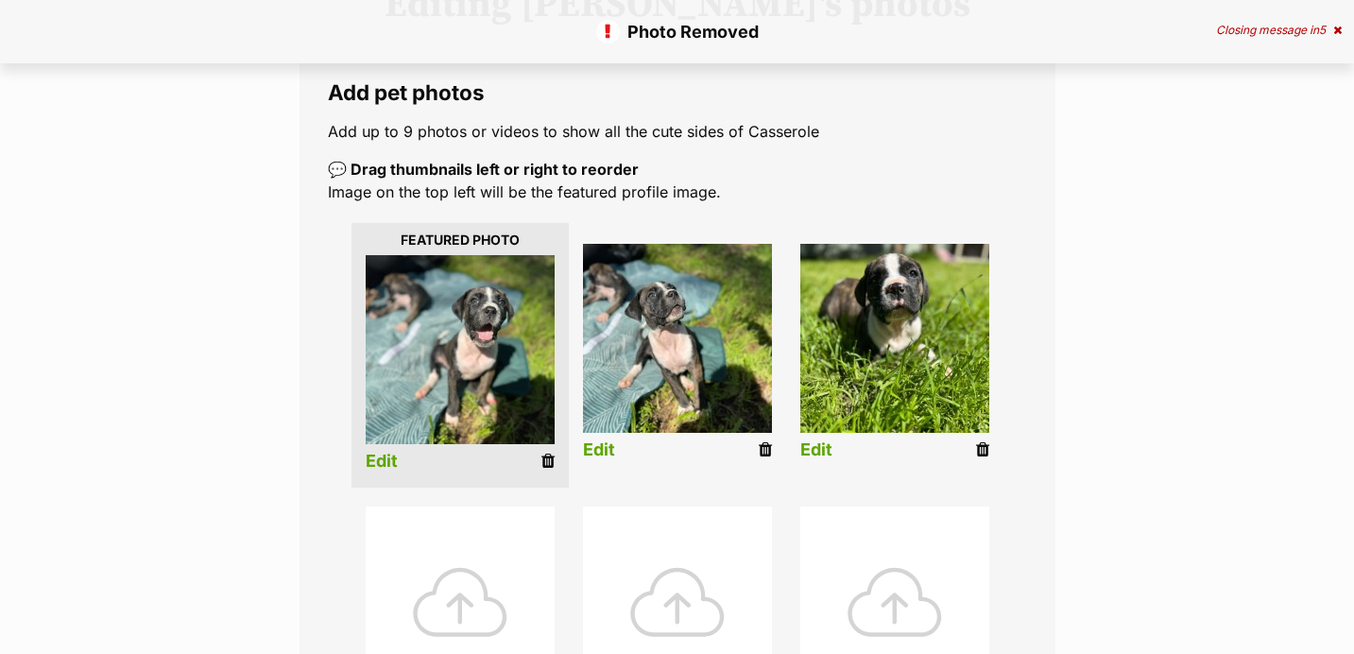
scroll to position [276, 0]
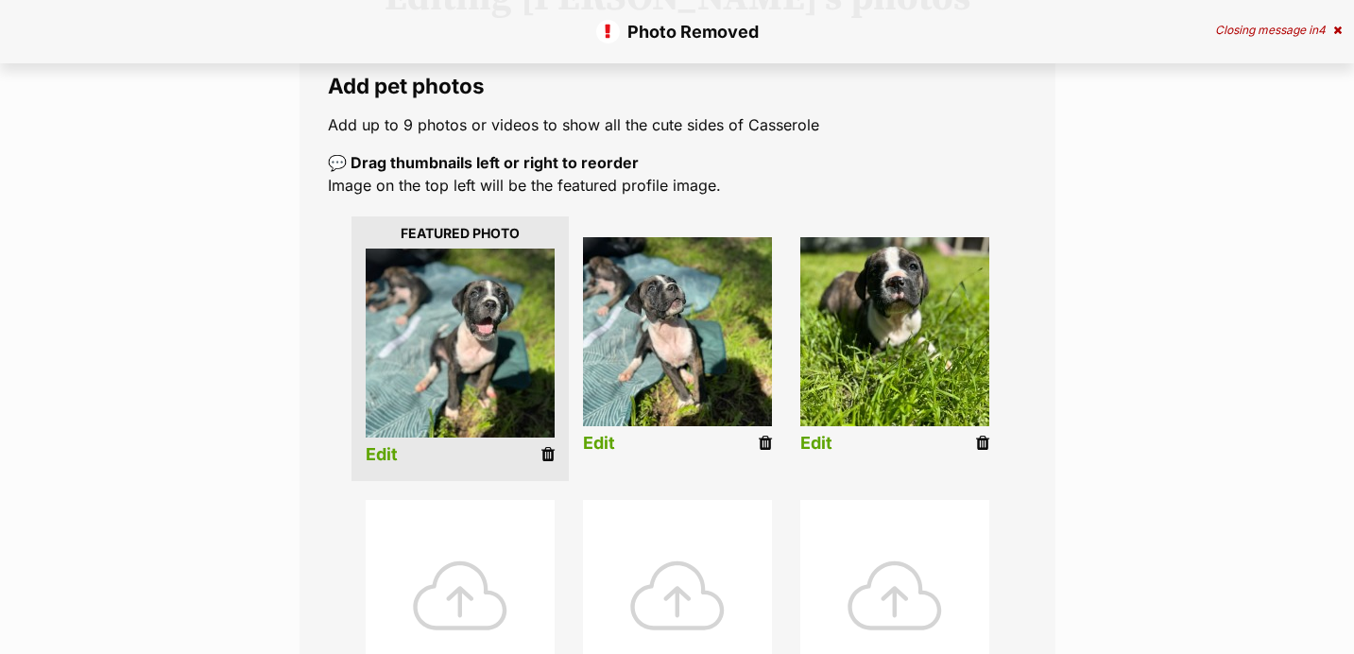
click at [972, 445] on li "Edit" at bounding box center [894, 349] width 217 height 243
click at [985, 452] on icon at bounding box center [982, 443] width 13 height 17
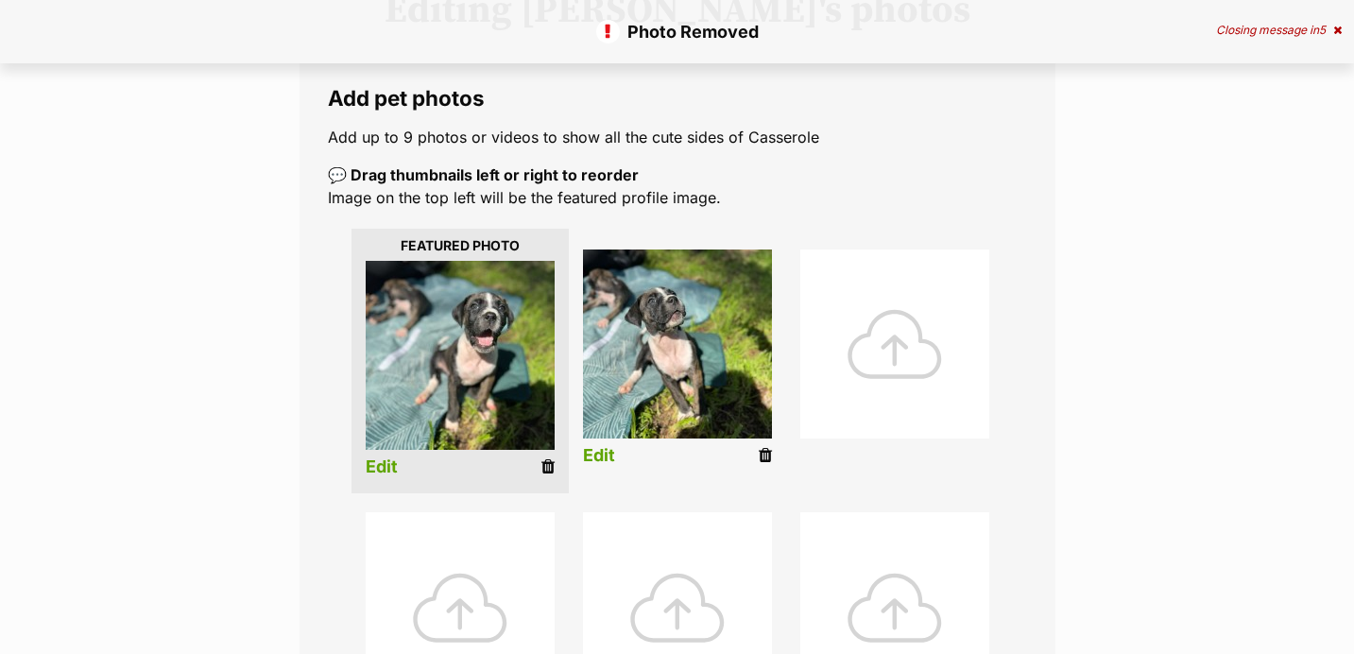
scroll to position [287, 0]
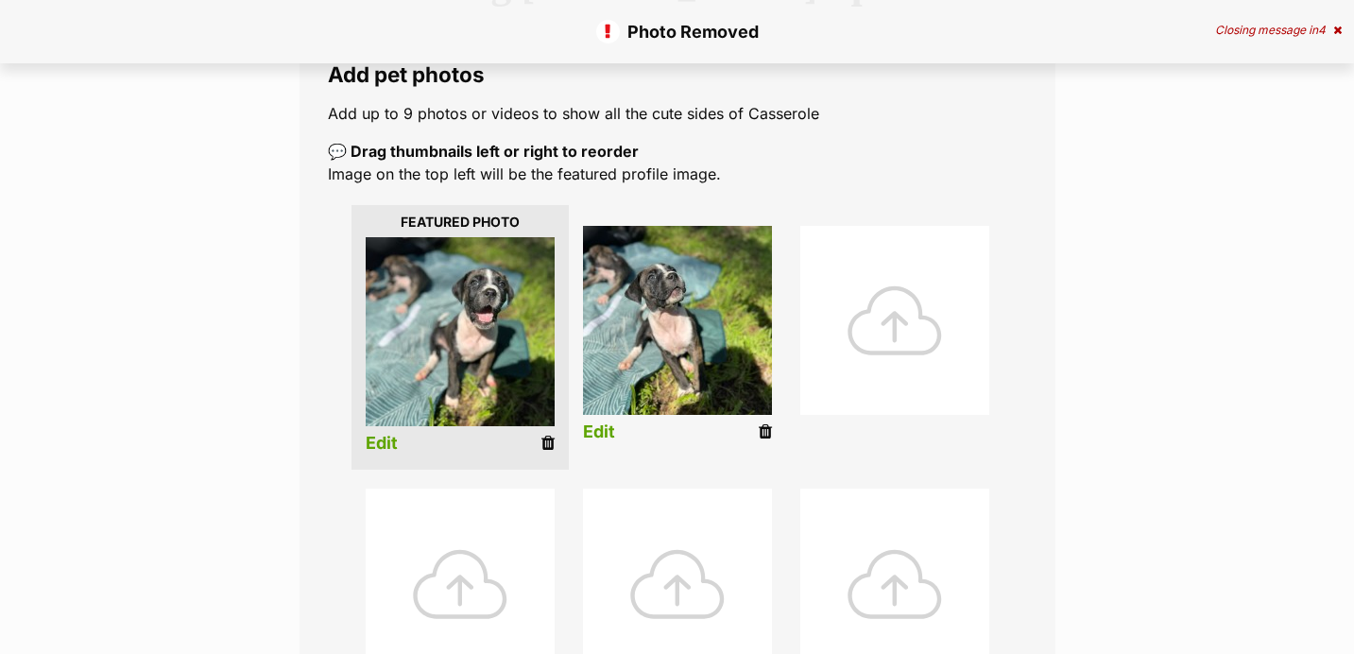
click at [897, 334] on div at bounding box center [894, 320] width 189 height 189
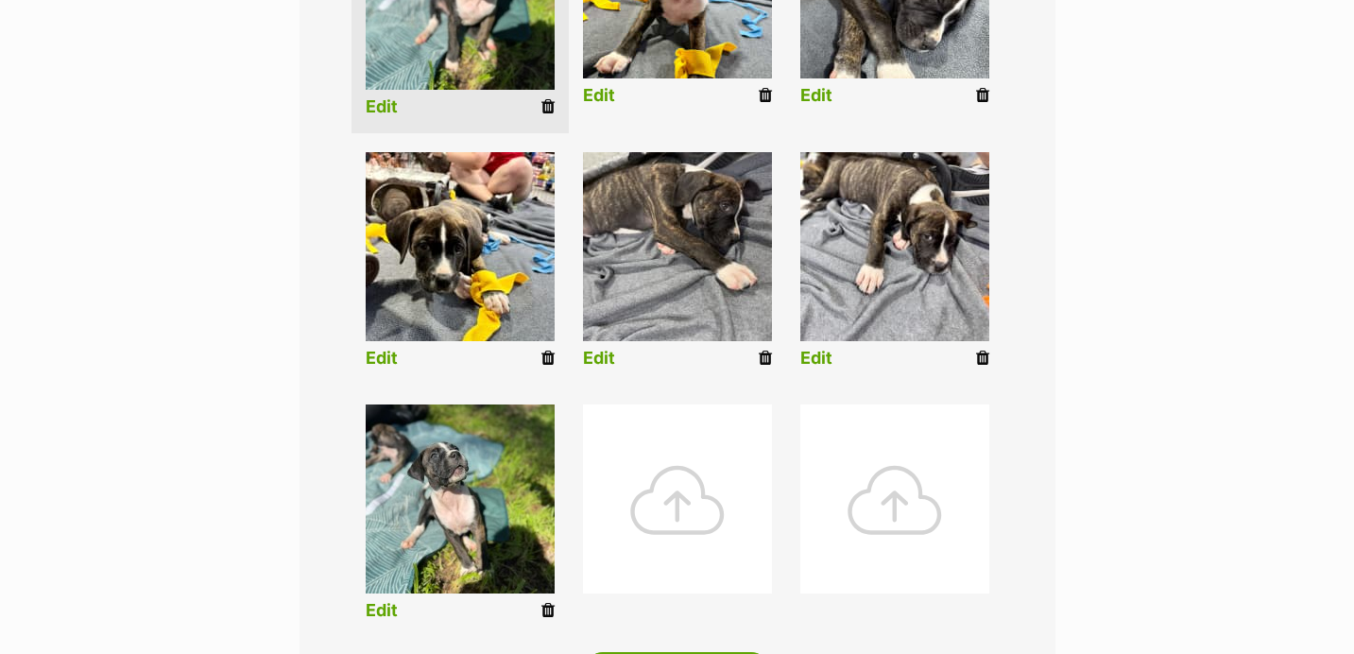
scroll to position [1056, 0]
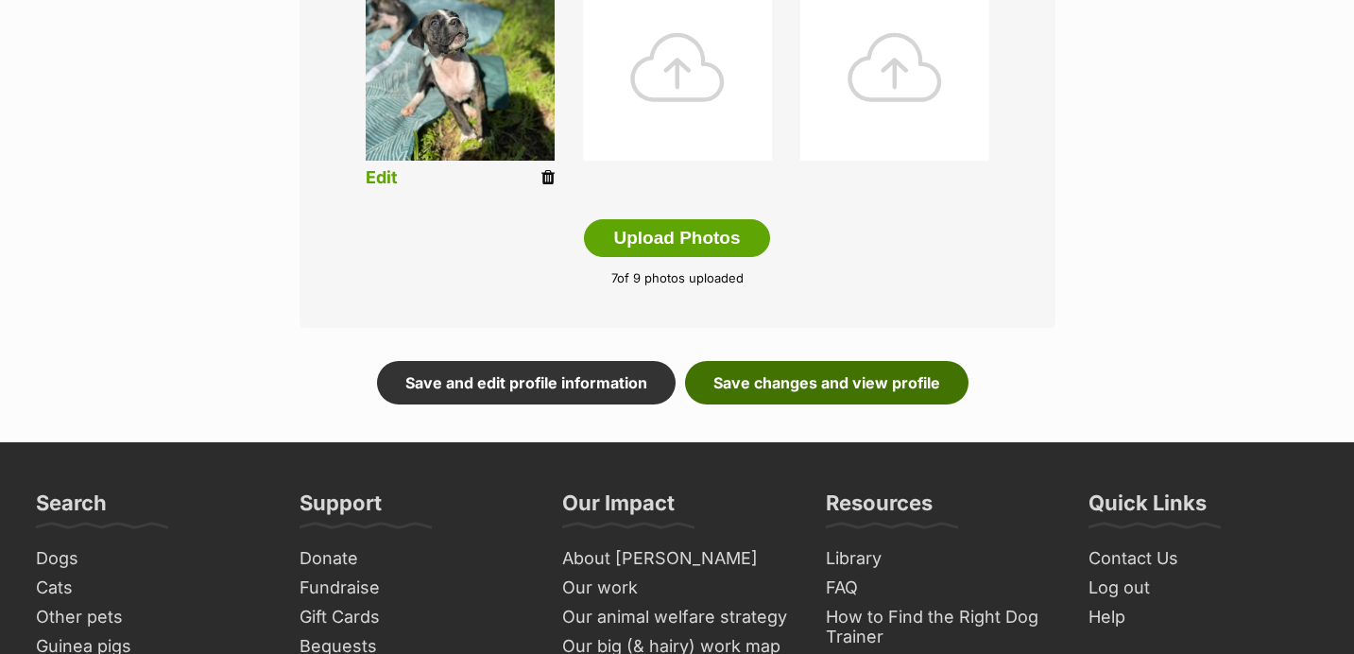
click at [886, 389] on link "Save changes and view profile" at bounding box center [826, 382] width 283 height 43
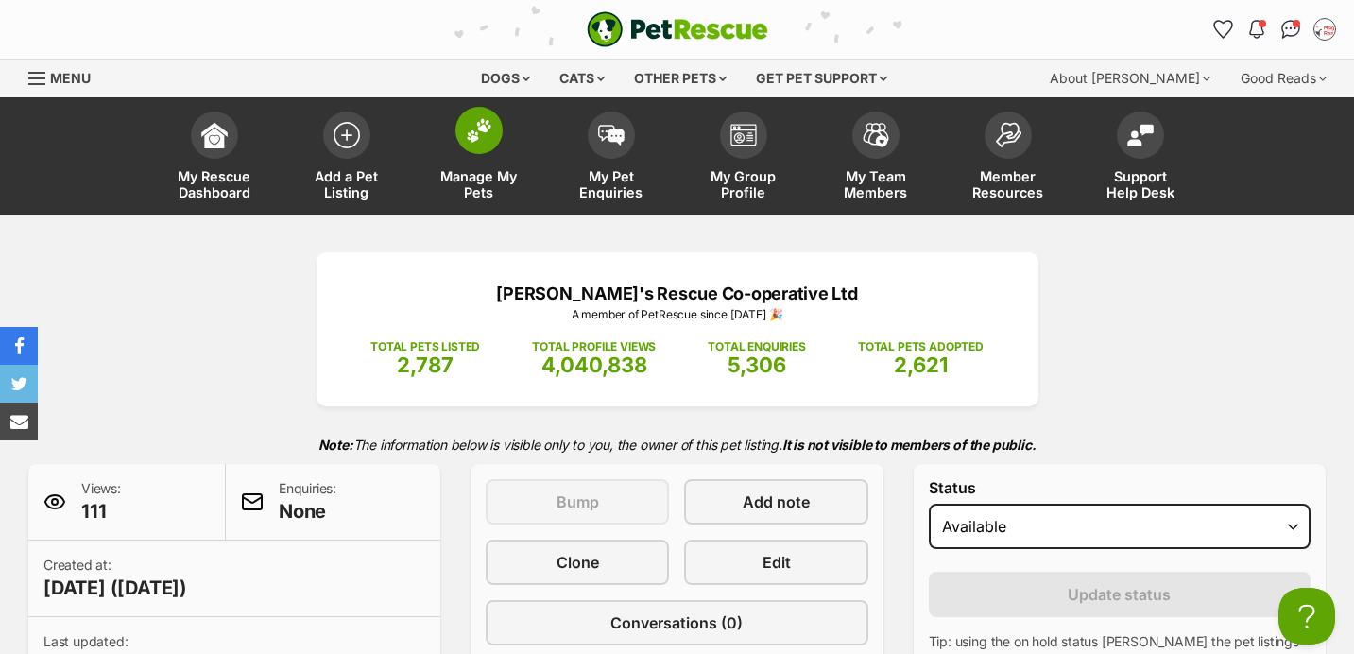
click at [472, 159] on link "Manage My Pets" at bounding box center [479, 158] width 132 height 112
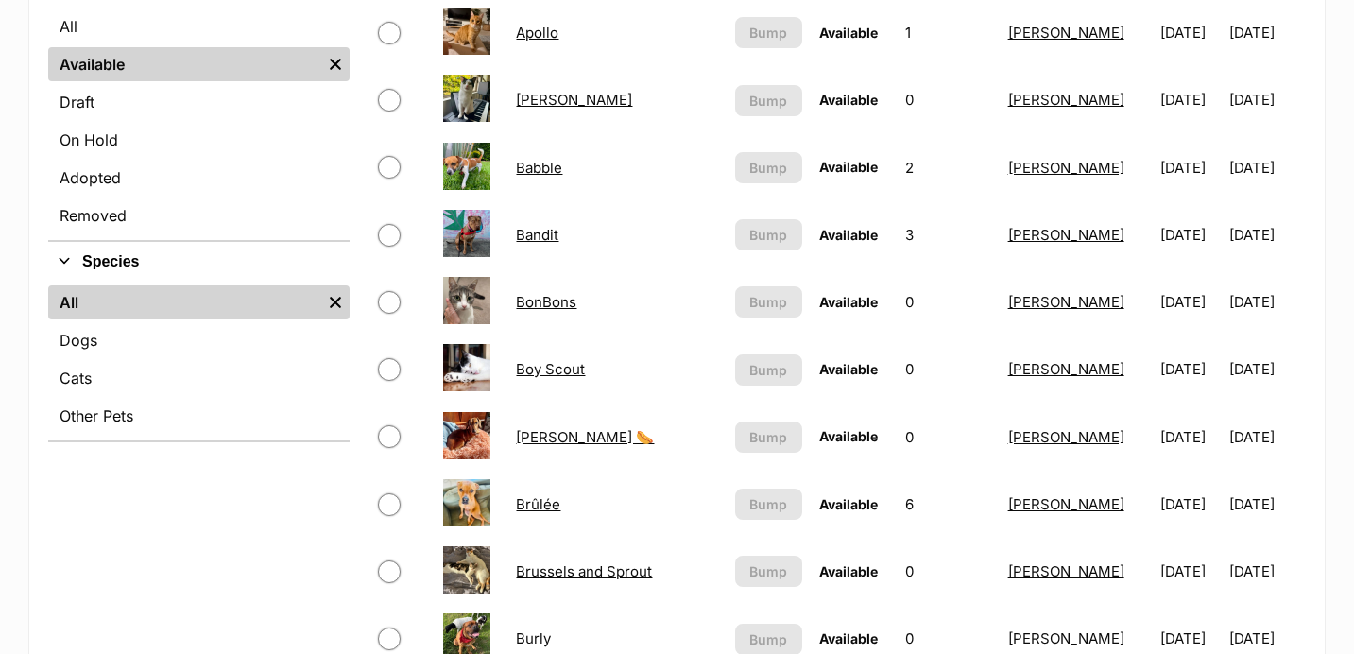
scroll to position [469, 0]
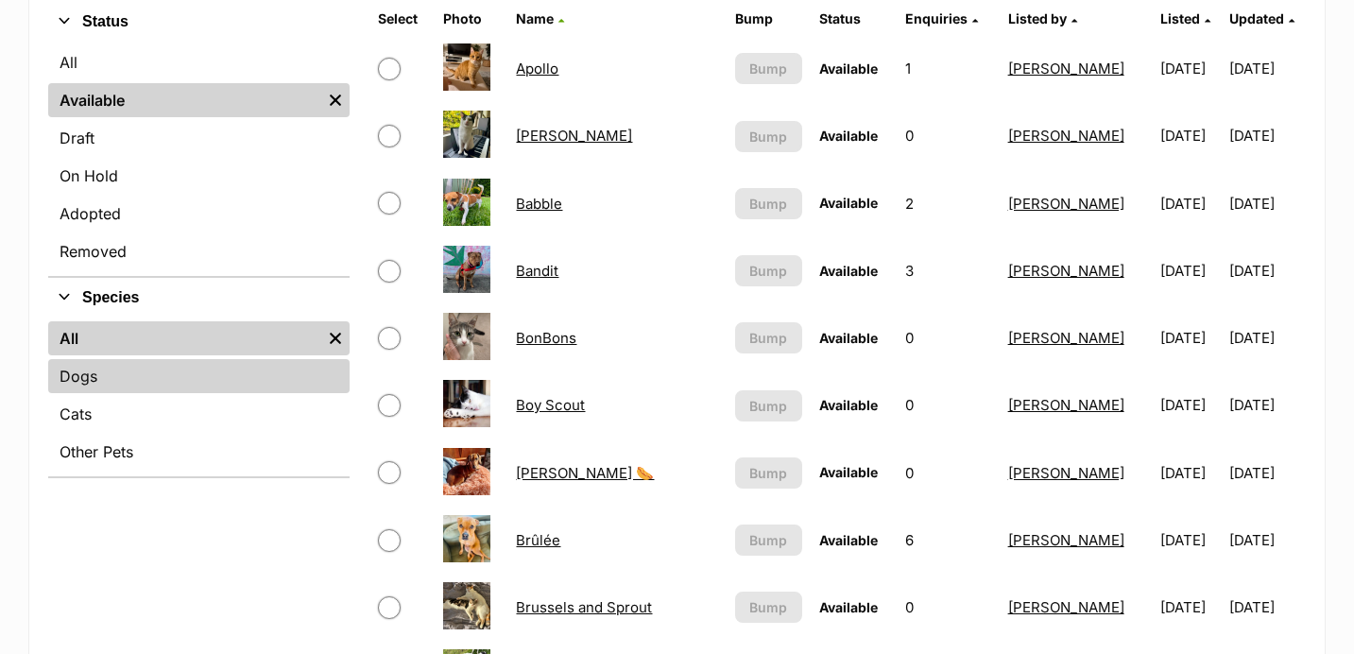
click at [180, 360] on link "Dogs" at bounding box center [198, 376] width 301 height 34
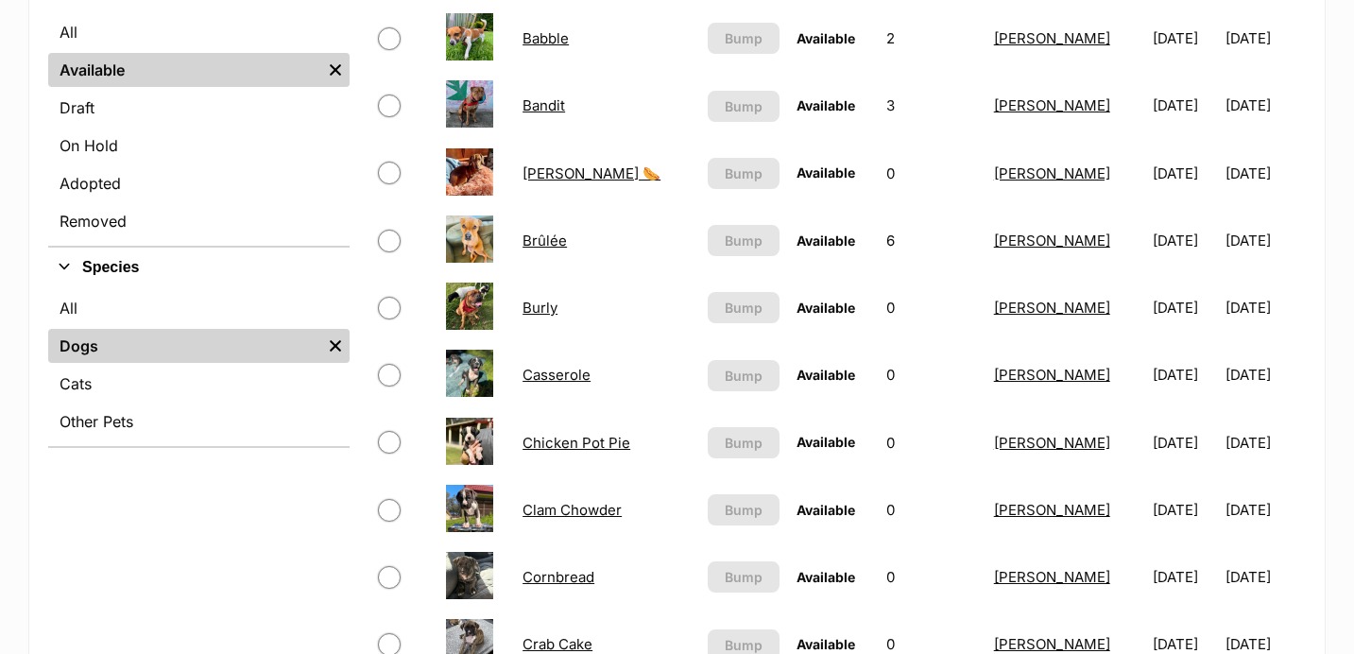
scroll to position [500, 0]
click at [586, 505] on link "Clam Chowder" at bounding box center [571, 509] width 99 height 18
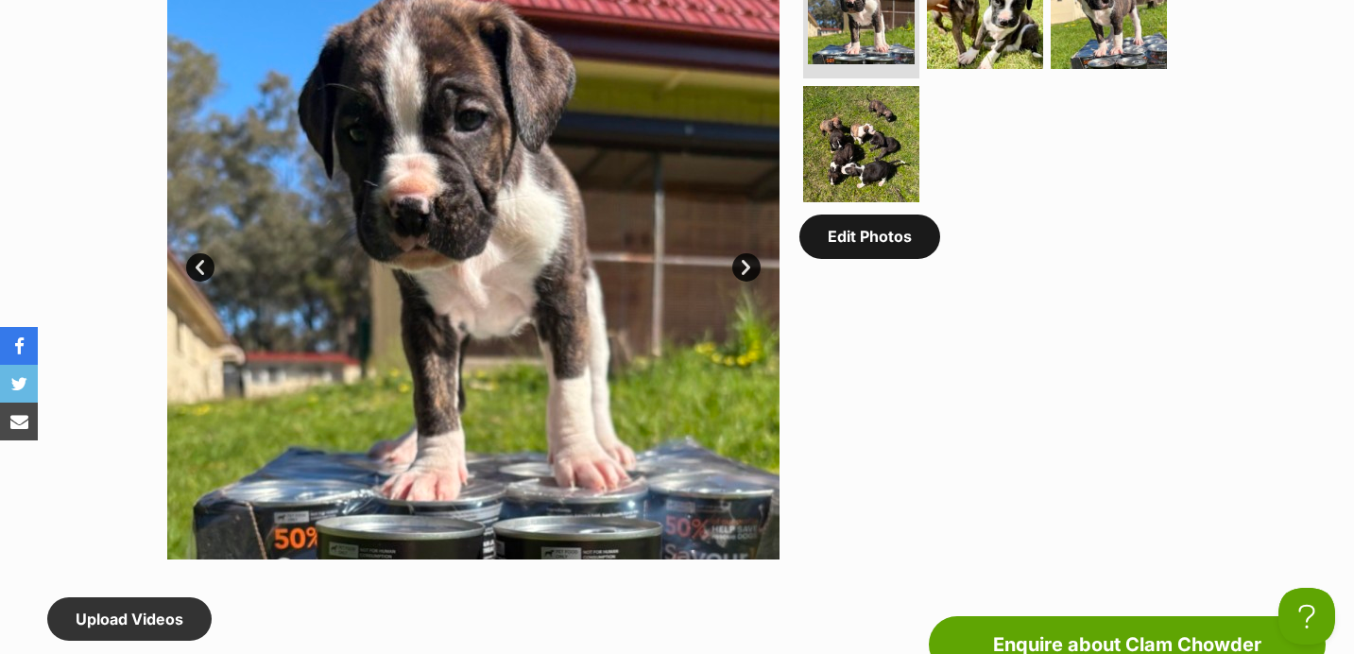
scroll to position [1043, 0]
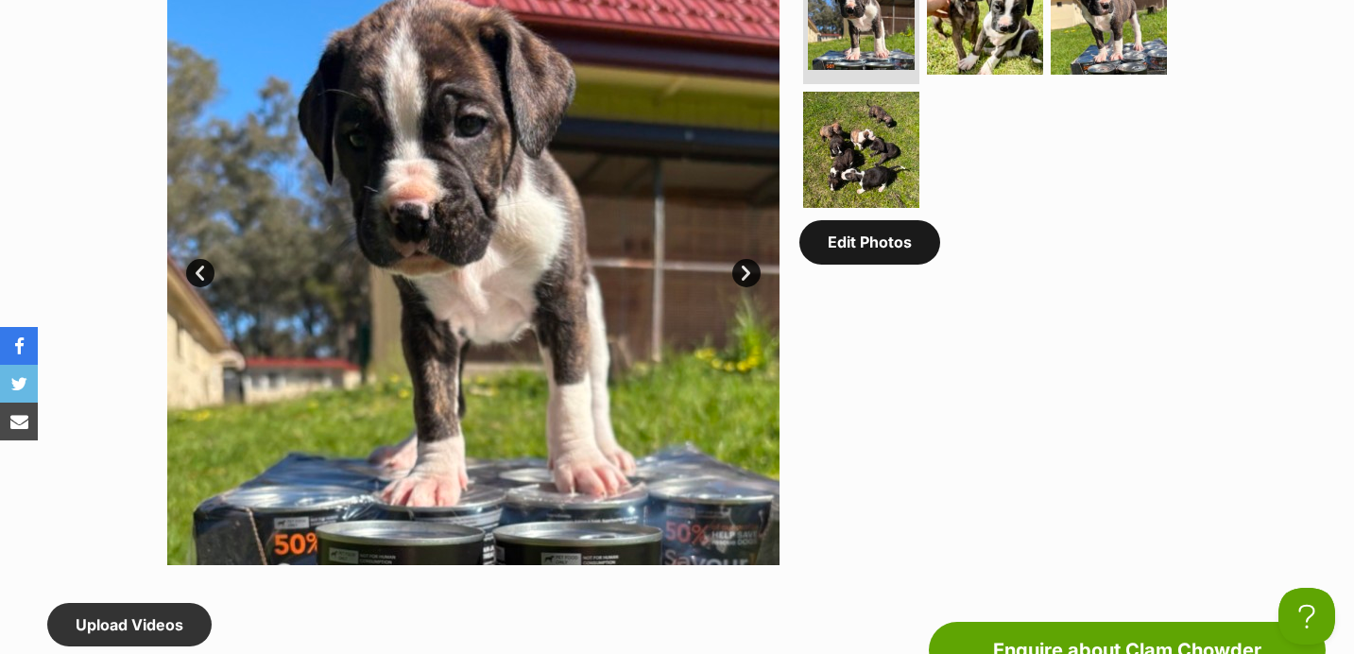
click at [868, 263] on link "Edit Photos" at bounding box center [869, 241] width 141 height 43
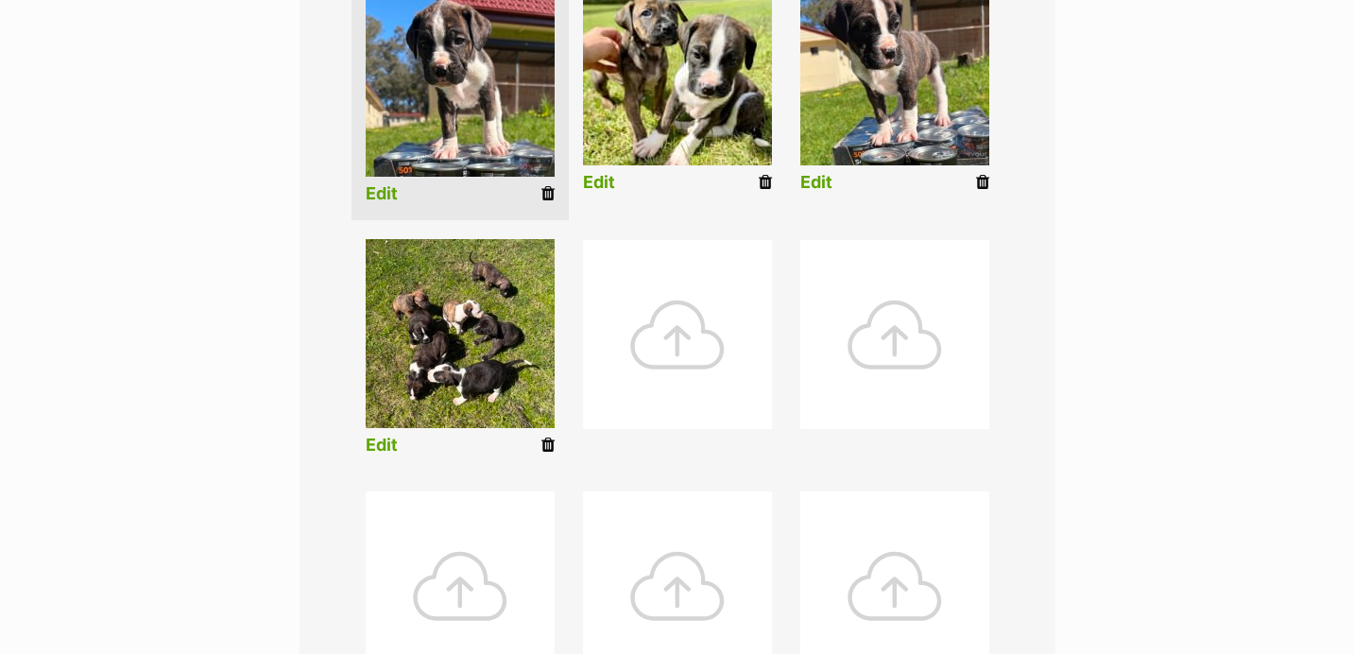
scroll to position [489, 0]
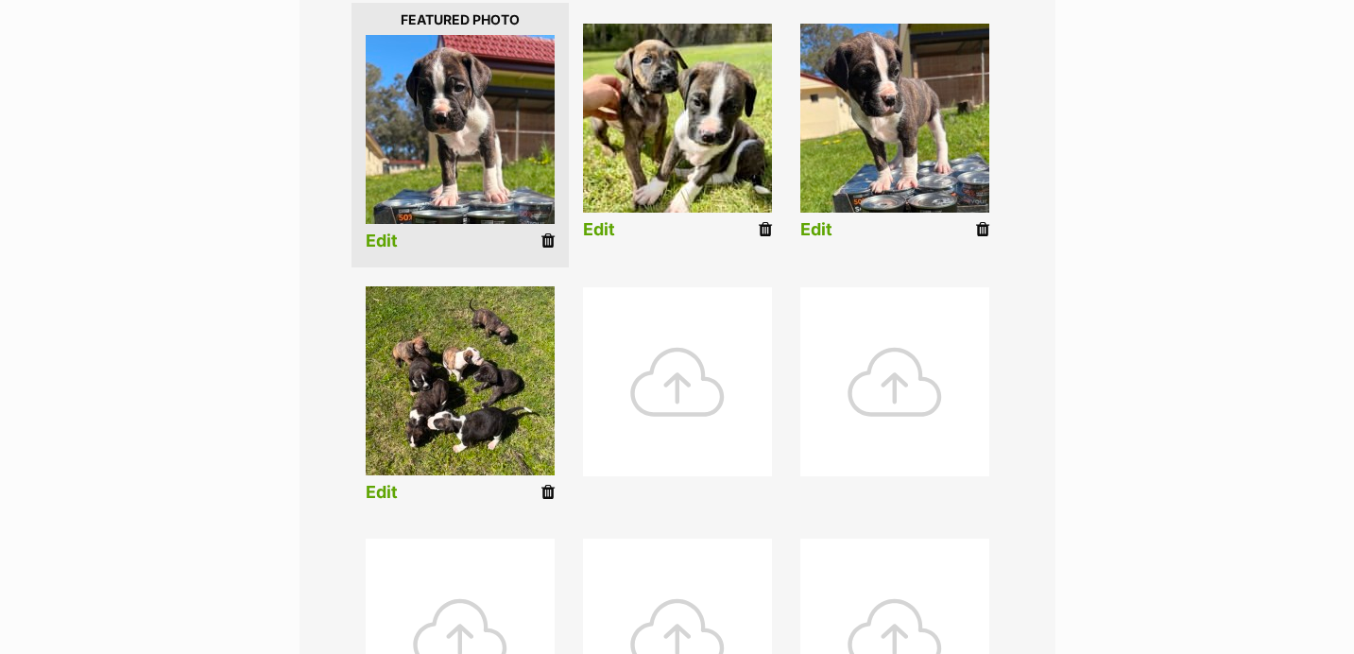
click at [690, 331] on div at bounding box center [677, 381] width 189 height 189
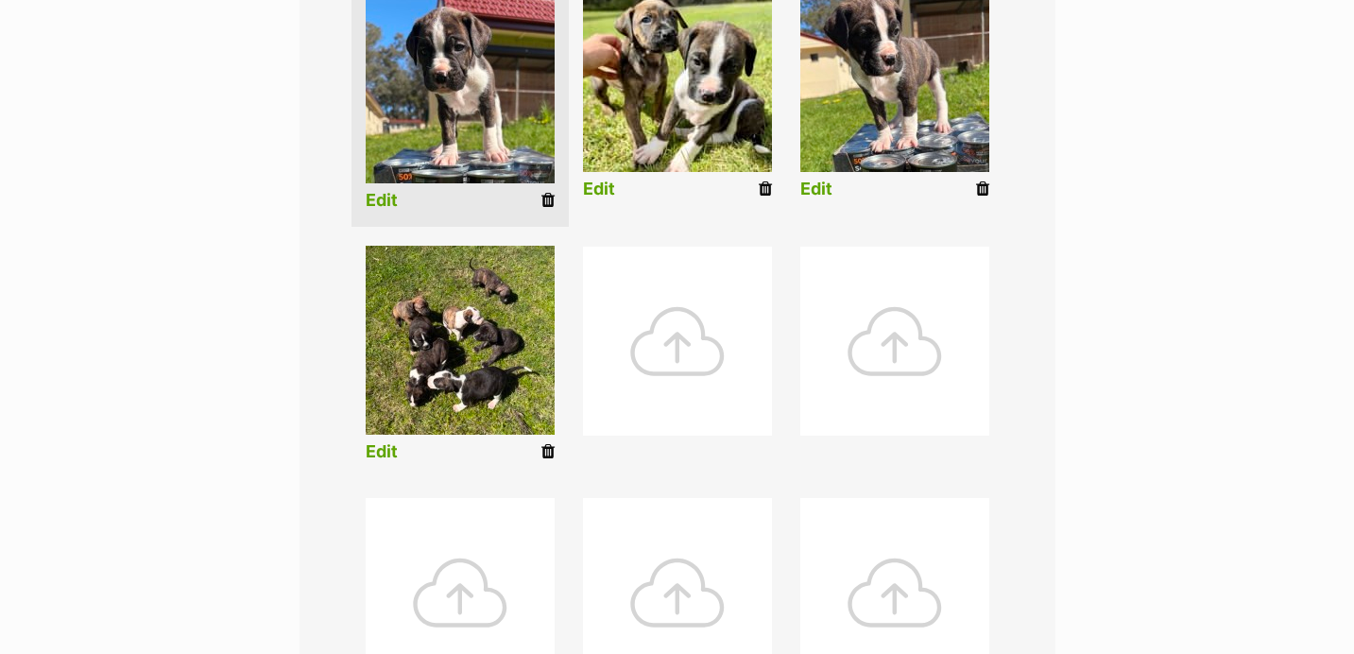
scroll to position [532, 0]
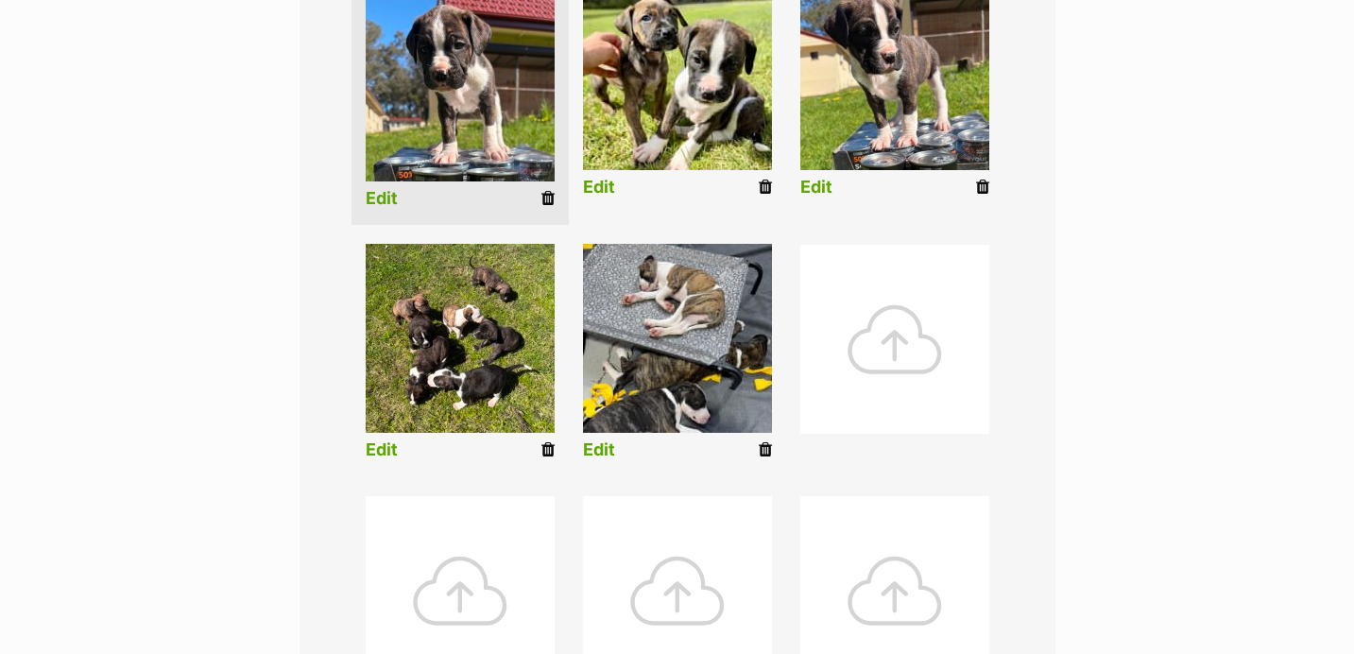
click at [602, 449] on link "Edit" at bounding box center [599, 450] width 32 height 20
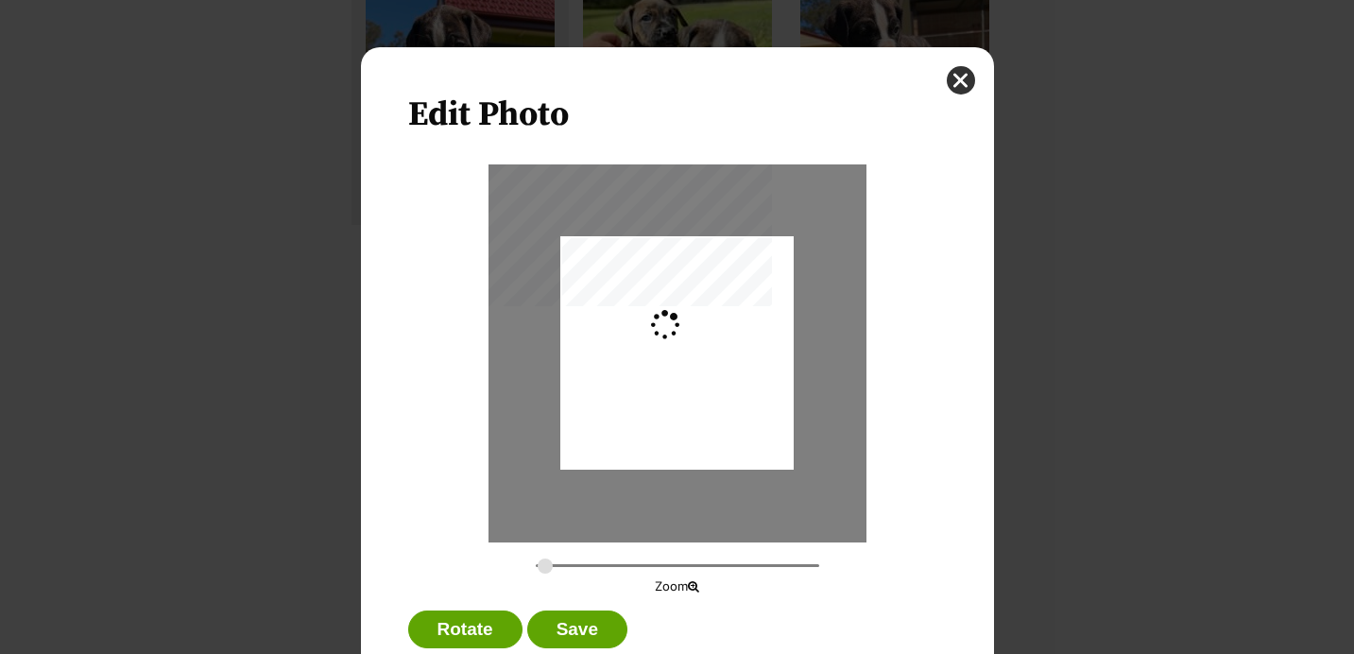
scroll to position [0, 0]
drag, startPoint x: 562, startPoint y: 239, endPoint x: 563, endPoint y: 177, distance: 62.4
click at [563, 177] on div "Dialog Window - Close (Press escape to close)" at bounding box center [676, 315] width 233 height 311
drag, startPoint x: 543, startPoint y: 567, endPoint x: 564, endPoint y: 567, distance: 20.8
click at [564, 567] on input "Dialog Window - Close (Press escape to close)" at bounding box center [677, 565] width 283 height 18
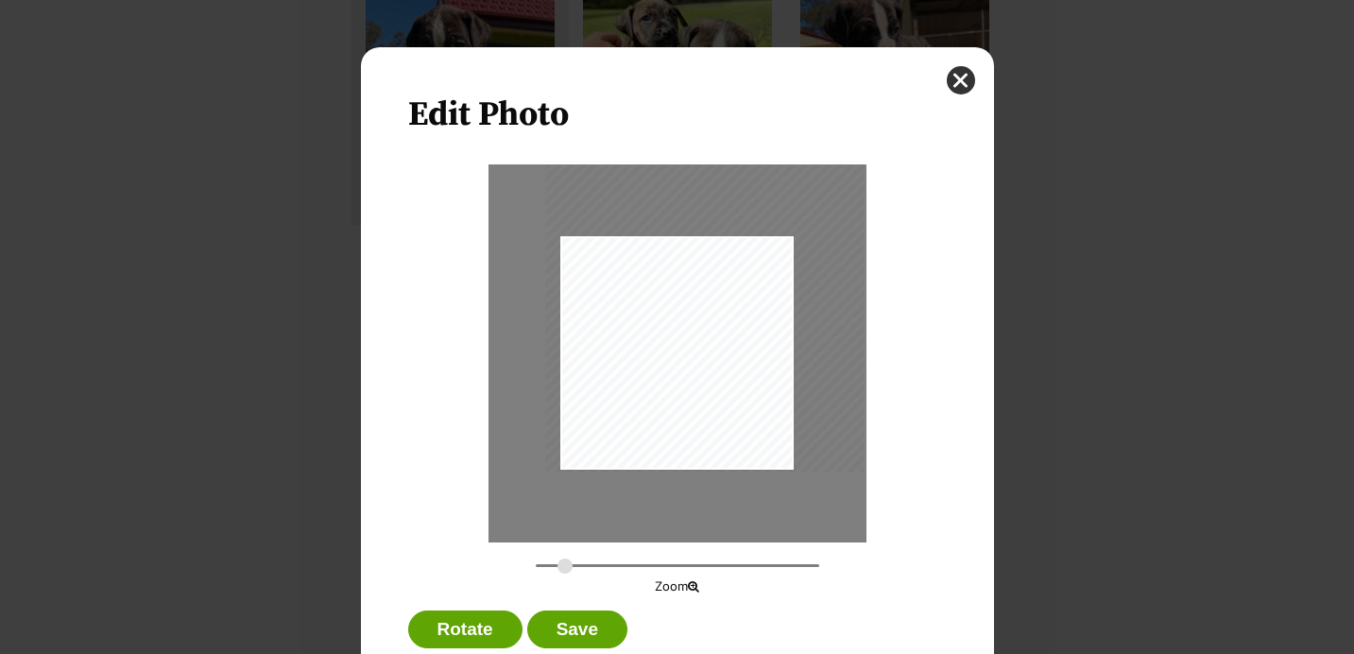
drag, startPoint x: 649, startPoint y: 412, endPoint x: 676, endPoint y: 352, distance: 65.5
click at [676, 353] on div "Dialog Window - Close (Press escape to close)" at bounding box center [704, 259] width 319 height 425
drag, startPoint x: 701, startPoint y: 412, endPoint x: 724, endPoint y: 349, distance: 67.2
click at [724, 349] on div "Dialog Window - Close (Press escape to close)" at bounding box center [699, 227] width 373 height 497
drag, startPoint x: 576, startPoint y: 569, endPoint x: 562, endPoint y: 569, distance: 14.2
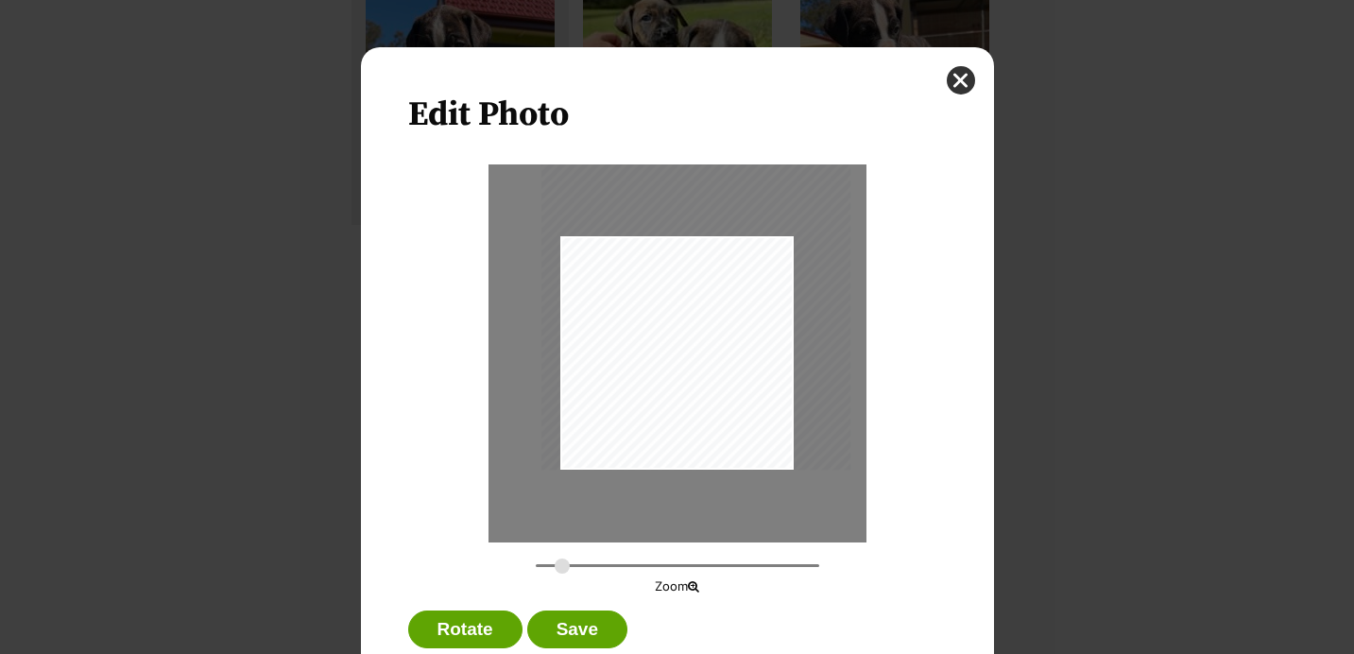
type input "0.3636"
click at [562, 569] on input "Dialog Window - Close (Press escape to close)" at bounding box center [677, 565] width 283 height 18
drag, startPoint x: 730, startPoint y: 388, endPoint x: 742, endPoint y: 388, distance: 11.3
click at [742, 388] on div "Dialog Window - Close (Press escape to close)" at bounding box center [707, 264] width 309 height 412
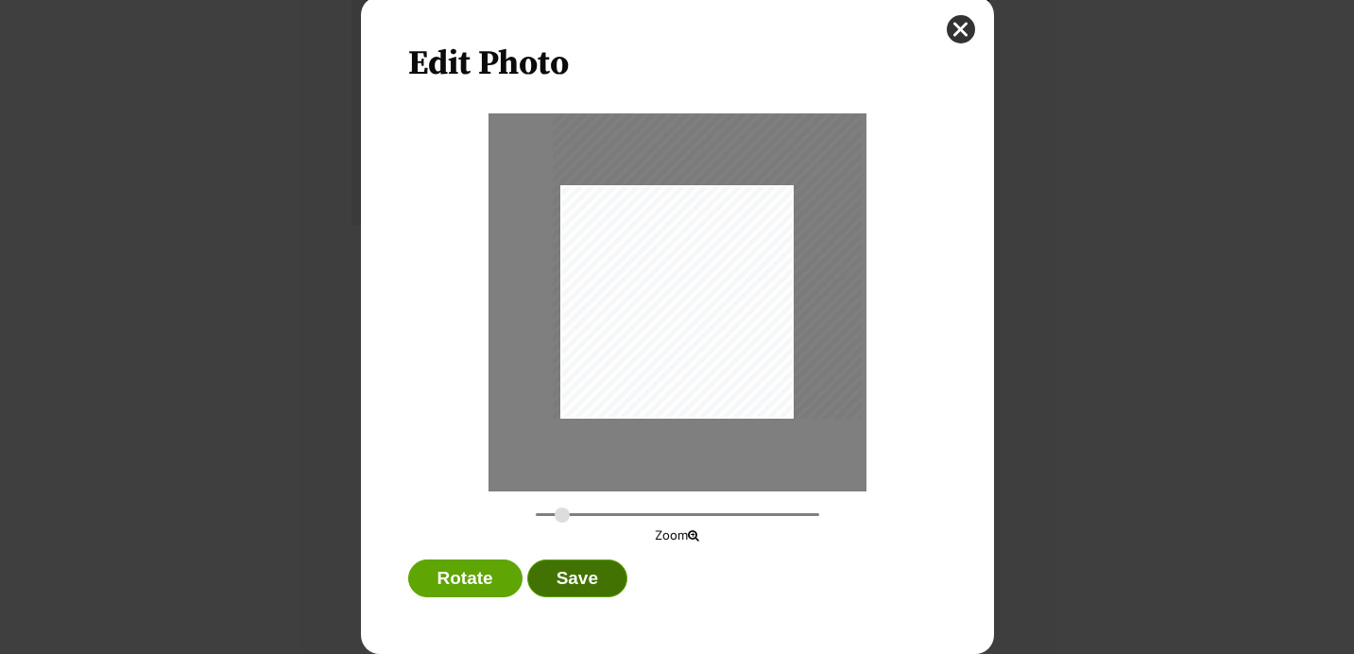
click at [593, 584] on button "Save" at bounding box center [577, 578] width 100 height 38
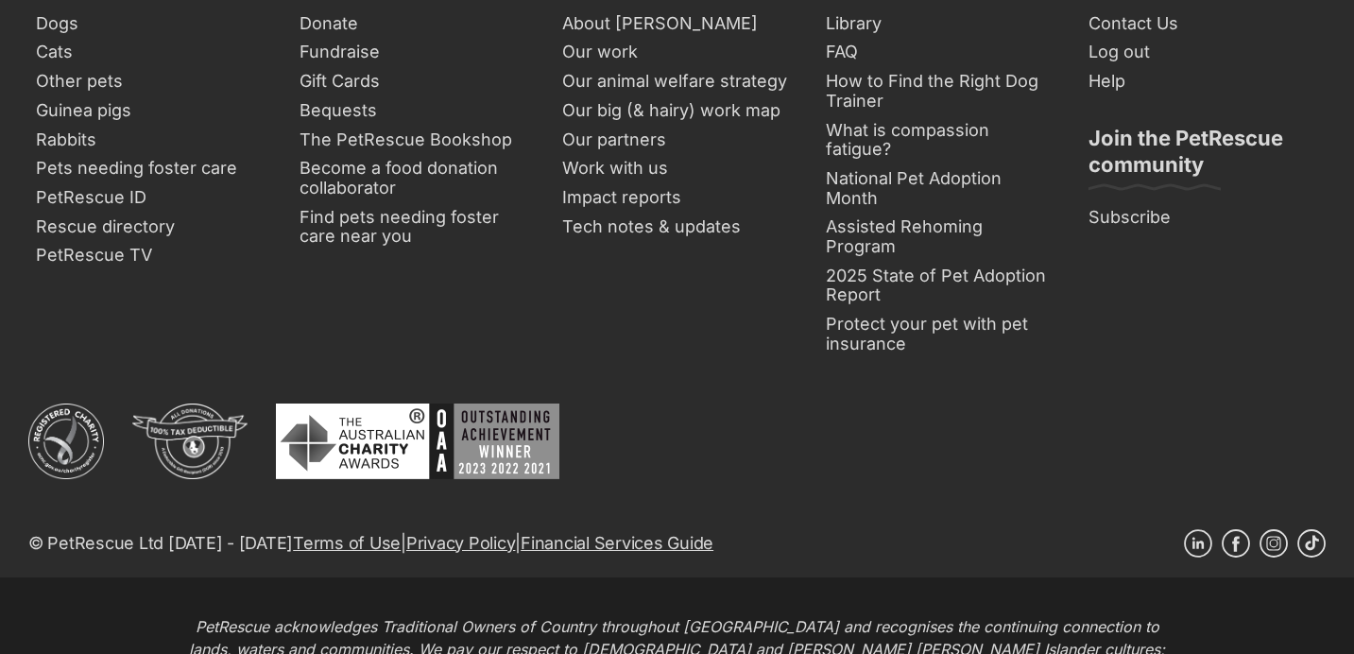
scroll to position [1233, 0]
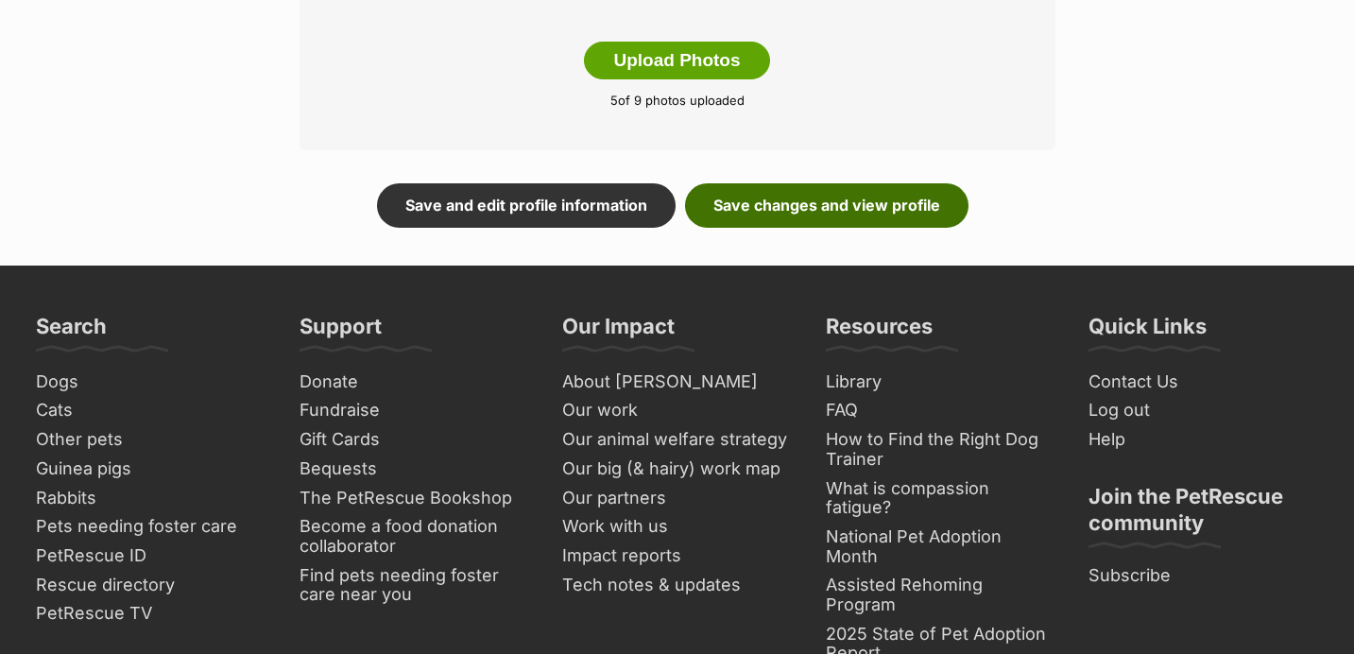
click at [910, 205] on link "Save changes and view profile" at bounding box center [826, 204] width 283 height 43
